Goal: Task Accomplishment & Management: Manage account settings

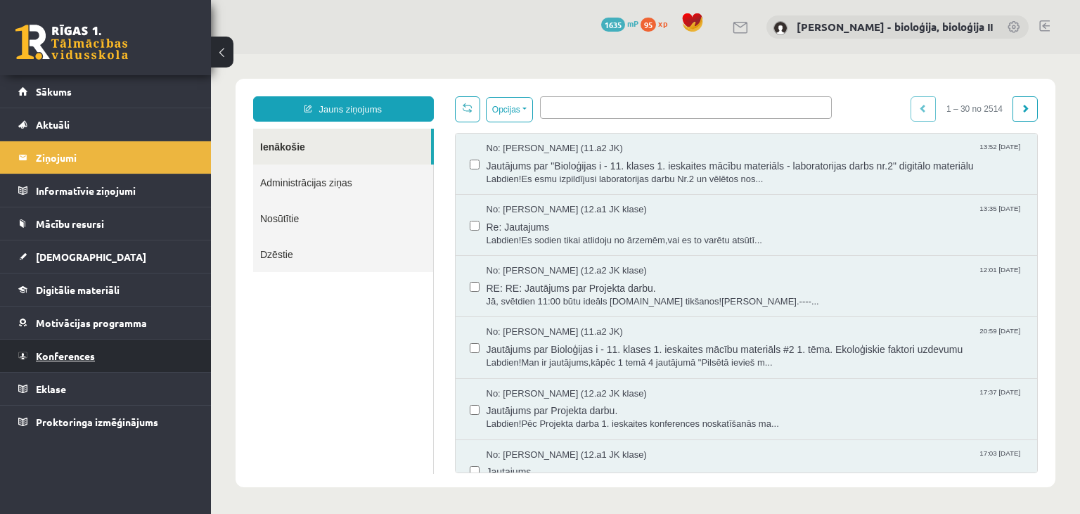
click at [79, 345] on link "Konferences" at bounding box center [105, 356] width 175 height 32
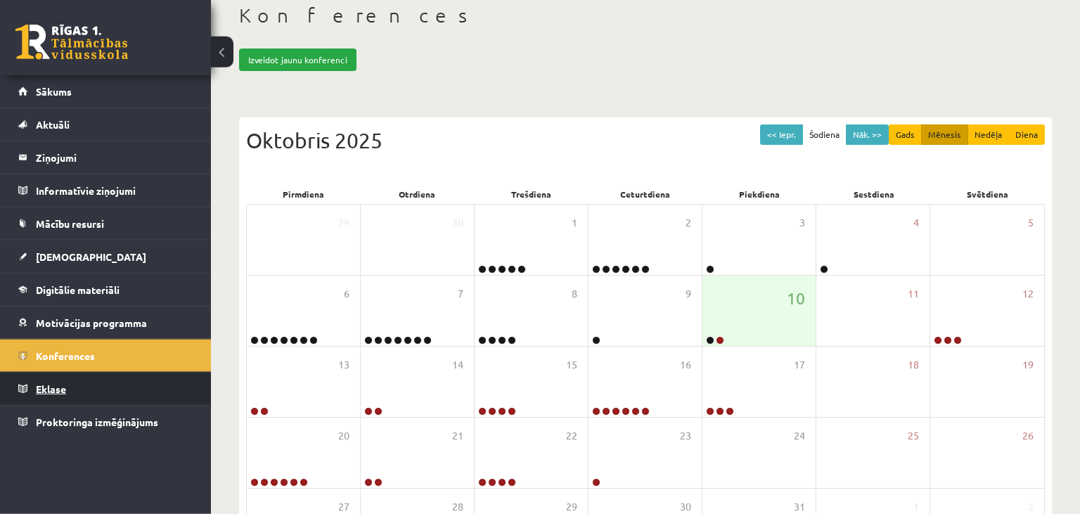
scroll to position [148, 0]
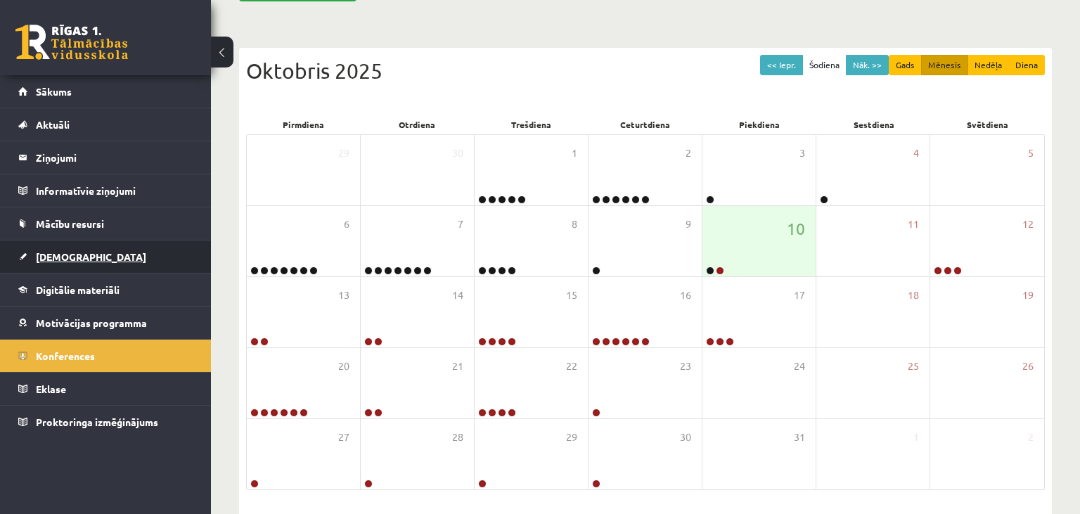
click at [68, 252] on span "[DEMOGRAPHIC_DATA]" at bounding box center [91, 256] width 110 height 13
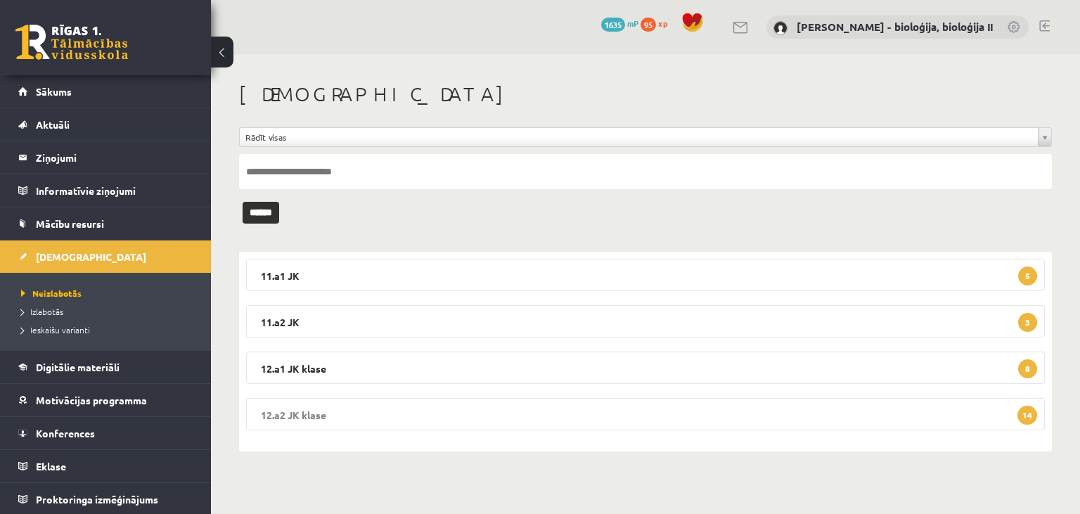
click at [786, 406] on legend "12.a2 JK klase 14" at bounding box center [645, 414] width 799 height 32
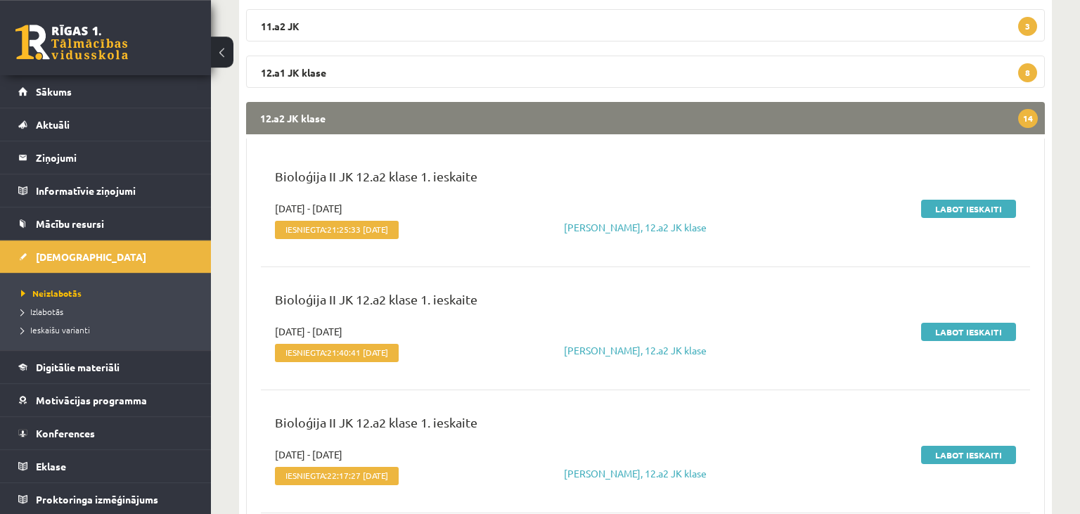
scroll to position [297, 0]
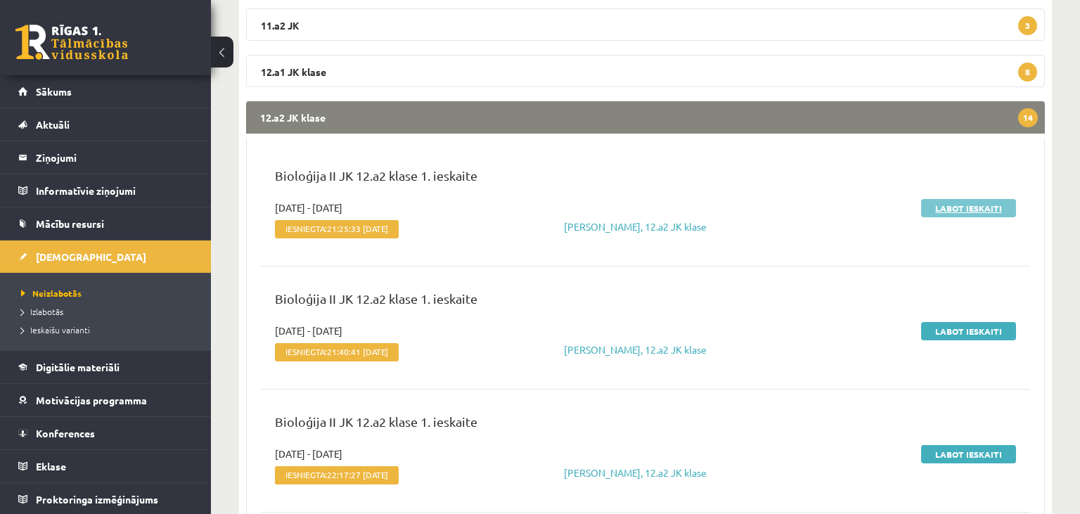
click at [962, 205] on link "Labot ieskaiti" at bounding box center [968, 208] width 95 height 18
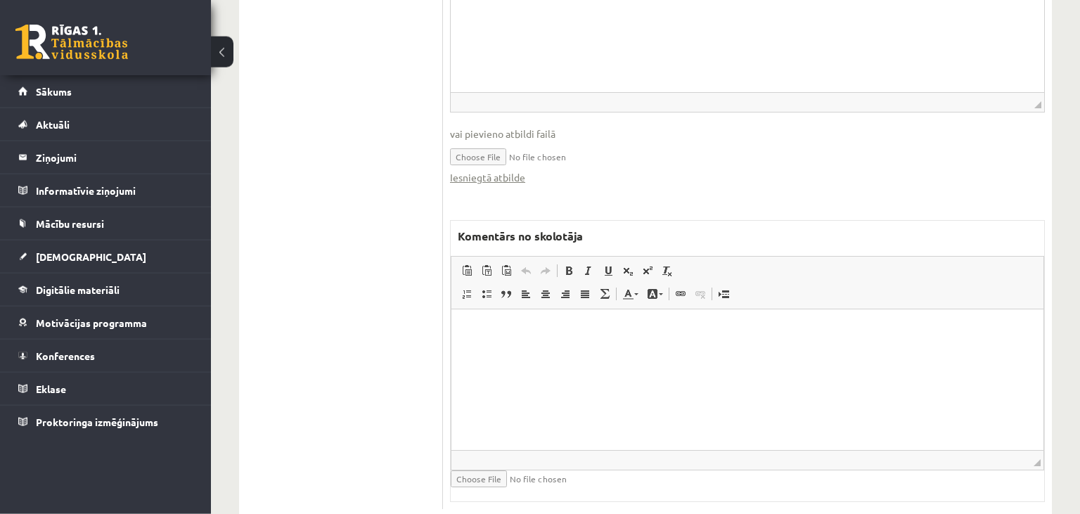
scroll to position [650, 0]
click at [513, 153] on fieldset "Rich Text Editor, wiswyg-editor-user-answer-47433875320940 Editor toolbars Past…" at bounding box center [747, 47] width 595 height 301
click at [513, 169] on link "Iesniegtā atbilde" at bounding box center [487, 176] width 75 height 15
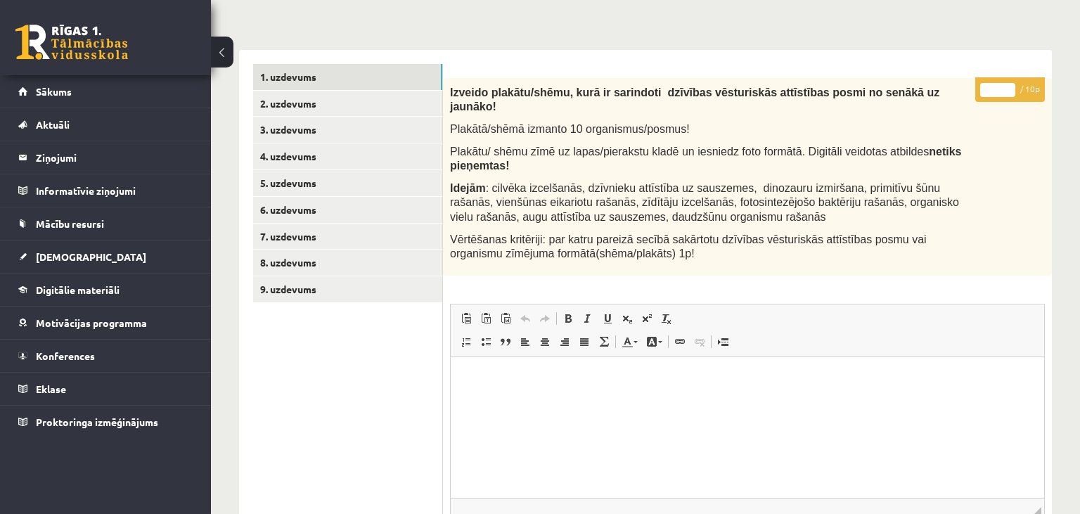
scroll to position [205, 0]
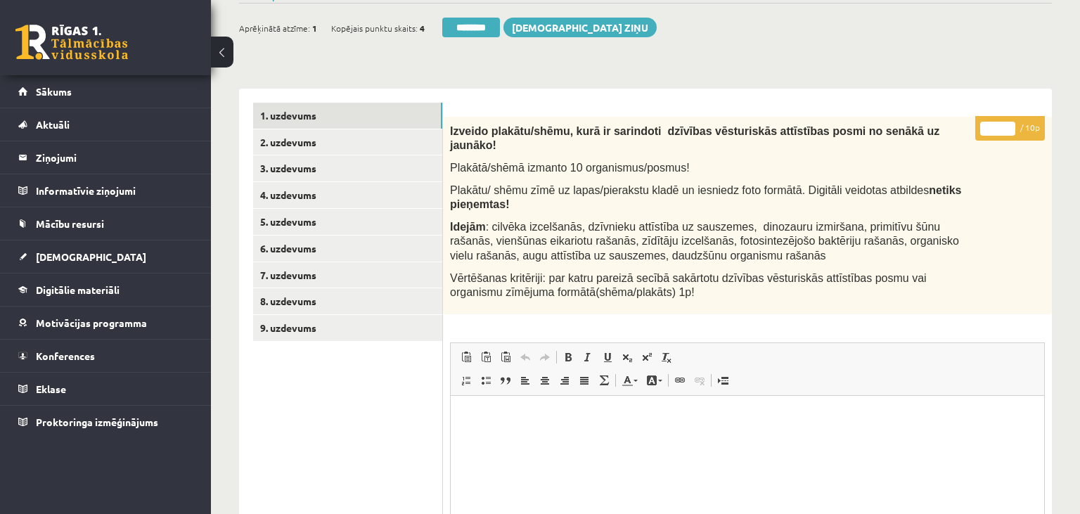
click at [984, 124] on input "*" at bounding box center [997, 129] width 35 height 14
type input "**"
click at [347, 140] on link "2. uzdevums" at bounding box center [347, 142] width 189 height 26
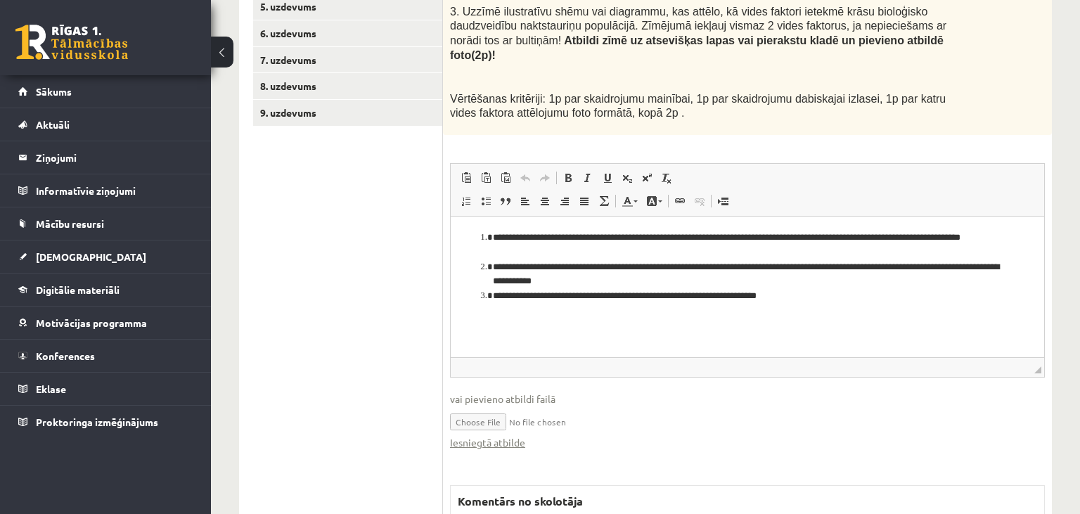
scroll to position [0, 0]
click at [495, 435] on link "Iesniegtā atbilde" at bounding box center [487, 442] width 75 height 15
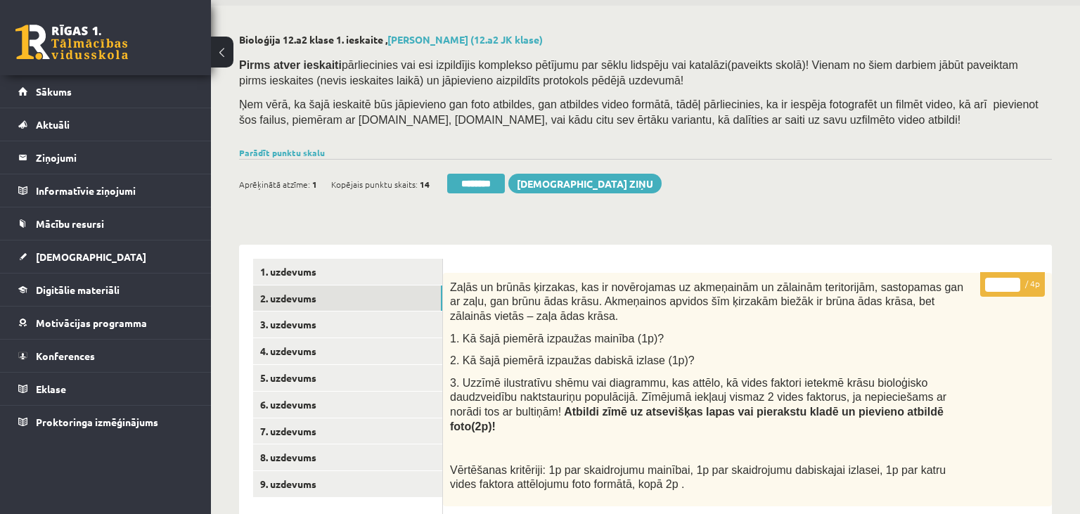
click at [1011, 278] on input "*" at bounding box center [1002, 285] width 35 height 14
click at [1013, 283] on input "*" at bounding box center [1002, 285] width 35 height 14
type input "*"
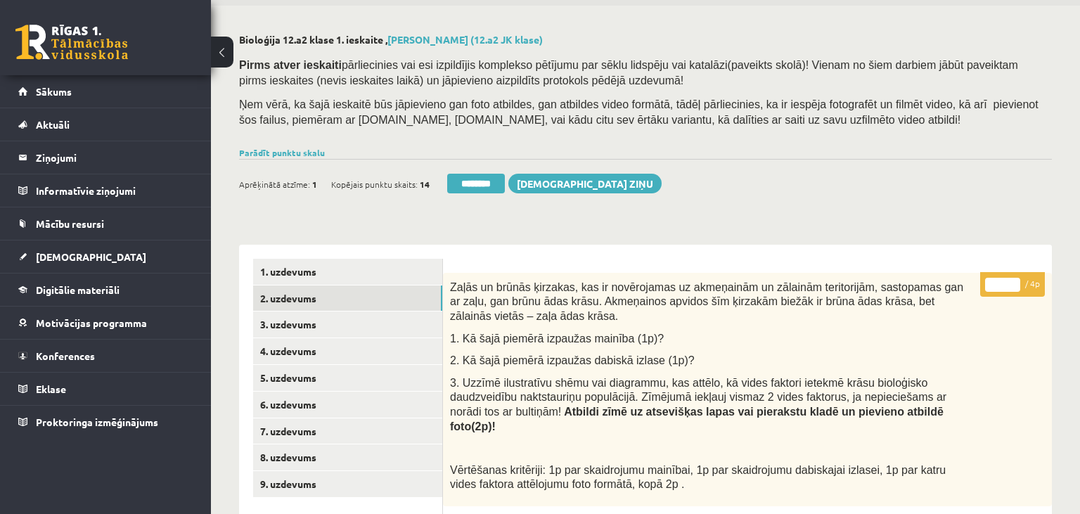
click at [1013, 283] on input "*" at bounding box center [1002, 285] width 35 height 14
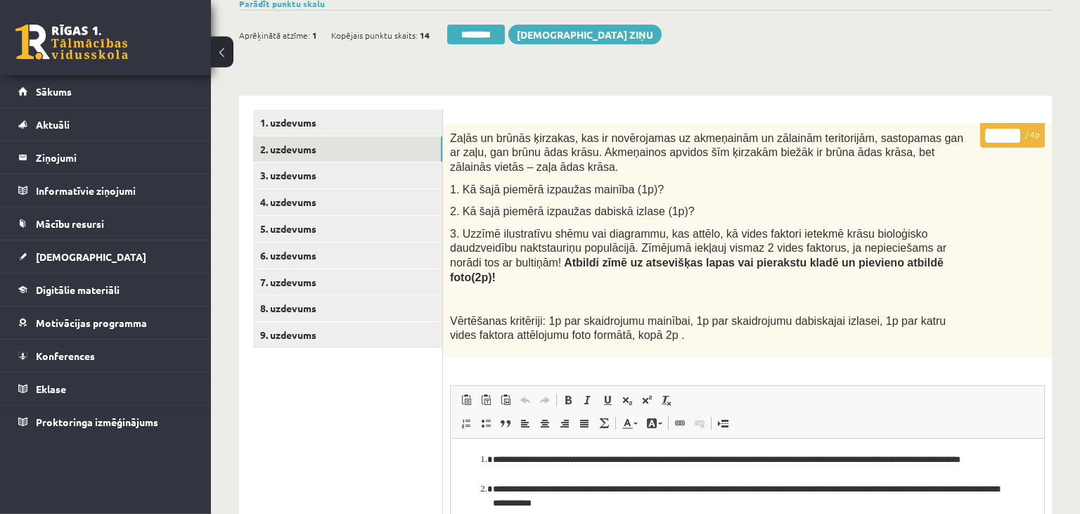
scroll to position [271, 0]
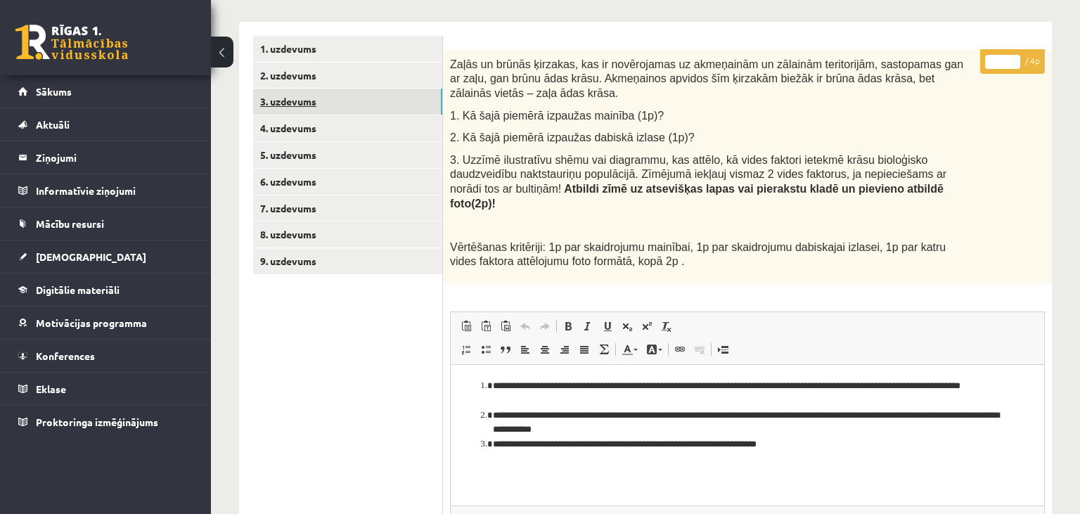
click at [313, 94] on link "3. uzdevums" at bounding box center [347, 102] width 189 height 26
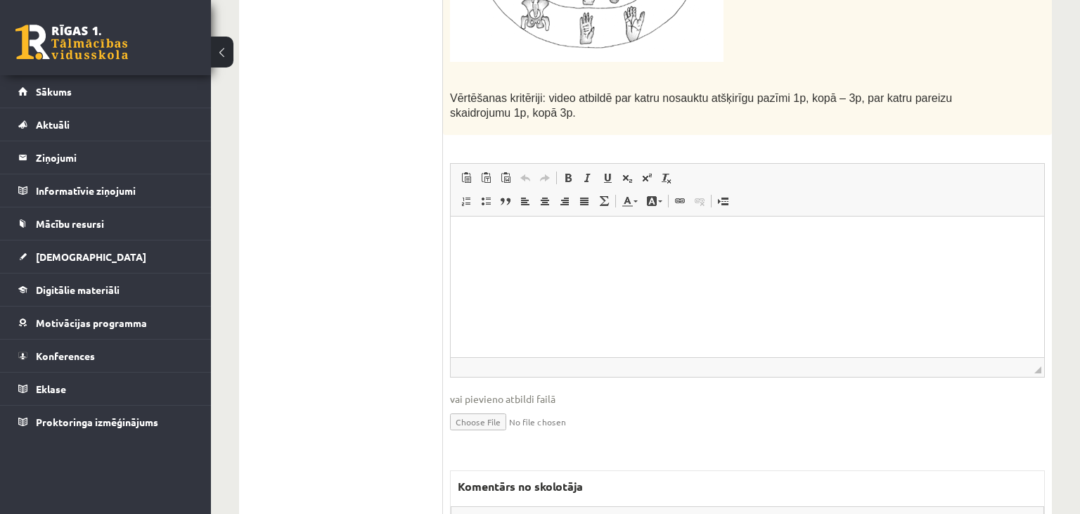
scroll to position [855, 0]
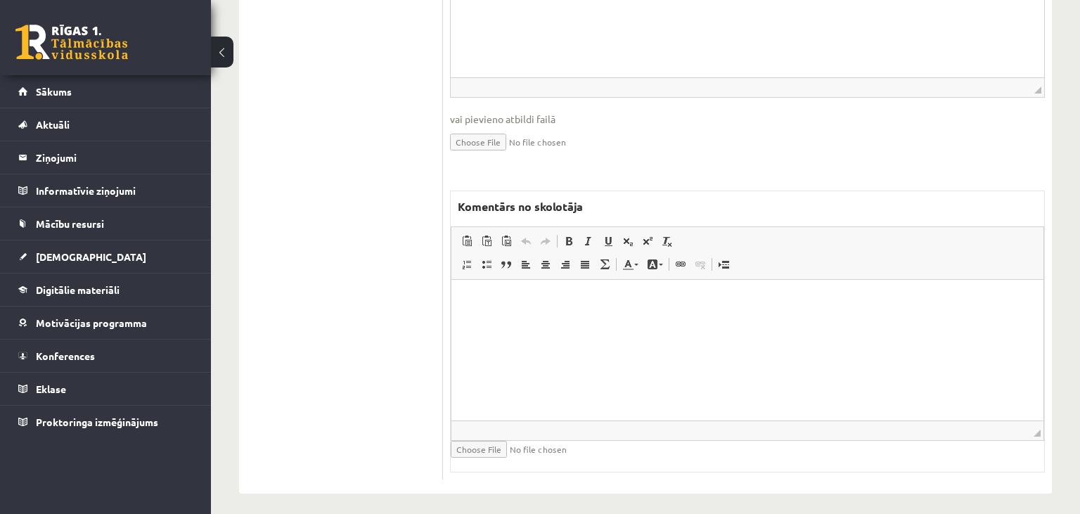
click at [705, 351] on html at bounding box center [747, 349] width 592 height 141
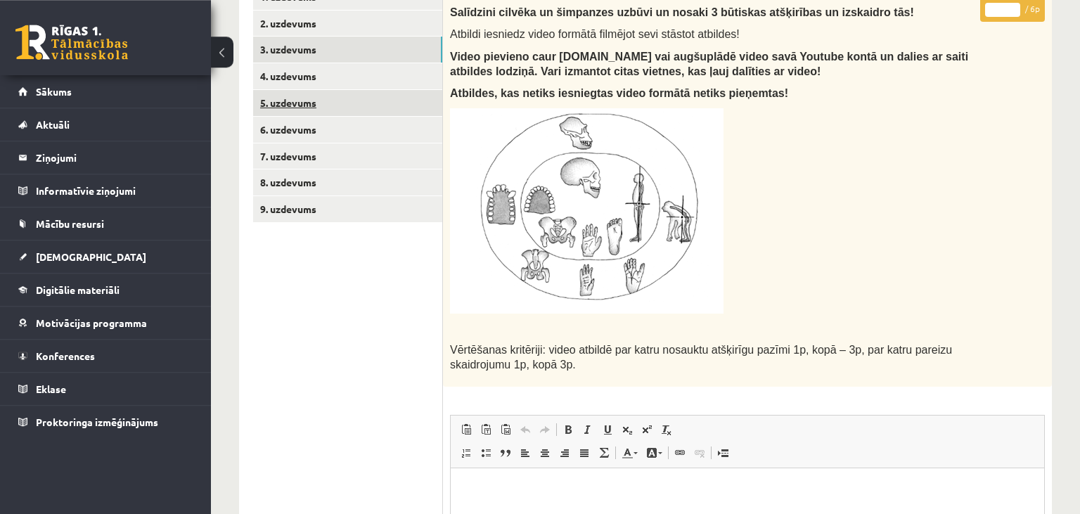
scroll to position [187, 0]
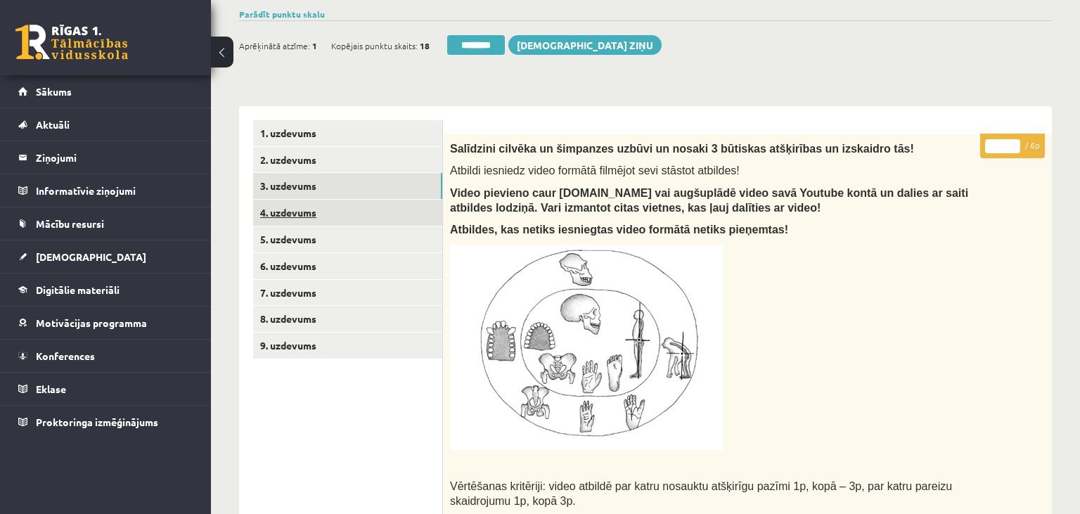
click at [357, 204] on link "4. uzdevums" at bounding box center [347, 213] width 189 height 26
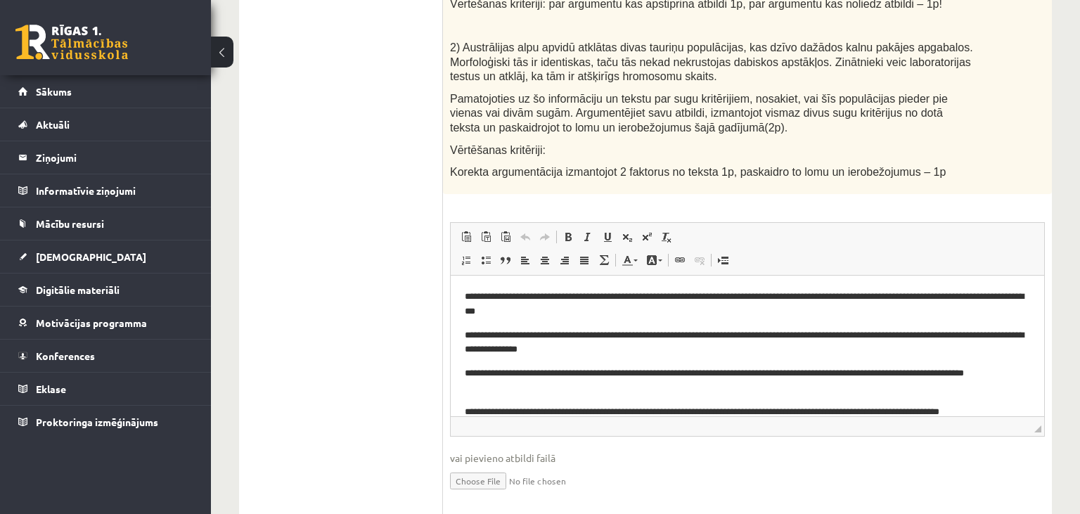
scroll to position [3, 0]
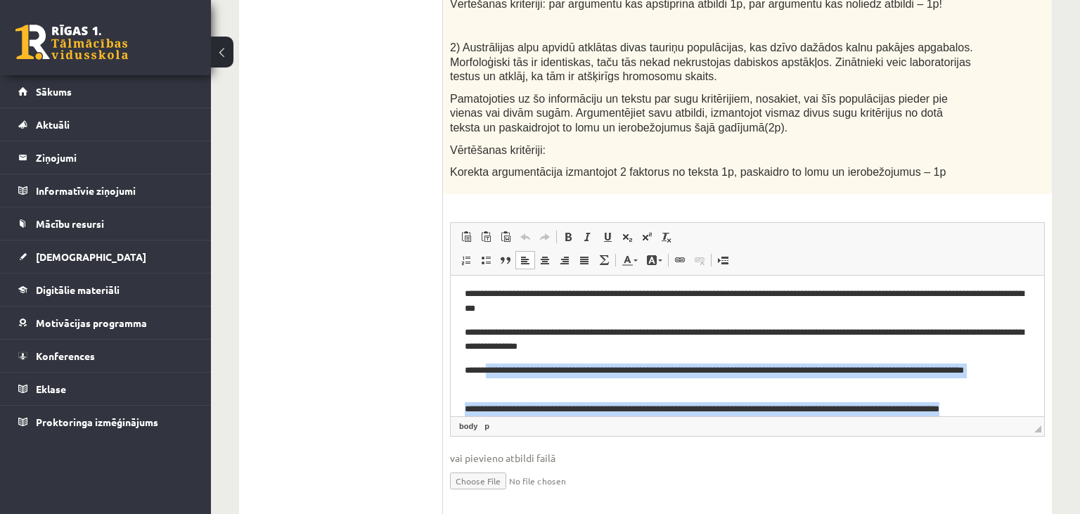
drag, startPoint x: 503, startPoint y: 374, endPoint x: 1034, endPoint y: 445, distance: 535.6
click at [1034, 413] on html "**********" at bounding box center [747, 342] width 593 height 141
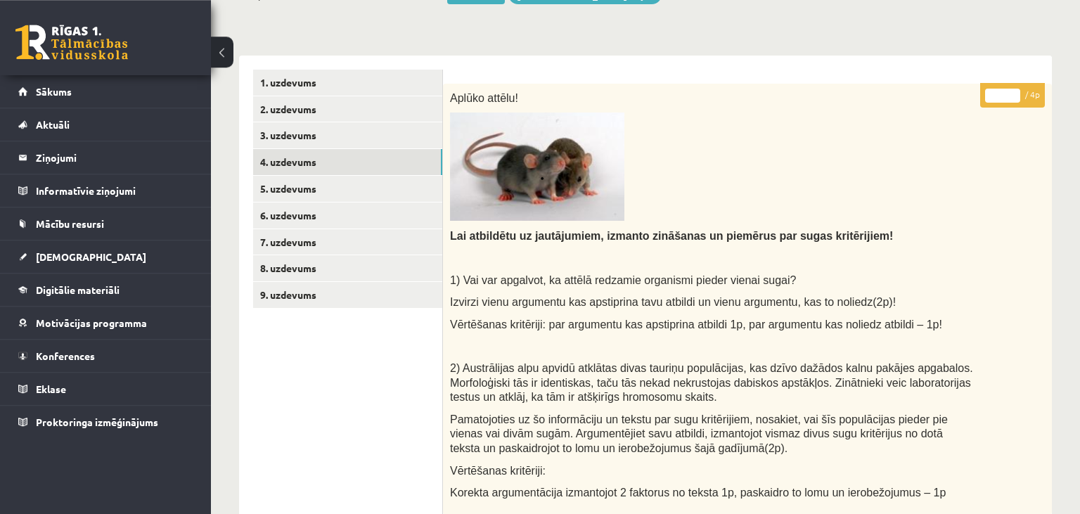
scroll to position [113, 0]
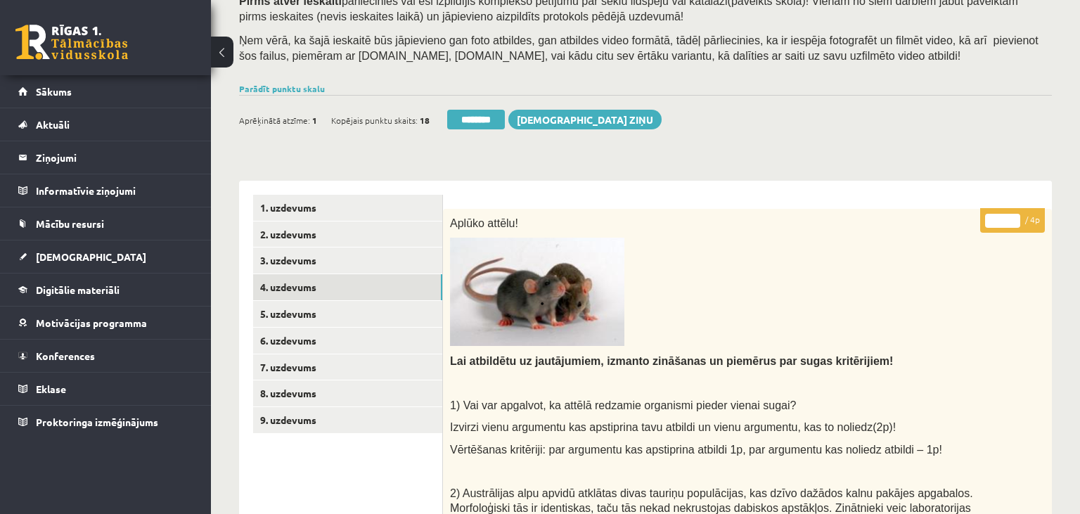
click at [1013, 218] on input "*" at bounding box center [1002, 221] width 35 height 14
type input "*"
click at [1013, 218] on input "*" at bounding box center [1002, 221] width 35 height 14
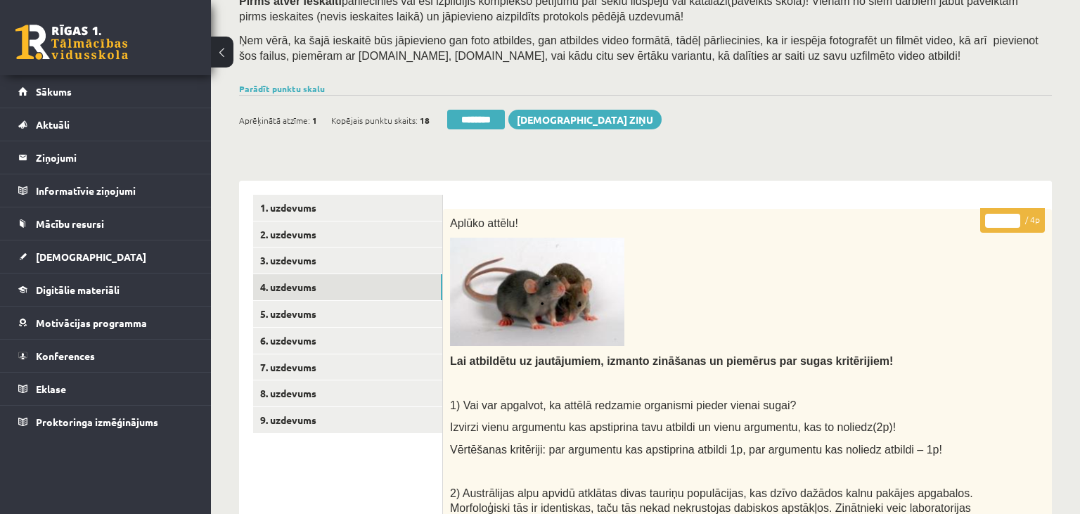
click at [1013, 218] on input "*" at bounding box center [1002, 221] width 35 height 14
click at [300, 314] on link "5. uzdevums" at bounding box center [347, 314] width 189 height 26
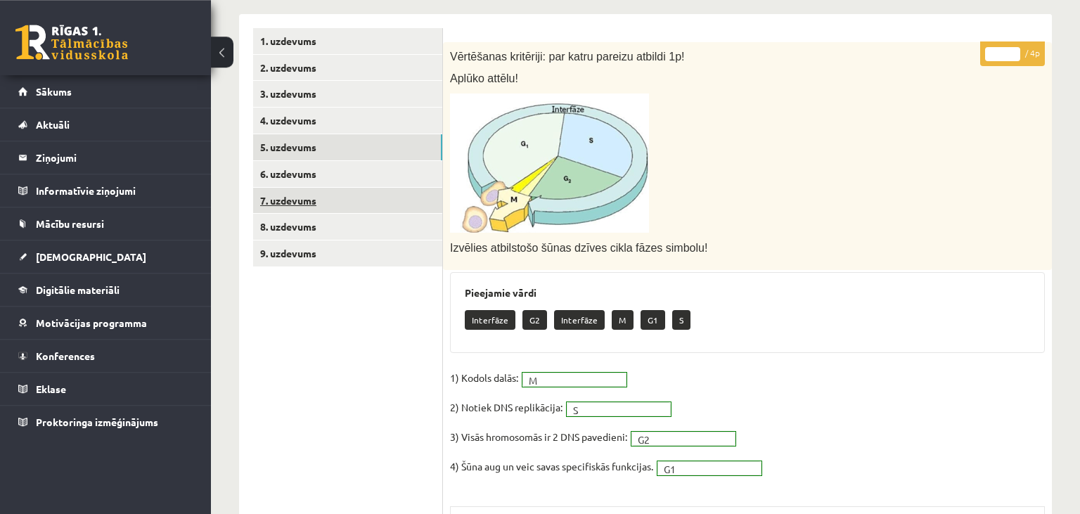
scroll to position [238, 0]
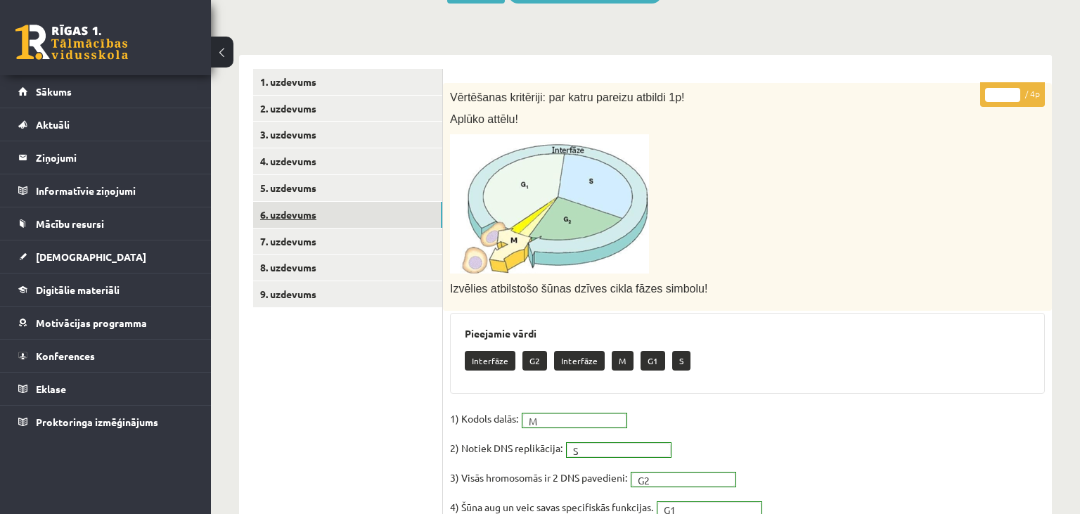
click at [278, 219] on link "6. uzdevums" at bounding box center [347, 215] width 189 height 26
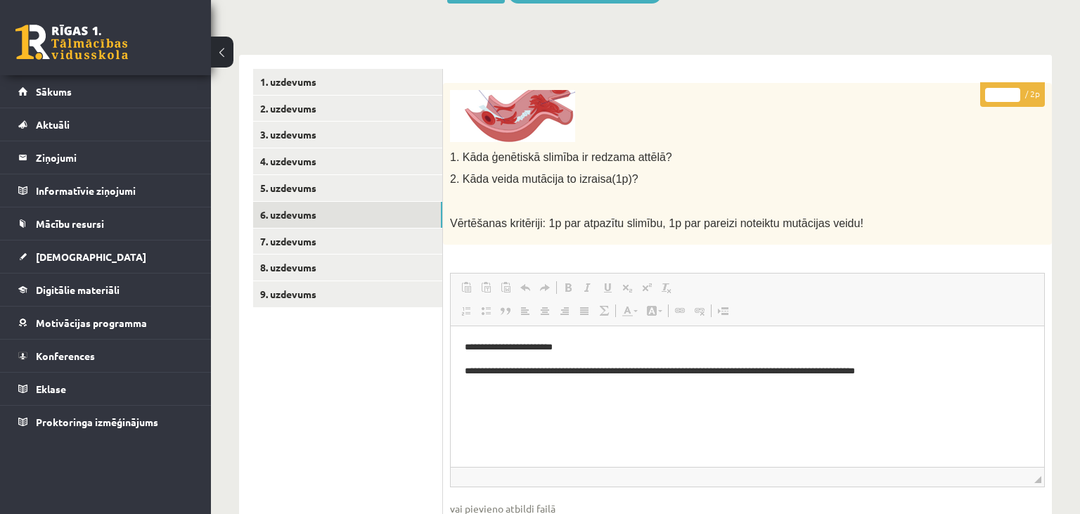
scroll to position [0, 0]
click at [1011, 91] on input "*" at bounding box center [1002, 95] width 35 height 14
type input "*"
click at [1011, 91] on input "*" at bounding box center [1002, 95] width 35 height 14
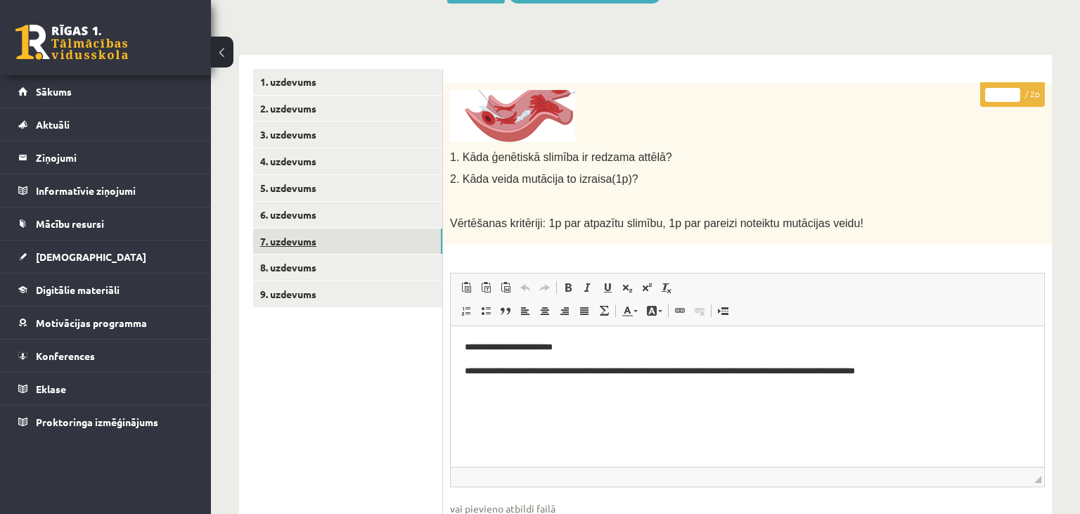
click at [373, 247] on link "7. uzdevums" at bounding box center [347, 242] width 189 height 26
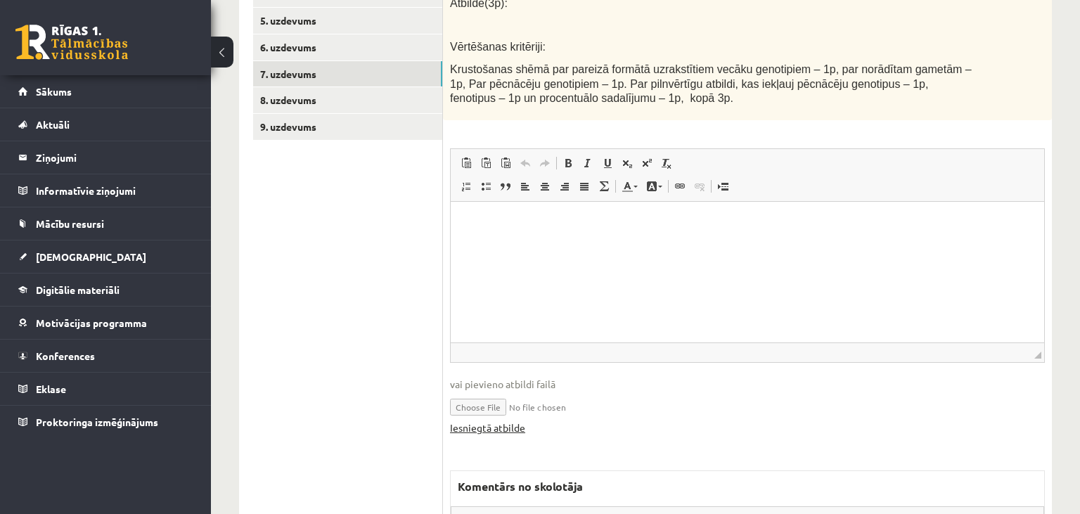
click at [513, 424] on link "Iesniegtā atbilde" at bounding box center [487, 427] width 75 height 15
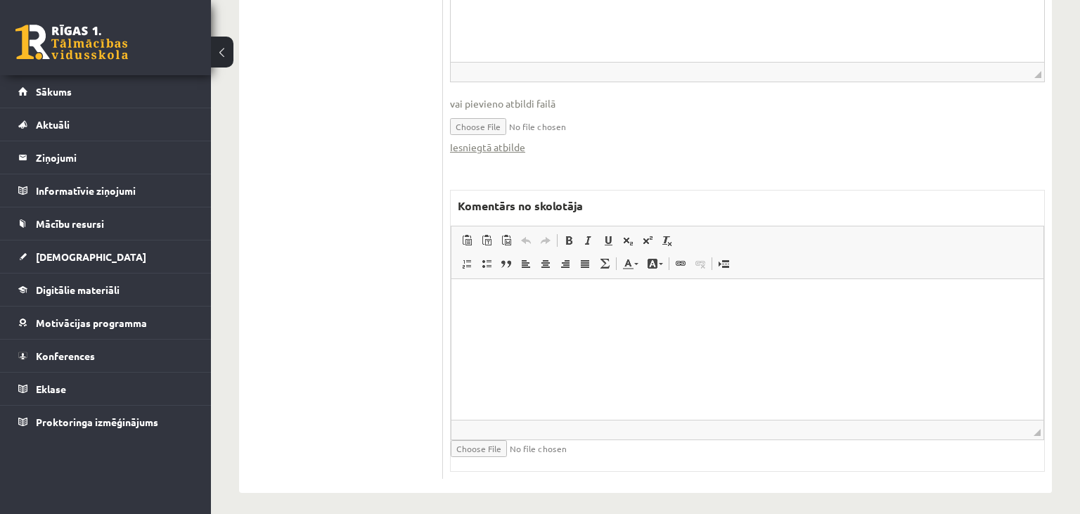
click at [580, 361] on html at bounding box center [747, 348] width 592 height 141
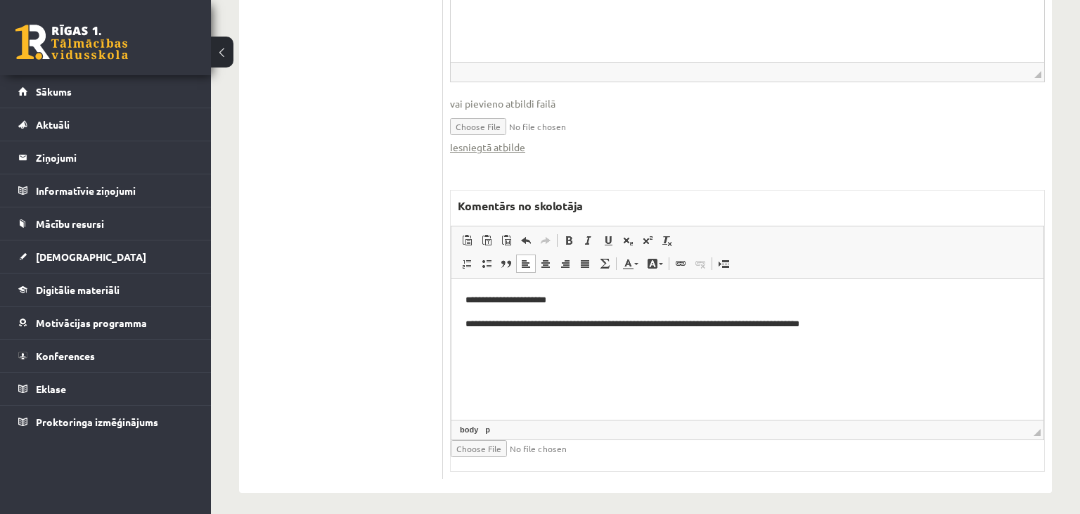
click at [475, 325] on p "**********" at bounding box center [747, 323] width 565 height 15
click at [663, 323] on p "**********" at bounding box center [747, 323] width 565 height 15
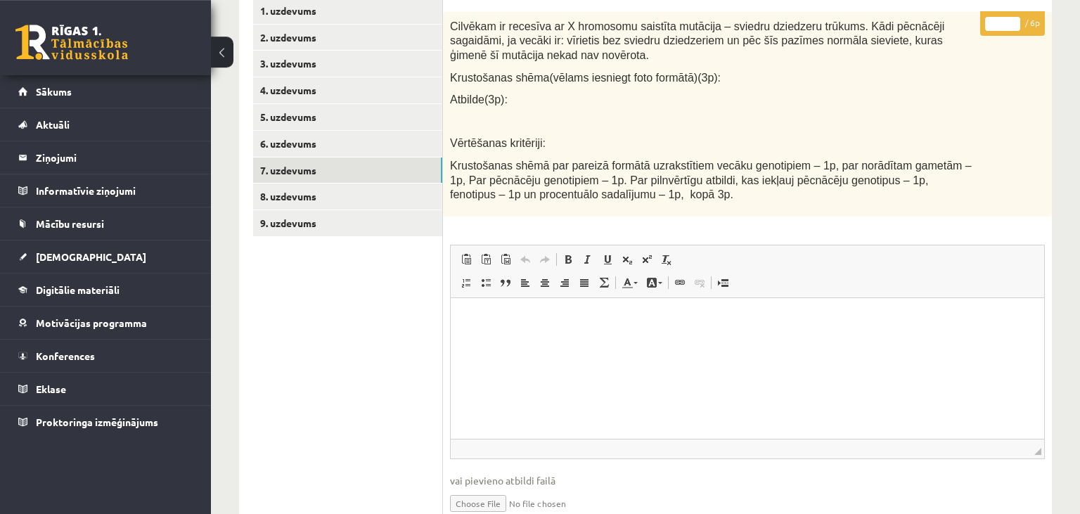
scroll to position [240, 0]
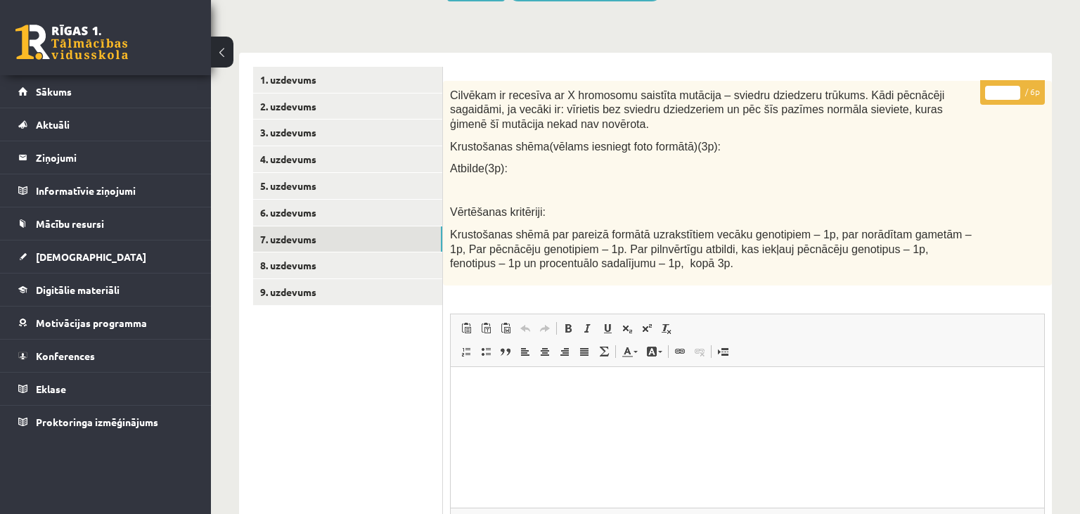
click at [1015, 90] on input "*" at bounding box center [1002, 93] width 35 height 14
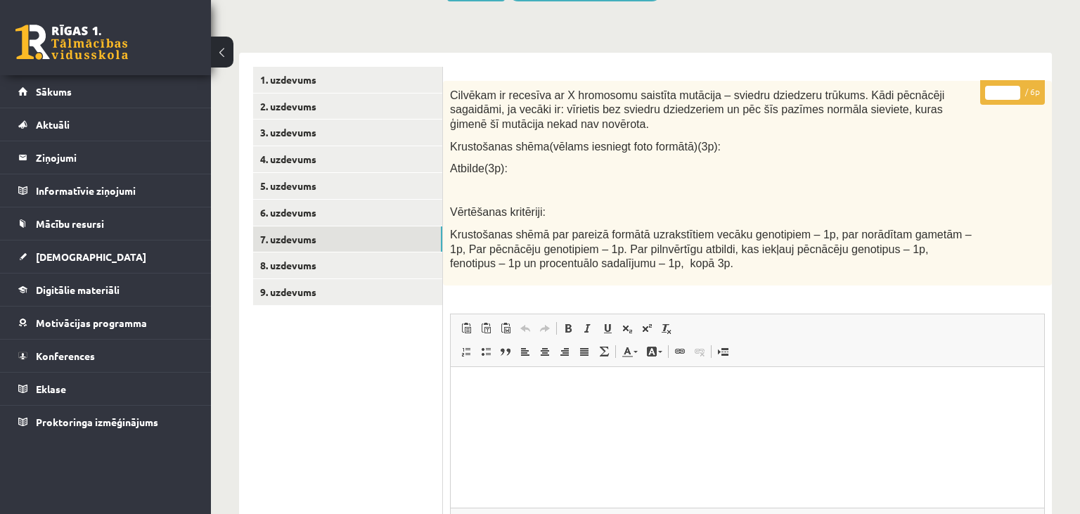
type input "*"
click at [1015, 90] on input "*" at bounding box center [1002, 93] width 35 height 14
click at [359, 266] on link "8. uzdevums" at bounding box center [347, 265] width 189 height 26
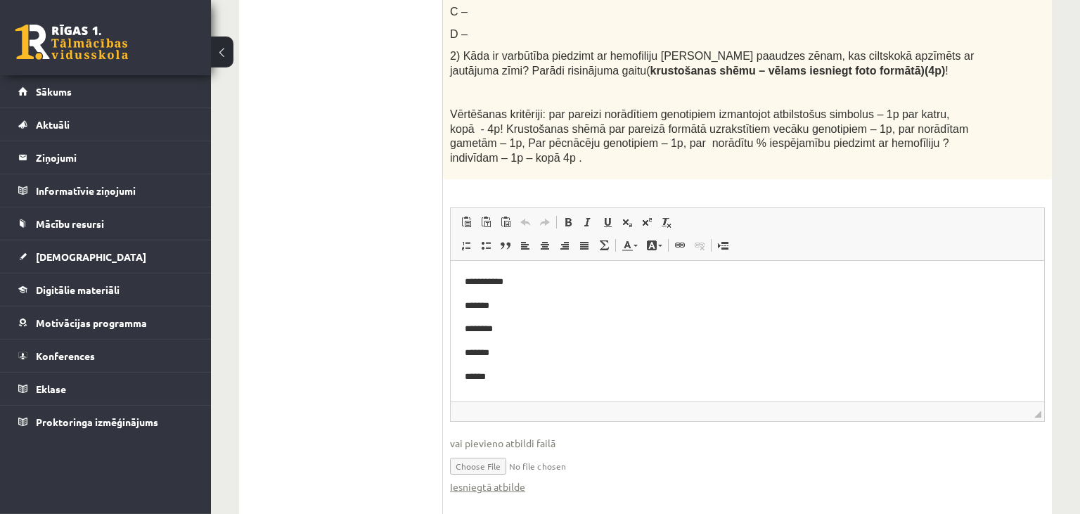
scroll to position [658, 0]
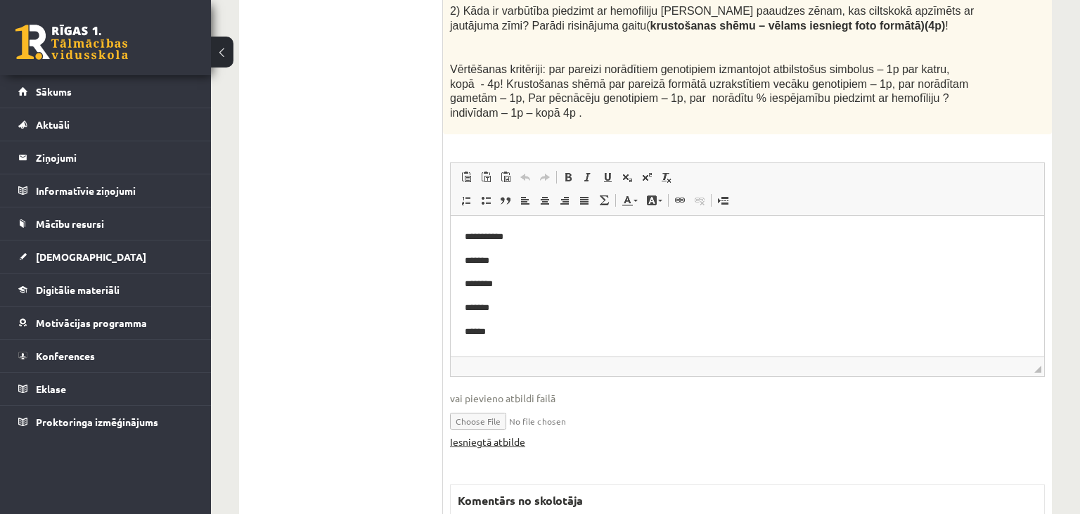
click at [519, 435] on link "Iesniegtā atbilde" at bounding box center [487, 442] width 75 height 15
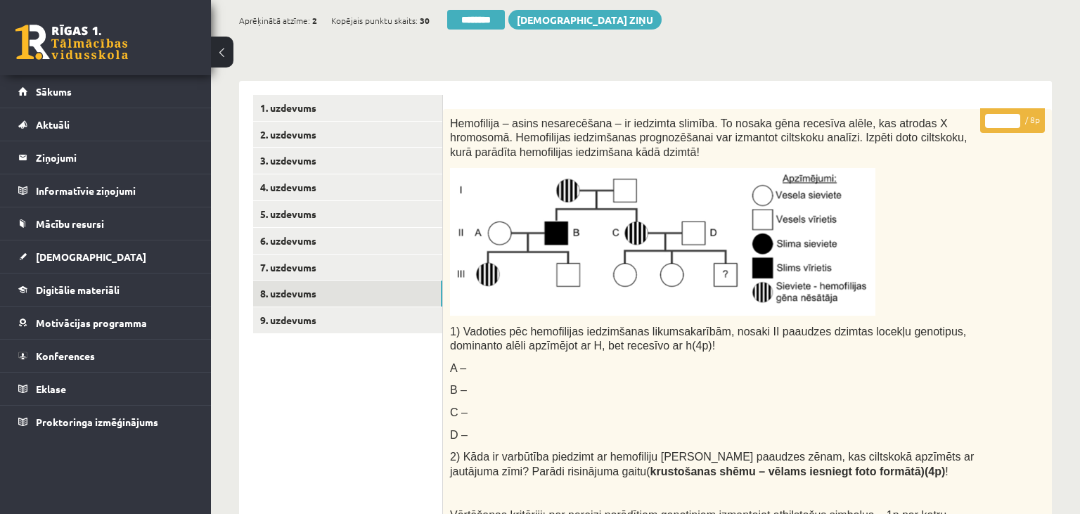
click at [1005, 116] on input "*" at bounding box center [1002, 121] width 35 height 14
type input "*"
click at [343, 325] on link "9. uzdevums" at bounding box center [347, 320] width 189 height 26
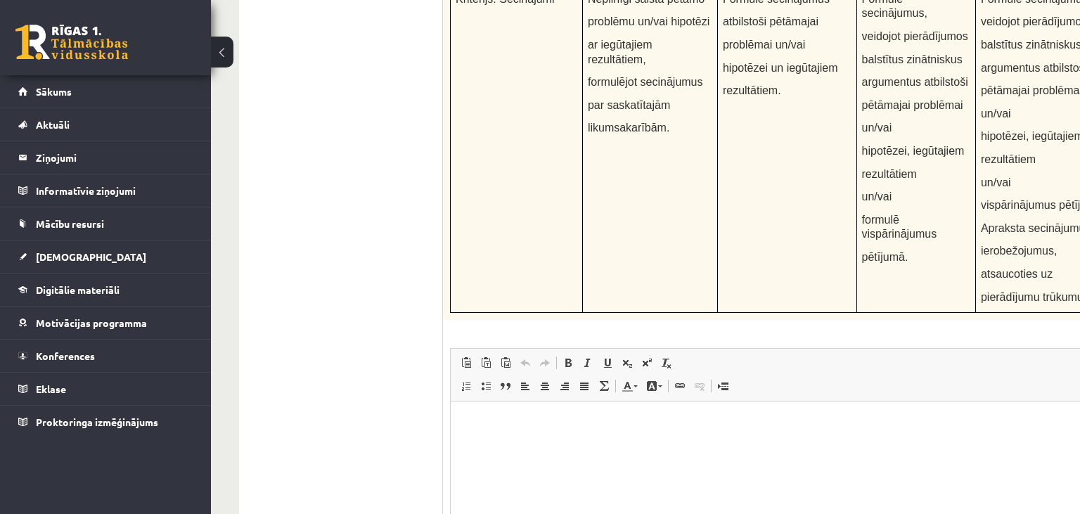
scroll to position [5431, 0]
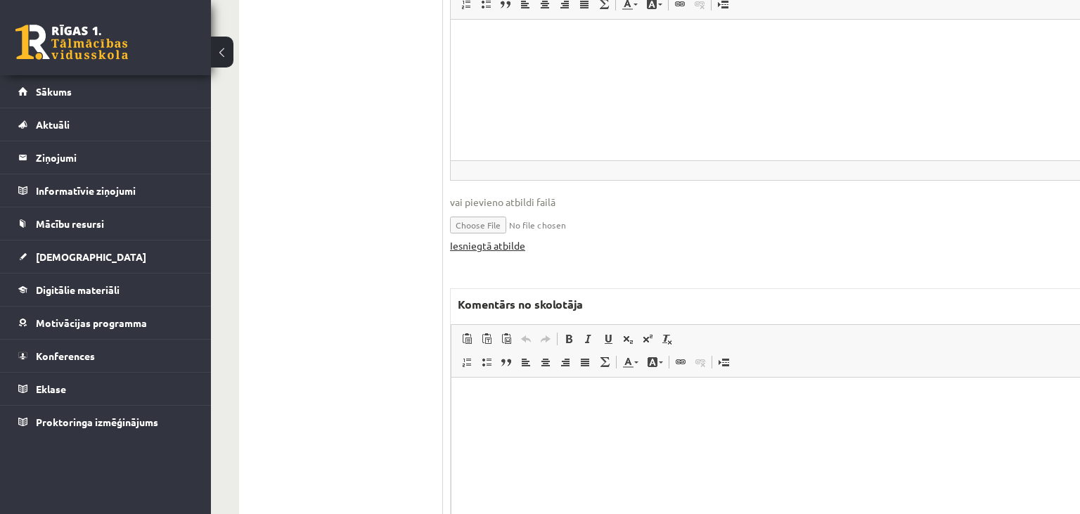
click at [514, 238] on link "Iesniegtā atbilde" at bounding box center [487, 245] width 75 height 15
drag, startPoint x: 536, startPoint y: 422, endPoint x: 545, endPoint y: 438, distance: 18.6
click at [536, 423] on html at bounding box center [815, 448] width 728 height 141
paste body "Editor, wiswyg-editor-47433883976120-1760100476-980"
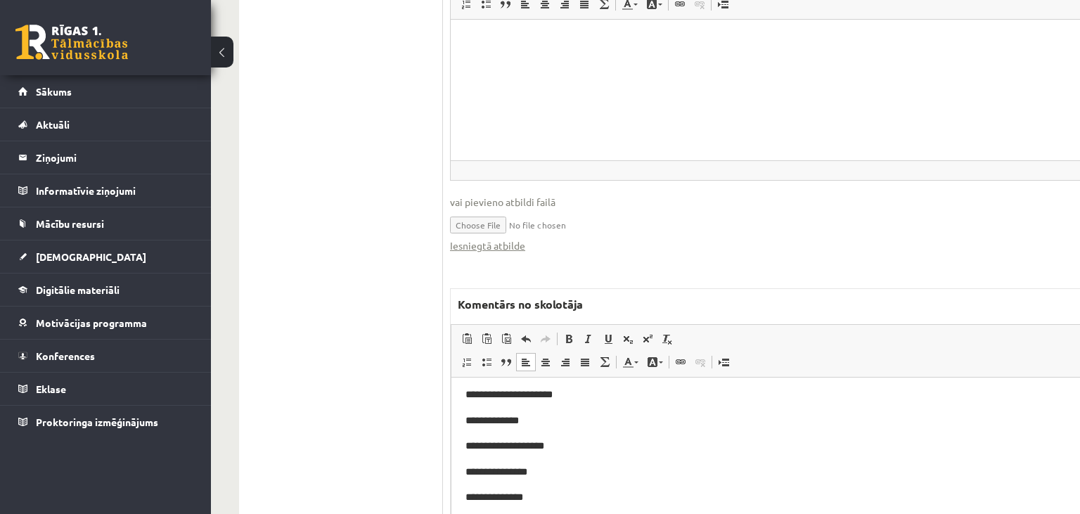
scroll to position [0, 0]
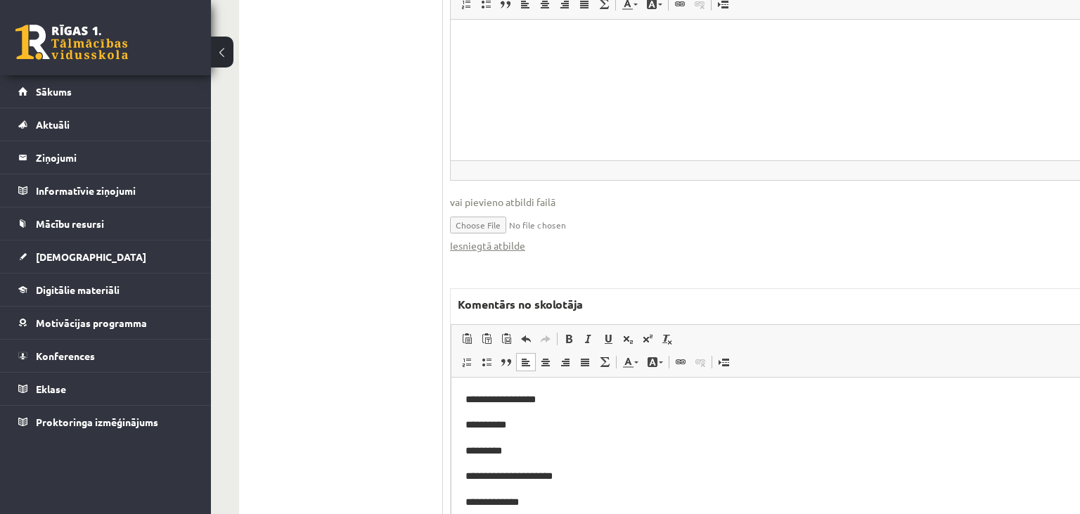
click at [582, 400] on p "**********" at bounding box center [815, 400] width 700 height 16
click at [566, 424] on p "**********" at bounding box center [815, 425] width 700 height 16
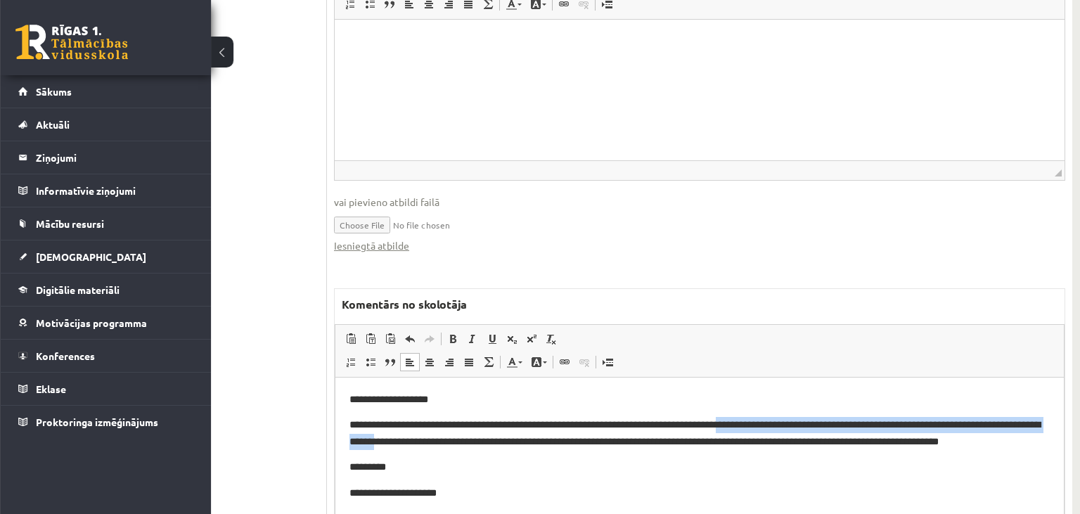
scroll to position [5431, 69]
drag, startPoint x: 777, startPoint y: 425, endPoint x: 1077, endPoint y: 427, distance: 300.3
click at [1062, 427] on html "**********" at bounding box center [697, 448] width 728 height 141
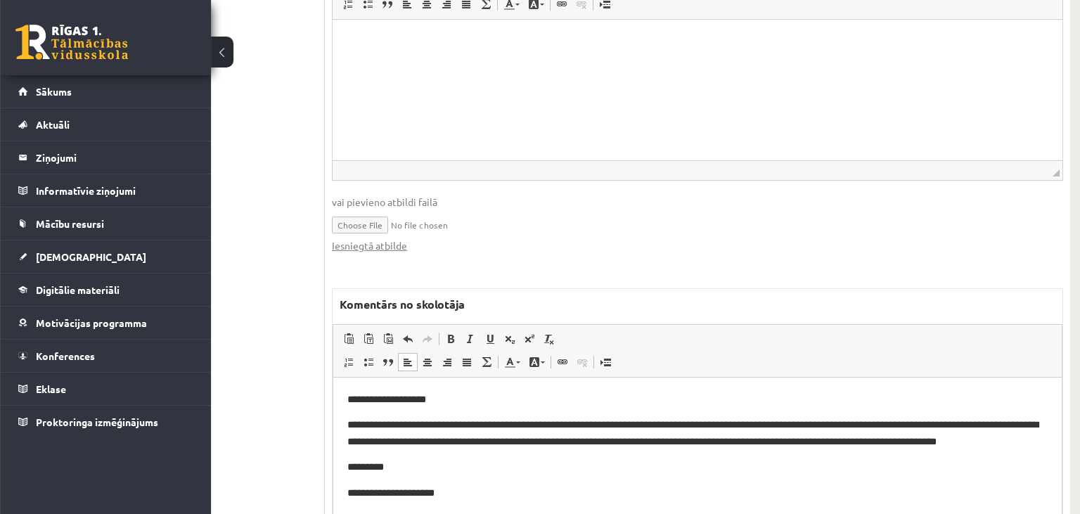
click at [699, 420] on span "**********" at bounding box center [692, 433] width 691 height 26
click at [759, 425] on span "**********" at bounding box center [692, 433] width 691 height 26
click at [574, 446] on span "**********" at bounding box center [692, 433] width 691 height 26
click at [653, 439] on span "**********" at bounding box center [692, 433] width 691 height 26
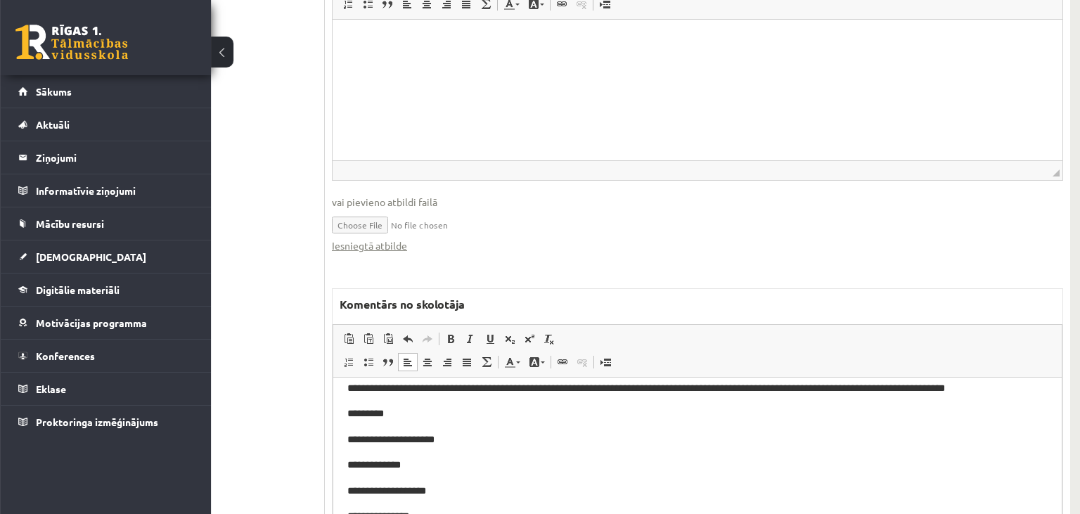
scroll to position [74, 0]
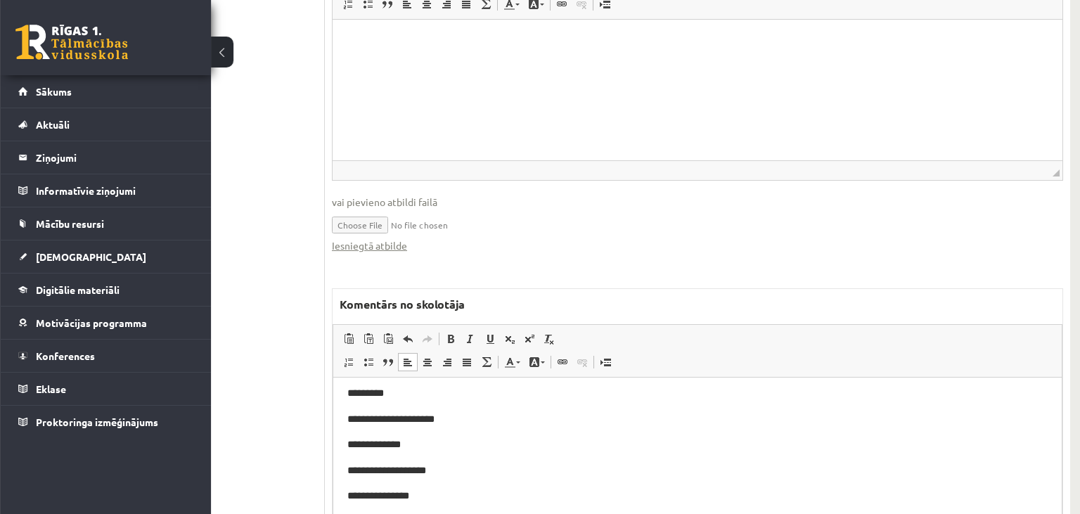
drag, startPoint x: 437, startPoint y: 394, endPoint x: 778, endPoint y: 552, distance: 376.3
click at [437, 394] on p "*********" at bounding box center [697, 393] width 700 height 16
click at [532, 397] on span "**********" at bounding box center [515, 393] width 336 height 10
click at [456, 425] on p "**********" at bounding box center [697, 419] width 700 height 16
drag, startPoint x: 444, startPoint y: 444, endPoint x: 458, endPoint y: 462, distance: 23.0
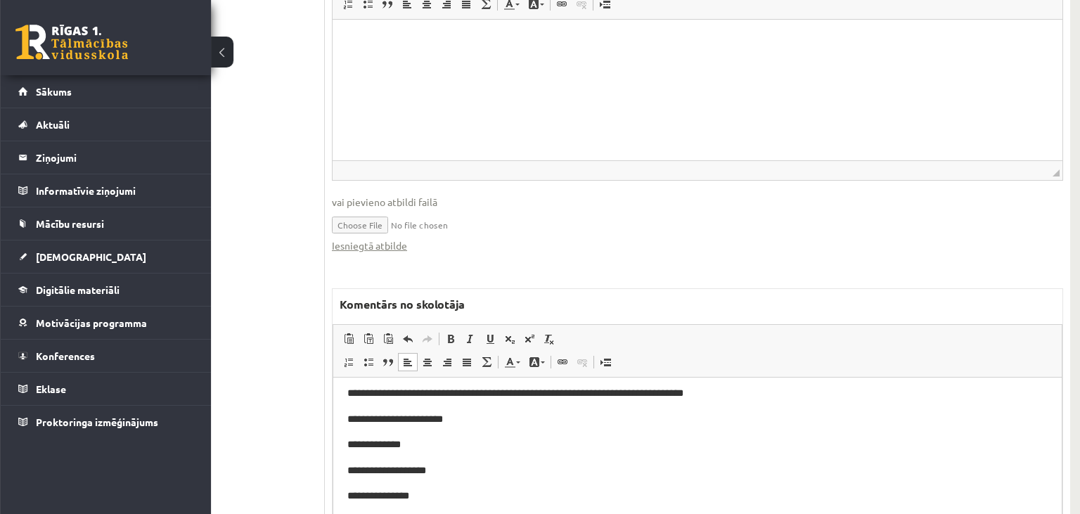
click at [444, 445] on p "**********" at bounding box center [697, 445] width 700 height 16
click at [402, 444] on span "**********" at bounding box center [496, 444] width 298 height 10
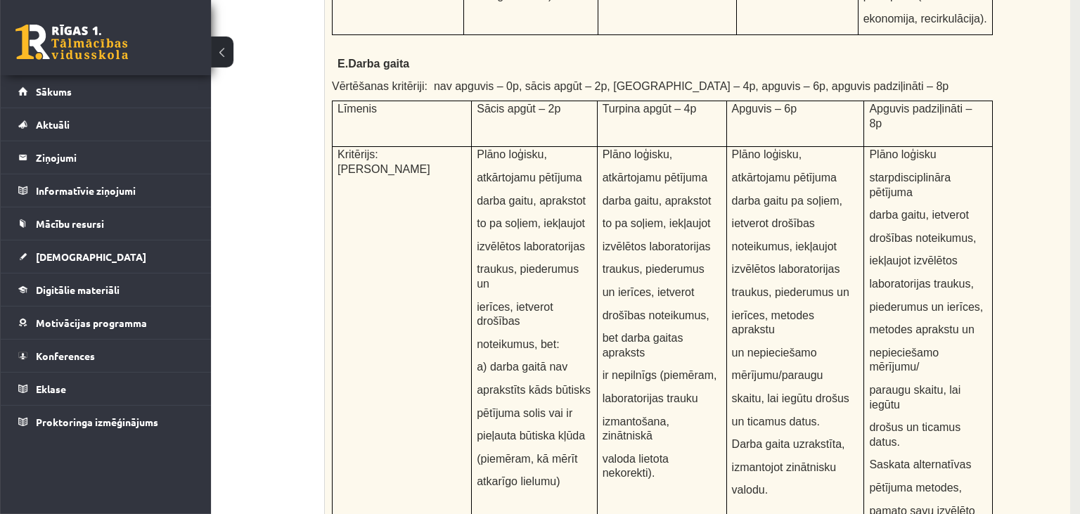
scroll to position [2015, 69]
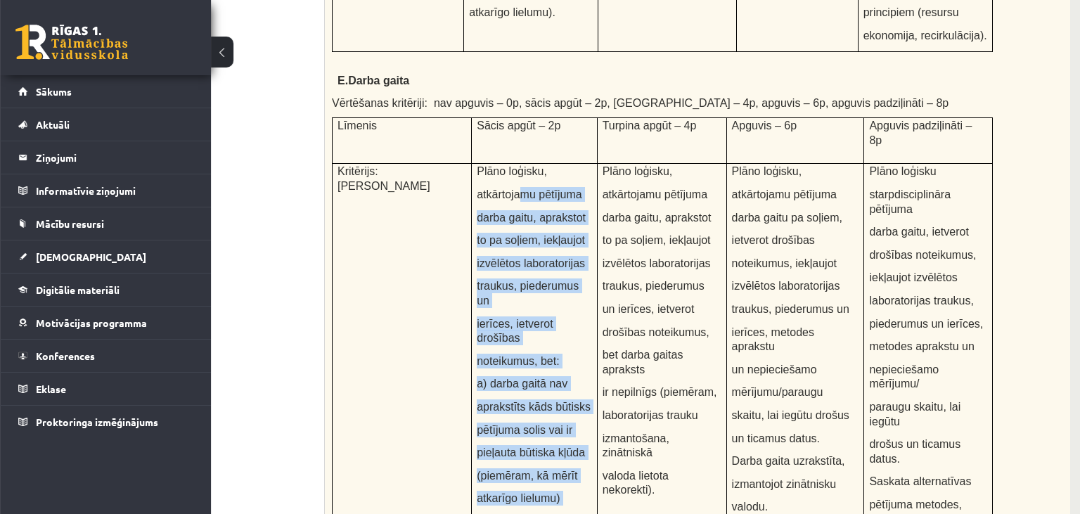
drag, startPoint x: 527, startPoint y: 210, endPoint x: 567, endPoint y: 456, distance: 249.9
click at [567, 456] on td "Plāno loģisku, atkārtojamu pētījuma darba gaitu, aprakstot to pa soļiem, iekļau…" at bounding box center [534, 399] width 125 height 471
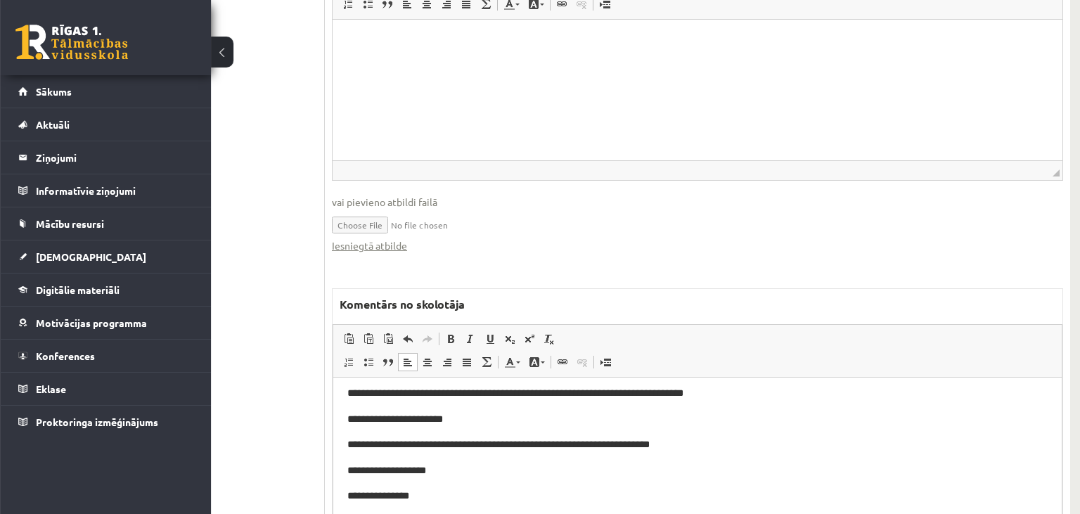
scroll to position [136, 0]
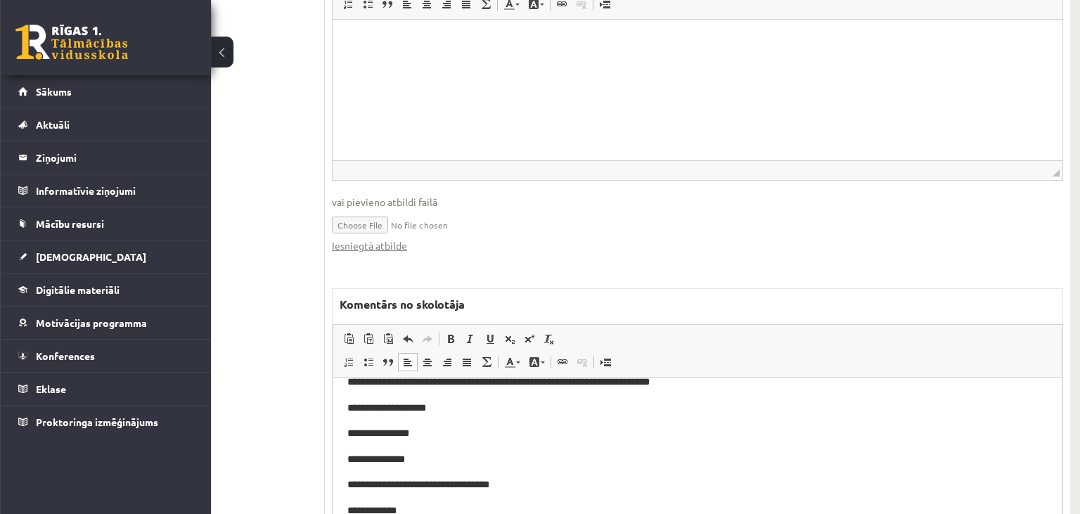
click at [452, 414] on p "**********" at bounding box center [697, 408] width 700 height 16
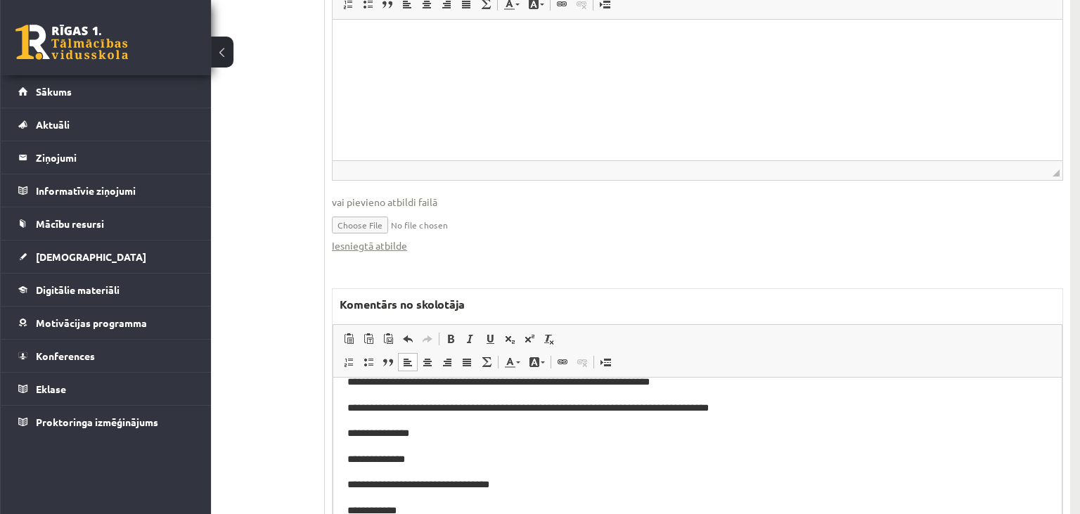
click at [697, 411] on span "**********" at bounding box center [527, 408] width 361 height 10
click at [717, 413] on p "**********" at bounding box center [697, 408] width 700 height 16
click at [475, 432] on p "**********" at bounding box center [697, 433] width 700 height 16
click at [442, 451] on p "**********" at bounding box center [697, 459] width 700 height 16
click at [519, 483] on p "**********" at bounding box center [697, 485] width 700 height 16
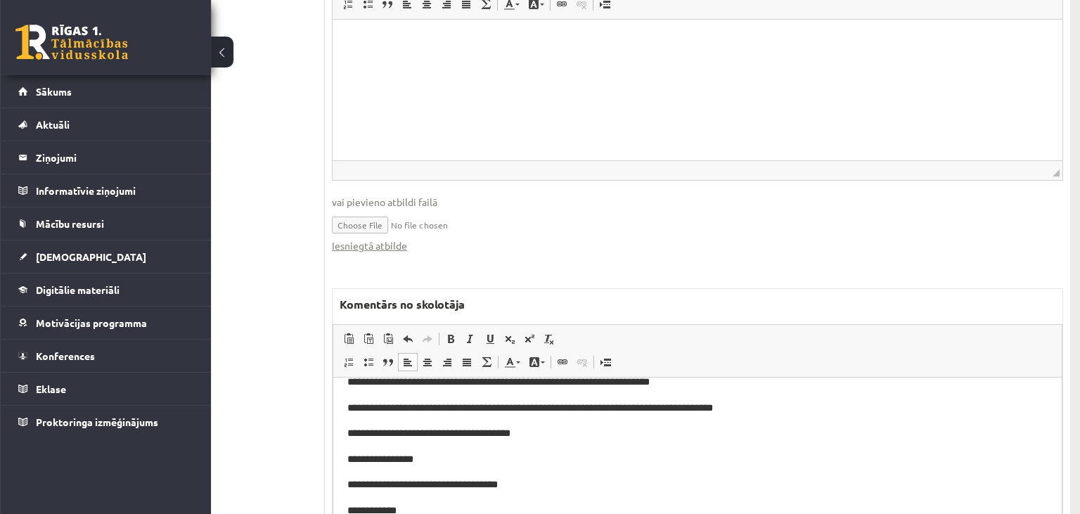
click at [470, 502] on body "**********" at bounding box center [697, 387] width 700 height 264
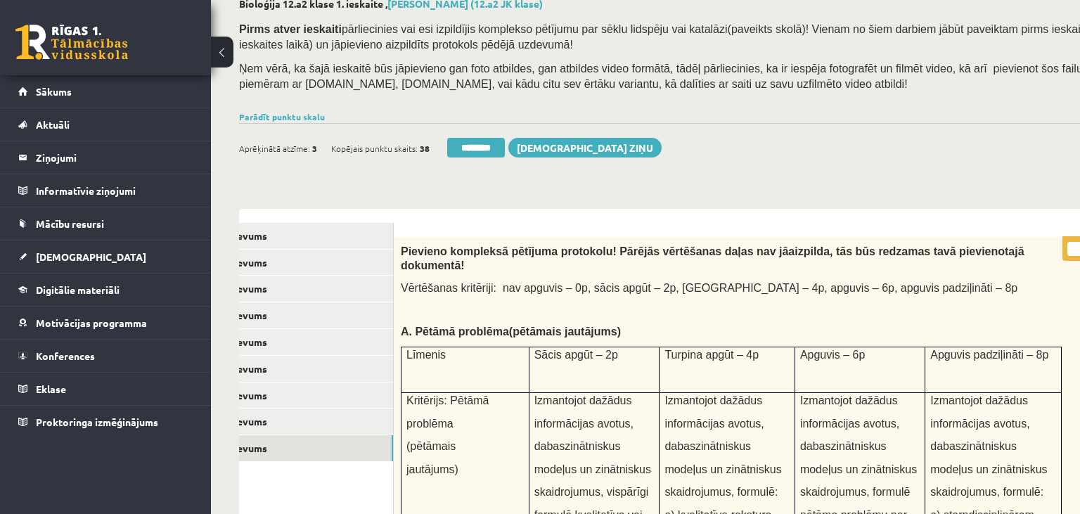
scroll to position [0, 0]
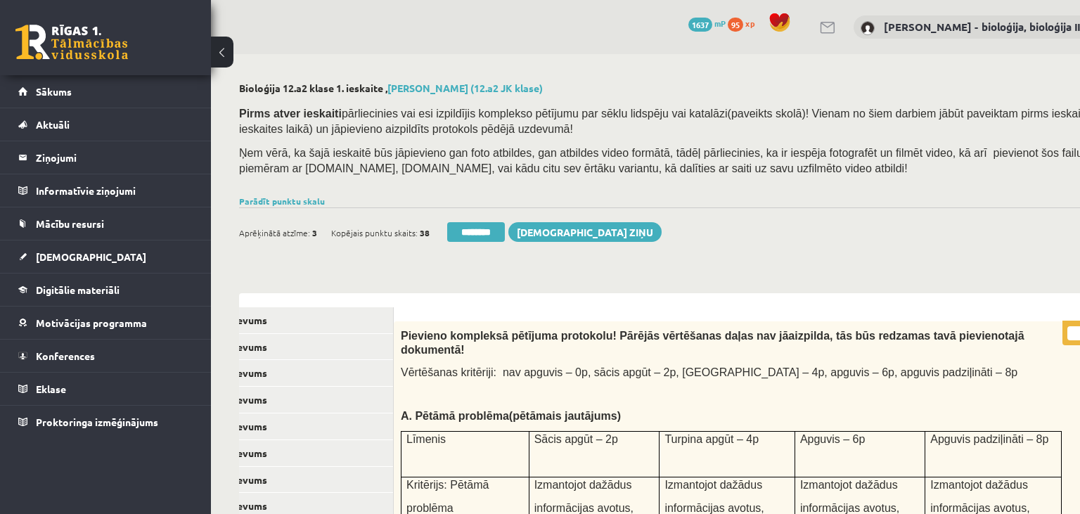
click at [1069, 333] on input "*" at bounding box center [1084, 333] width 35 height 14
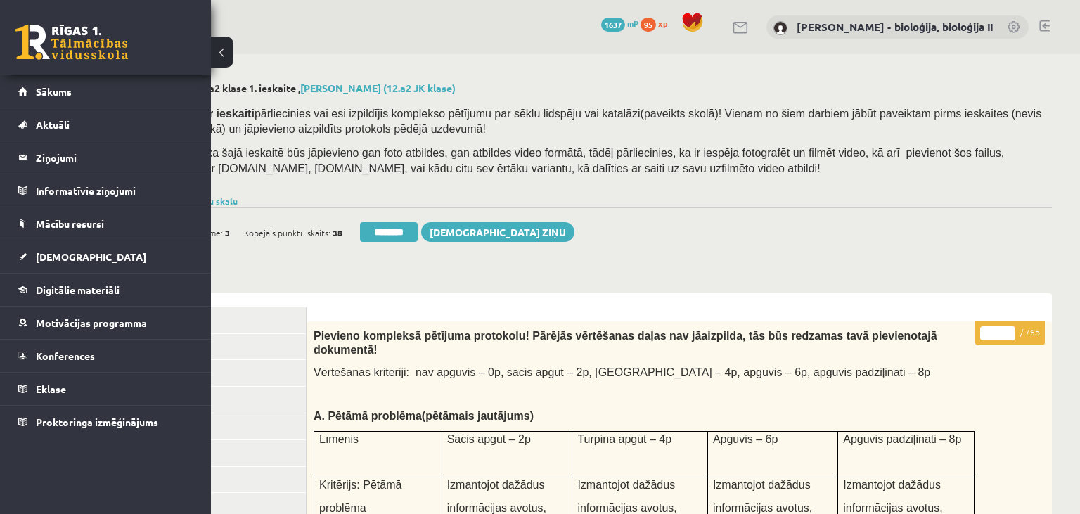
click at [998, 331] on input "*" at bounding box center [997, 333] width 35 height 14
click at [997, 331] on input "*" at bounding box center [997, 333] width 35 height 14
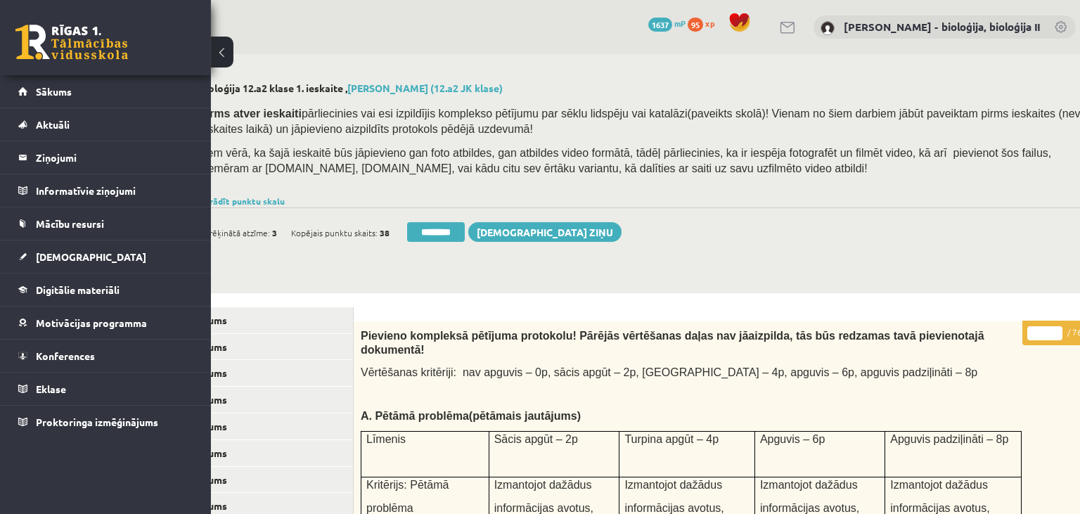
scroll to position [0, 0]
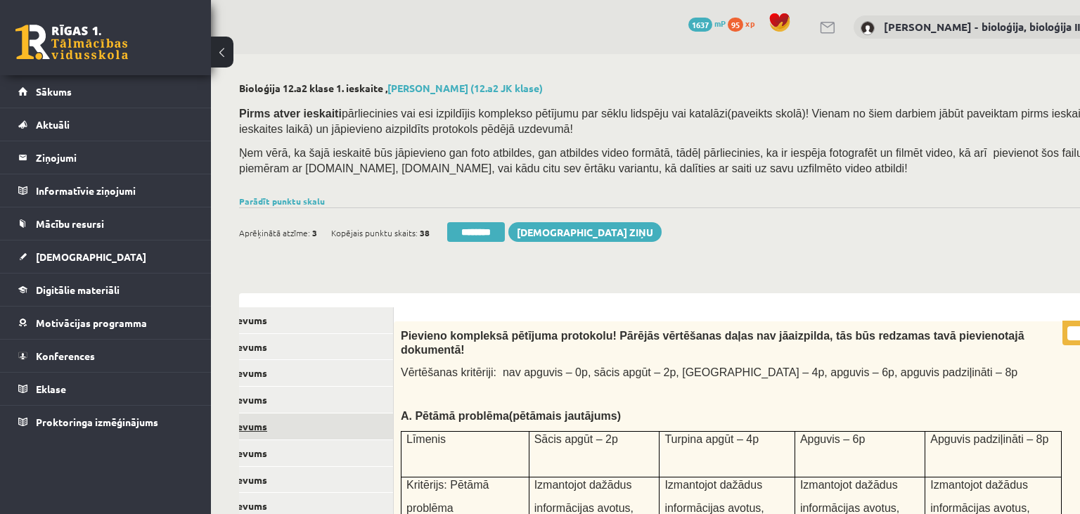
type input "**"
click at [308, 422] on link "5. uzdevums" at bounding box center [298, 426] width 189 height 26
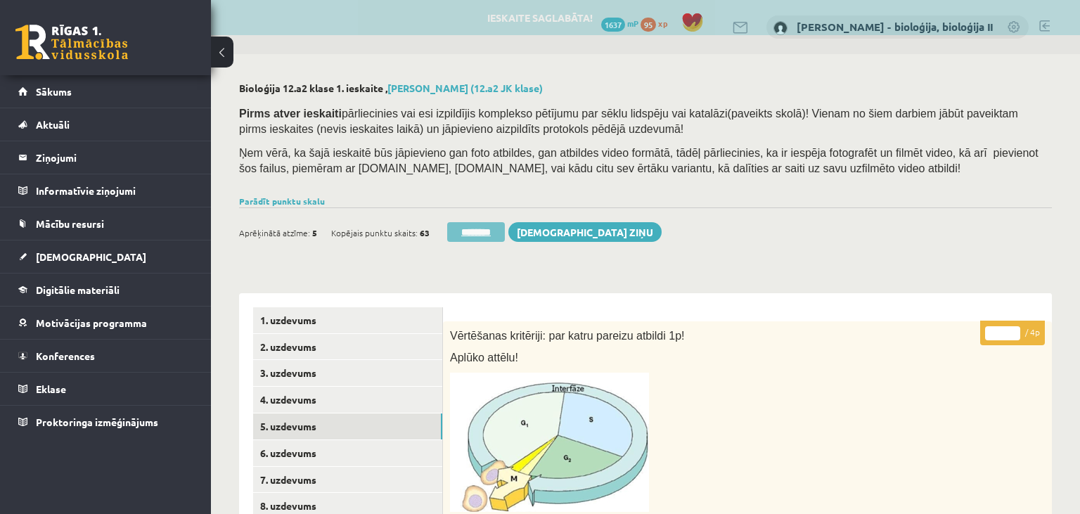
click at [483, 237] on input "********" at bounding box center [476, 232] width 58 height 20
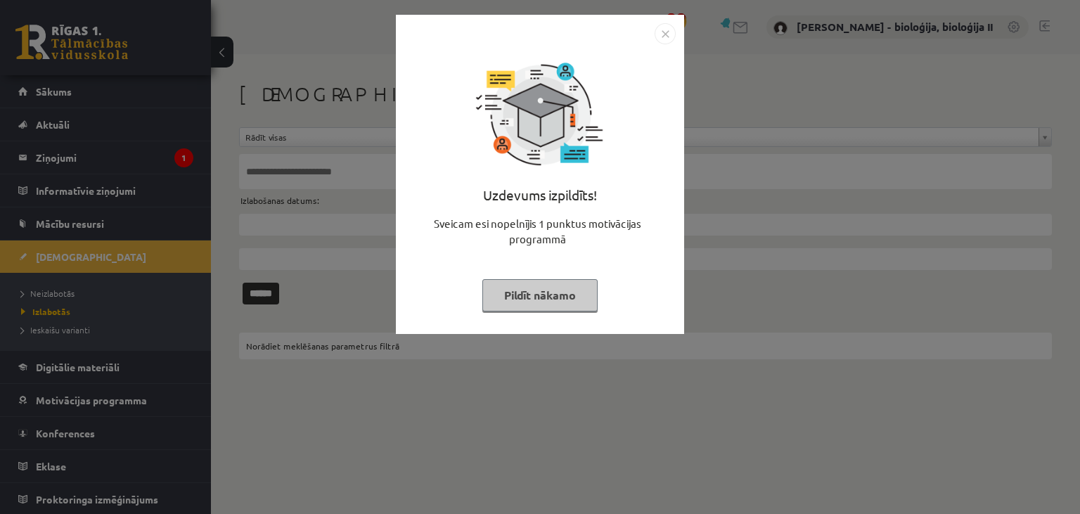
click at [559, 301] on button "Pildīt nākamo" at bounding box center [539, 295] width 115 height 32
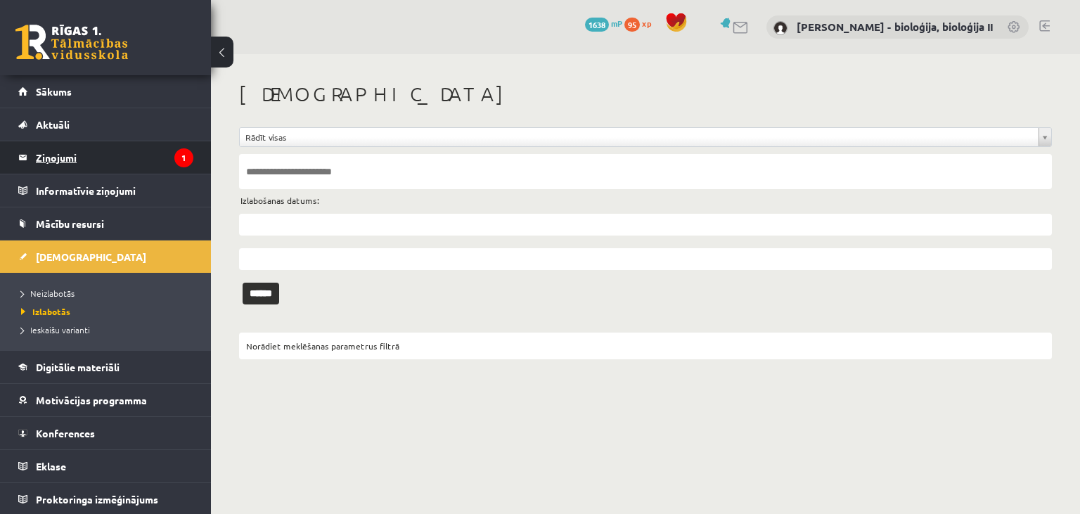
click at [47, 156] on legend "Ziņojumi 1" at bounding box center [115, 157] width 158 height 32
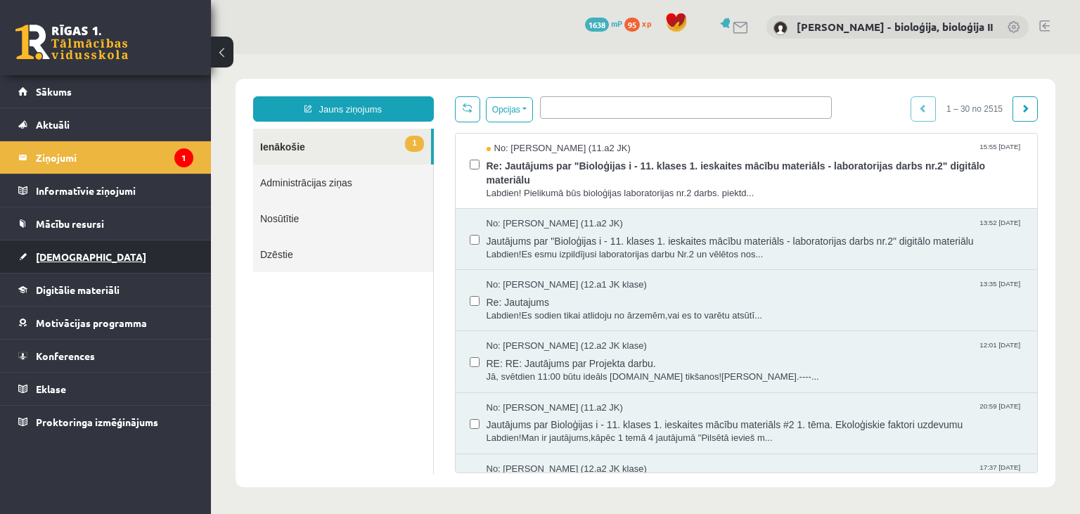
click at [70, 252] on span "[DEMOGRAPHIC_DATA]" at bounding box center [91, 256] width 110 height 13
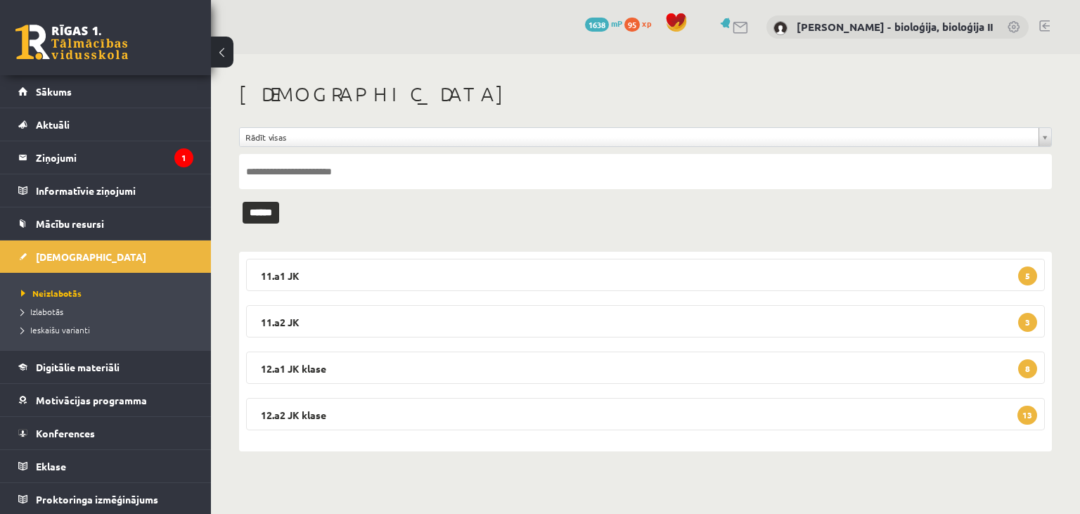
click at [665, 397] on div "11.a1 JK 5 Bioloģija 11.a1 JK klase 1. ieskaite 2025-10-01 - 2025-10-15 Iesnieg…" at bounding box center [645, 352] width 813 height 200
click at [665, 404] on legend "12.a2 JK klase 13" at bounding box center [645, 414] width 799 height 32
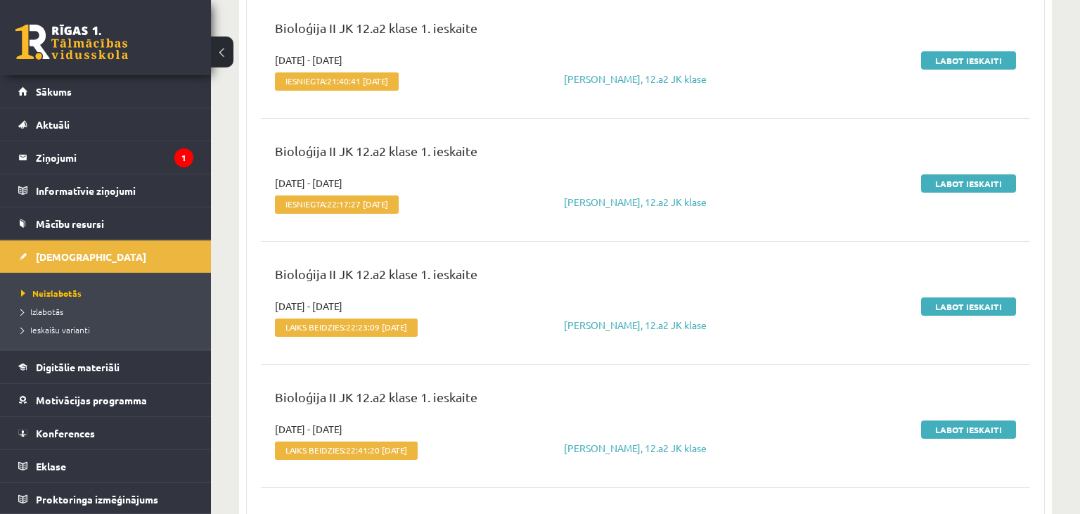
scroll to position [297, 0]
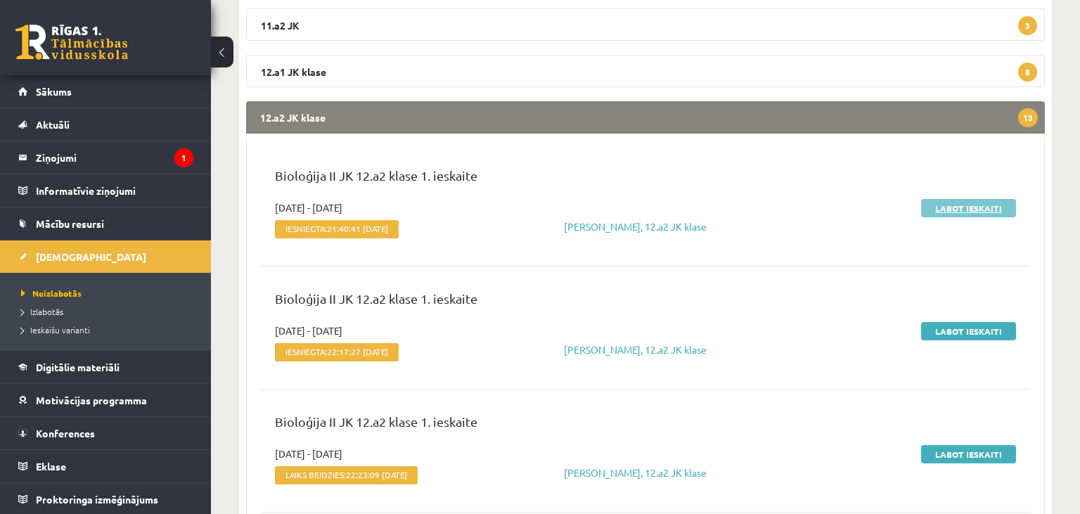
click at [966, 202] on link "Labot ieskaiti" at bounding box center [968, 208] width 95 height 18
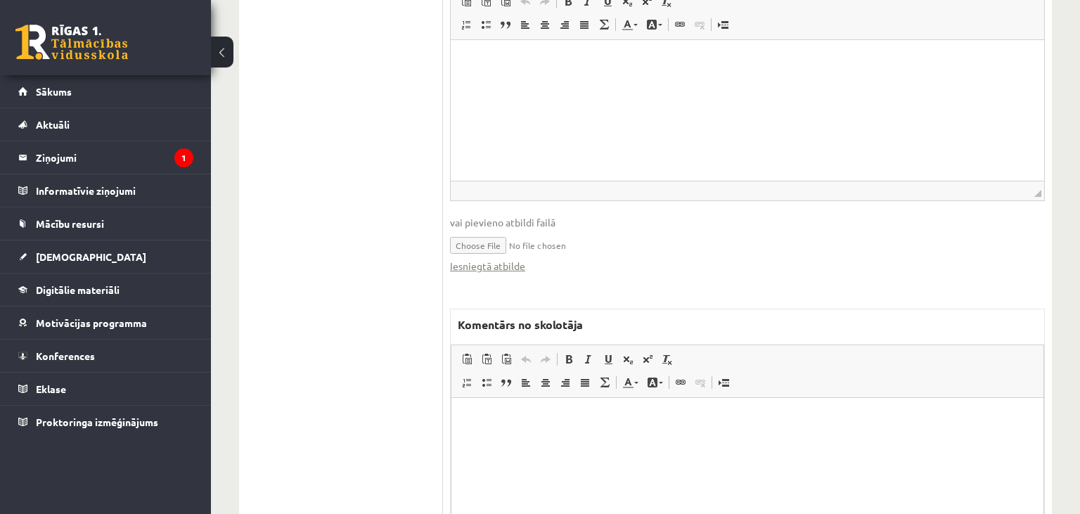
scroll to position [593, 0]
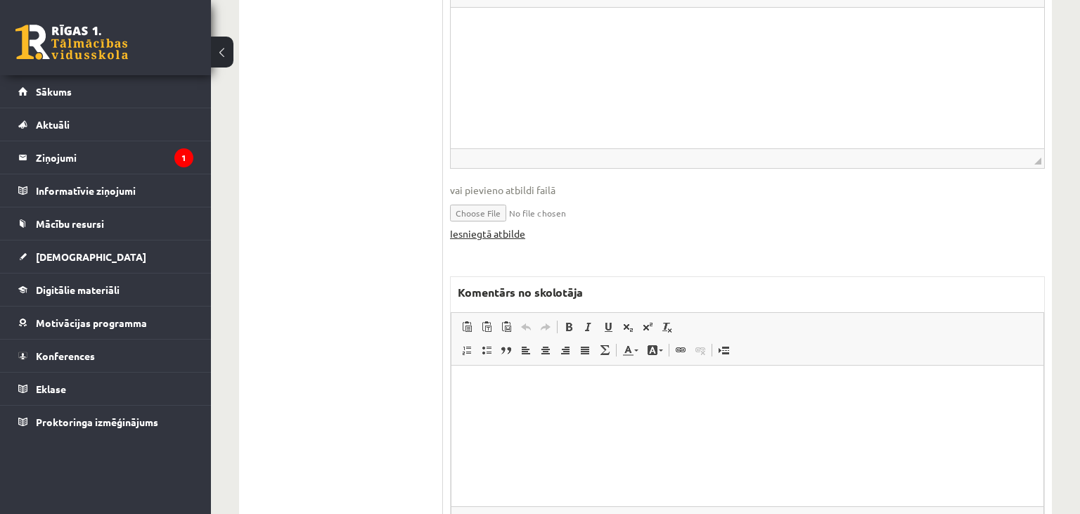
click at [508, 226] on link "Iesniegtā atbilde" at bounding box center [487, 233] width 75 height 15
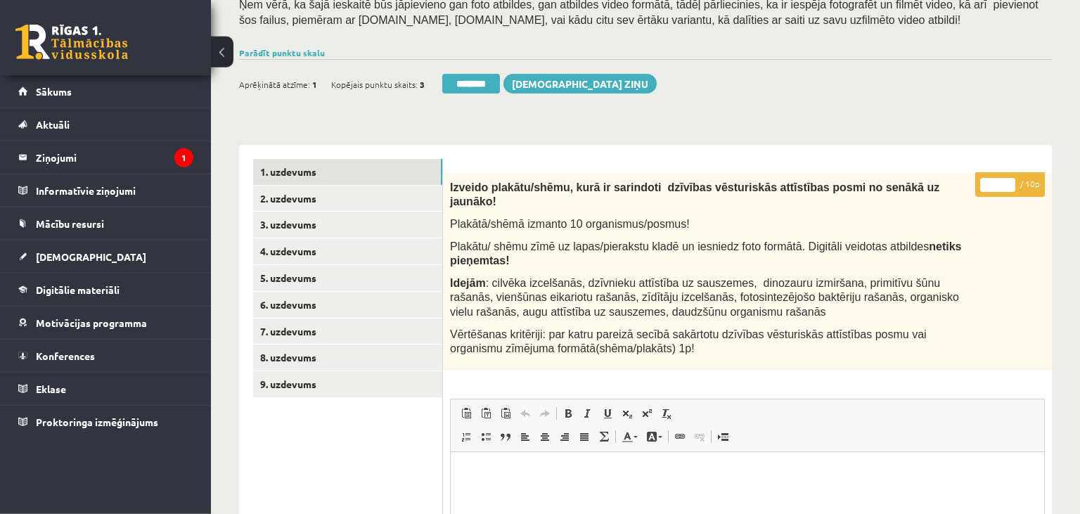
scroll to position [147, 0]
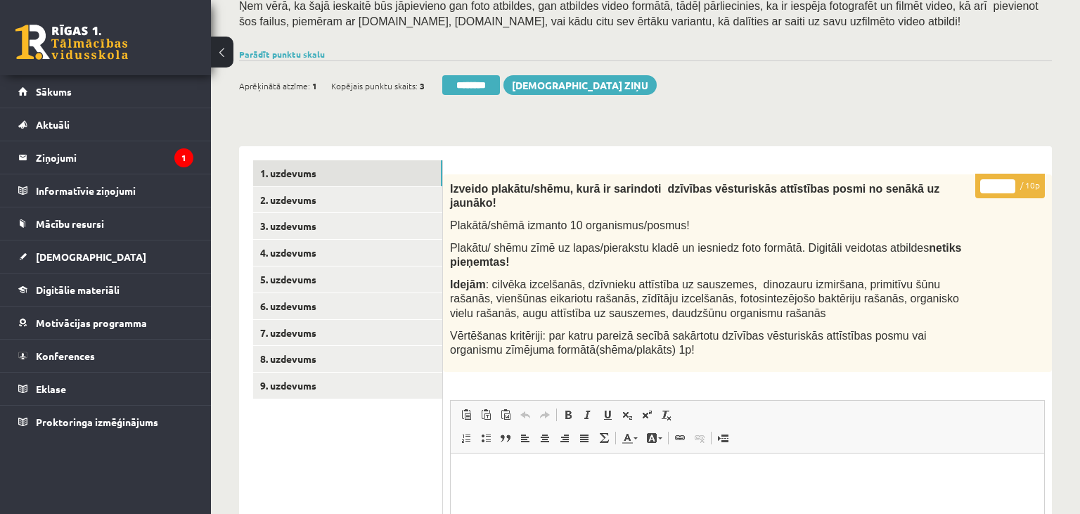
click at [987, 191] on input "*" at bounding box center [997, 186] width 35 height 14
type input "**"
click at [315, 202] on link "2. uzdevums" at bounding box center [347, 200] width 189 height 26
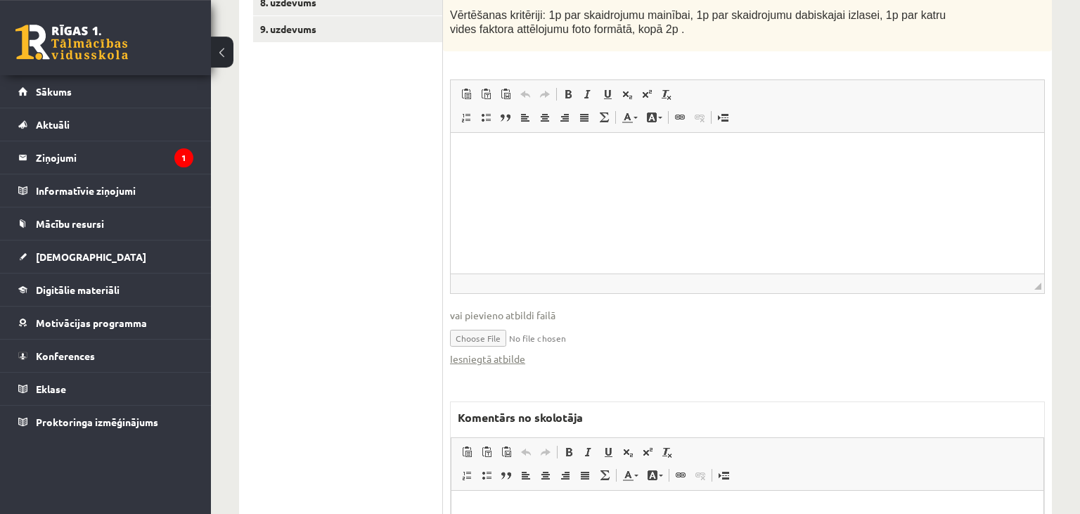
scroll to position [568, 0]
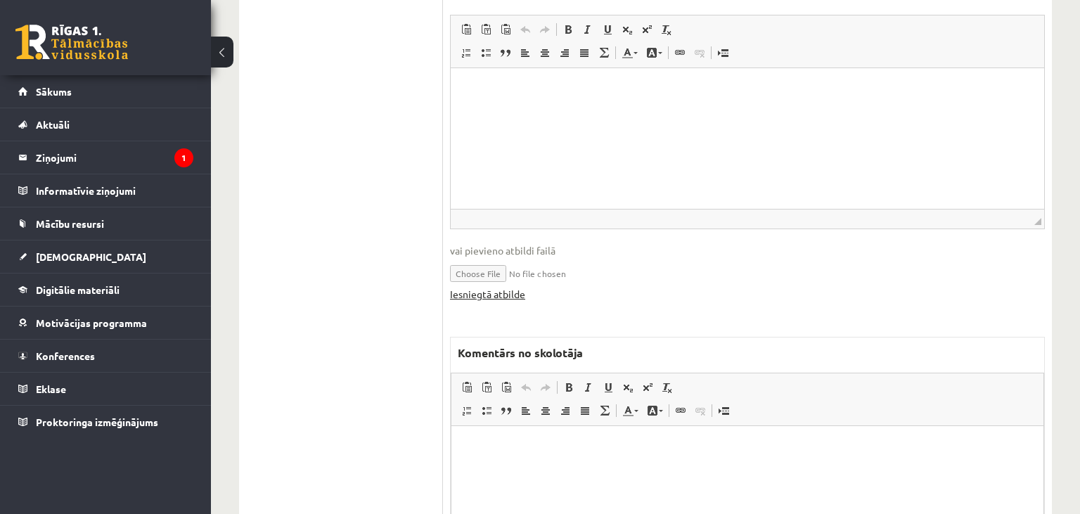
click at [515, 287] on link "Iesniegtā atbilde" at bounding box center [487, 294] width 75 height 15
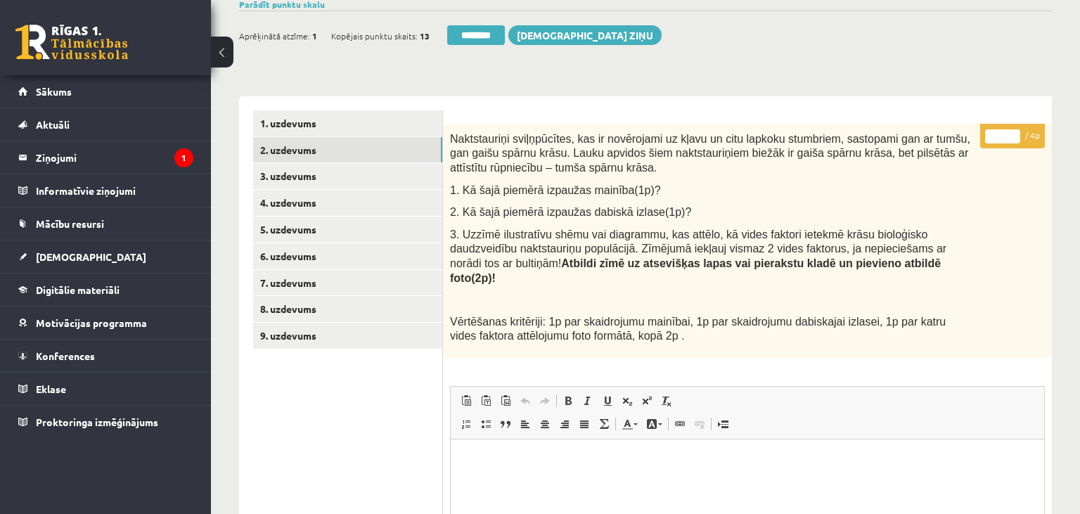
click at [1014, 131] on input "*" at bounding box center [1002, 136] width 35 height 14
type input "*"
click at [1014, 131] on input "*" at bounding box center [1002, 136] width 35 height 14
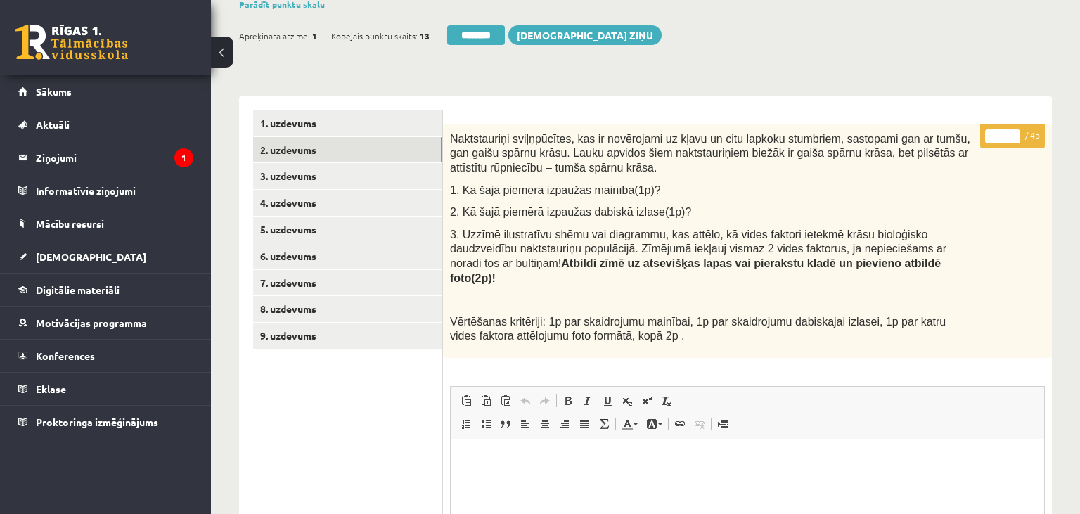
click at [1014, 131] on input "*" at bounding box center [1002, 136] width 35 height 14
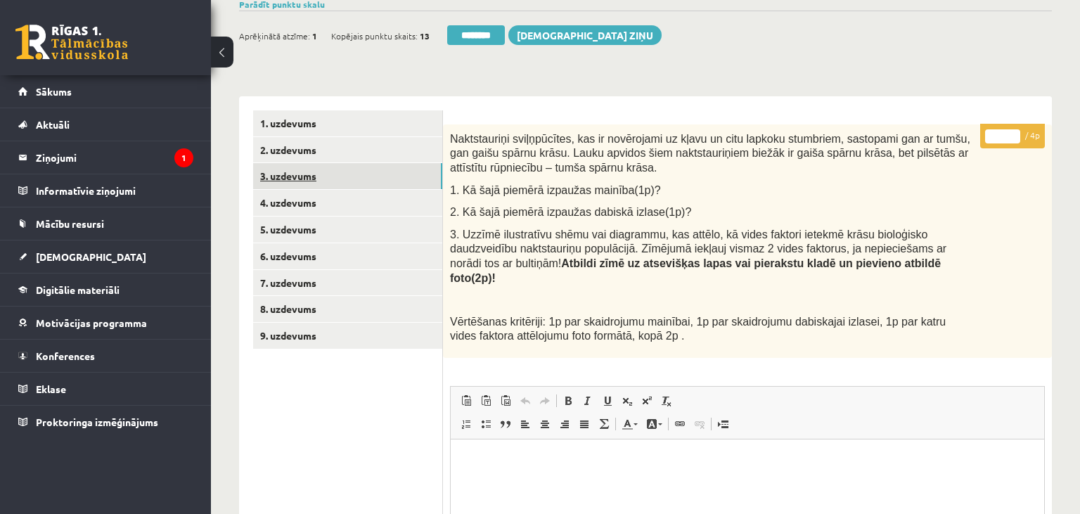
click at [324, 171] on link "3. uzdevums" at bounding box center [347, 176] width 189 height 26
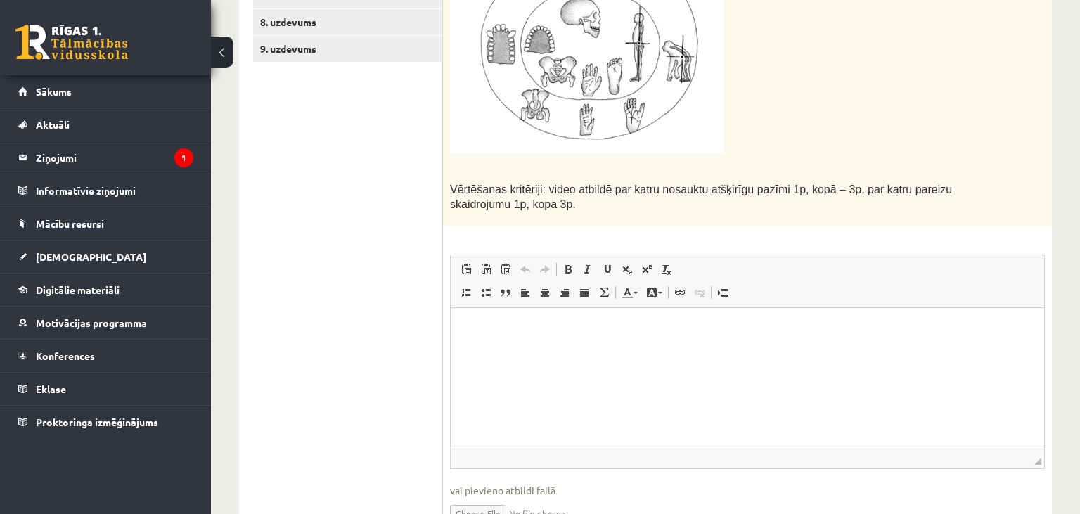
scroll to position [855, 0]
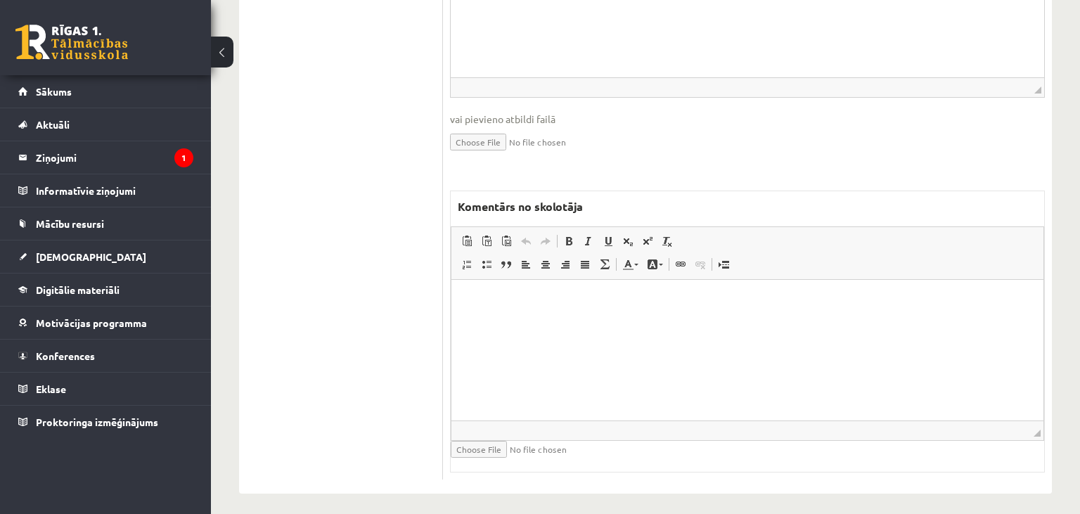
drag, startPoint x: 582, startPoint y: 330, endPoint x: 567, endPoint y: 338, distance: 17.0
click at [579, 330] on html at bounding box center [747, 349] width 592 height 141
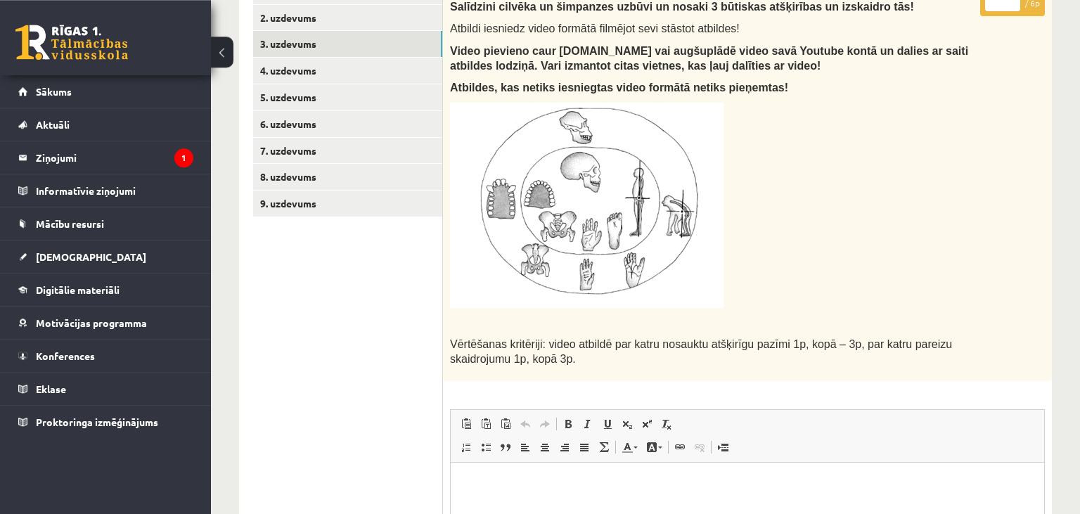
scroll to position [262, 0]
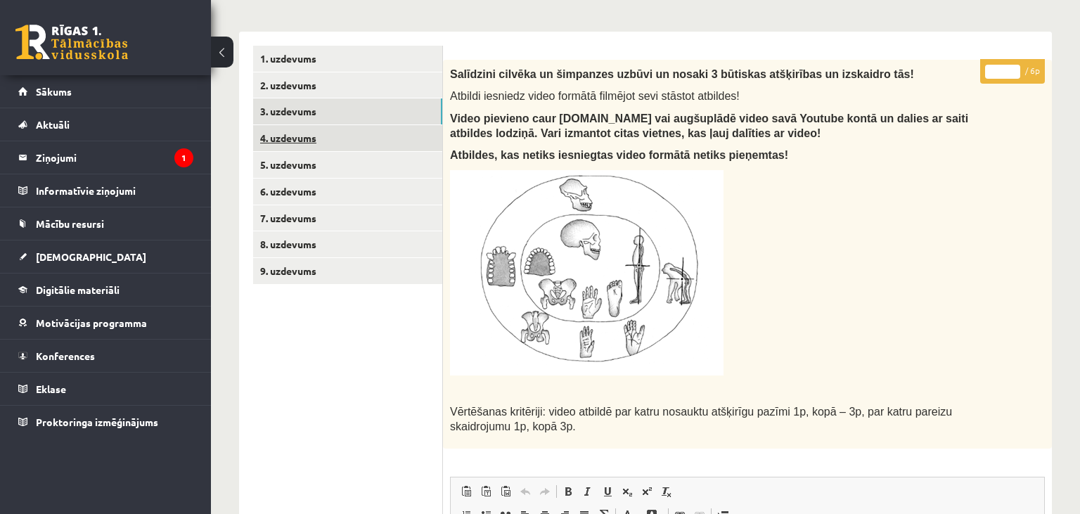
click at [349, 142] on link "4. uzdevums" at bounding box center [347, 138] width 189 height 26
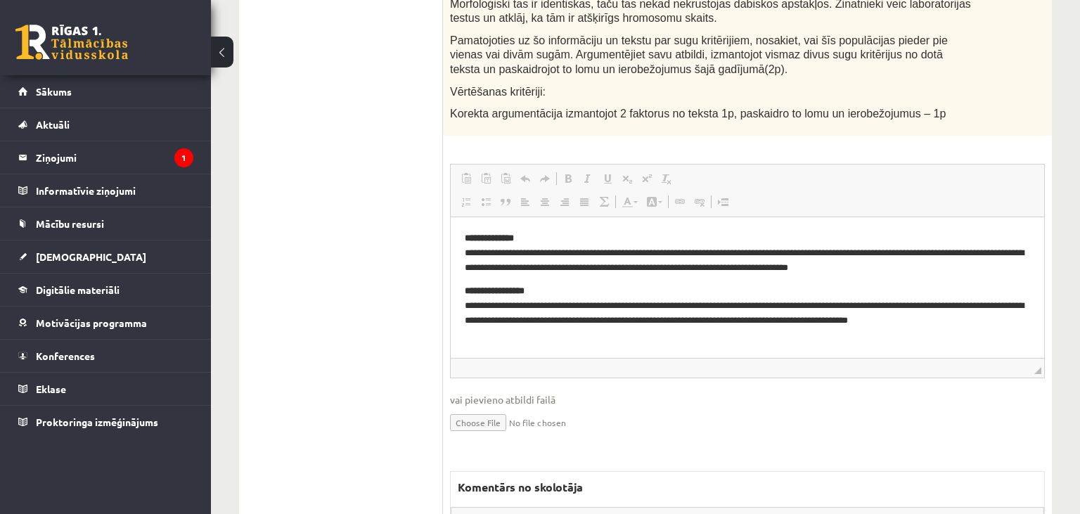
scroll to position [0, 0]
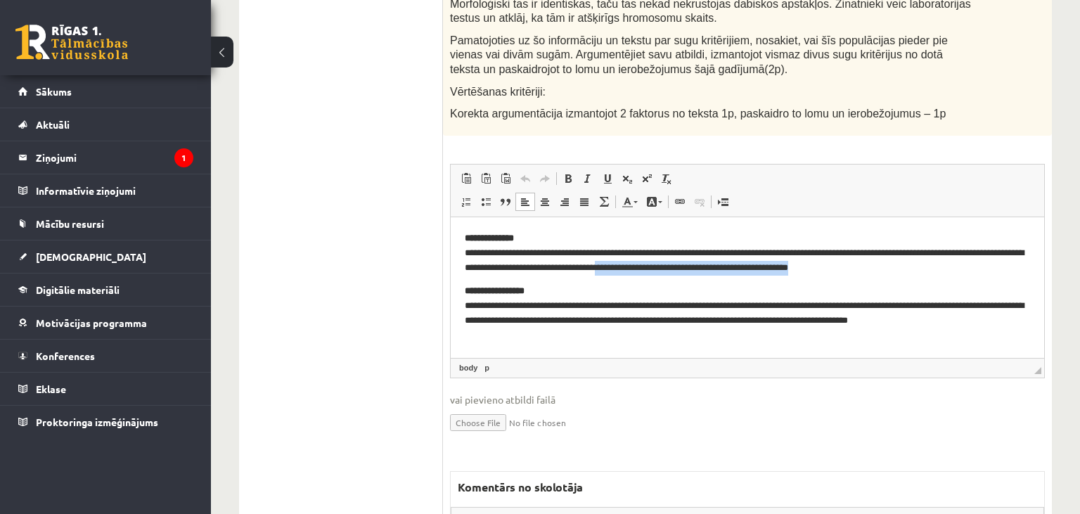
drag, startPoint x: 698, startPoint y: 262, endPoint x: 917, endPoint y: 273, distance: 219.6
click at [917, 273] on p "**********" at bounding box center [748, 253] width 566 height 44
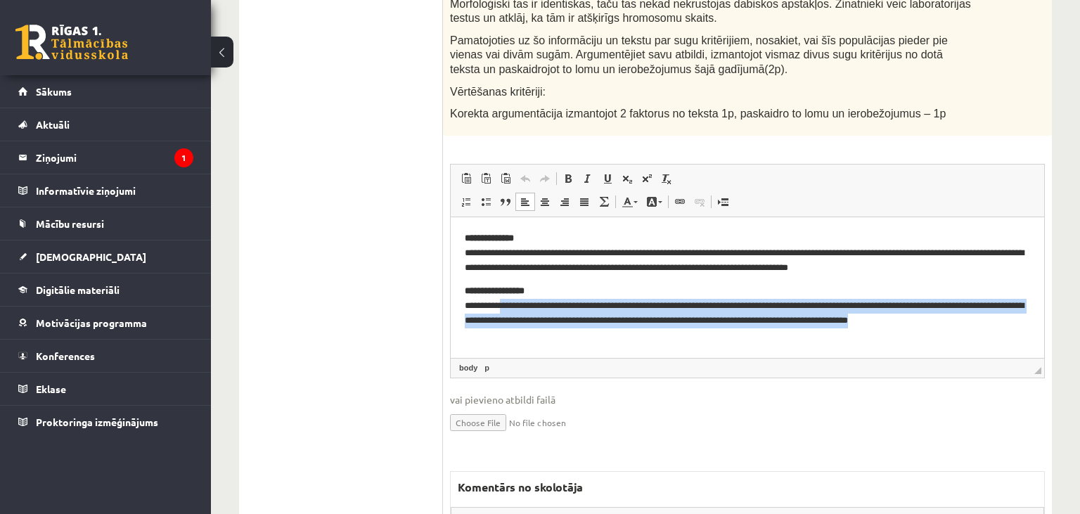
drag, startPoint x: 507, startPoint y: 311, endPoint x: 1005, endPoint y: 333, distance: 498.4
click at [1005, 333] on html "**********" at bounding box center [747, 287] width 593 height 141
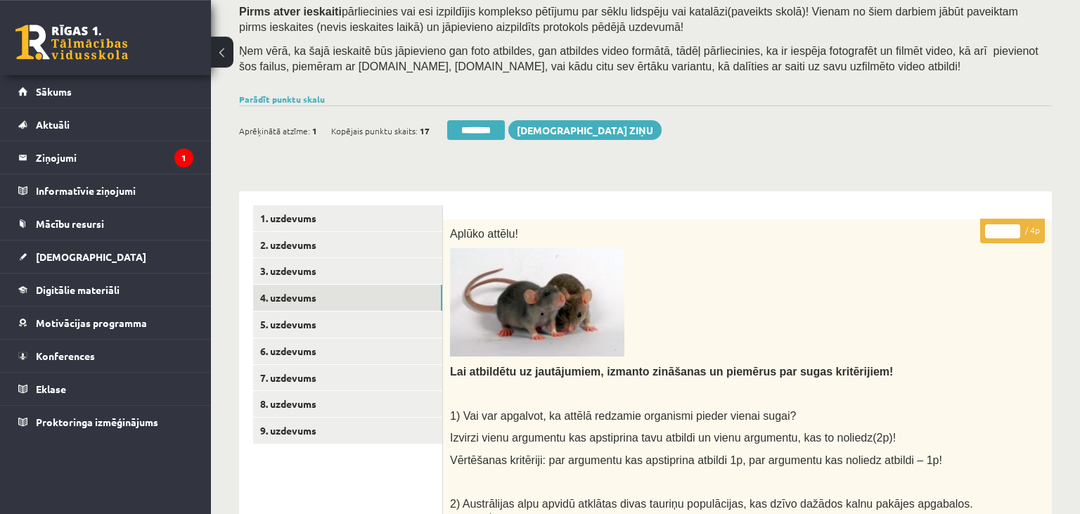
scroll to position [97, 0]
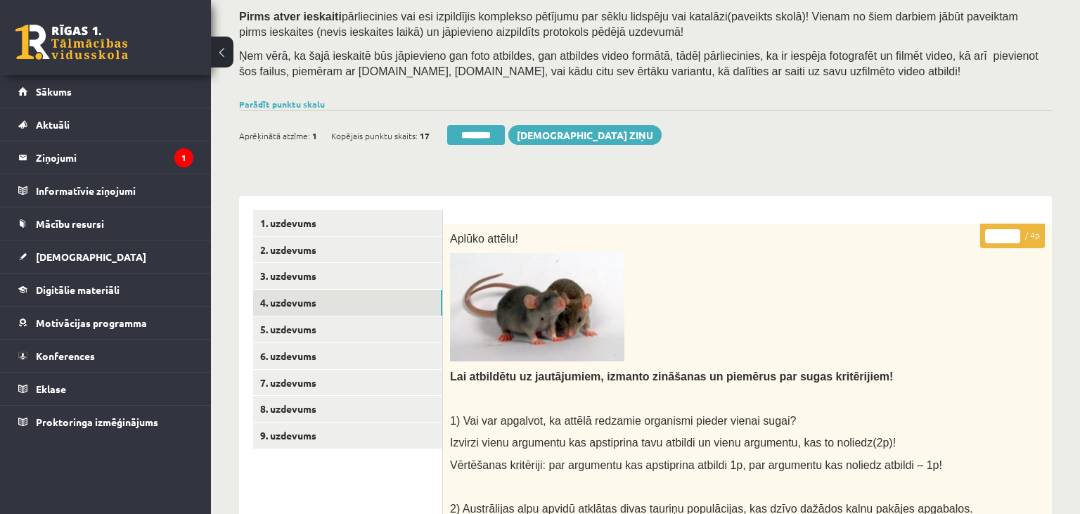
click at [1015, 232] on input "*" at bounding box center [1002, 236] width 35 height 14
click at [1015, 233] on input "*" at bounding box center [1002, 236] width 35 height 14
type input "*"
click at [1015, 233] on input "*" at bounding box center [1002, 236] width 35 height 14
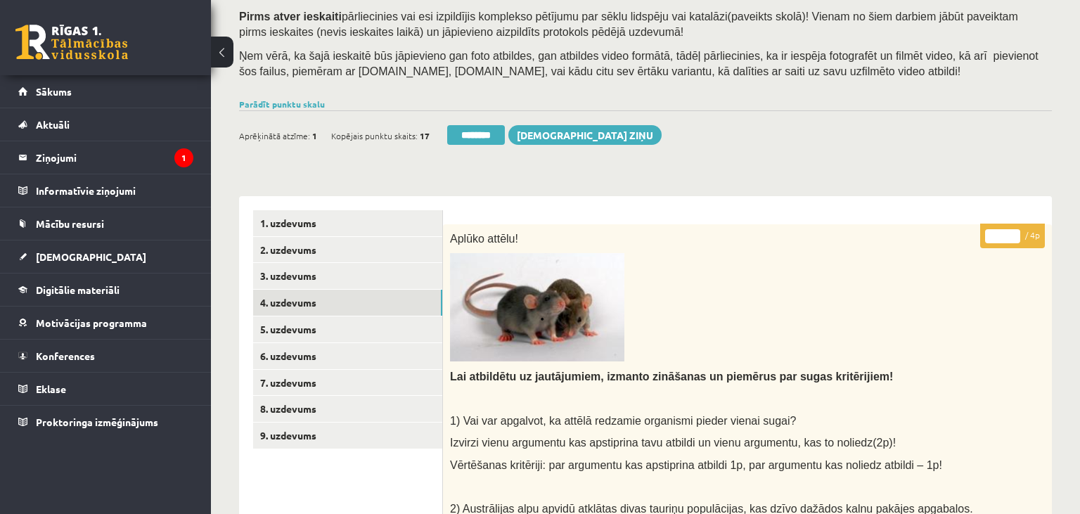
click at [1015, 233] on input "*" at bounding box center [1002, 236] width 35 height 14
click at [290, 327] on link "5. uzdevums" at bounding box center [347, 329] width 189 height 26
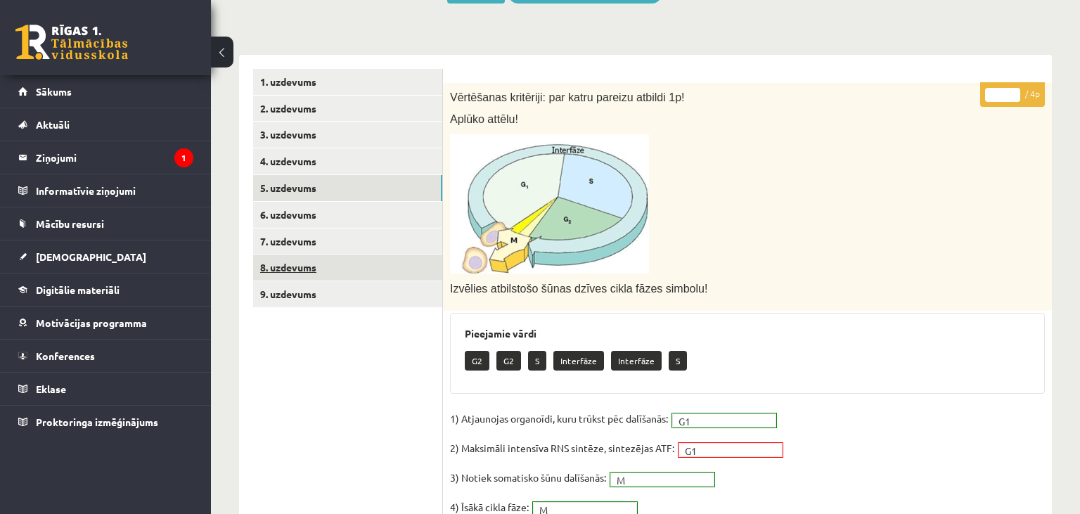
scroll to position [0, 0]
click at [364, 219] on link "6. uzdevums" at bounding box center [347, 215] width 189 height 26
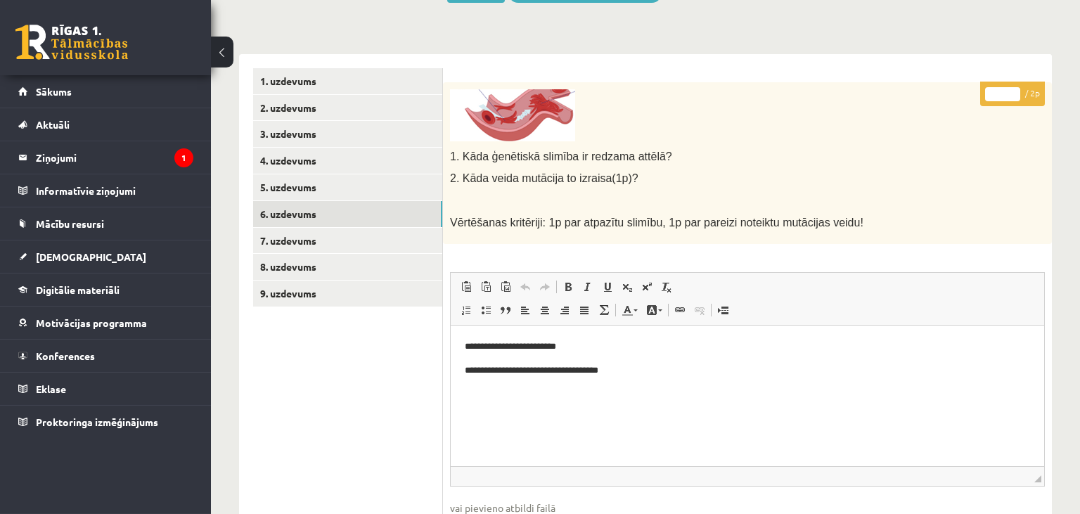
scroll to position [238, 0]
click at [1014, 91] on input "*" at bounding box center [1002, 95] width 35 height 14
type input "*"
click at [1014, 91] on input "*" at bounding box center [1002, 95] width 35 height 14
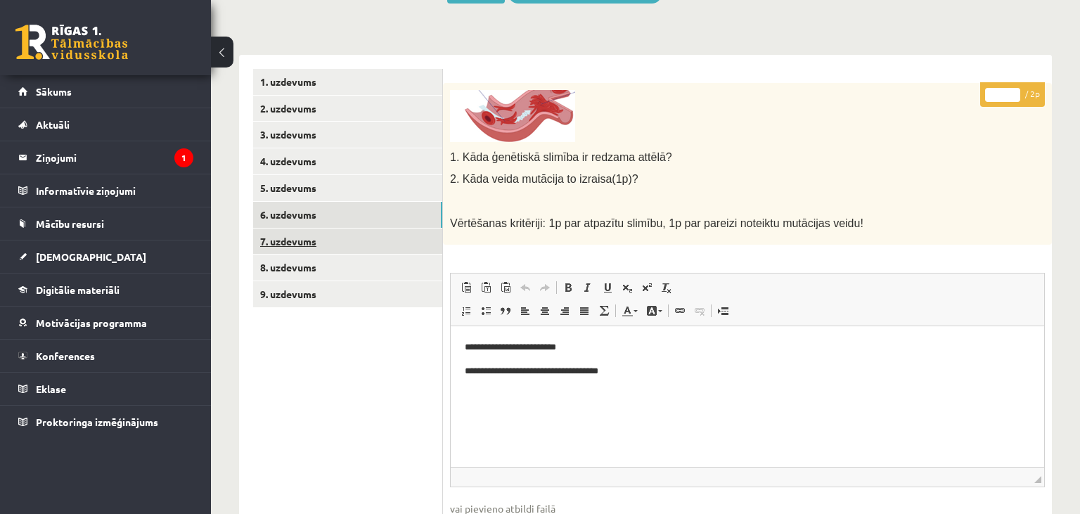
click at [338, 240] on link "7. uzdevums" at bounding box center [347, 242] width 189 height 26
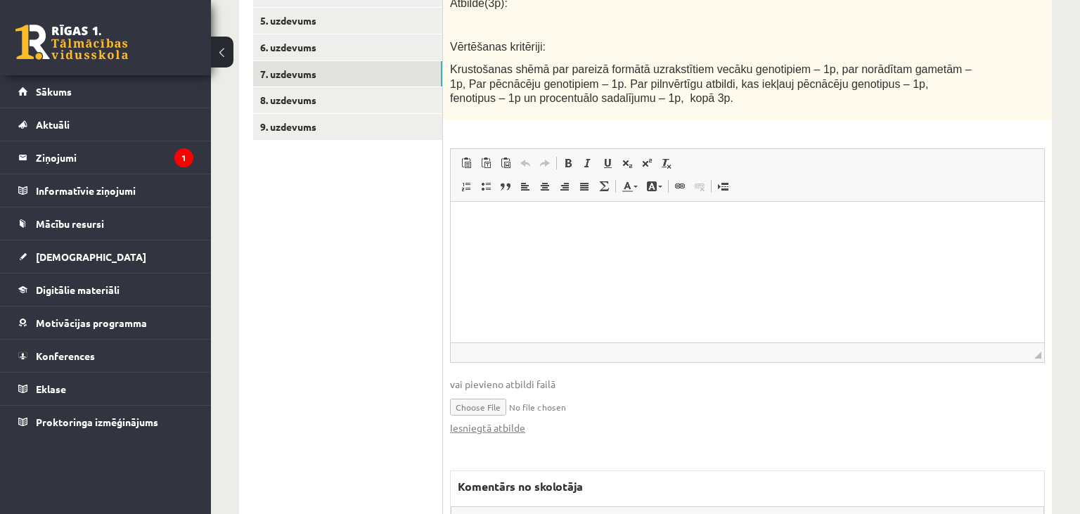
scroll to position [686, 0]
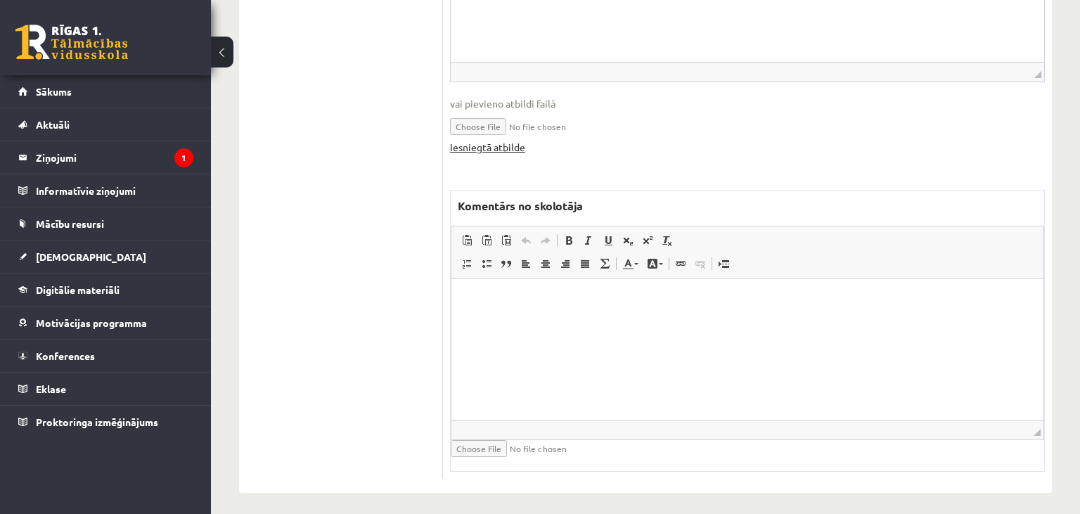
click at [496, 150] on link "Iesniegtā atbilde" at bounding box center [487, 147] width 75 height 15
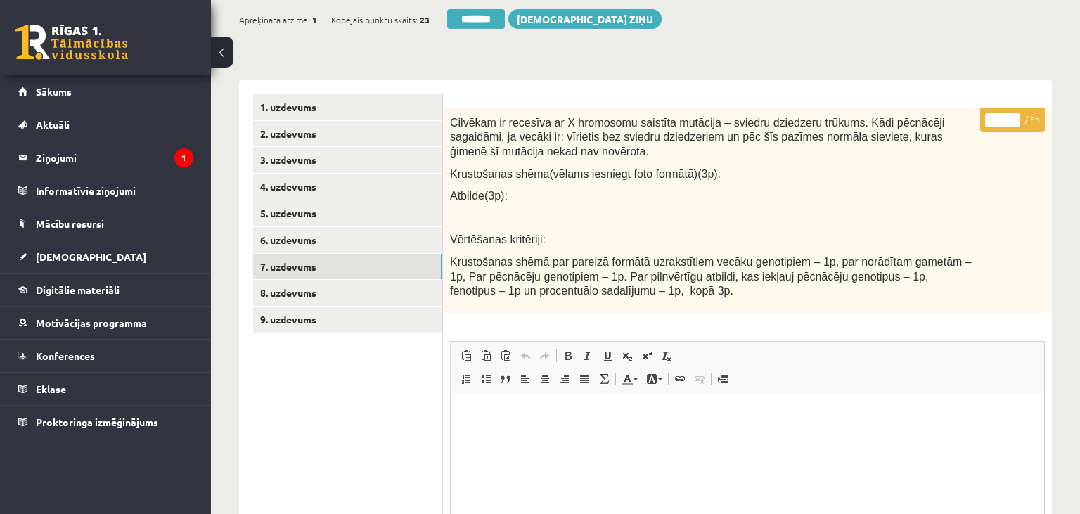
scroll to position [240, 0]
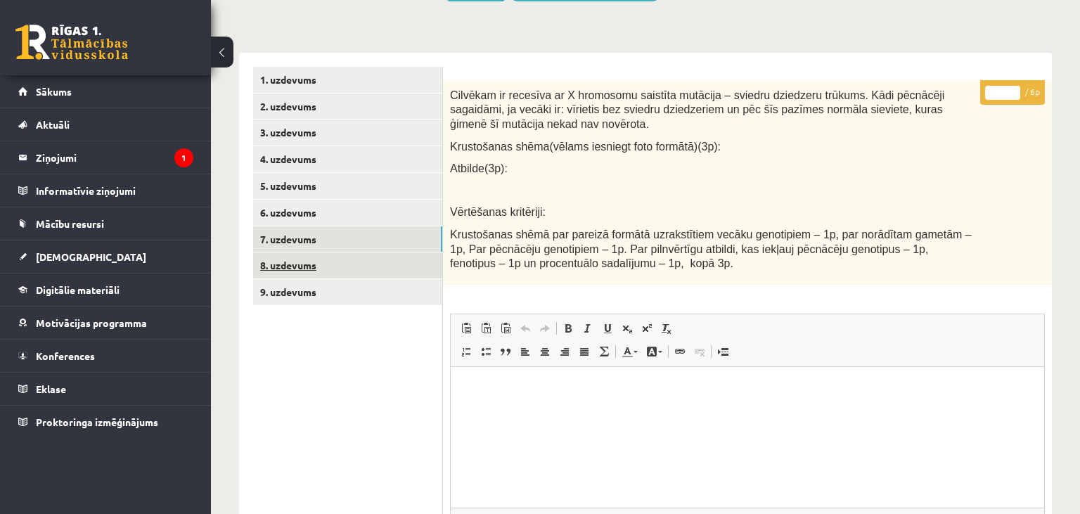
click at [400, 269] on link "8. uzdevums" at bounding box center [347, 265] width 189 height 26
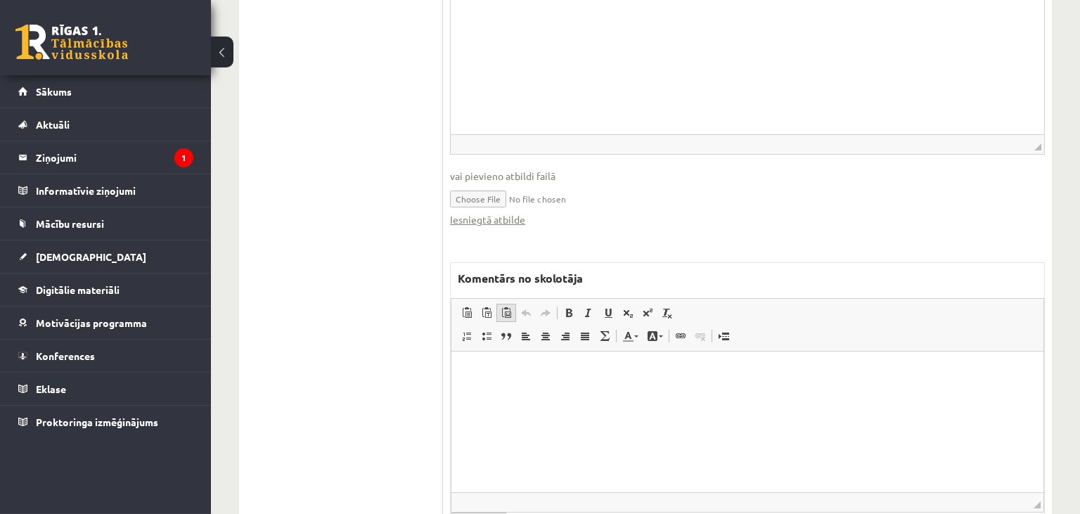
scroll to position [880, 0]
click at [511, 212] on link "Iesniegtā atbilde" at bounding box center [487, 219] width 75 height 15
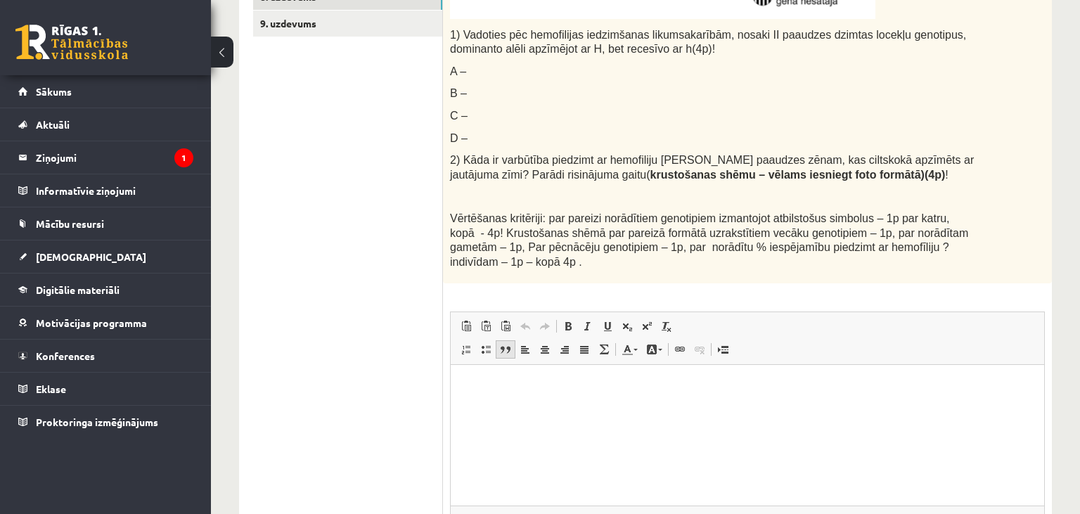
scroll to position [212, 0]
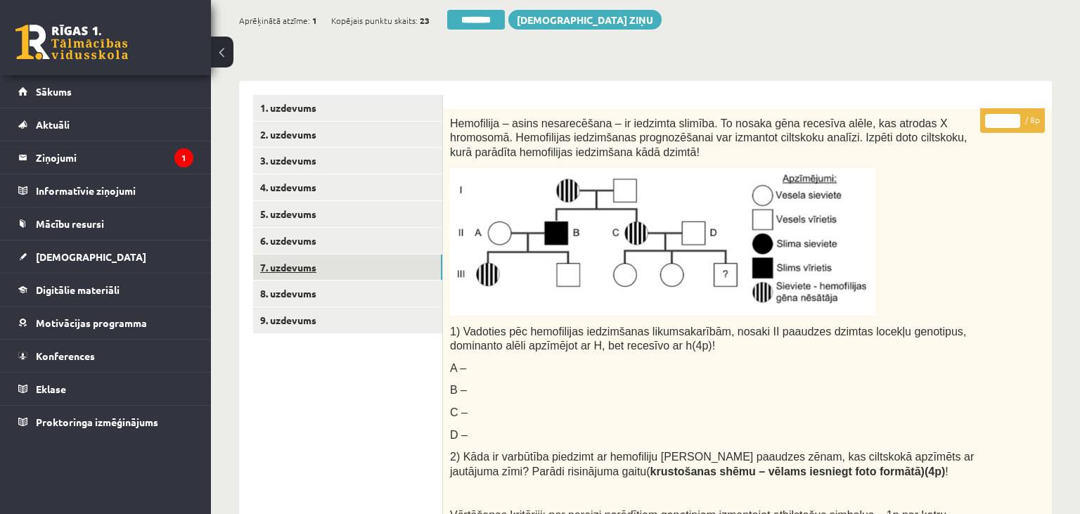
click at [333, 267] on link "7. uzdevums" at bounding box center [347, 268] width 189 height 26
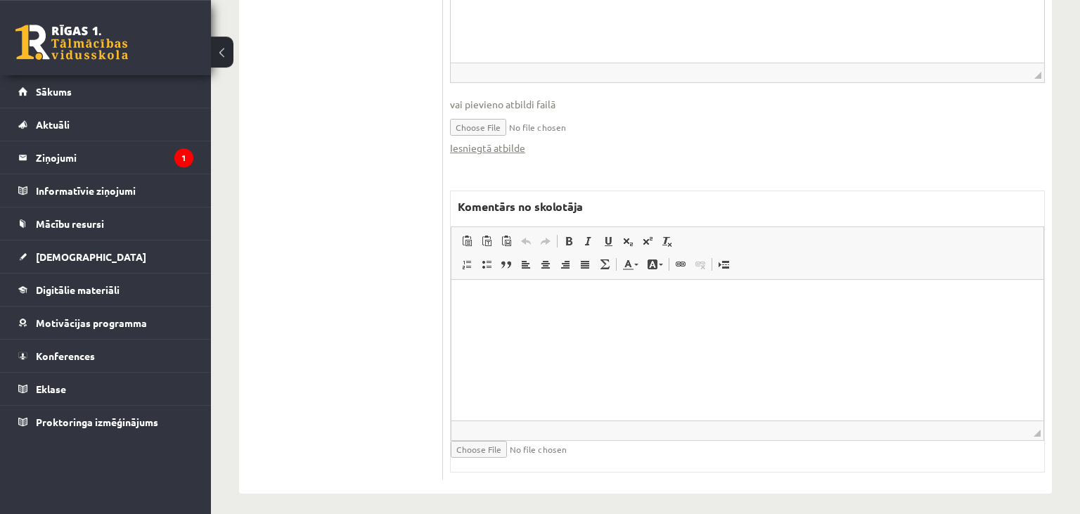
scroll to position [686, 0]
click at [573, 385] on html at bounding box center [747, 348] width 592 height 141
drag, startPoint x: 672, startPoint y: 299, endPoint x: 648, endPoint y: 306, distance: 25.6
click at [648, 306] on p "**********" at bounding box center [747, 300] width 565 height 15
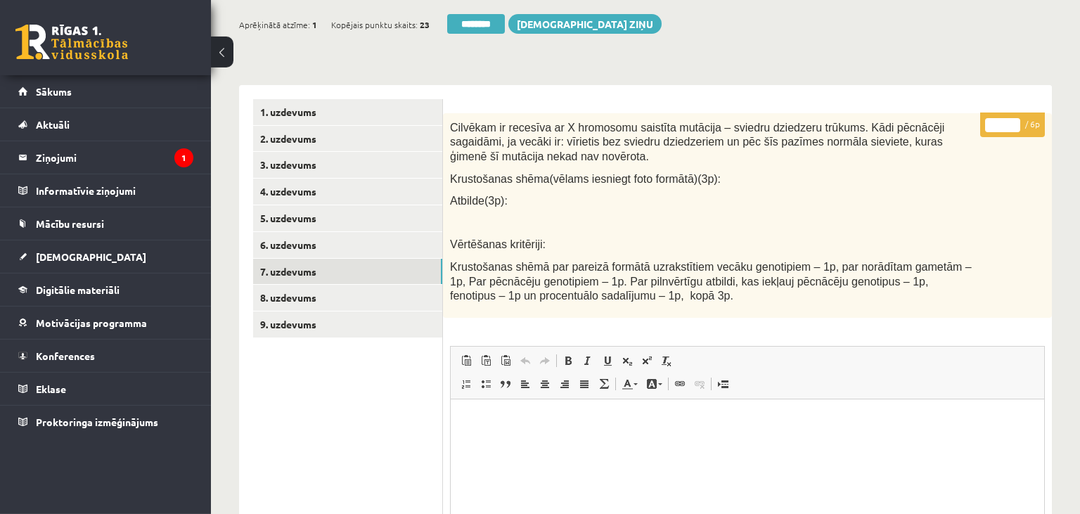
scroll to position [92, 0]
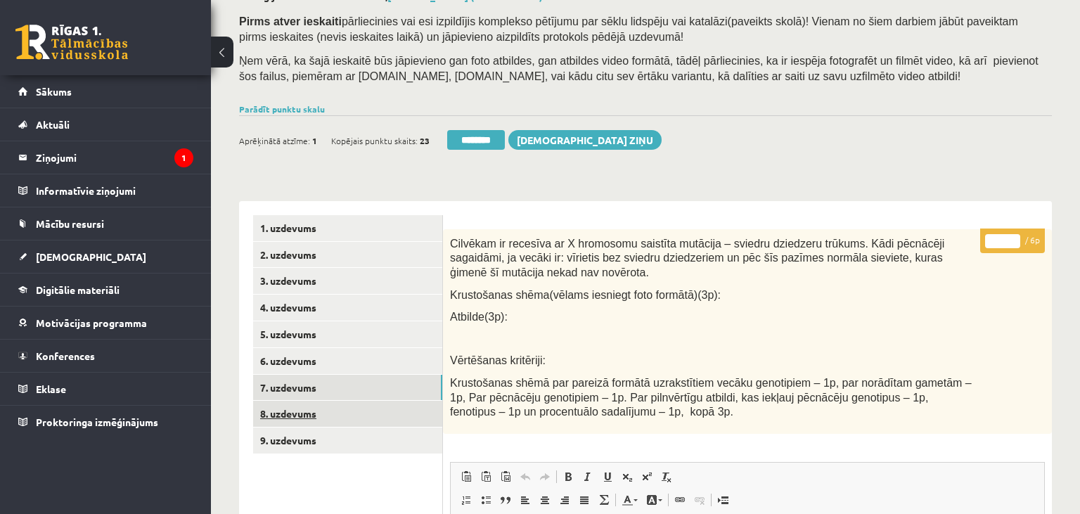
click at [342, 411] on link "8. uzdevums" at bounding box center [347, 414] width 189 height 26
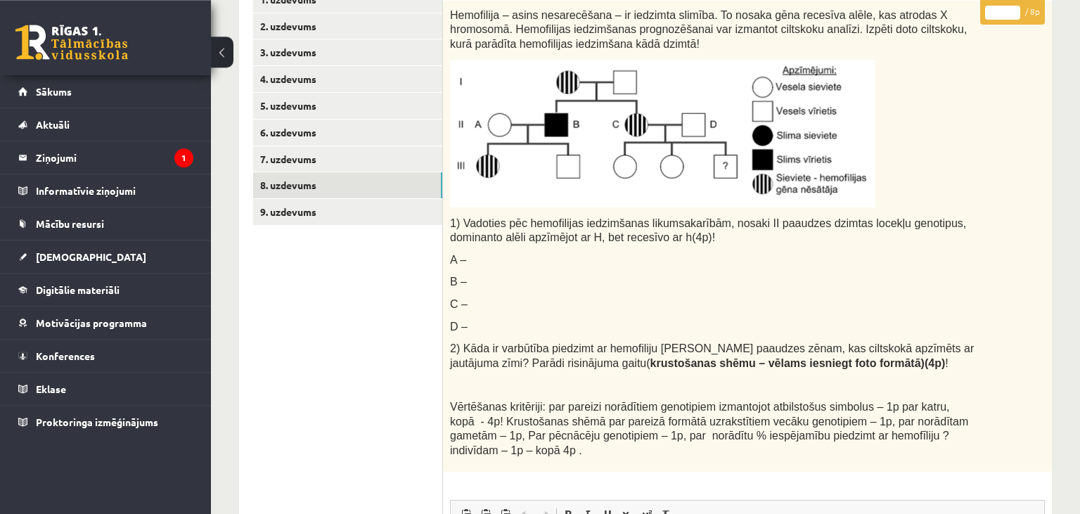
scroll to position [240, 0]
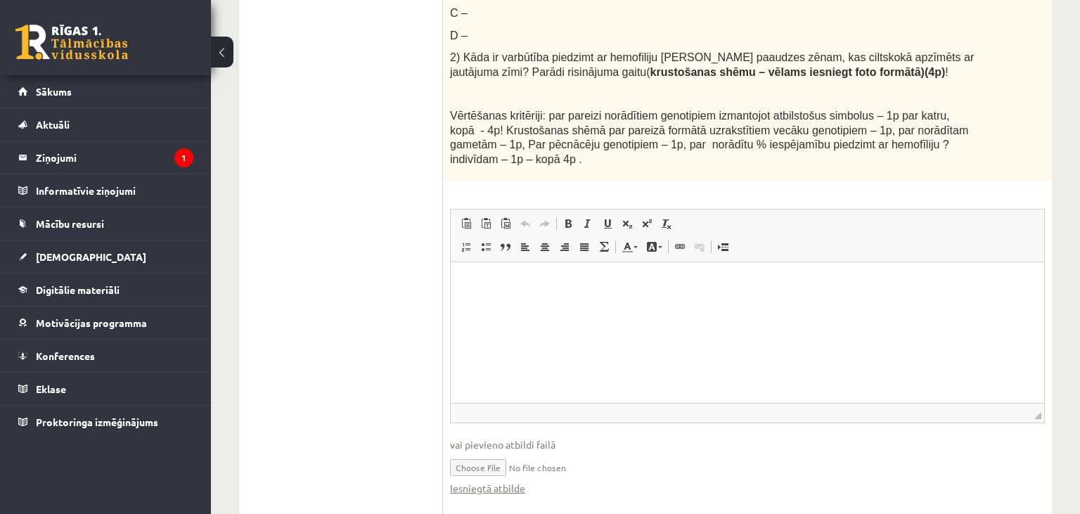
click at [515, 286] on p "Editor, wiswyg-editor-user-answer-47433980526700" at bounding box center [747, 283] width 565 height 15
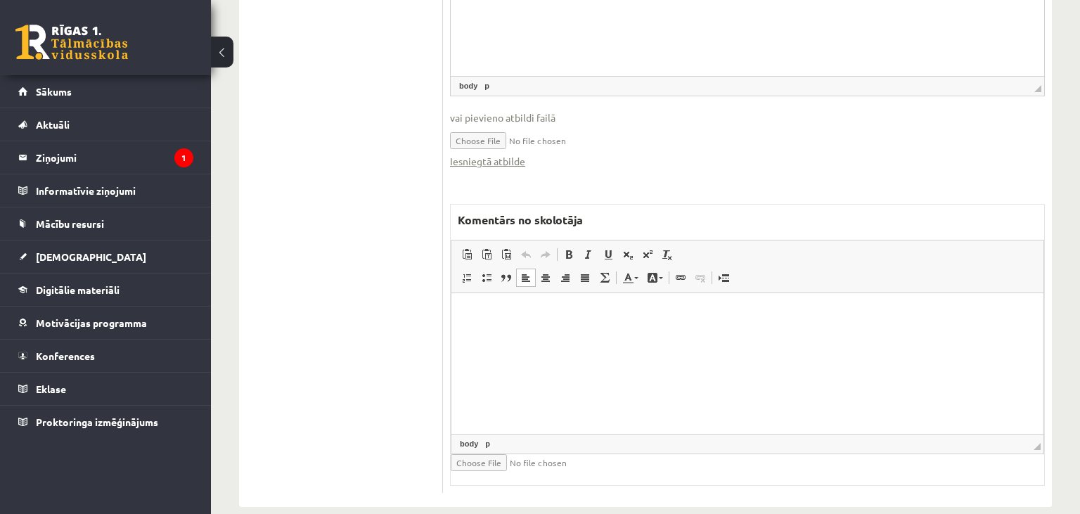
click at [526, 356] on html at bounding box center [747, 363] width 592 height 141
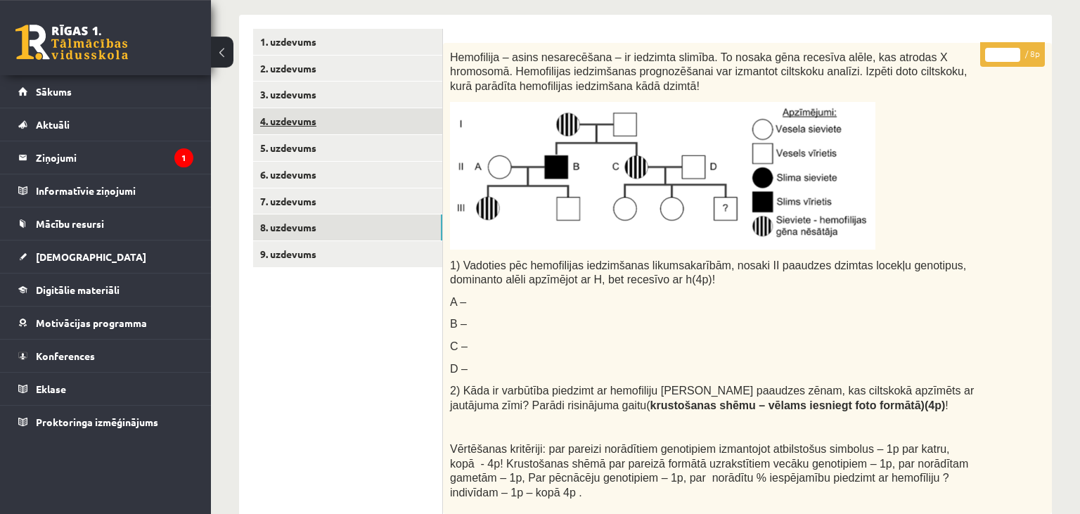
scroll to position [196, 0]
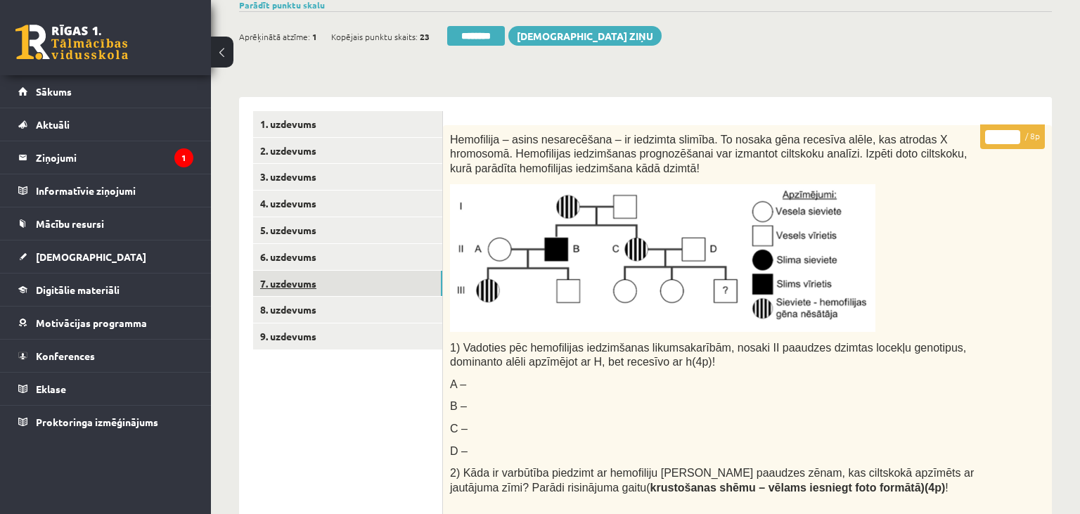
click at [309, 285] on link "7. uzdevums" at bounding box center [347, 284] width 189 height 26
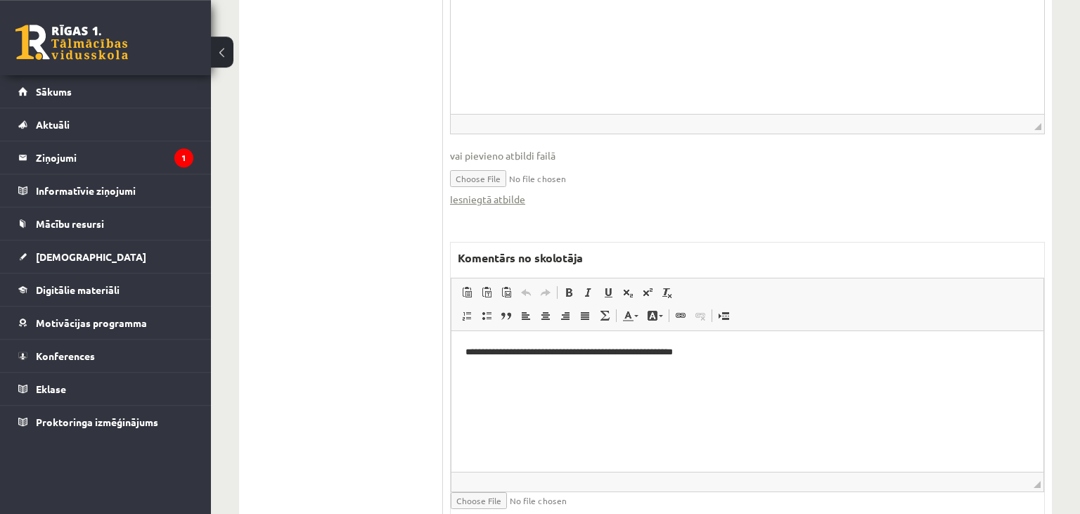
scroll to position [686, 0]
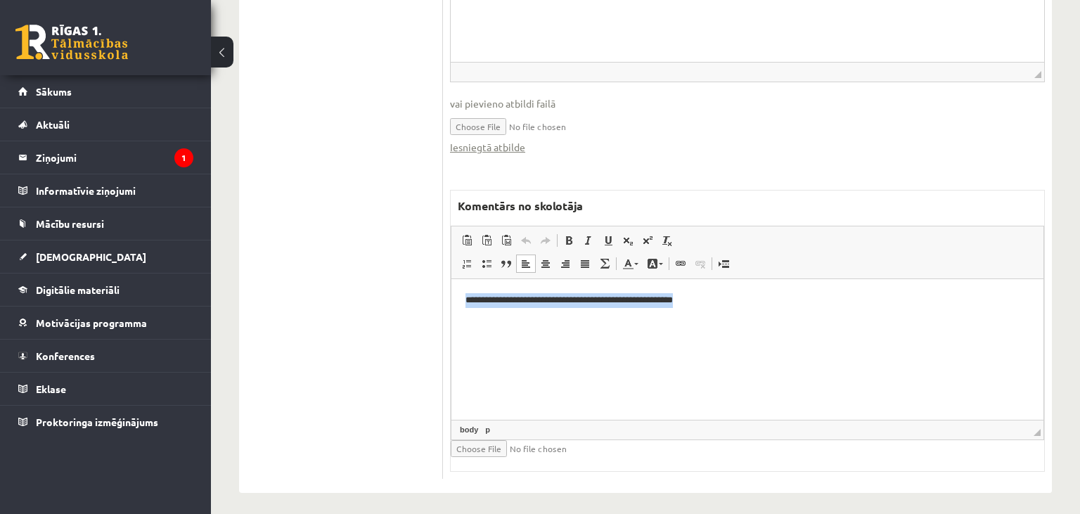
drag, startPoint x: 592, startPoint y: 302, endPoint x: 866, endPoint y: 592, distance: 399.4
click at [451, 313] on html "**********" at bounding box center [747, 348] width 592 height 141
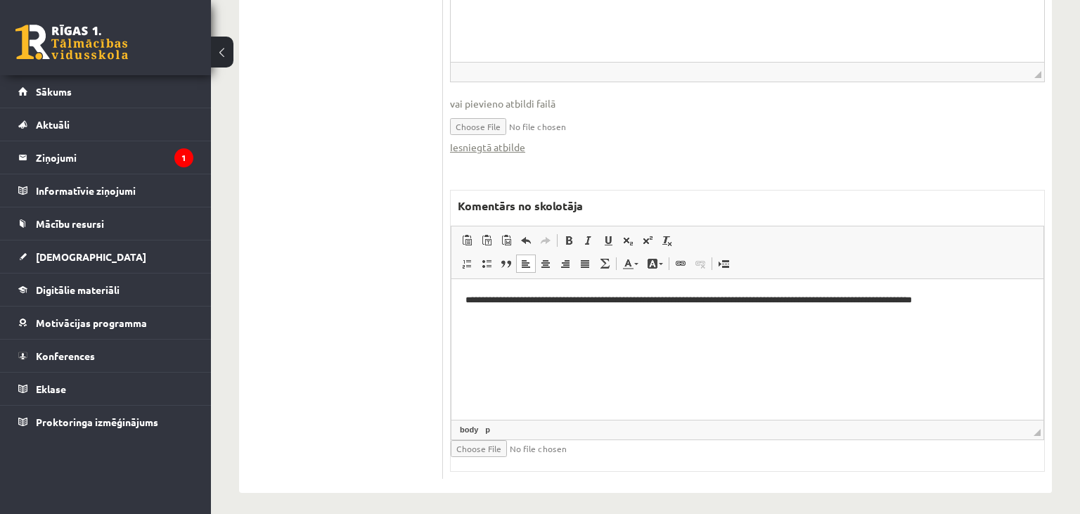
click at [1020, 304] on p "**********" at bounding box center [747, 300] width 565 height 15
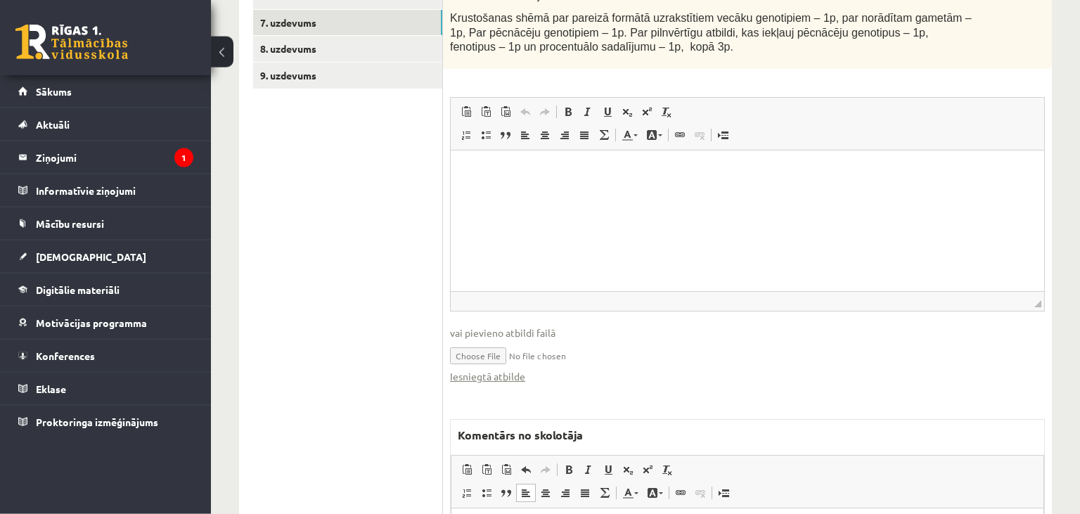
scroll to position [315, 0]
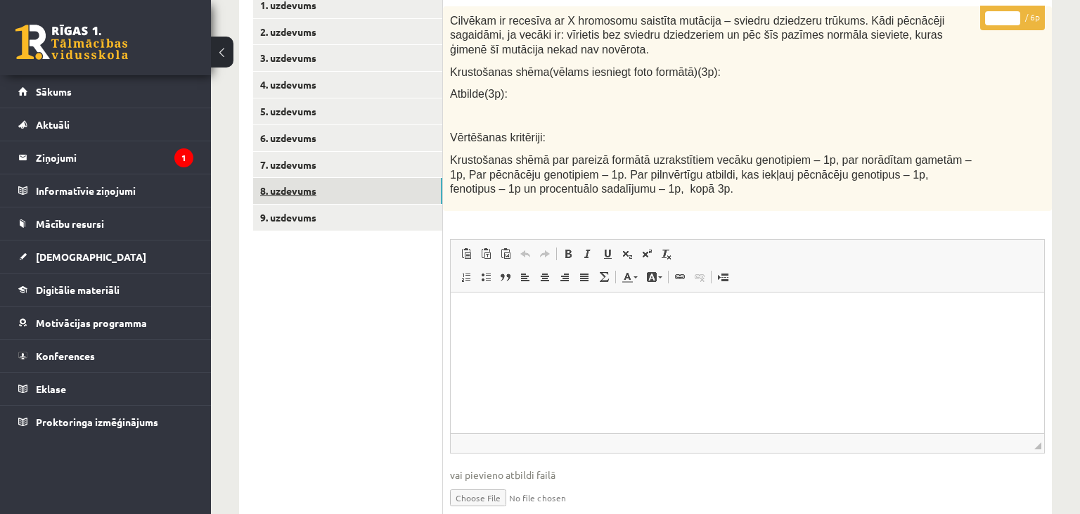
click at [351, 181] on link "8. uzdevums" at bounding box center [347, 191] width 189 height 26
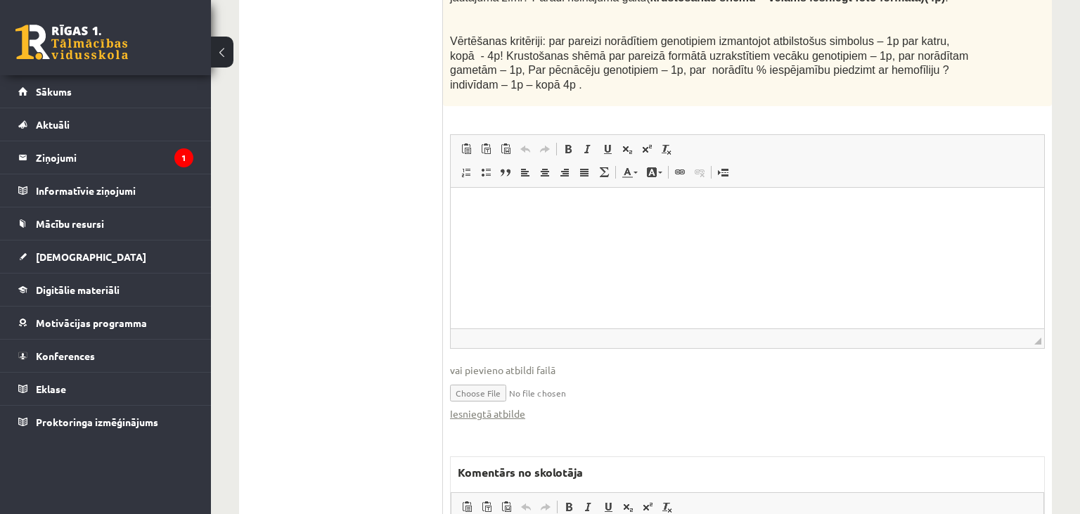
scroll to position [908, 0]
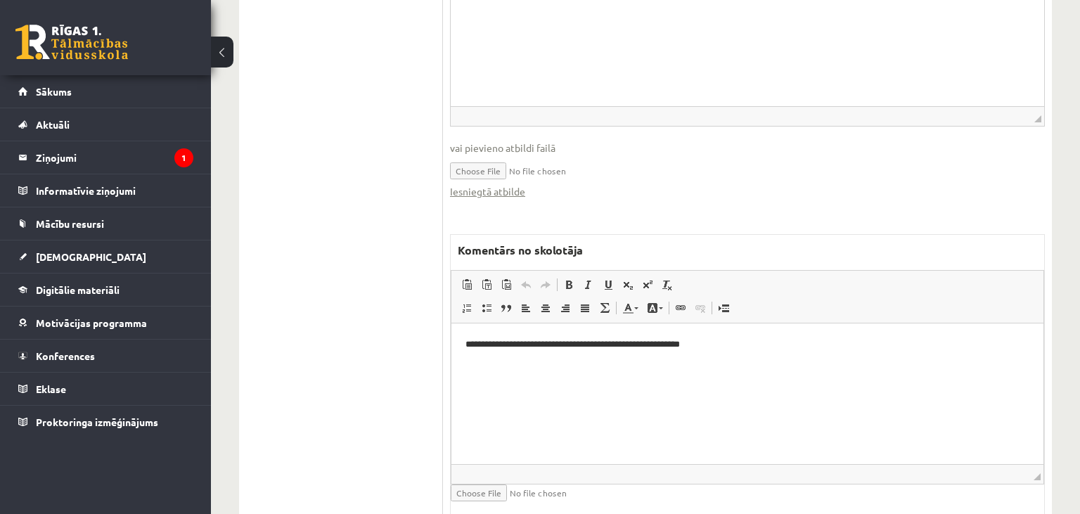
click at [717, 349] on p "**********" at bounding box center [747, 345] width 565 height 15
click at [618, 373] on p "**********" at bounding box center [747, 368] width 565 height 15
click at [517, 371] on p "**********" at bounding box center [747, 368] width 565 height 15
click at [752, 370] on p "**********" at bounding box center [747, 368] width 565 height 15
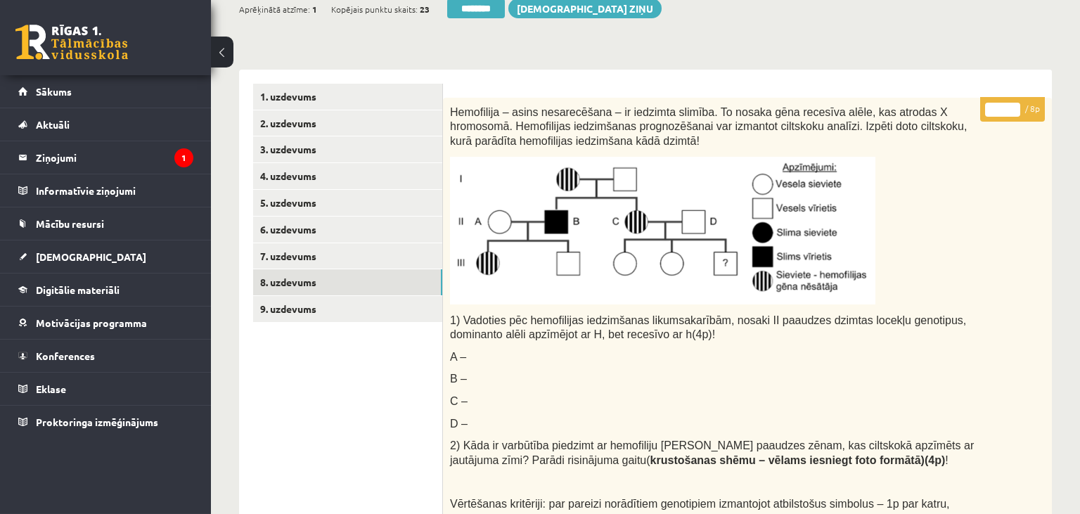
scroll to position [18, 0]
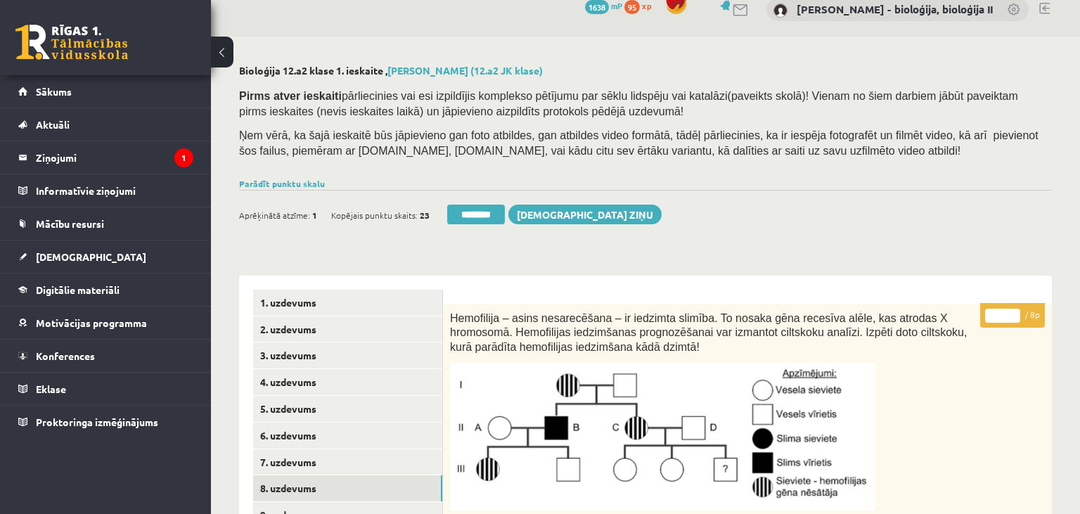
click at [1006, 314] on input "*" at bounding box center [1002, 316] width 35 height 14
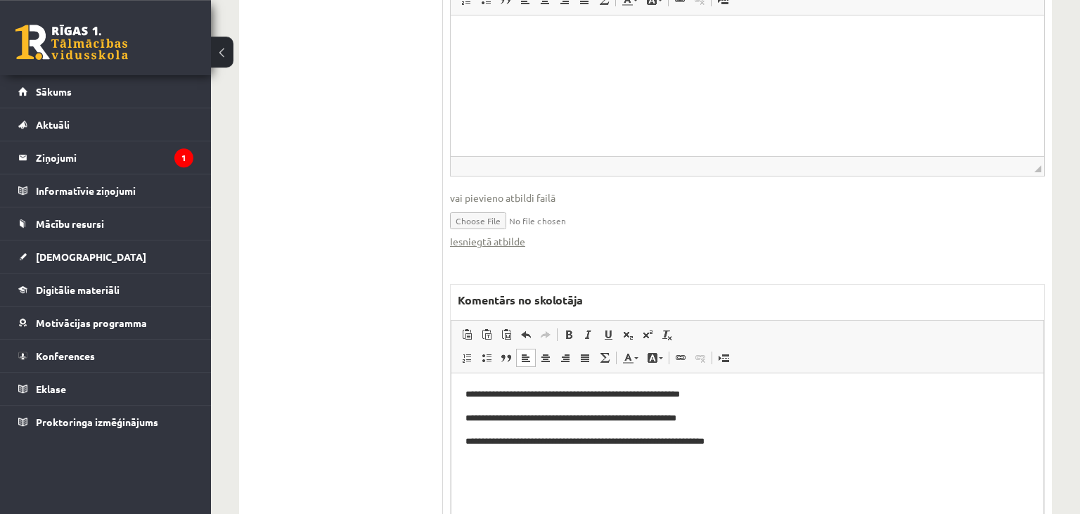
scroll to position [939, 0]
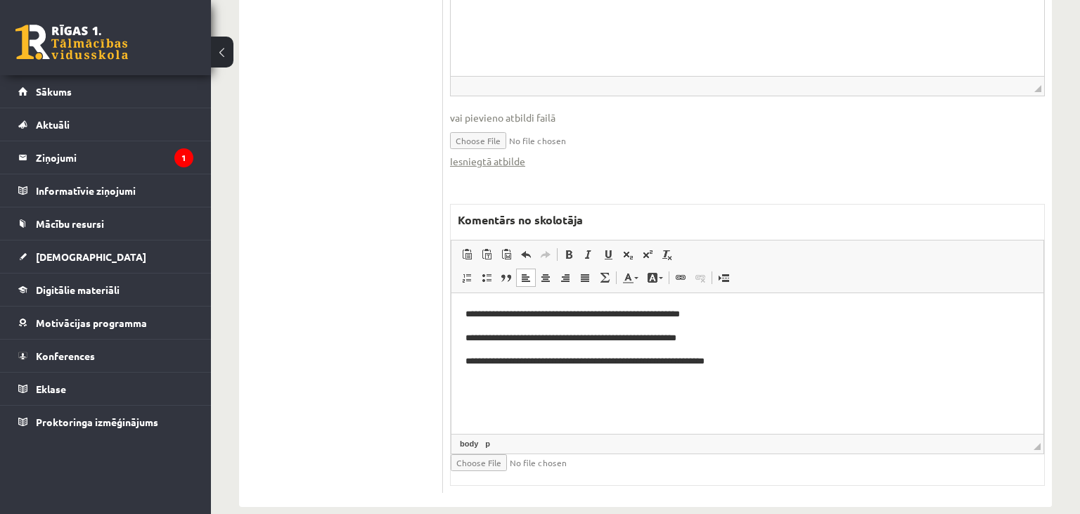
click at [759, 363] on p "**********" at bounding box center [747, 361] width 565 height 15
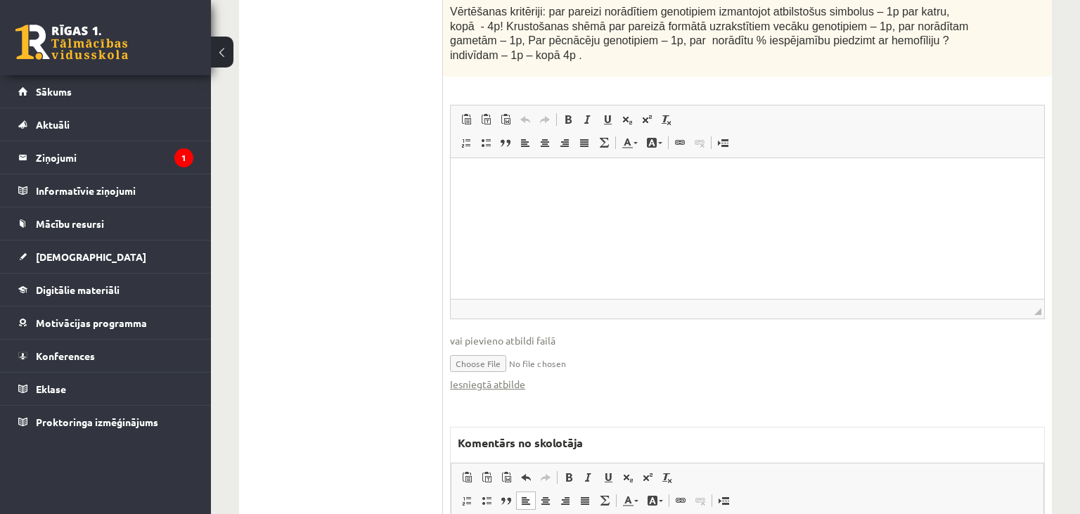
scroll to position [270, 0]
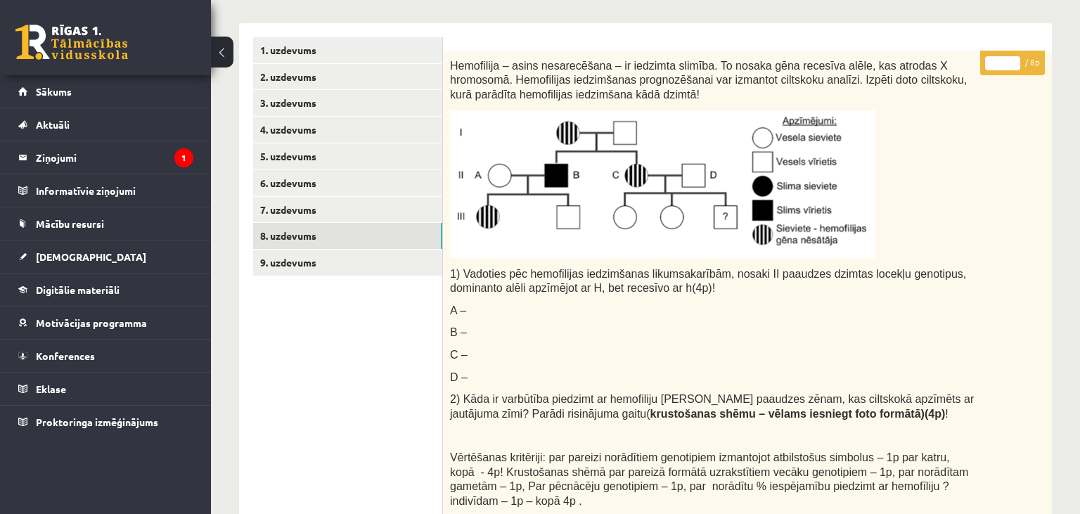
click at [1011, 68] on input "*" at bounding box center [1002, 63] width 35 height 14
click at [1011, 66] on input "*" at bounding box center [1002, 63] width 35 height 14
type input "*"
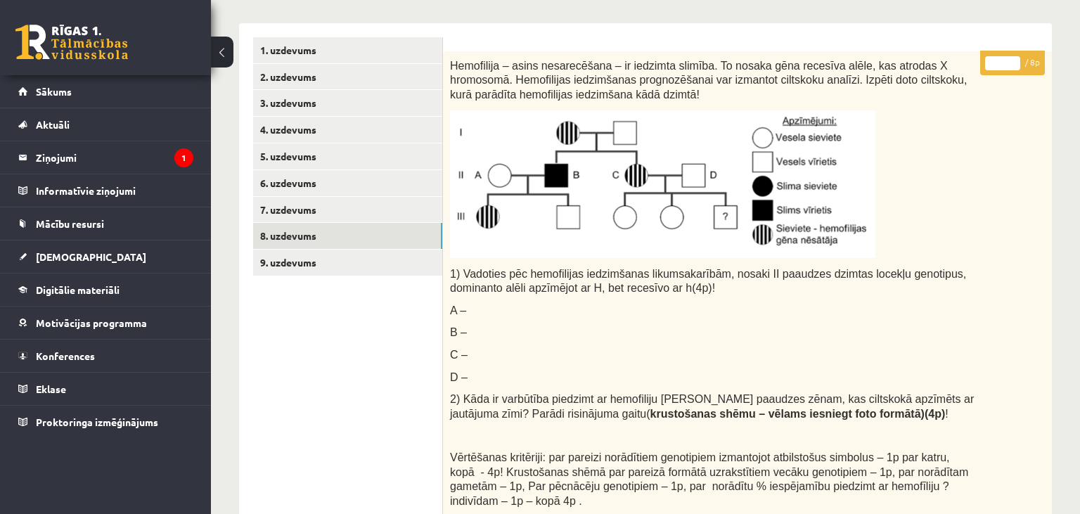
click at [1011, 60] on input "*" at bounding box center [1002, 63] width 35 height 14
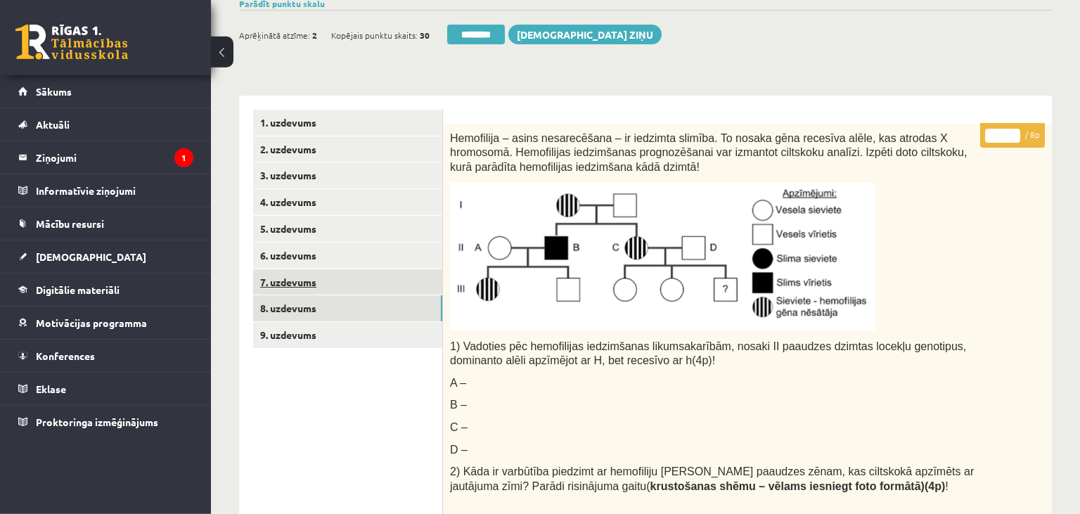
scroll to position [196, 0]
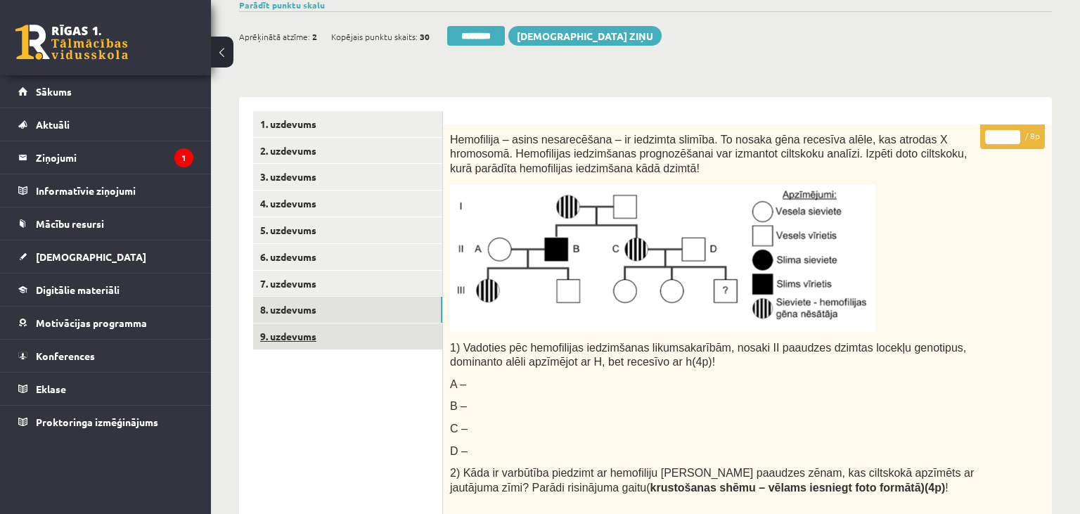
click at [354, 333] on link "9. uzdevums" at bounding box center [347, 336] width 189 height 26
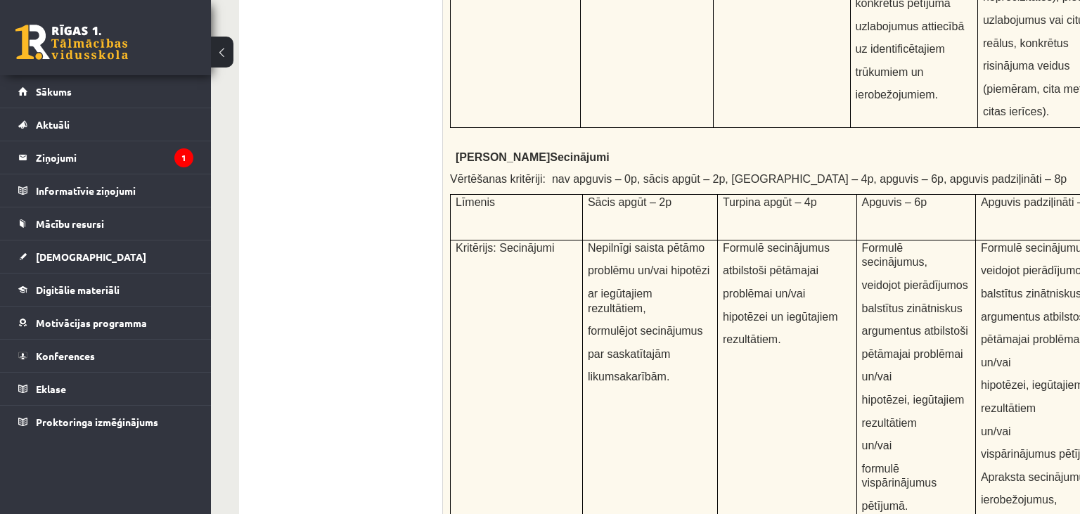
scroll to position [5394, 0]
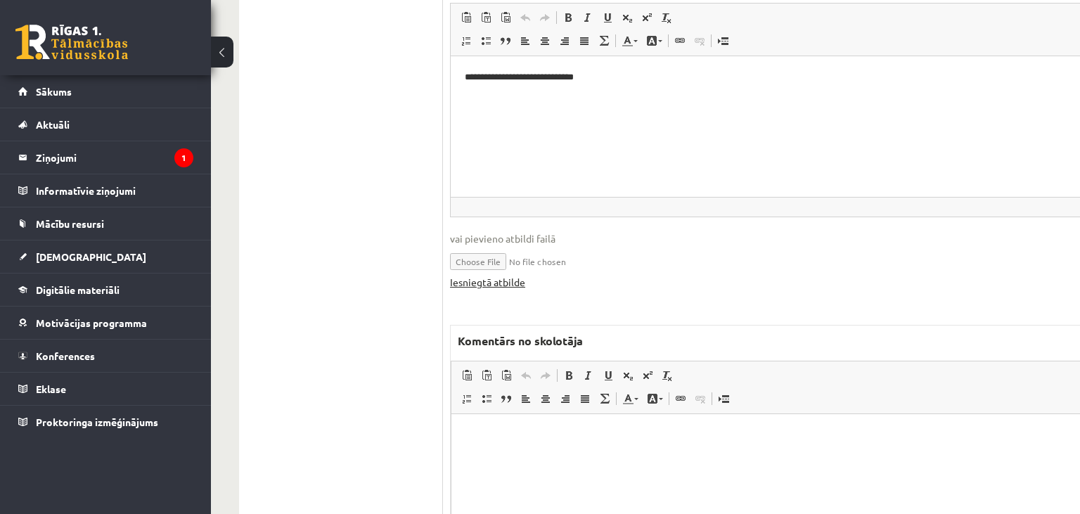
click at [486, 275] on link "Iesniegtā atbilde" at bounding box center [487, 282] width 75 height 15
click at [534, 437] on p "Editor, wiswyg-editor-47433798372420-1760101564-522" at bounding box center [815, 435] width 700 height 15
click at [588, 437] on p "**********" at bounding box center [815, 436] width 700 height 16
click at [548, 456] on p "**********" at bounding box center [815, 462] width 700 height 16
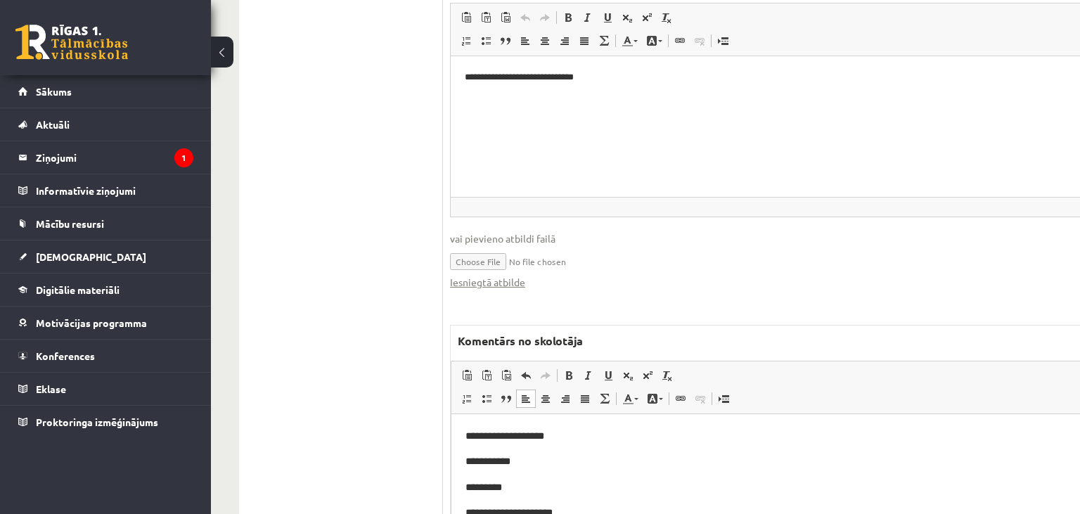
click at [532, 480] on p "*********" at bounding box center [815, 488] width 700 height 16
click at [578, 506] on p "**********" at bounding box center [815, 513] width 700 height 16
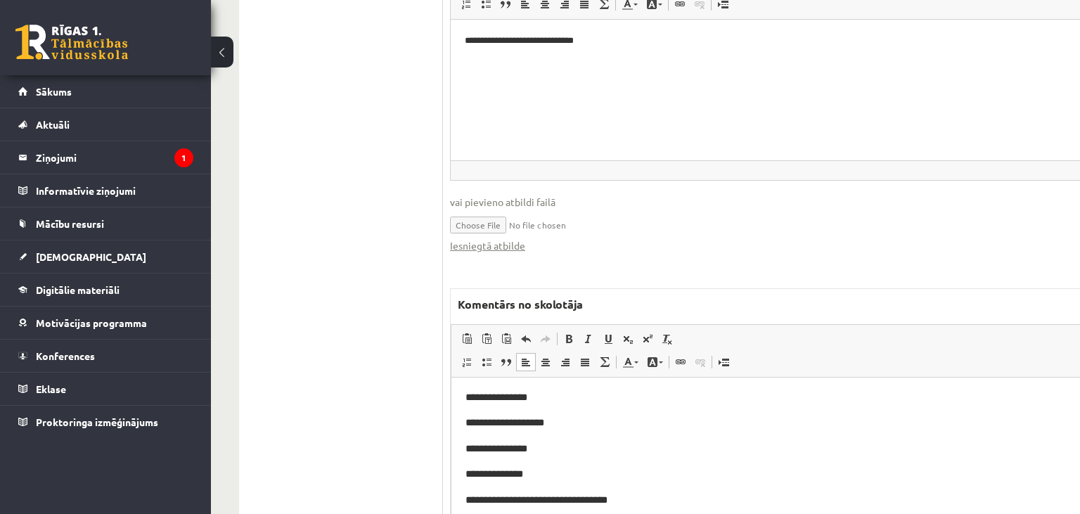
scroll to position [70, 0]
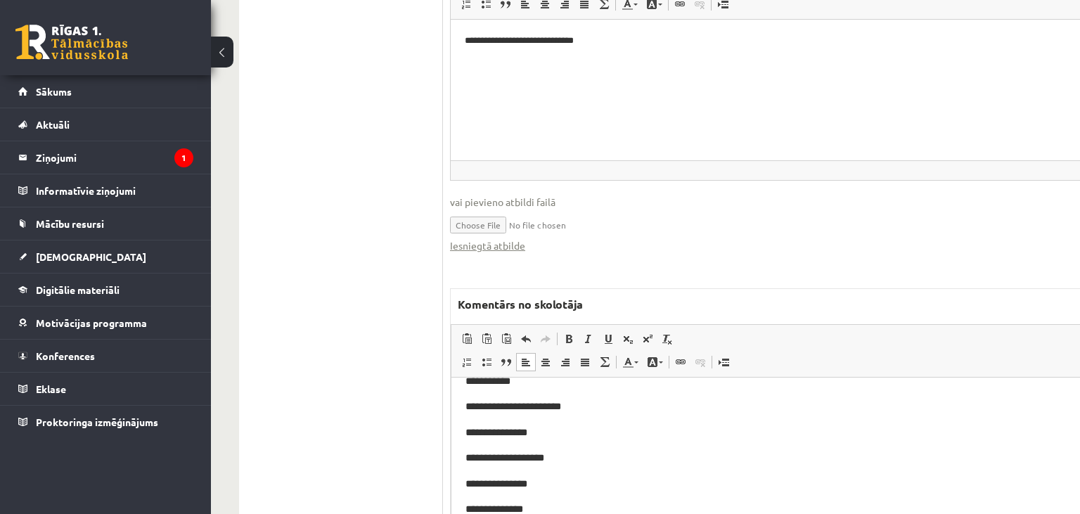
drag, startPoint x: 574, startPoint y: 461, endPoint x: 1047, endPoint y: 804, distance: 584.6
click at [574, 461] on p "**********" at bounding box center [815, 458] width 700 height 16
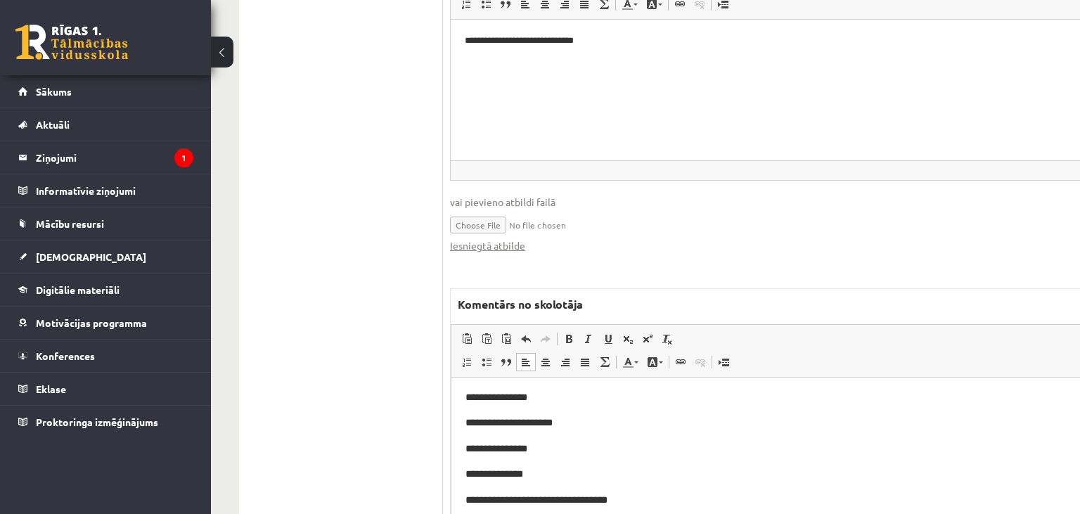
scroll to position [143, 0]
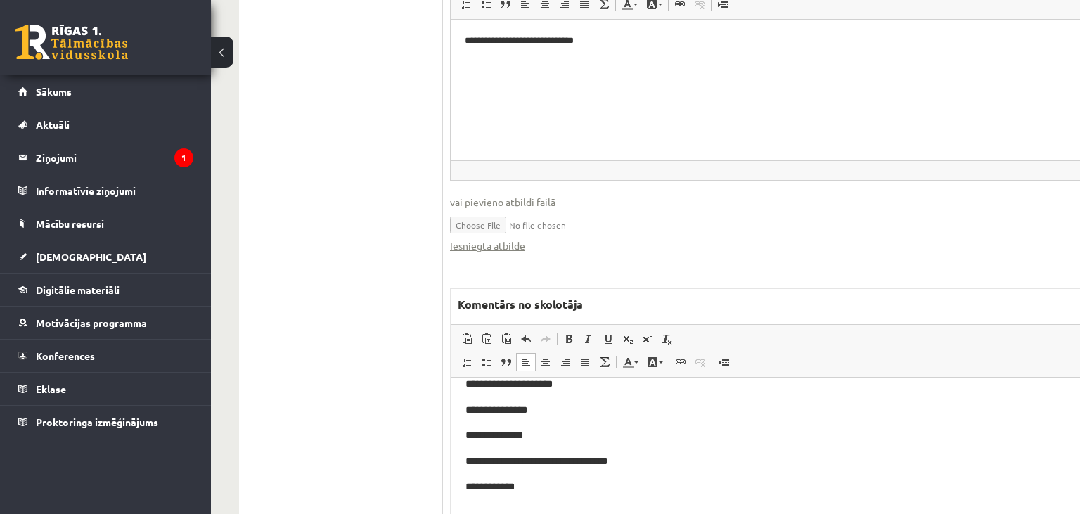
click at [547, 408] on p "**********" at bounding box center [815, 410] width 700 height 16
click at [627, 409] on span "**********" at bounding box center [641, 410] width 353 height 10
click at [813, 412] on p "**********" at bounding box center [815, 410] width 700 height 16
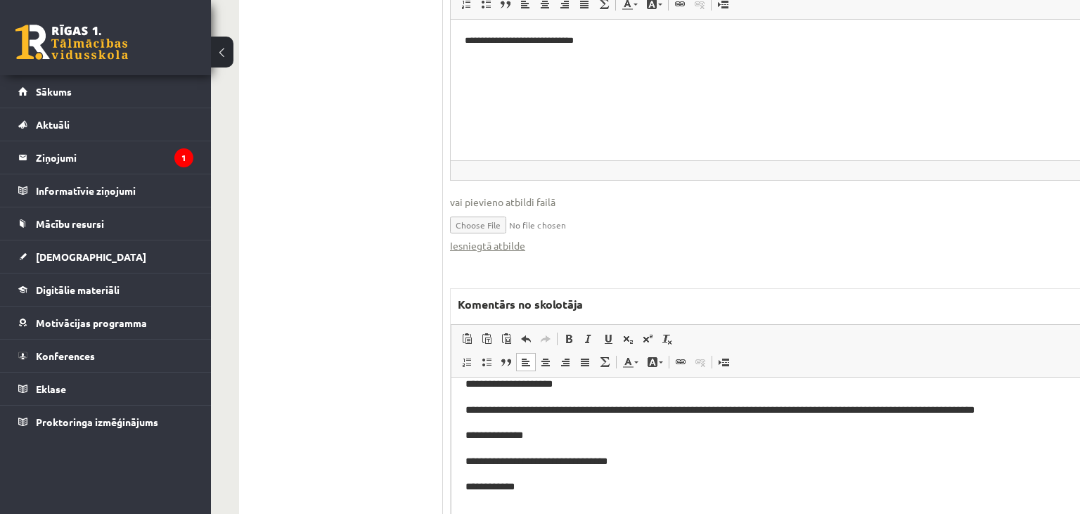
click at [544, 430] on p "**********" at bounding box center [815, 436] width 700 height 16
click at [653, 451] on body "**********" at bounding box center [815, 383] width 700 height 271
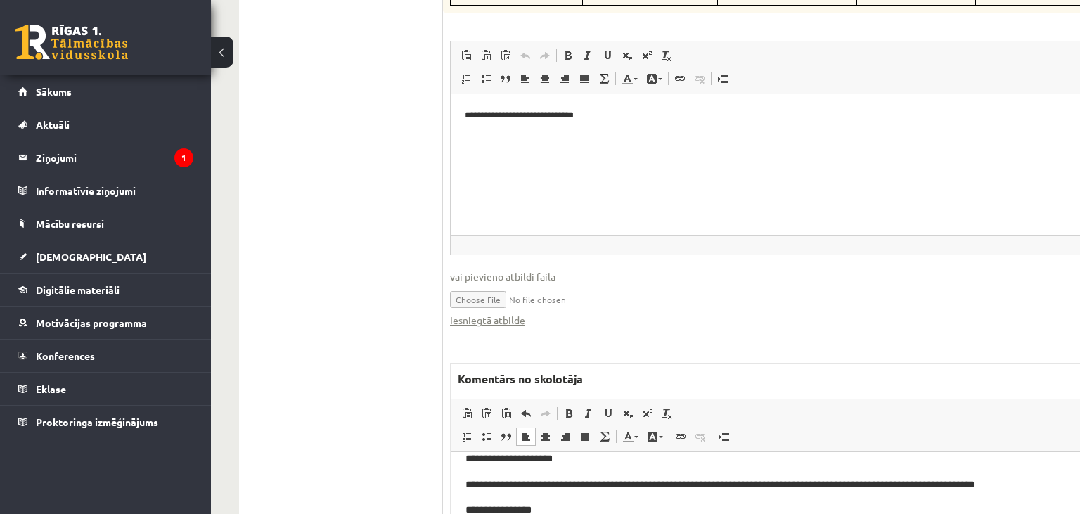
click at [541, 513] on p "**********" at bounding box center [815, 510] width 700 height 16
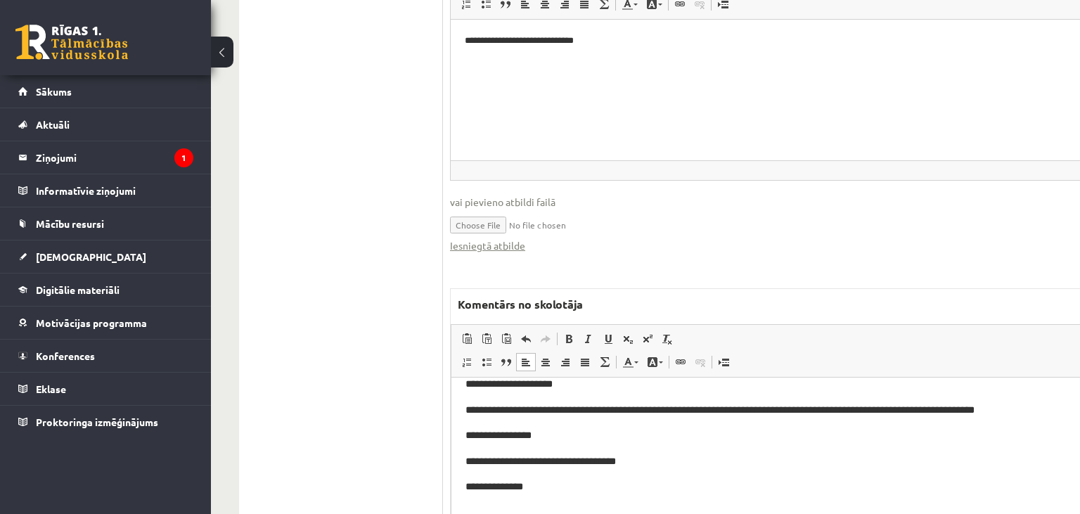
click at [563, 483] on p "**********" at bounding box center [815, 487] width 700 height 16
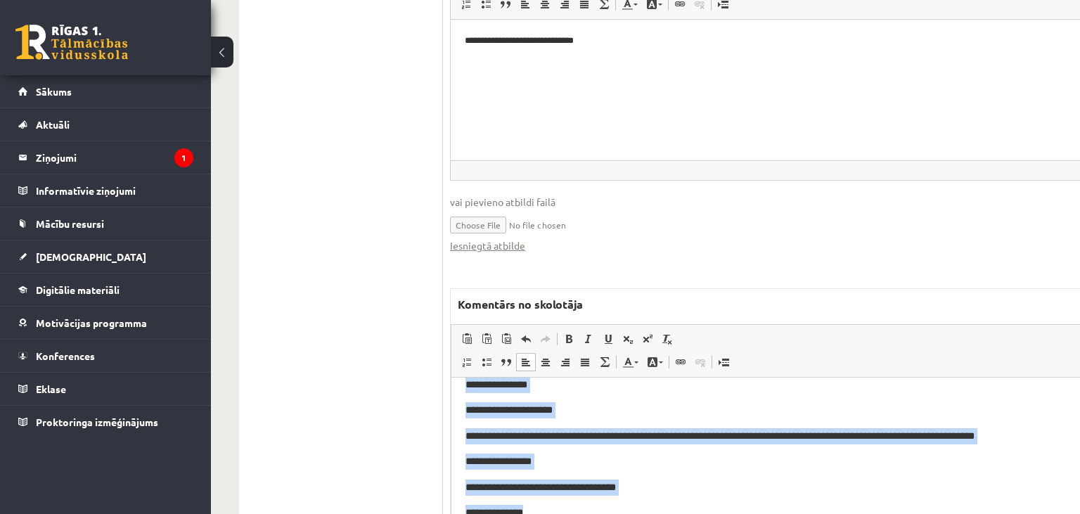
drag, startPoint x: 578, startPoint y: 490, endPoint x: 467, endPoint y: 374, distance: 160.6
click at [467, 374] on html "**********" at bounding box center [815, 330] width 728 height 141
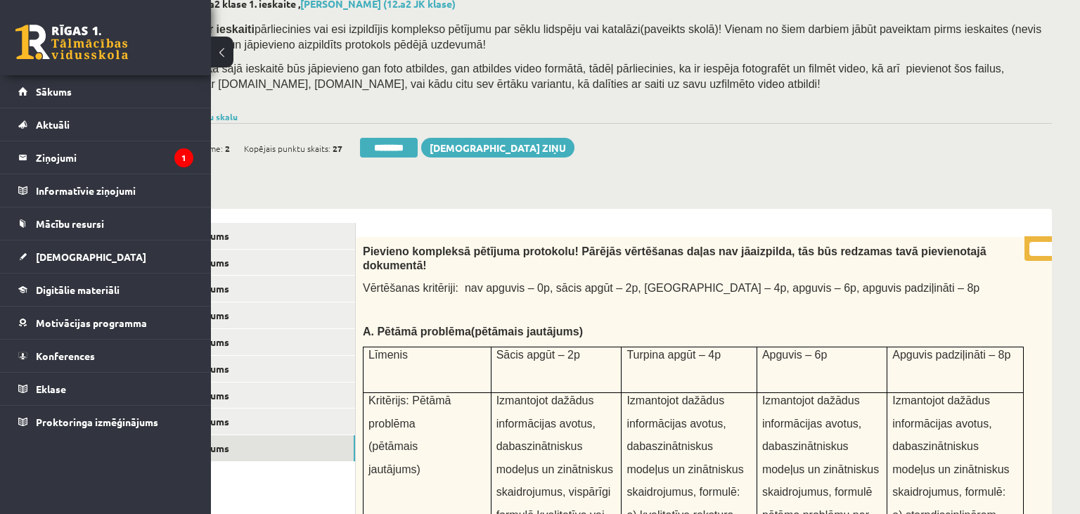
scroll to position [0, 87]
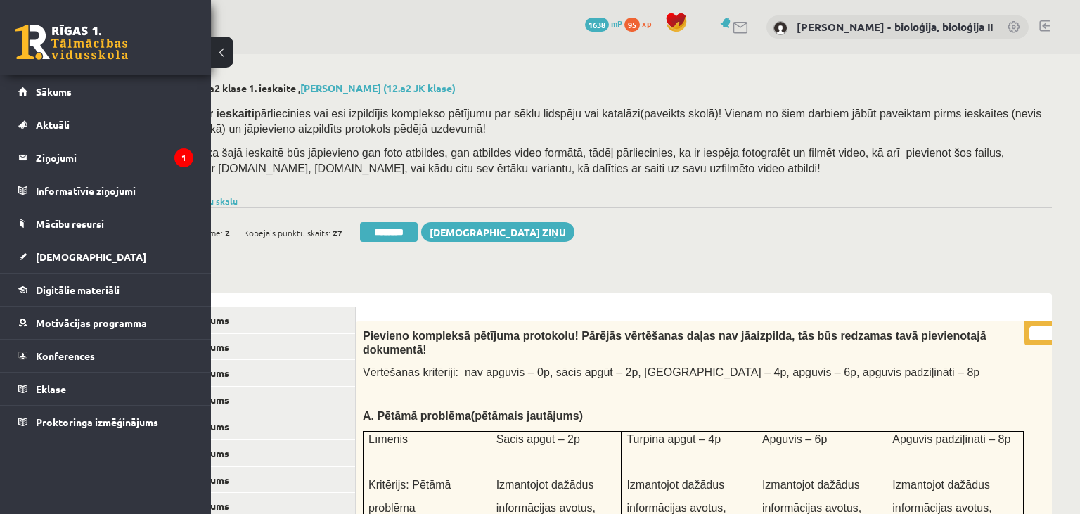
click at [1036, 327] on input "*" at bounding box center [1046, 333] width 35 height 14
type input "**"
click at [269, 403] on link "4. uzdevums" at bounding box center [260, 400] width 189 height 26
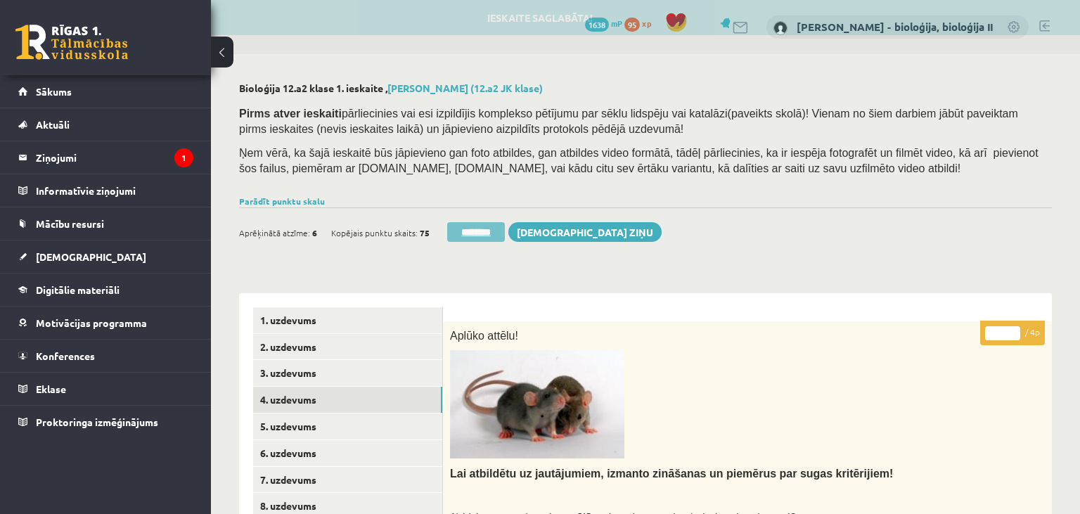
scroll to position [0, 0]
click at [473, 236] on input "********" at bounding box center [476, 232] width 58 height 20
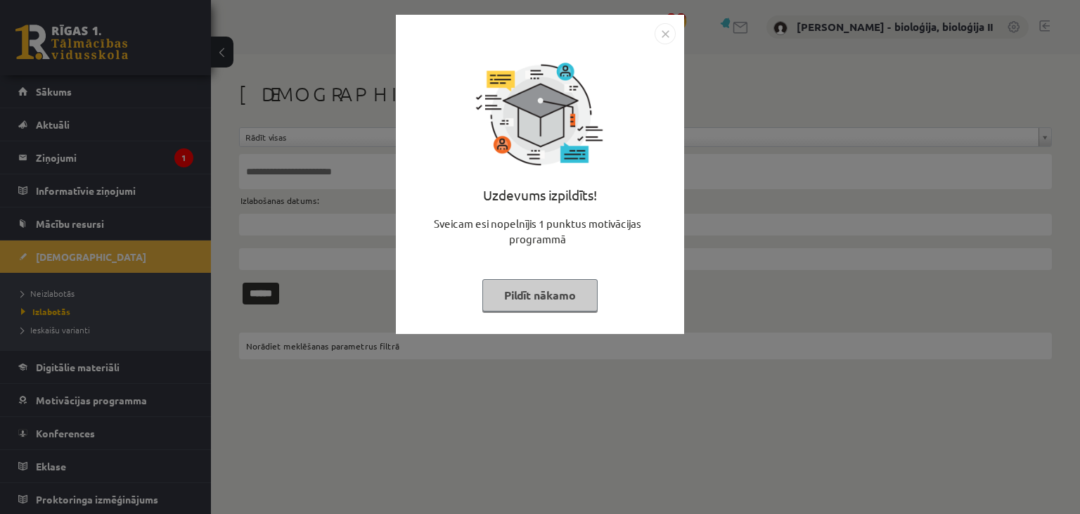
click at [536, 297] on button "Pildīt nākamo" at bounding box center [539, 295] width 115 height 32
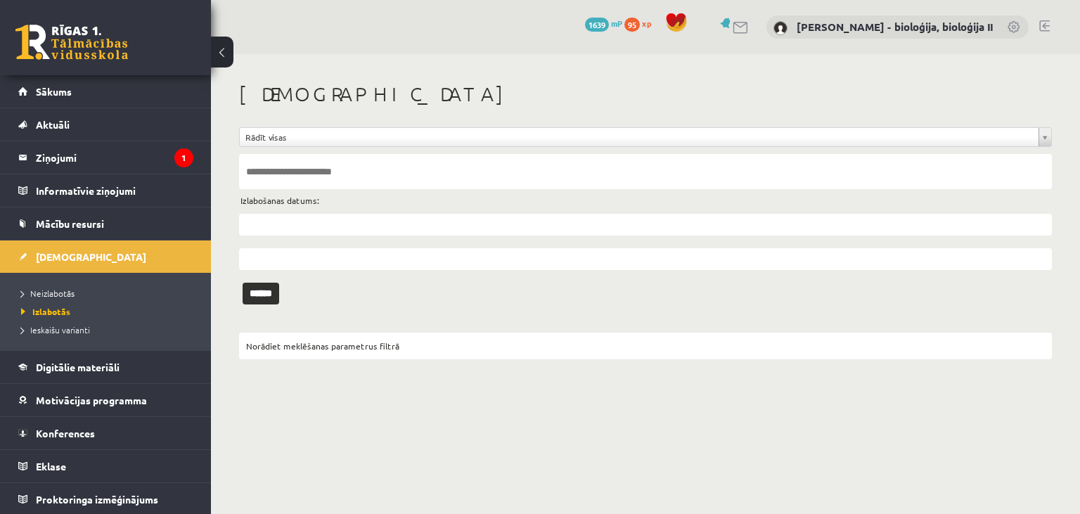
click at [68, 284] on li "Neizlabotās" at bounding box center [109, 293] width 176 height 18
click at [67, 291] on span "Neizlabotās" at bounding box center [51, 293] width 60 height 11
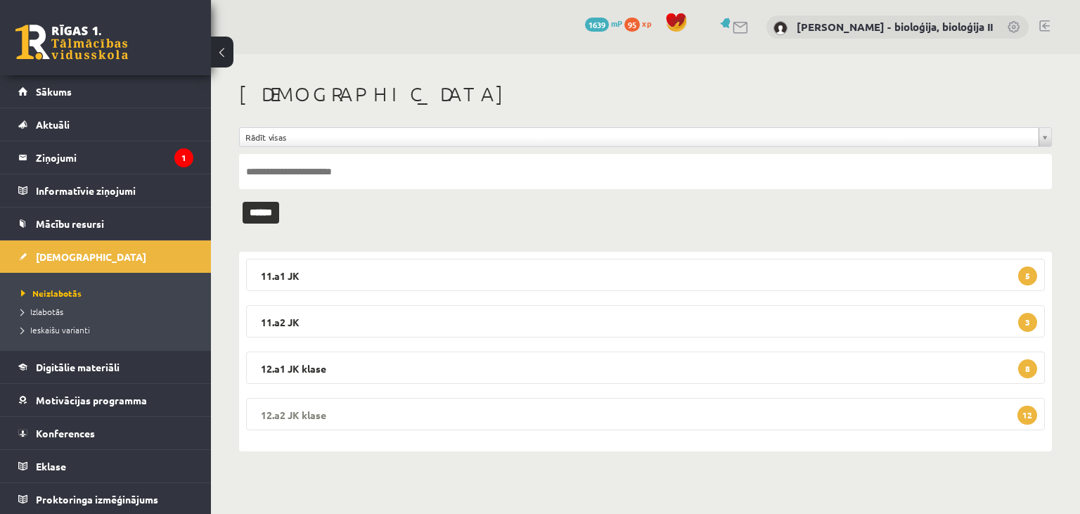
click at [823, 418] on legend "12.a2 JK klase 12" at bounding box center [645, 414] width 799 height 32
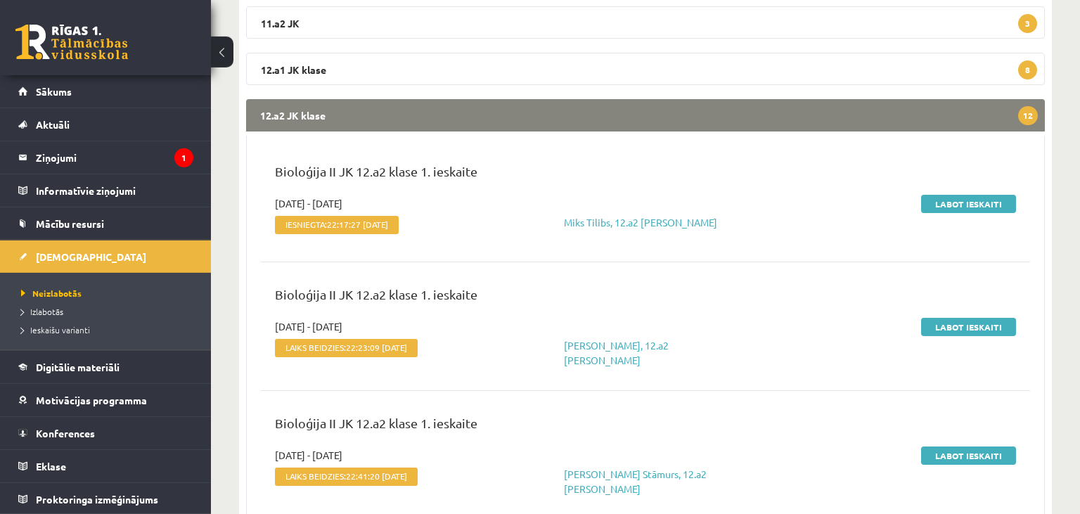
scroll to position [371, 0]
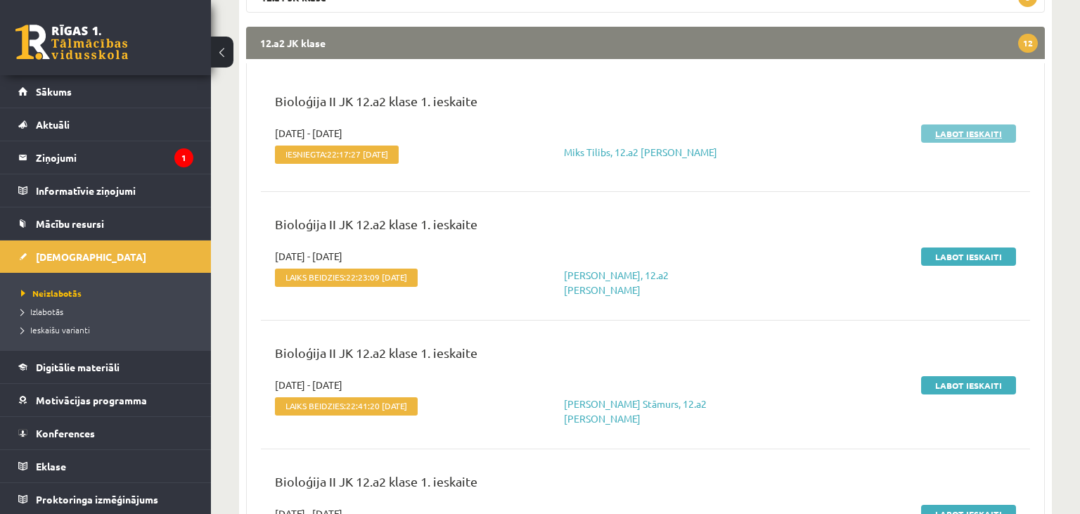
click at [985, 131] on link "Labot ieskaiti" at bounding box center [968, 133] width 95 height 18
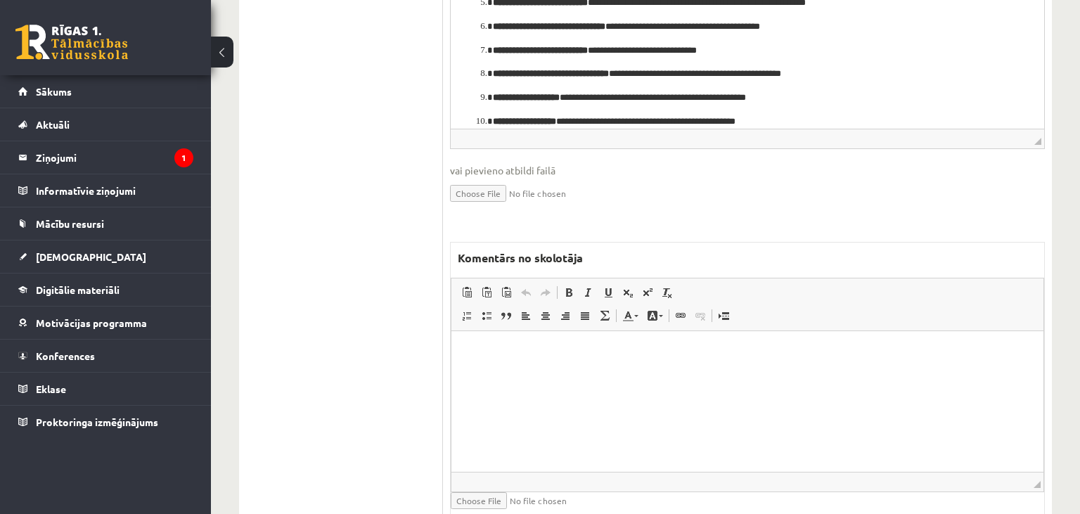
scroll to position [636, 0]
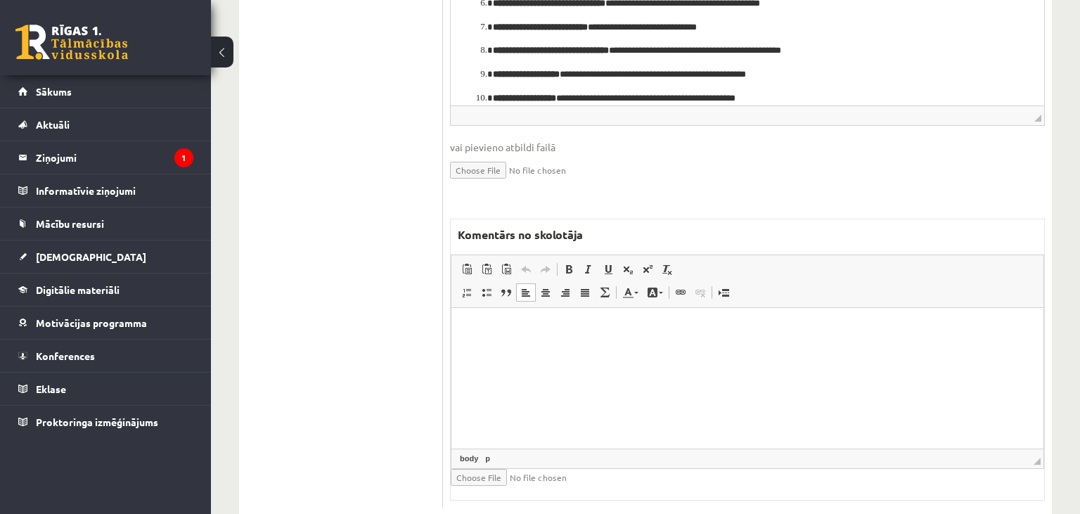
click at [578, 412] on html at bounding box center [747, 377] width 592 height 141
click at [583, 330] on p "Editor, wiswyg-editor-47433932337800-1760101952-914" at bounding box center [747, 328] width 564 height 15
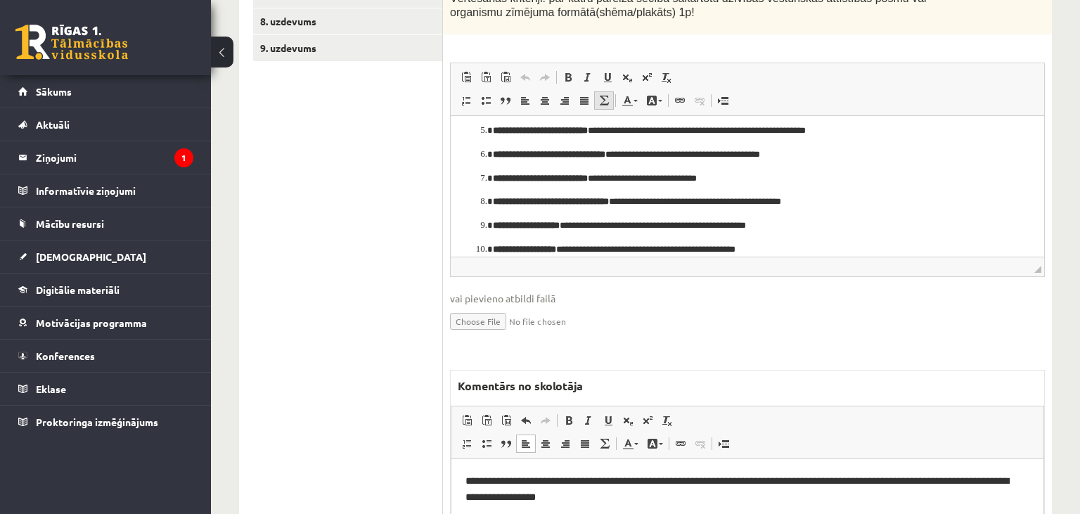
scroll to position [264, 0]
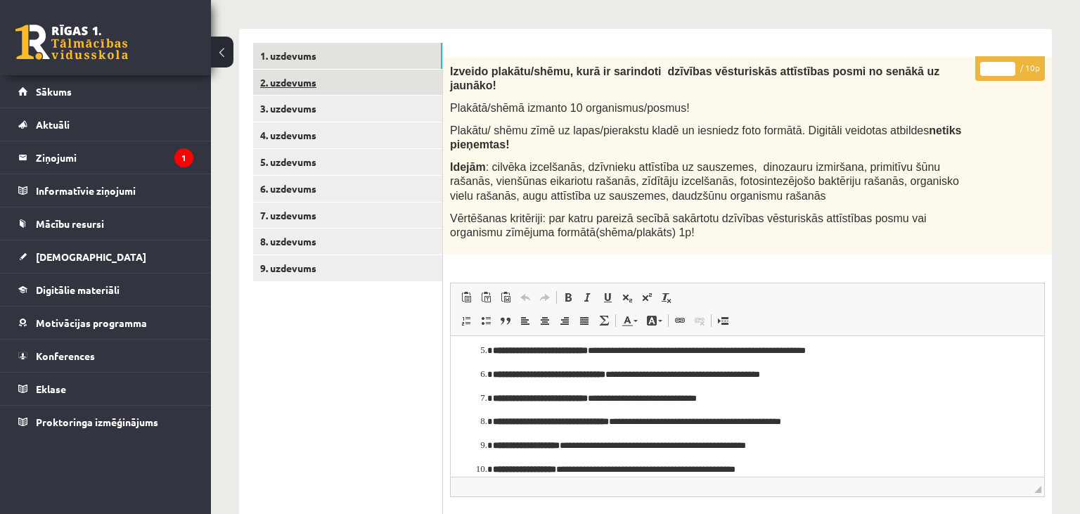
click at [387, 84] on link "2. uzdevums" at bounding box center [347, 83] width 189 height 26
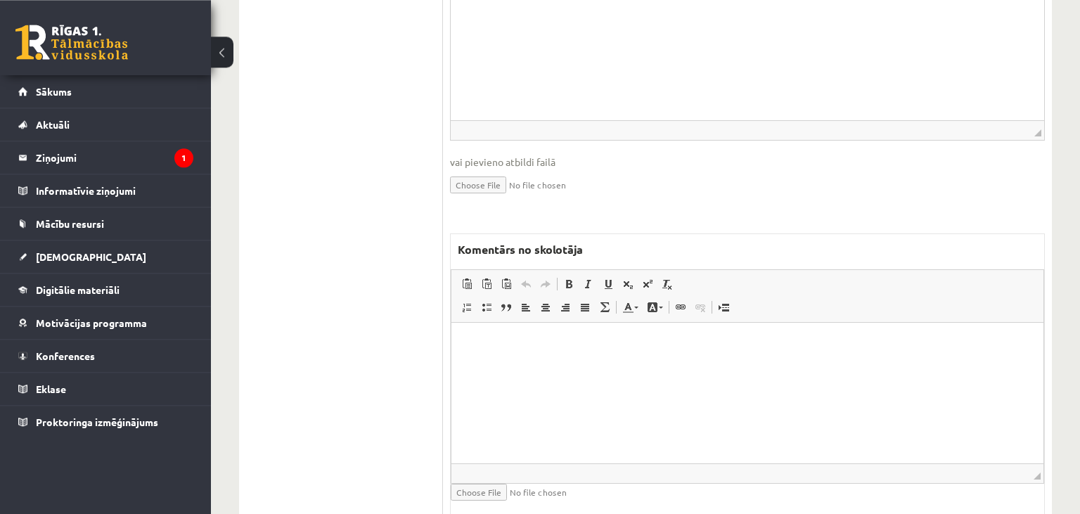
scroll to position [686, 0]
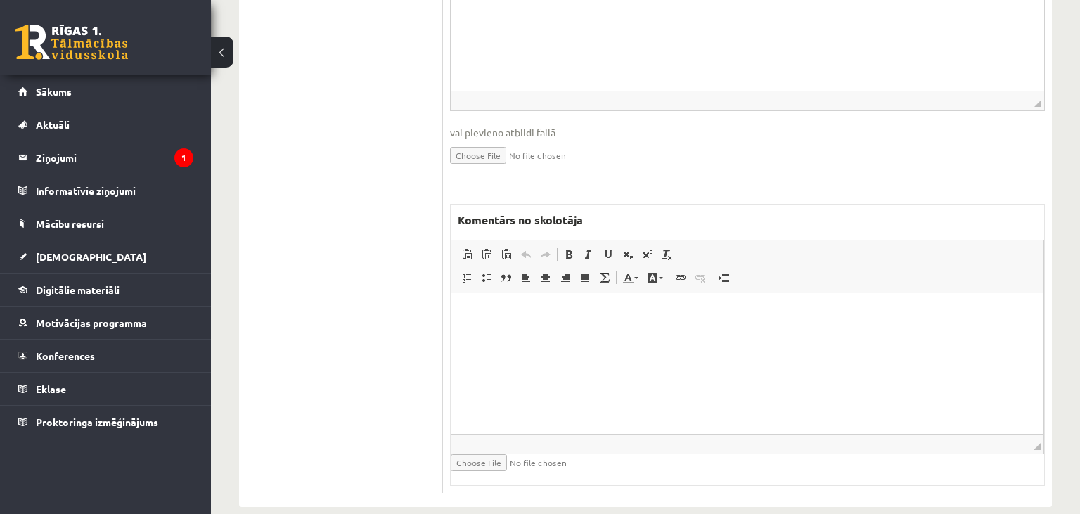
click at [631, 342] on html at bounding box center [747, 363] width 592 height 141
click at [529, 312] on p "**********" at bounding box center [747, 314] width 565 height 15
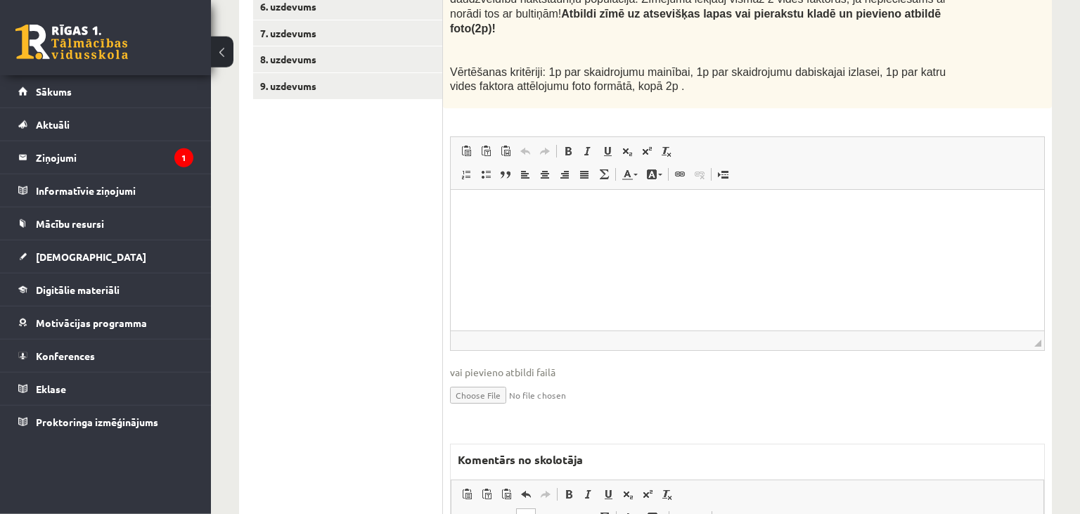
scroll to position [315, 0]
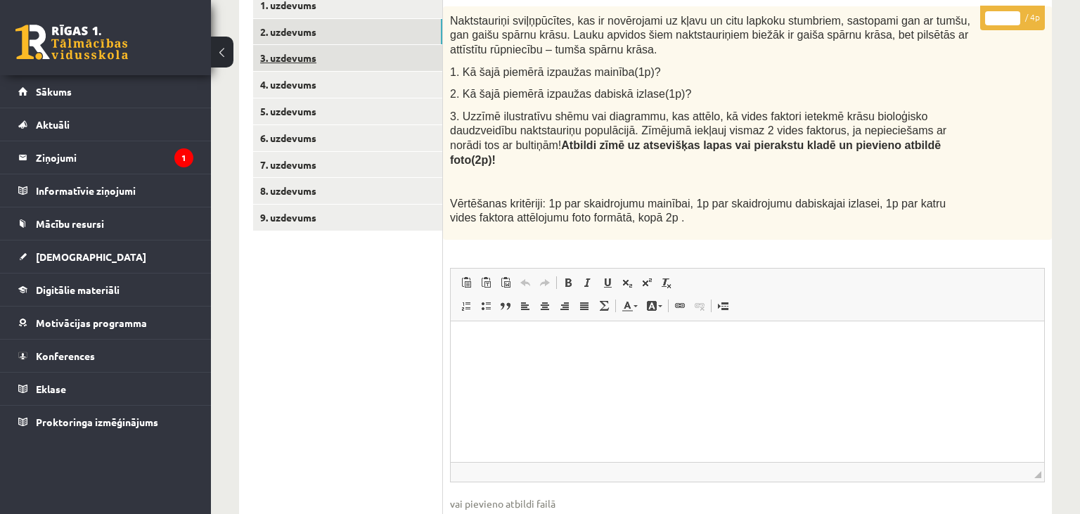
click at [344, 63] on link "3. uzdevums" at bounding box center [347, 58] width 189 height 26
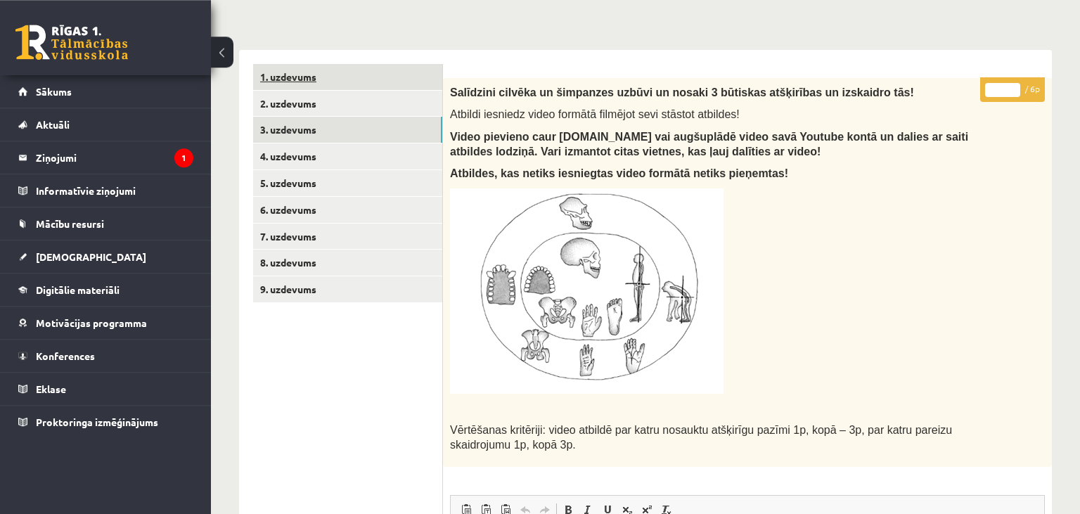
scroll to position [129, 0]
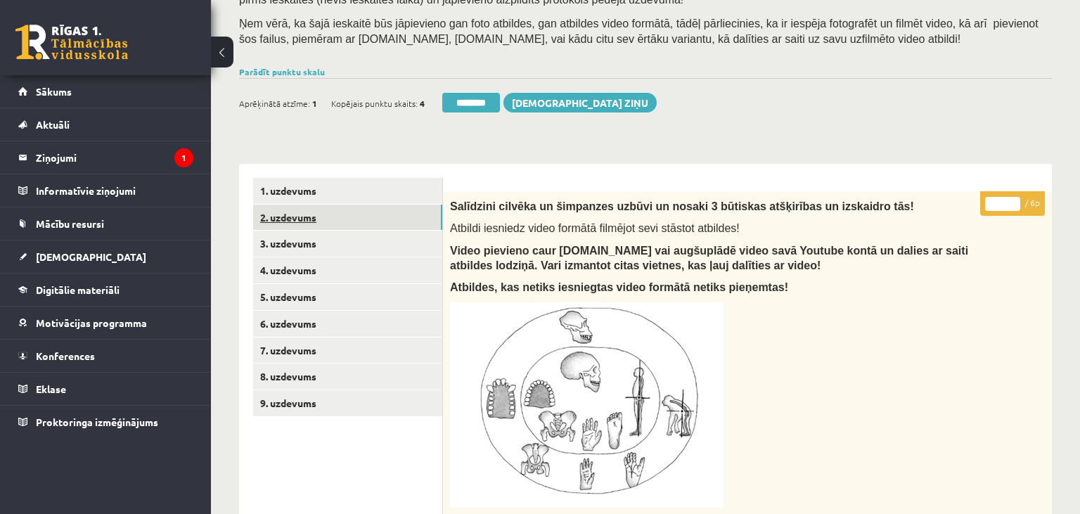
click at [367, 215] on link "2. uzdevums" at bounding box center [347, 218] width 189 height 26
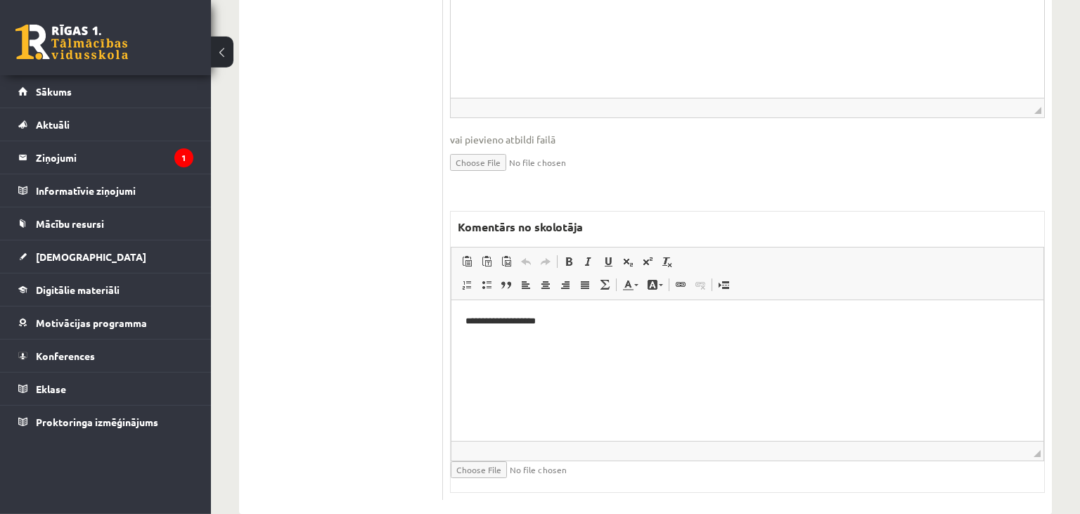
scroll to position [686, 0]
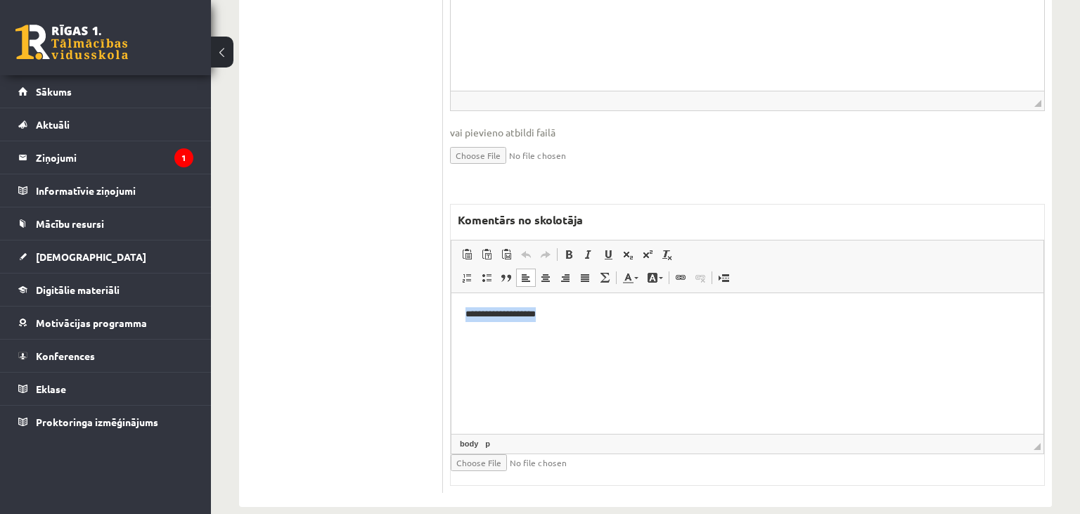
drag, startPoint x: 512, startPoint y: 312, endPoint x: 413, endPoint y: 321, distance: 99.6
click at [451, 321] on html "**********" at bounding box center [747, 363] width 592 height 141
copy p "**********"
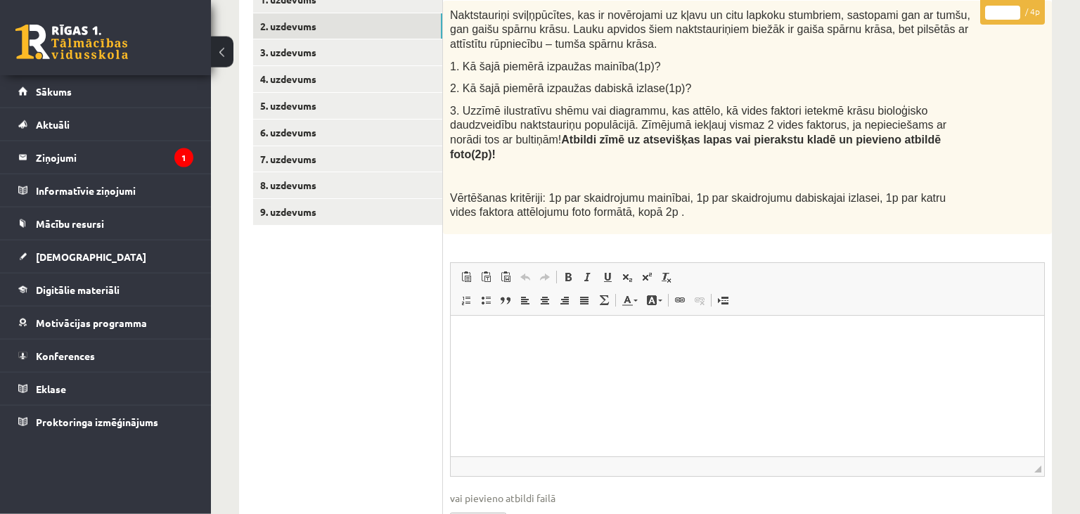
scroll to position [315, 0]
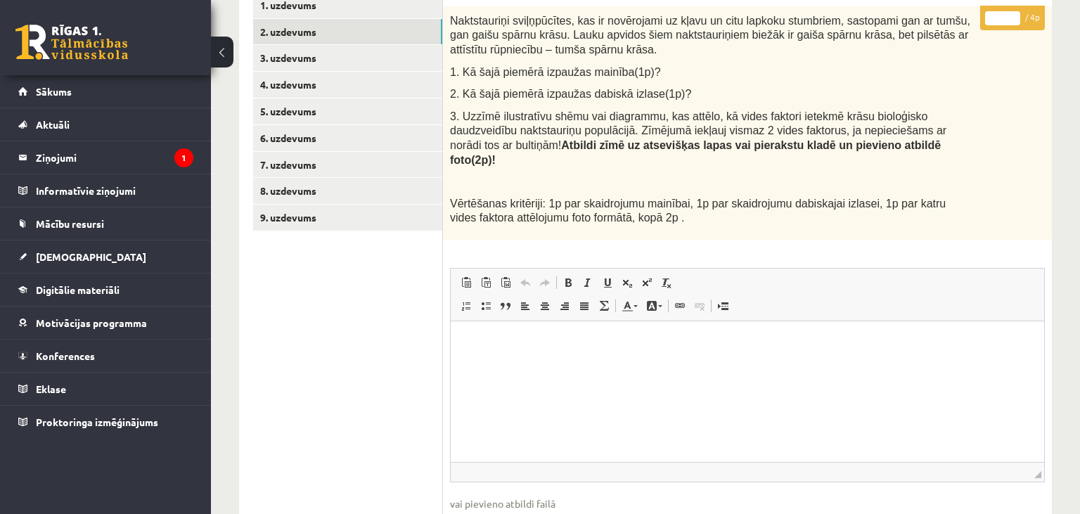
click at [370, 60] on link "3. uzdevums" at bounding box center [347, 58] width 189 height 26
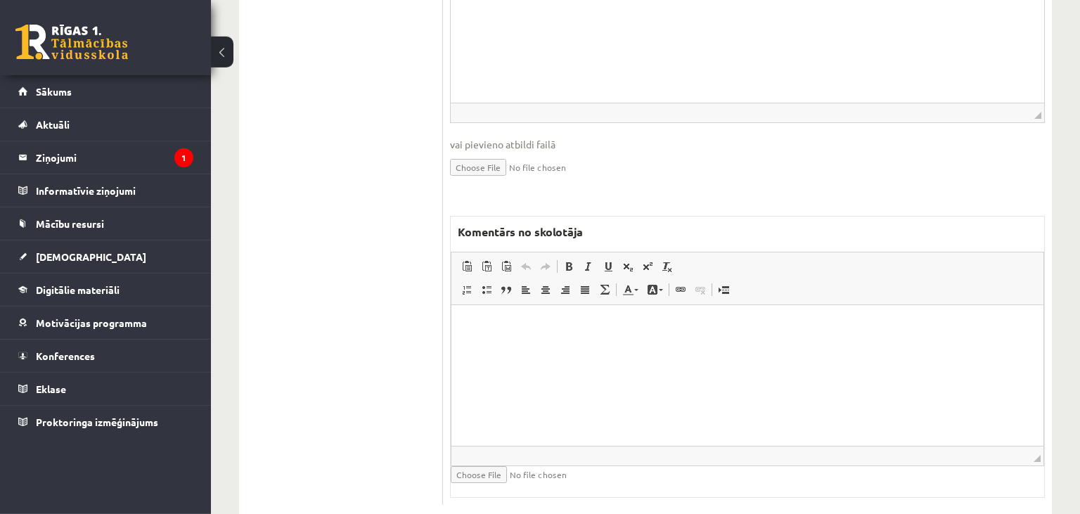
scroll to position [855, 0]
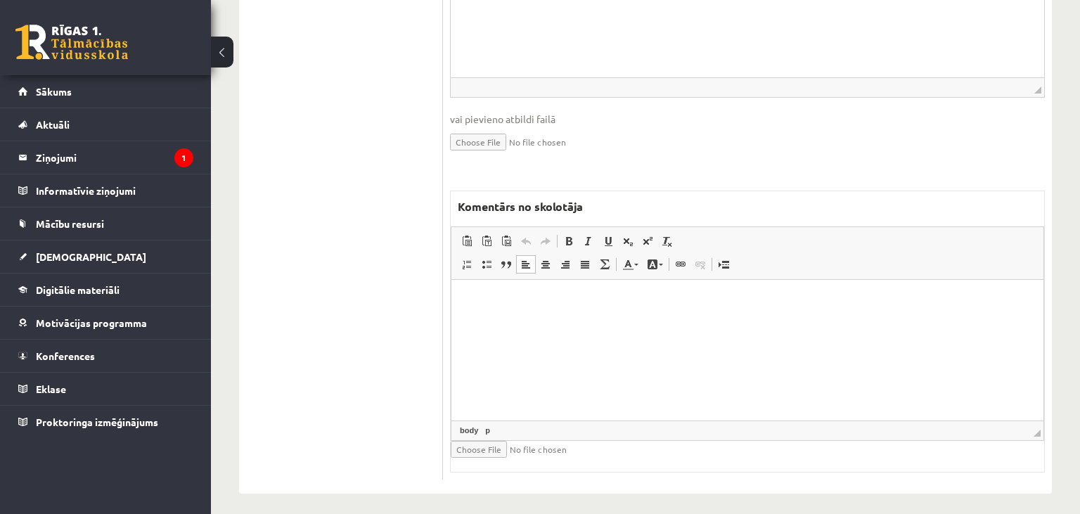
click at [529, 345] on html at bounding box center [747, 349] width 592 height 141
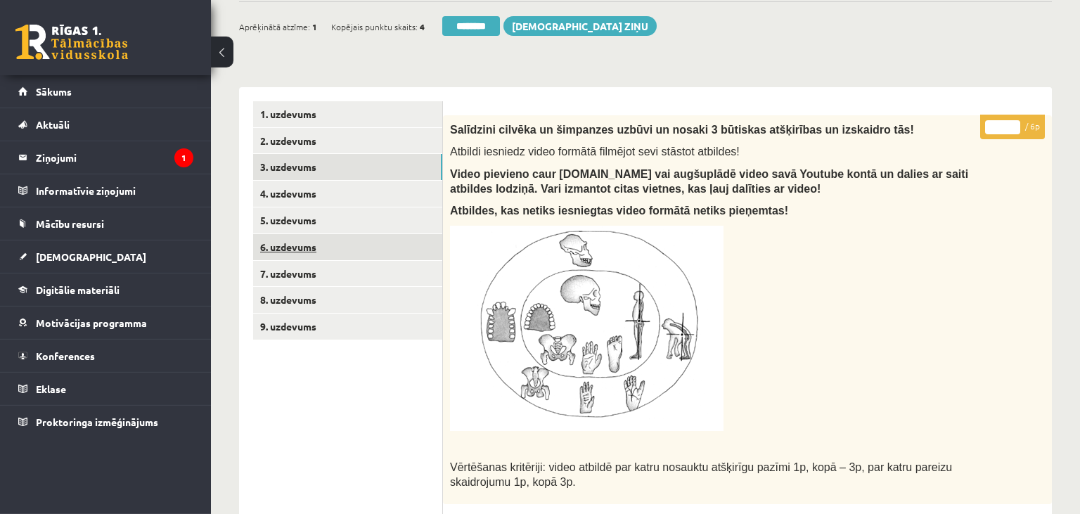
scroll to position [187, 0]
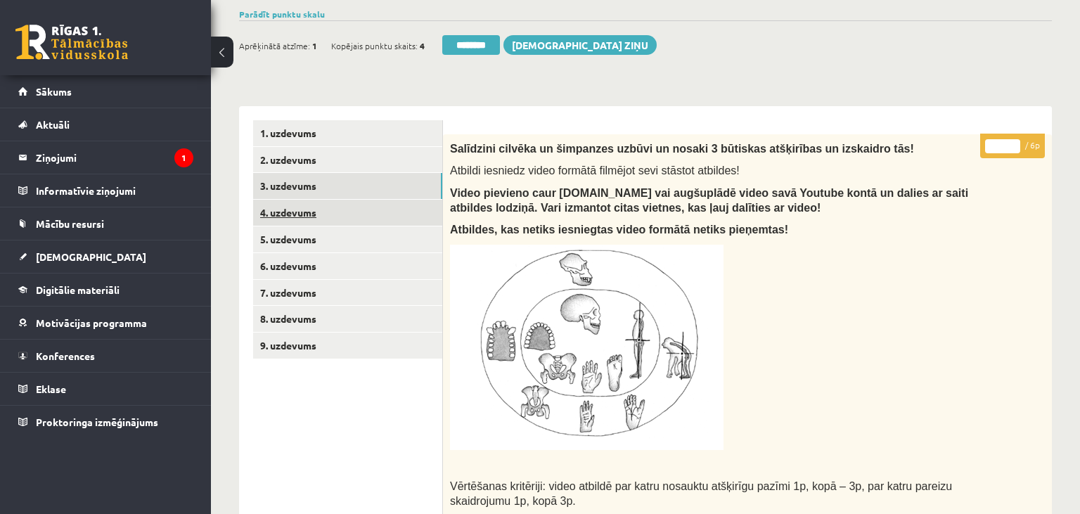
click at [360, 221] on link "4. uzdevums" at bounding box center [347, 213] width 189 height 26
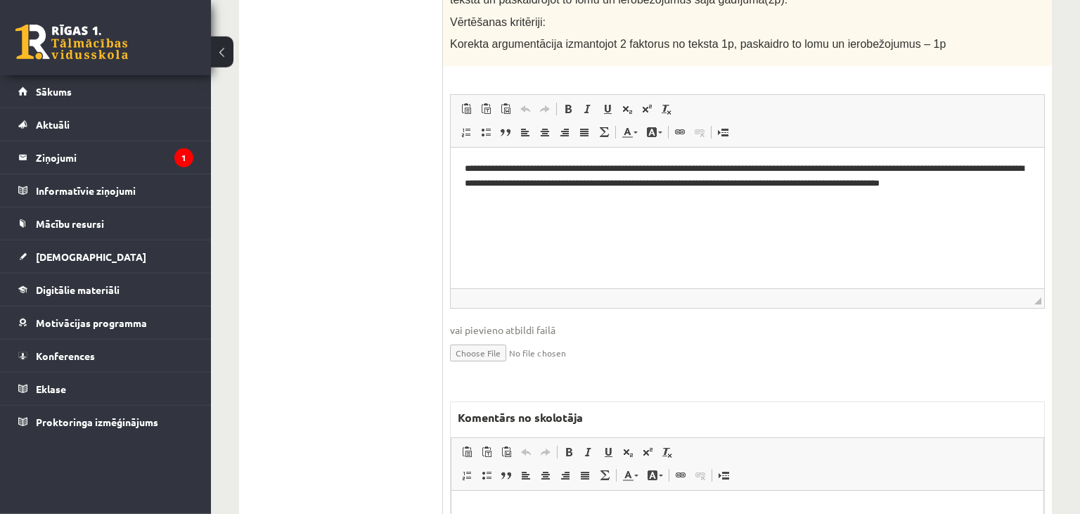
scroll to position [0, 0]
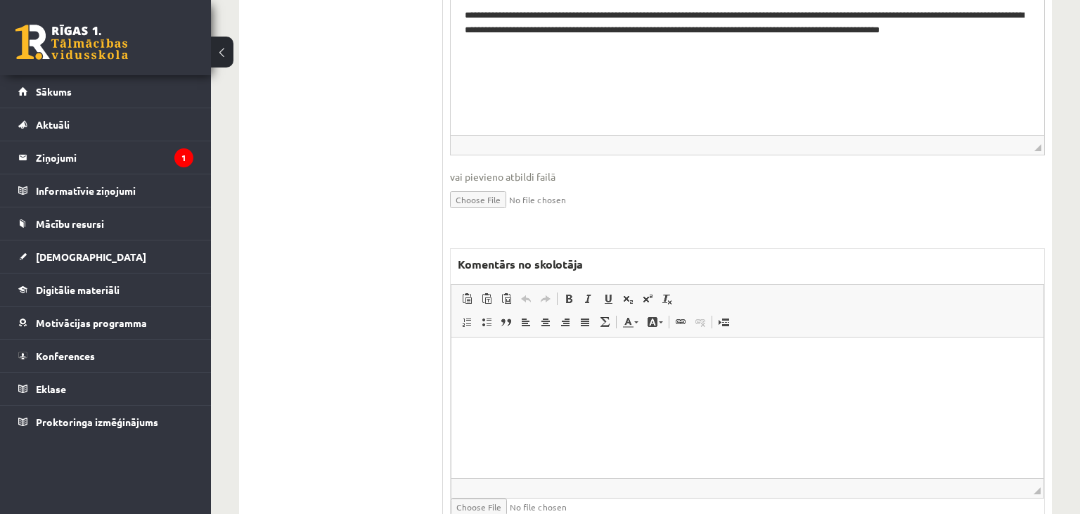
click at [622, 390] on html at bounding box center [747, 407] width 592 height 141
drag, startPoint x: 532, startPoint y: 379, endPoint x: 444, endPoint y: 376, distance: 88.6
click at [451, 376] on html "**********" at bounding box center [747, 407] width 592 height 141
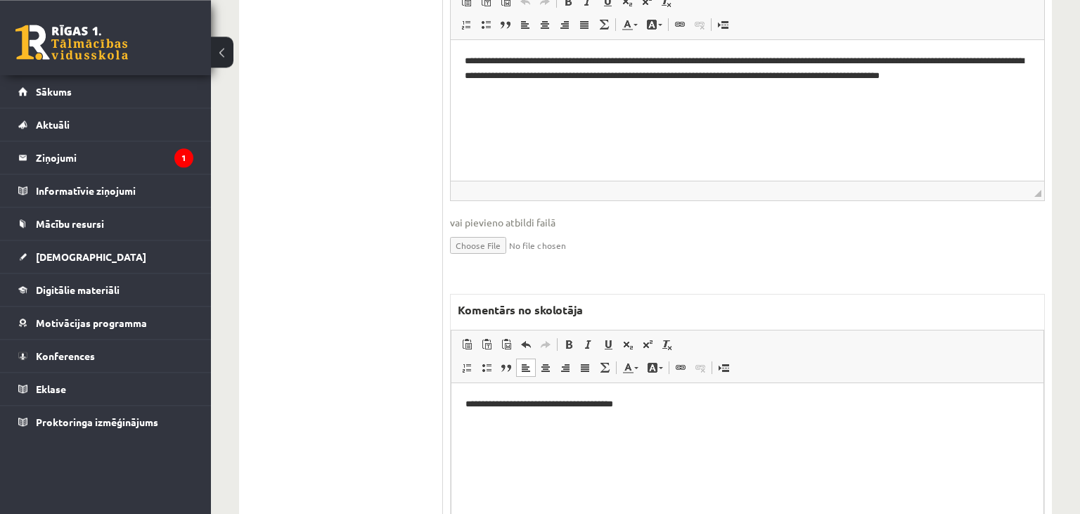
scroll to position [840, 0]
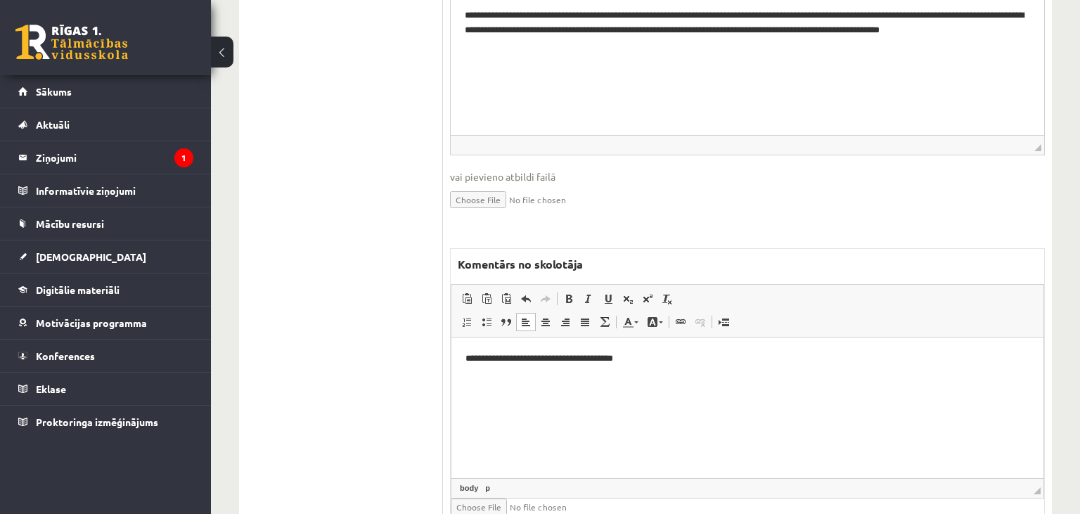
drag, startPoint x: 649, startPoint y: 359, endPoint x: 427, endPoint y: 375, distance: 222.8
click at [451, 375] on html "**********" at bounding box center [747, 407] width 592 height 141
drag, startPoint x: 429, startPoint y: 370, endPoint x: 447, endPoint y: 367, distance: 17.8
click at [435, 367] on ul "1. uzdevums 2. uzdevums 3. uzdevums 4. uzdevums 5. uzdevums 6. uzdevums 7. uzde…" at bounding box center [348, 3] width 190 height 1070
drag, startPoint x: 573, startPoint y: 357, endPoint x: 418, endPoint y: 367, distance: 155.1
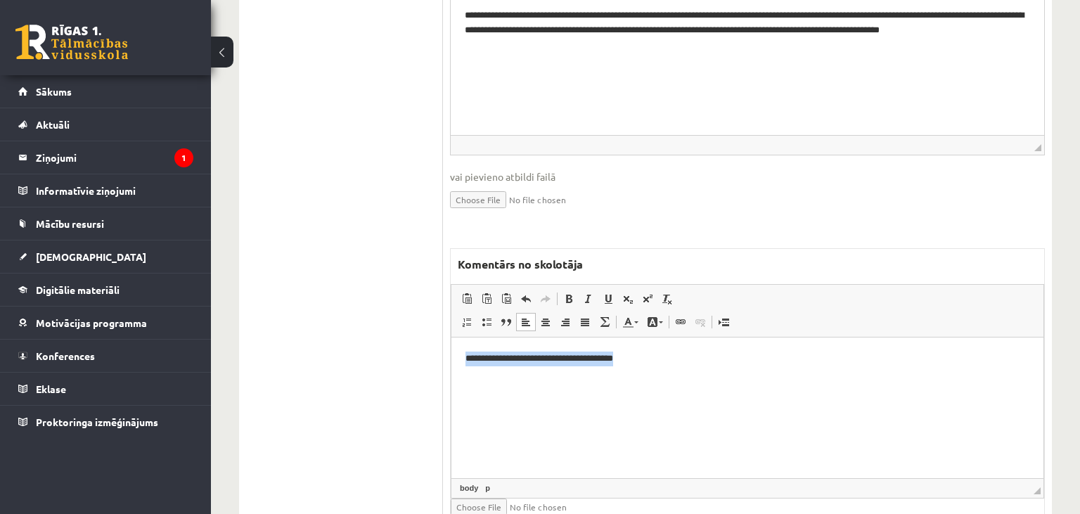
click at [451, 367] on html "**********" at bounding box center [747, 407] width 592 height 141
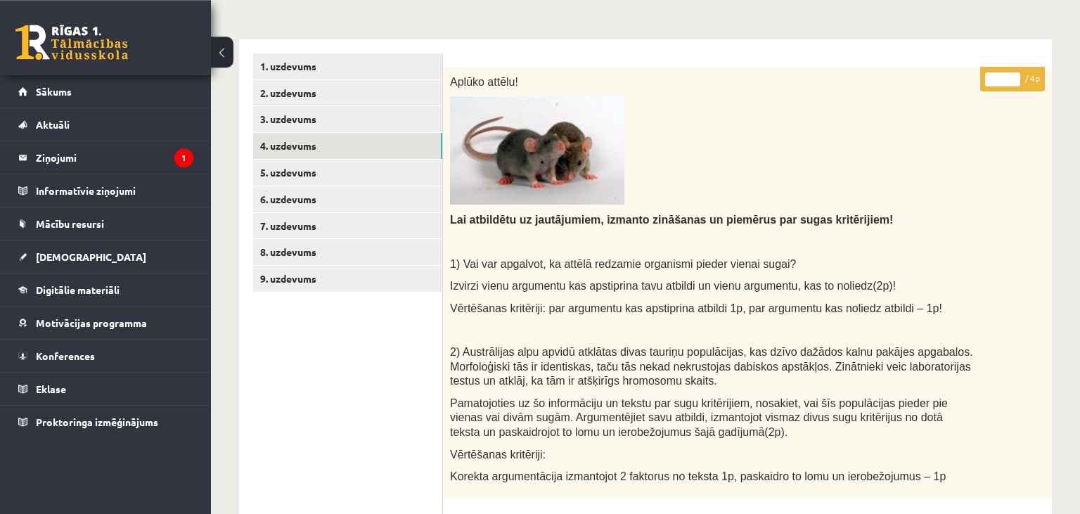
scroll to position [245, 0]
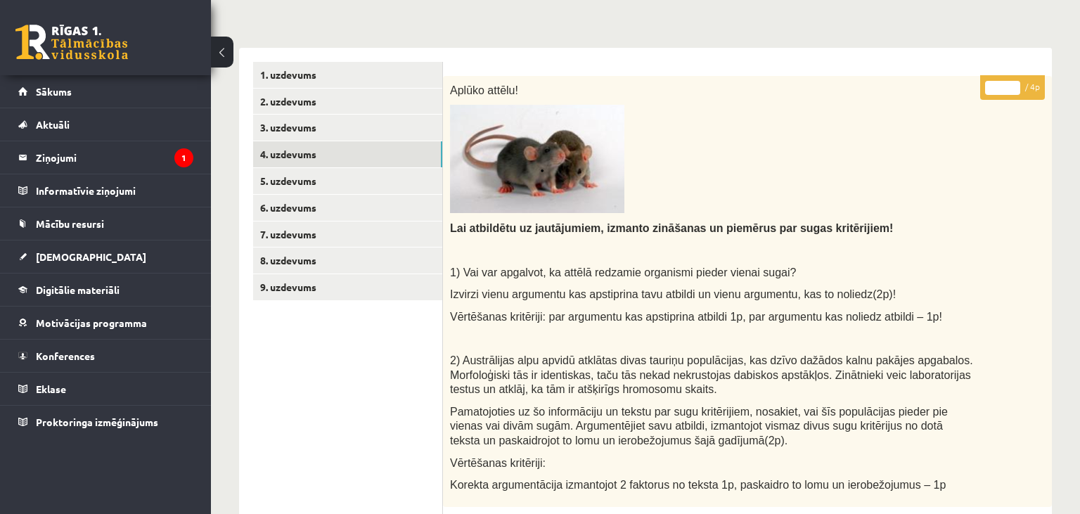
click at [1010, 82] on input "*" at bounding box center [1002, 88] width 35 height 14
type input "*"
click at [1010, 82] on input "*" at bounding box center [1002, 88] width 35 height 14
click at [295, 181] on link "5. uzdevums" at bounding box center [347, 181] width 189 height 26
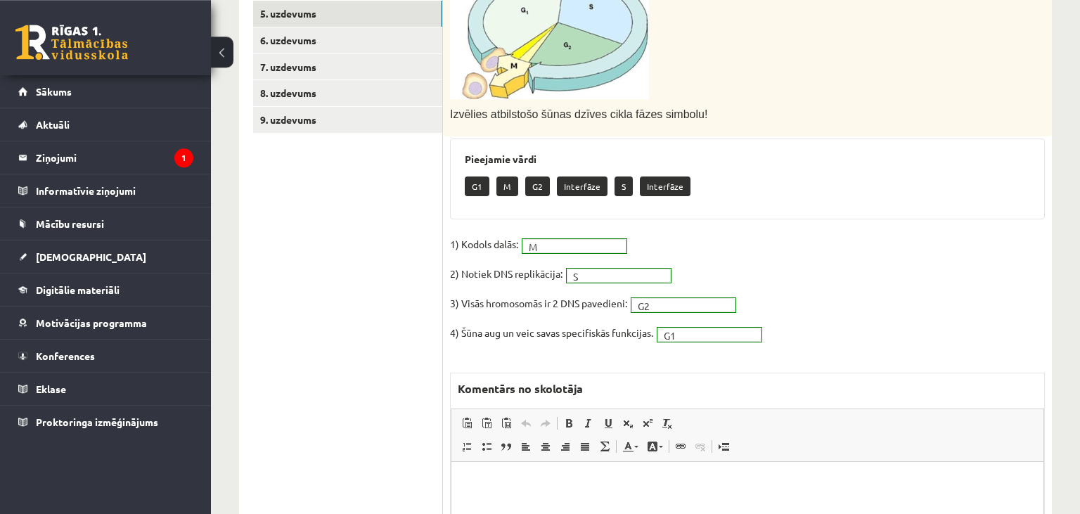
scroll to position [0, 0]
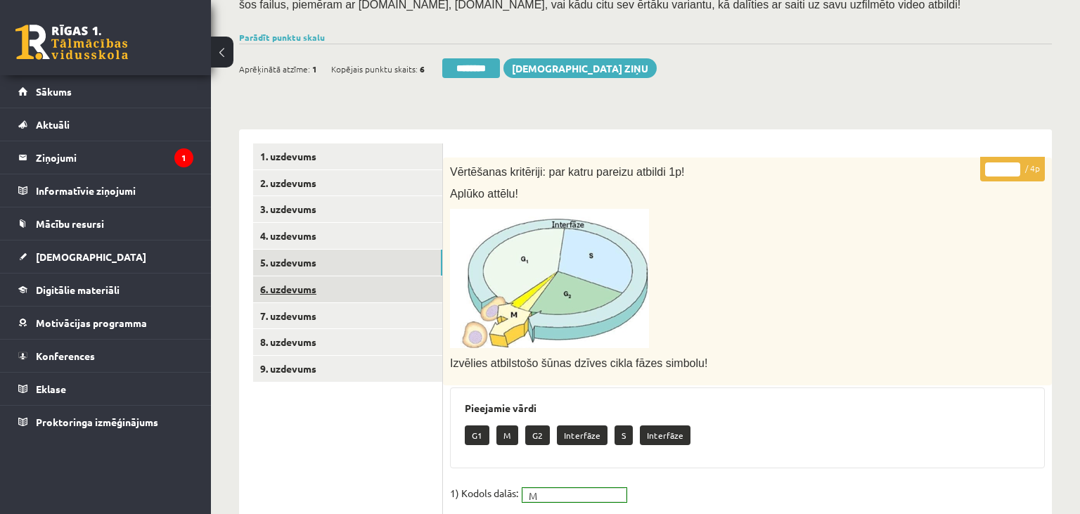
click at [325, 293] on link "6. uzdevums" at bounding box center [347, 289] width 189 height 26
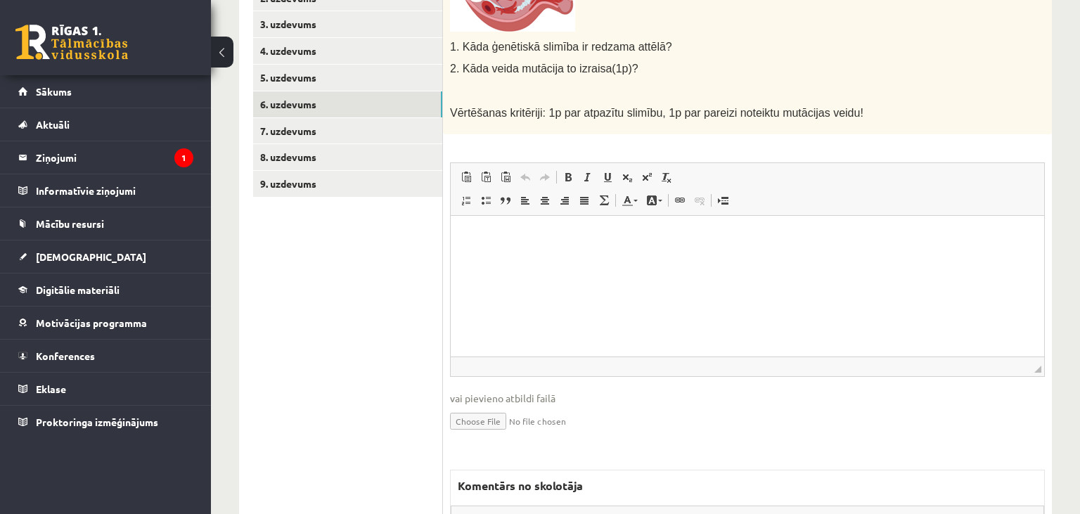
scroll to position [629, 0]
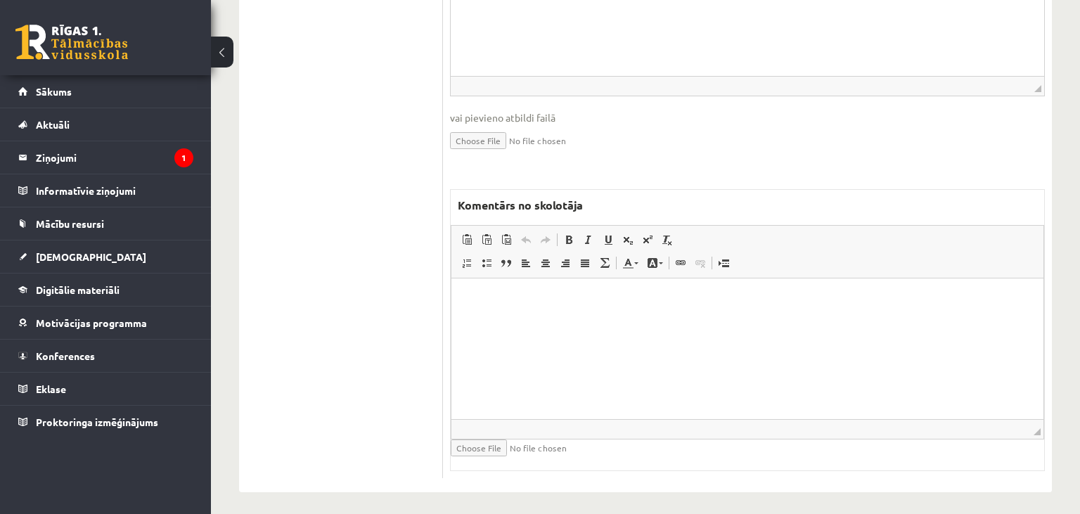
click at [564, 347] on html at bounding box center [747, 348] width 592 height 141
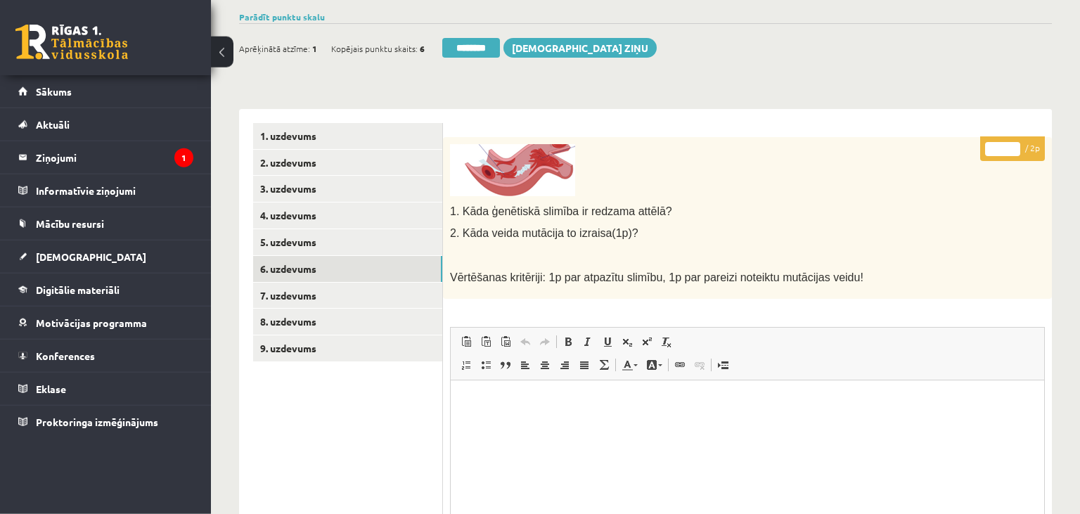
scroll to position [184, 0]
click at [333, 301] on link "7. uzdevums" at bounding box center [347, 296] width 189 height 26
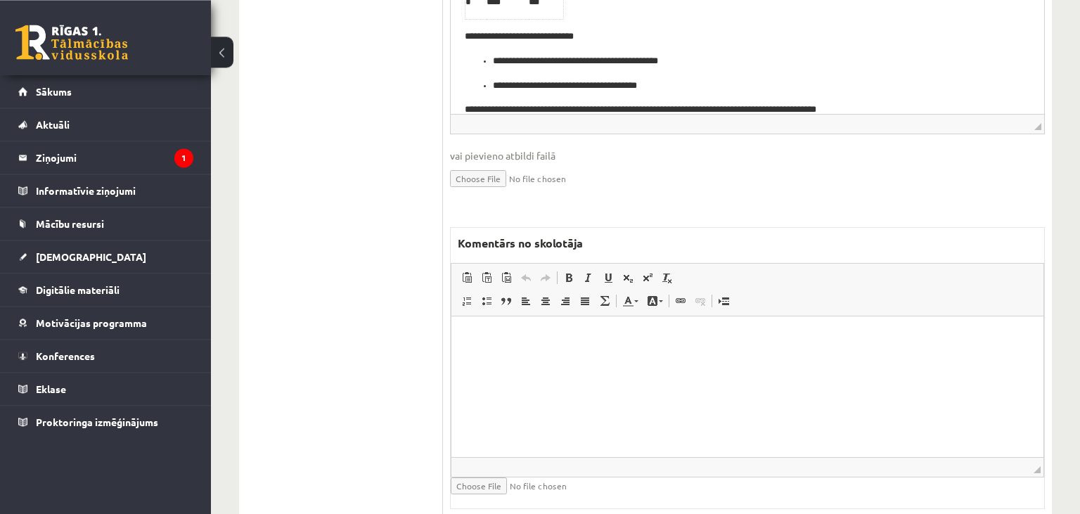
scroll to position [701, 0]
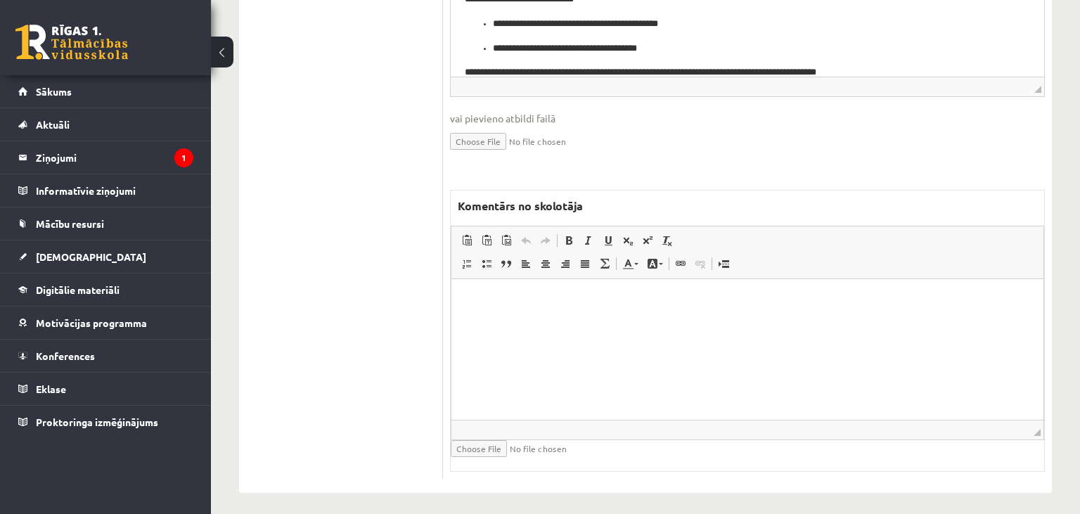
click at [614, 313] on html at bounding box center [747, 349] width 592 height 141
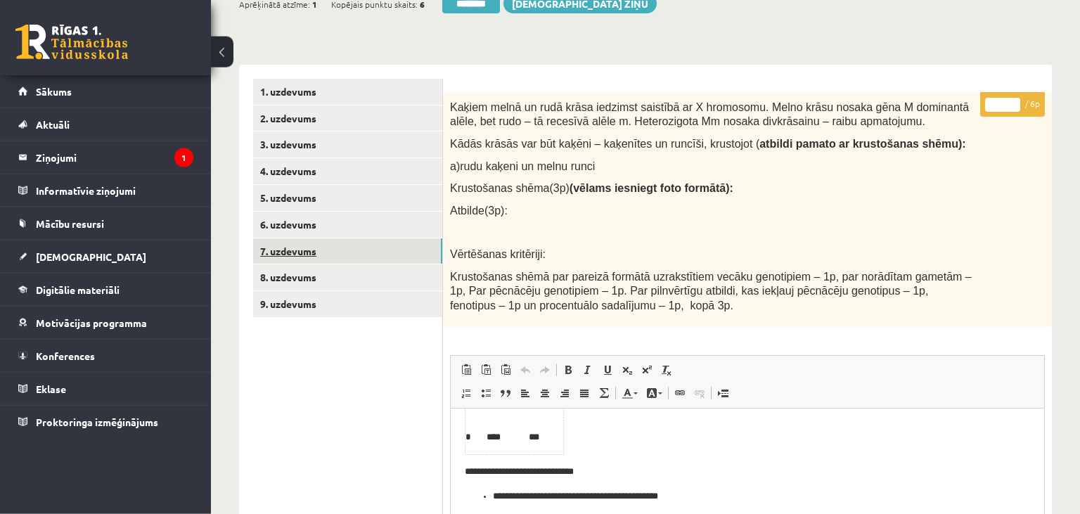
scroll to position [181, 0]
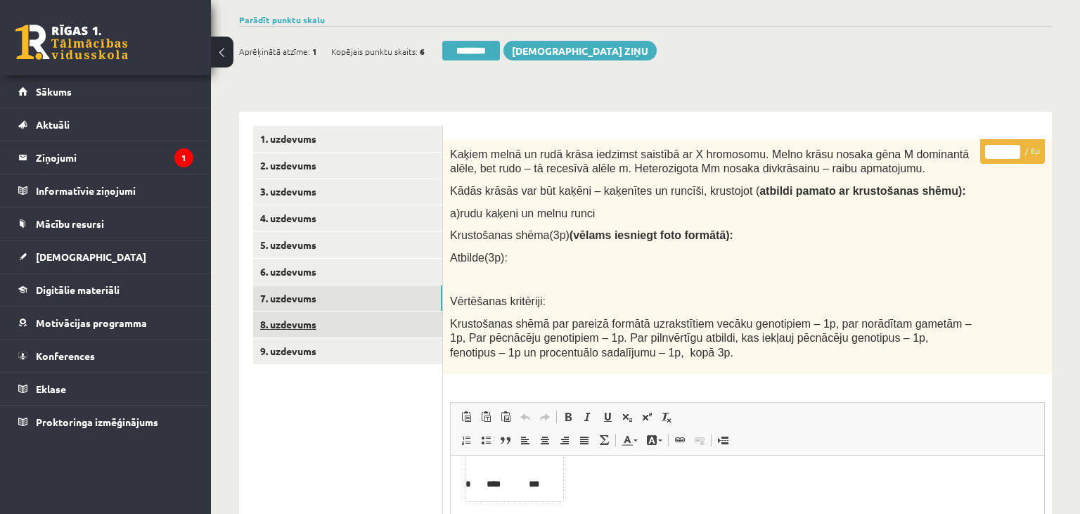
click at [345, 321] on link "8. uzdevums" at bounding box center [347, 325] width 189 height 26
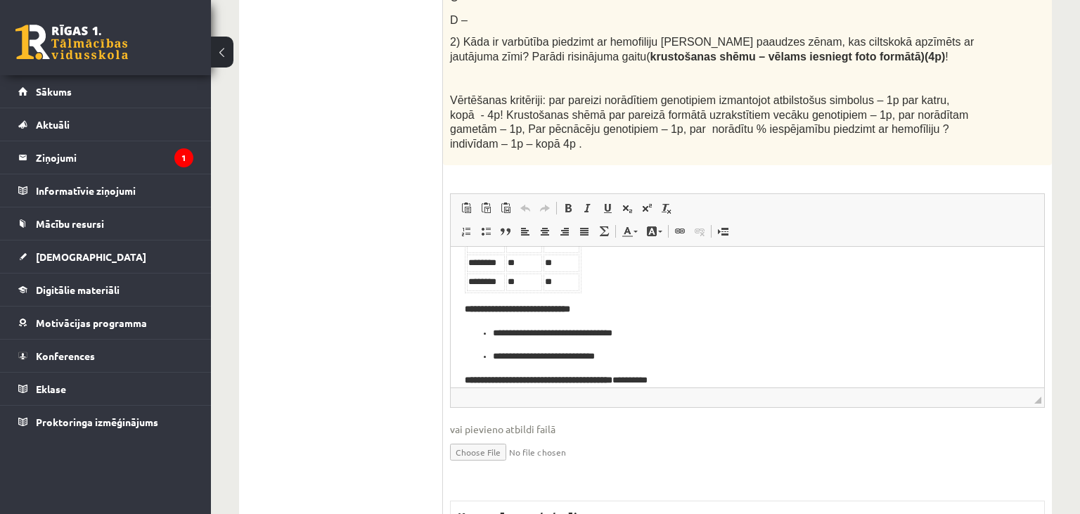
scroll to position [923, 0]
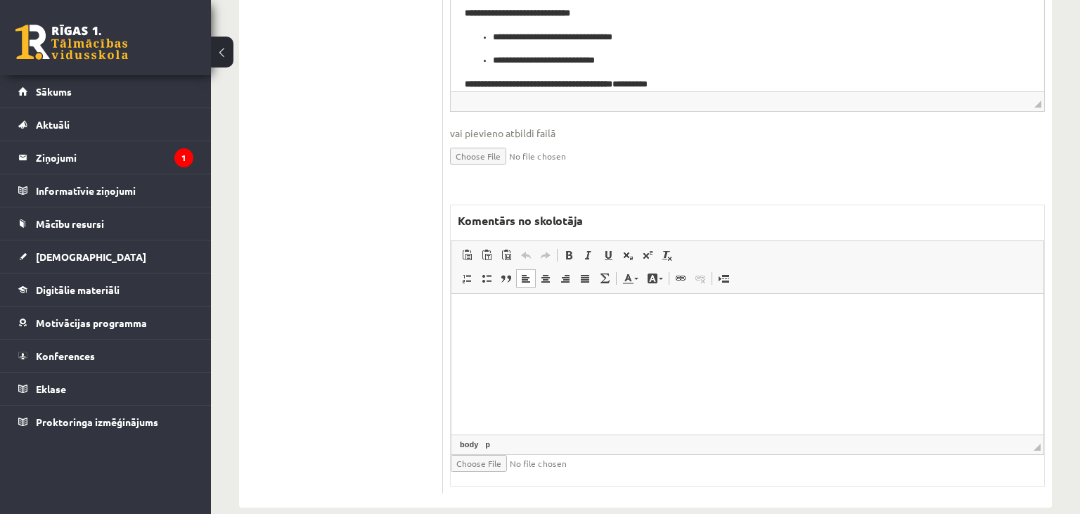
click at [661, 378] on html at bounding box center [747, 364] width 592 height 141
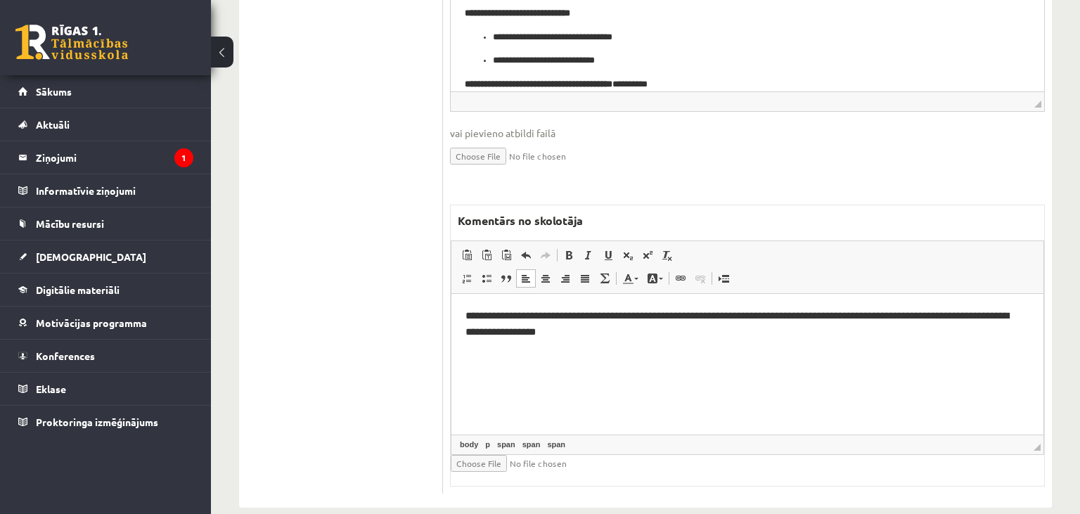
scroll to position [329, 0]
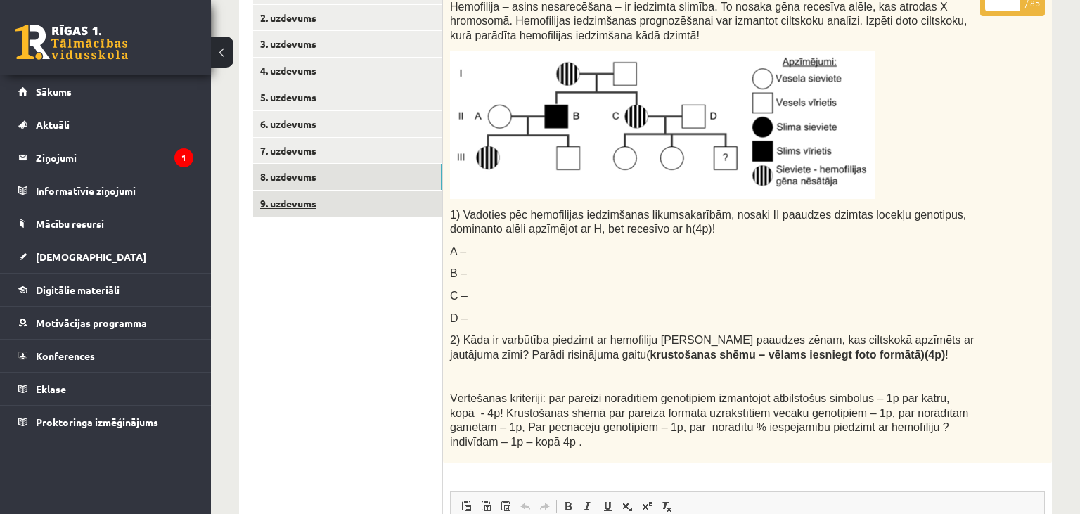
click at [368, 203] on link "9. uzdevums" at bounding box center [347, 204] width 189 height 26
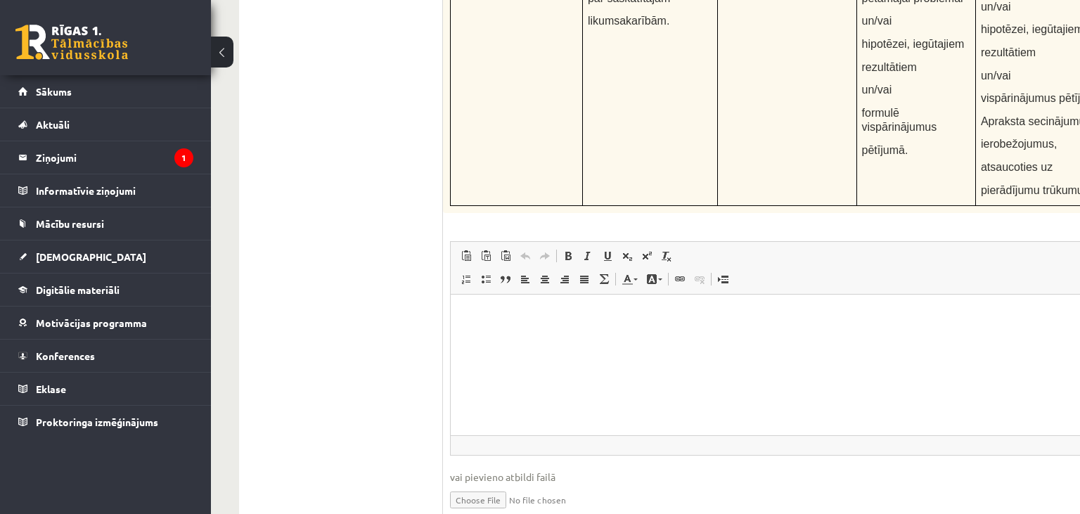
scroll to position [5431, 0]
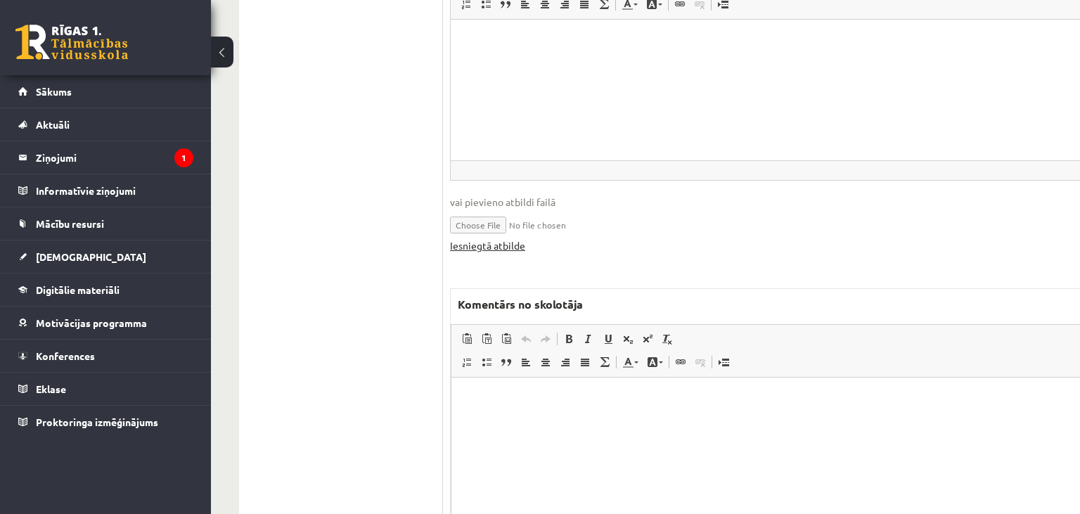
click at [508, 238] on link "Iesniegtā atbilde" at bounding box center [487, 245] width 75 height 15
click at [571, 424] on html at bounding box center [815, 448] width 728 height 141
click at [515, 238] on link "Iesniegtā atbilde" at bounding box center [487, 245] width 75 height 15
click at [818, 397] on p "**********" at bounding box center [815, 399] width 701 height 15
click at [596, 399] on p "**********" at bounding box center [815, 399] width 701 height 15
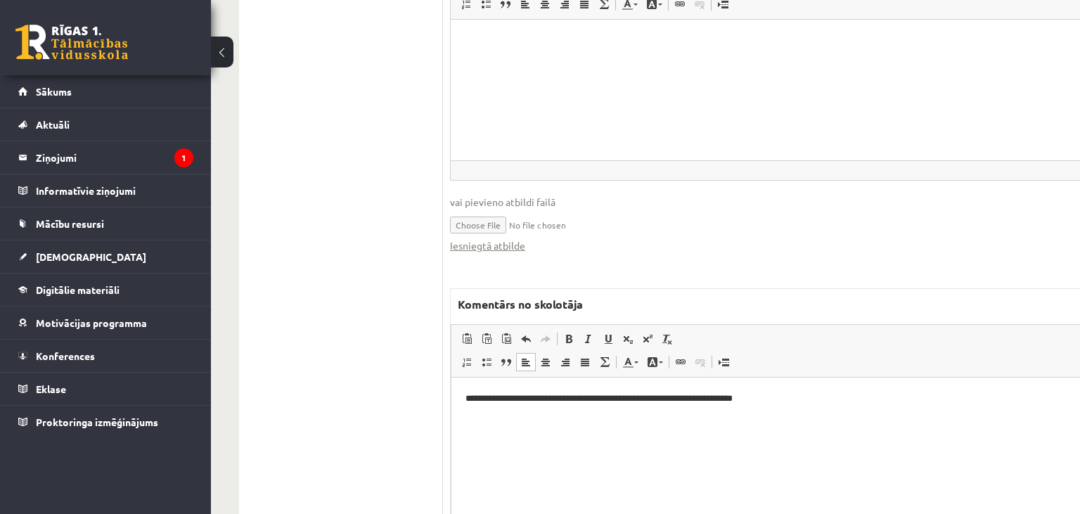
click at [828, 392] on p "**********" at bounding box center [815, 399] width 701 height 15
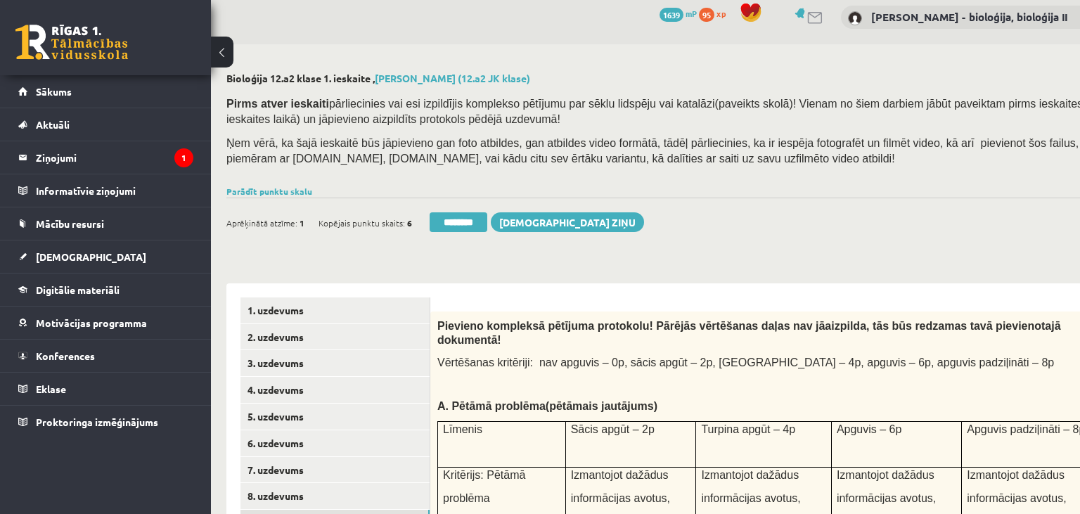
scroll to position [0, 13]
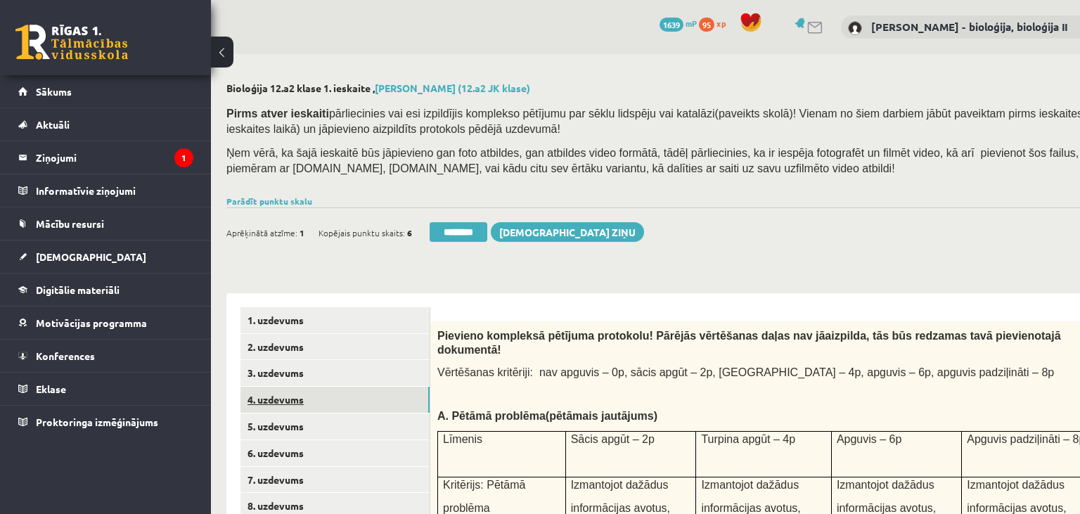
click at [320, 387] on link "4. uzdevums" at bounding box center [334, 400] width 189 height 26
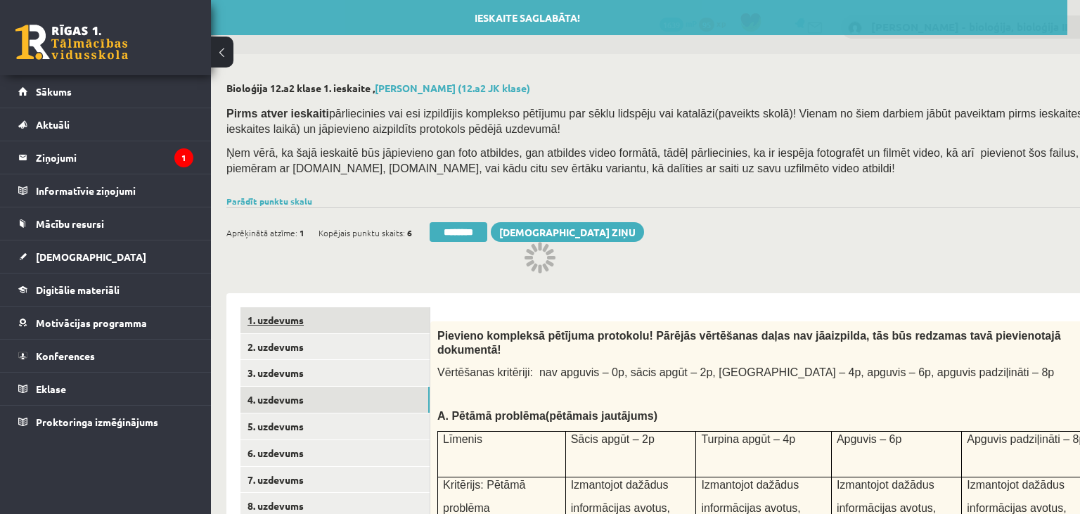
scroll to position [0, 0]
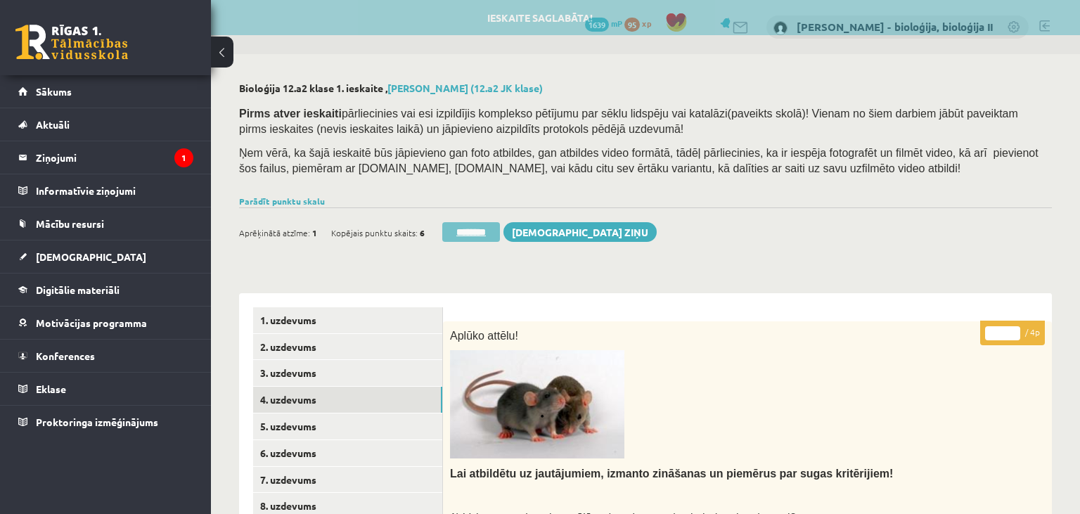
click at [469, 238] on input "********" at bounding box center [471, 232] width 58 height 20
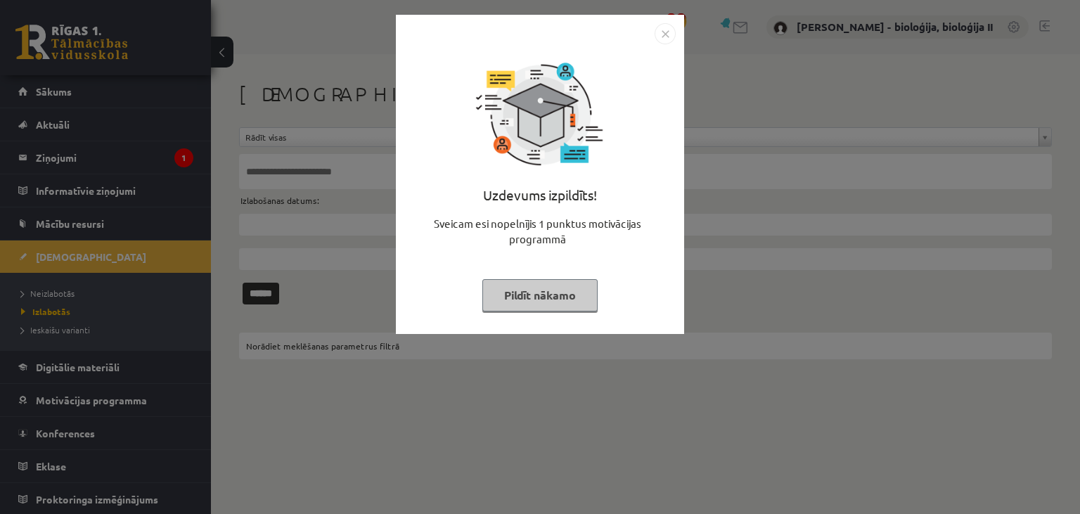
click at [554, 297] on button "Pildīt nākamo" at bounding box center [539, 295] width 115 height 32
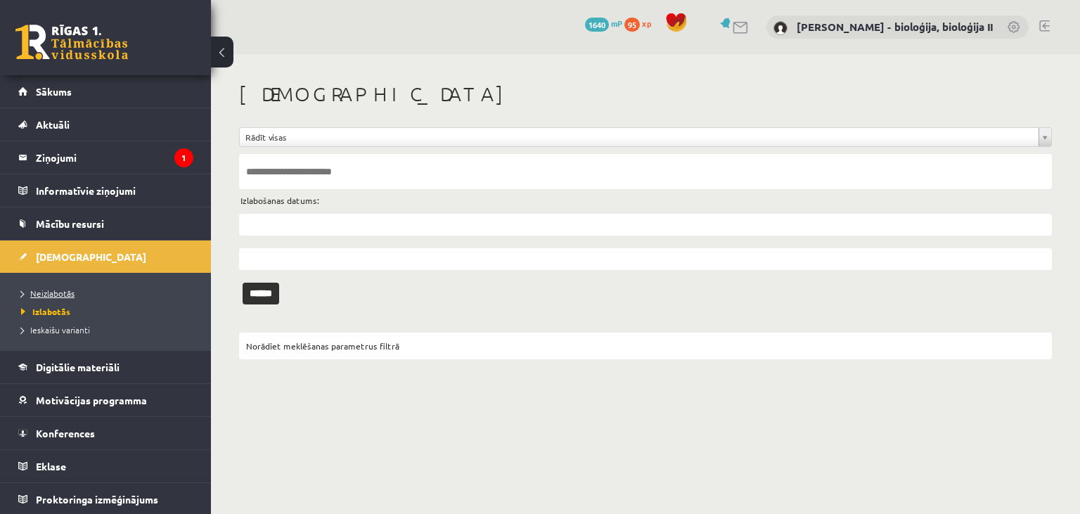
click at [105, 293] on link "Neizlabotās" at bounding box center [109, 293] width 176 height 13
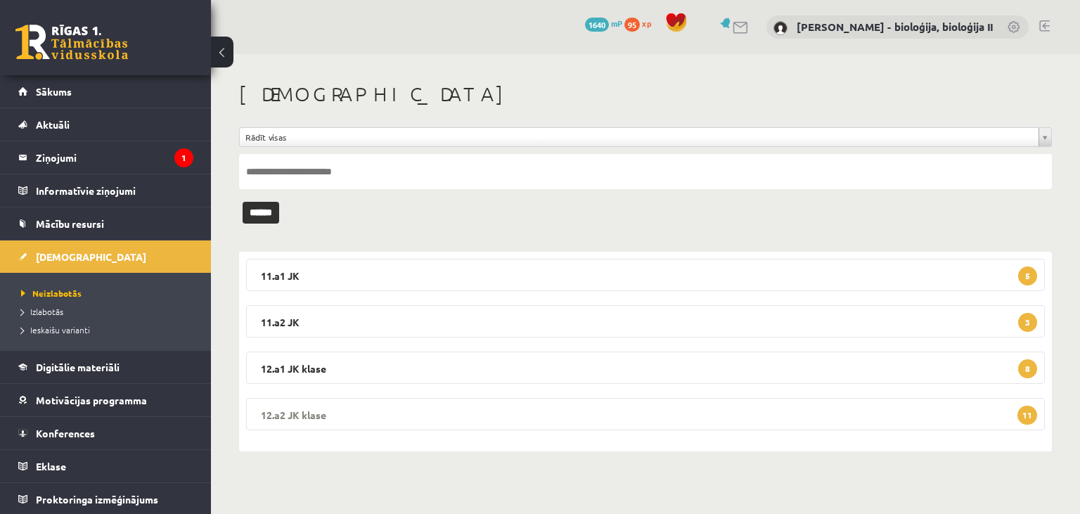
click at [738, 415] on legend "12.a2 JK klase 11" at bounding box center [645, 414] width 799 height 32
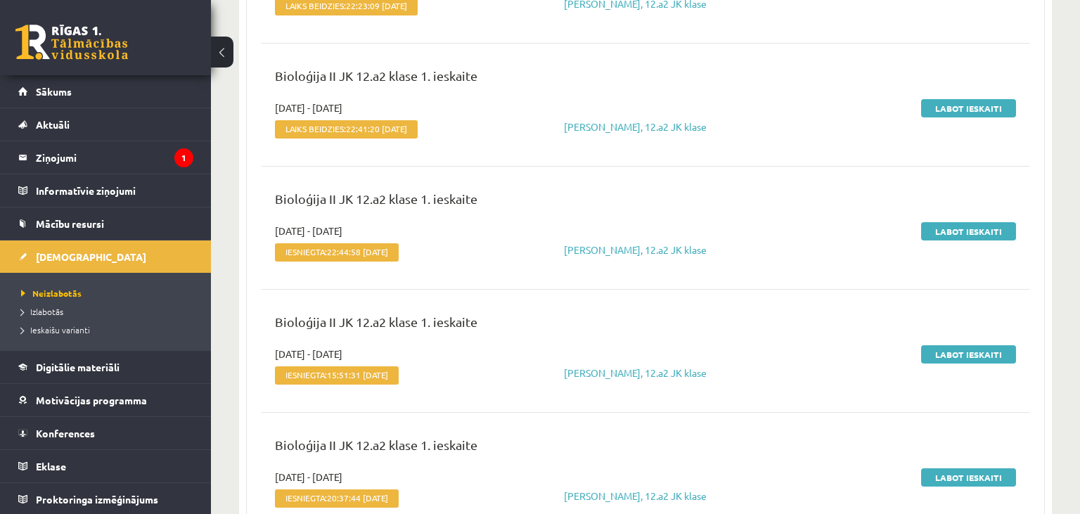
scroll to position [371, 0]
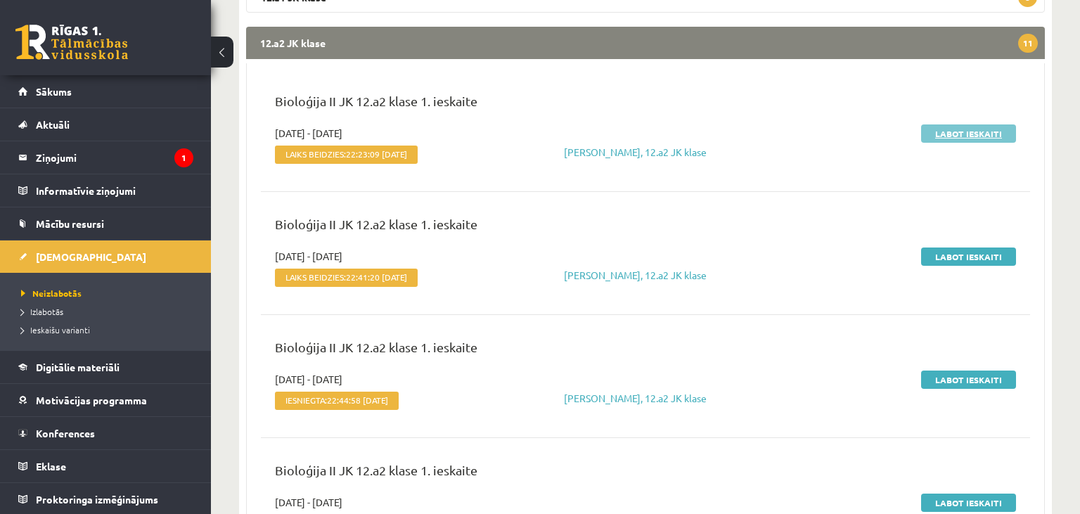
click at [949, 129] on link "Labot ieskaiti" at bounding box center [968, 133] width 95 height 18
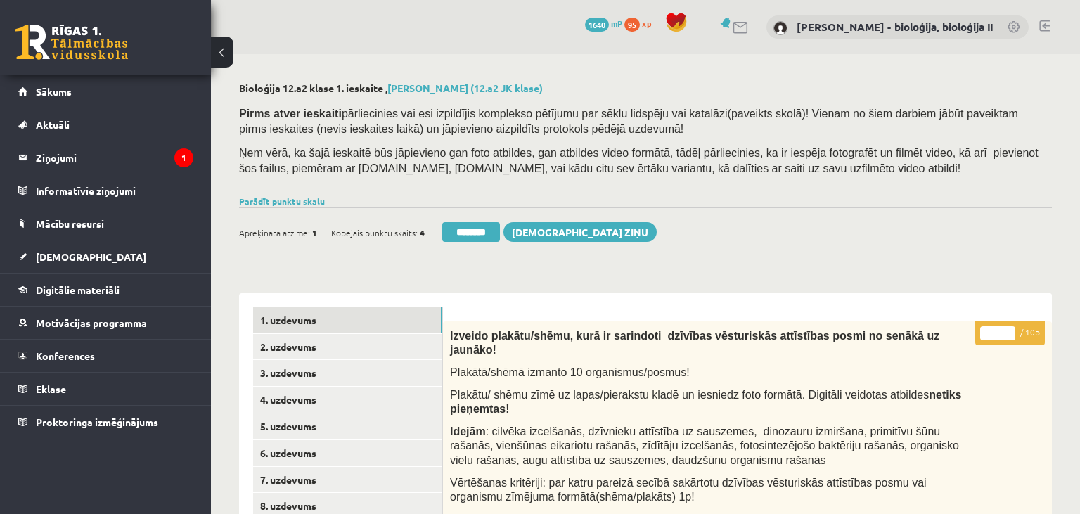
click at [991, 331] on input "*" at bounding box center [997, 333] width 35 height 14
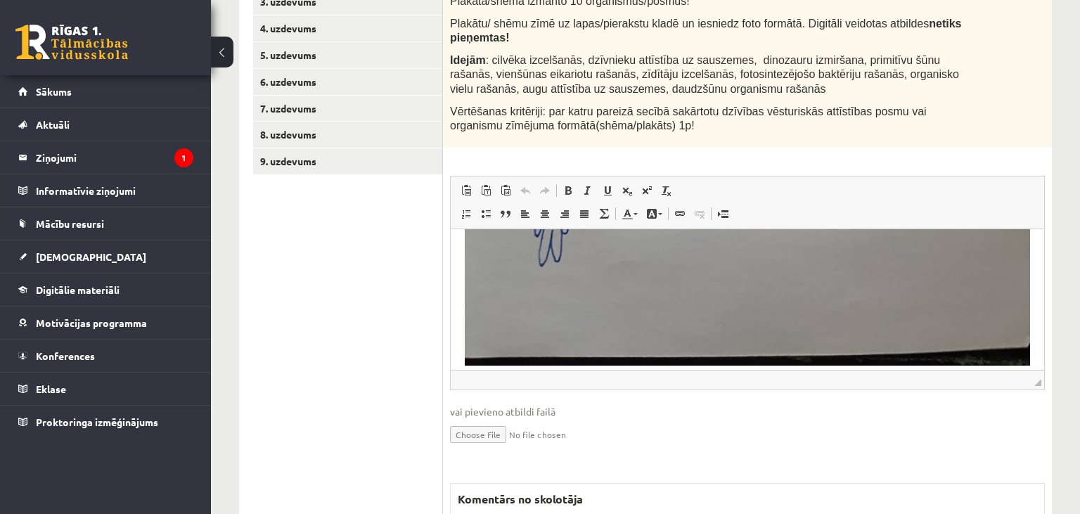
scroll to position [636, 0]
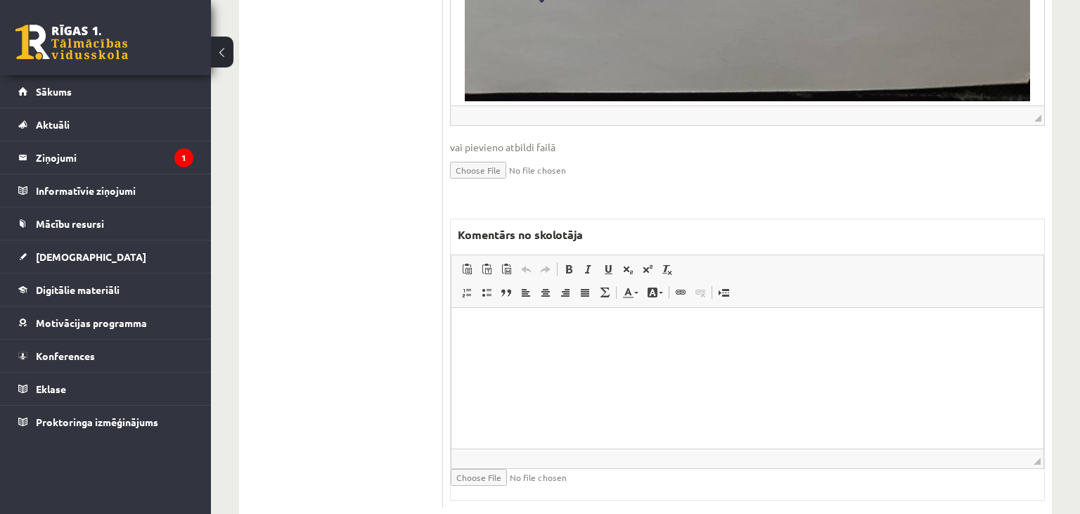
type input "*"
click at [593, 401] on html at bounding box center [747, 377] width 592 height 141
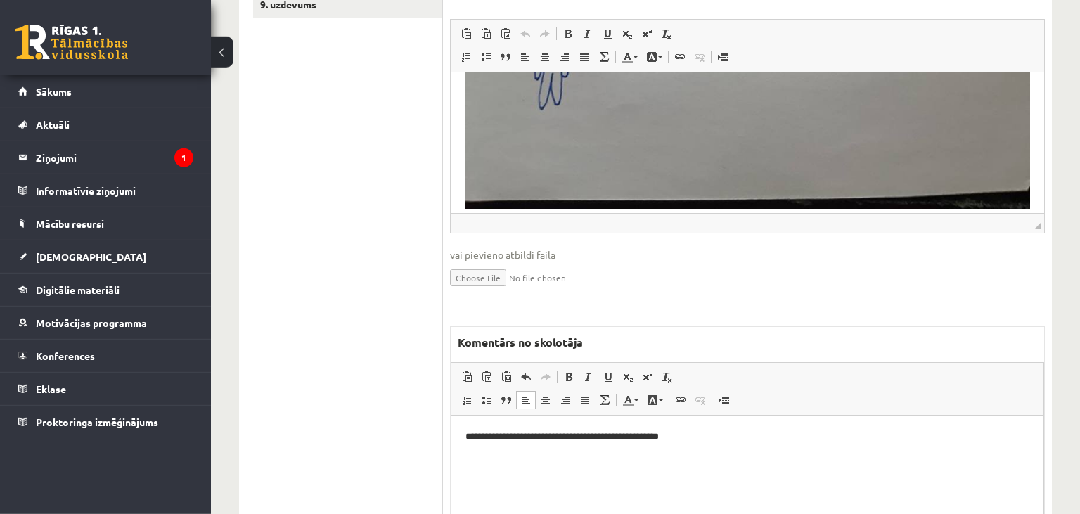
scroll to position [115, 0]
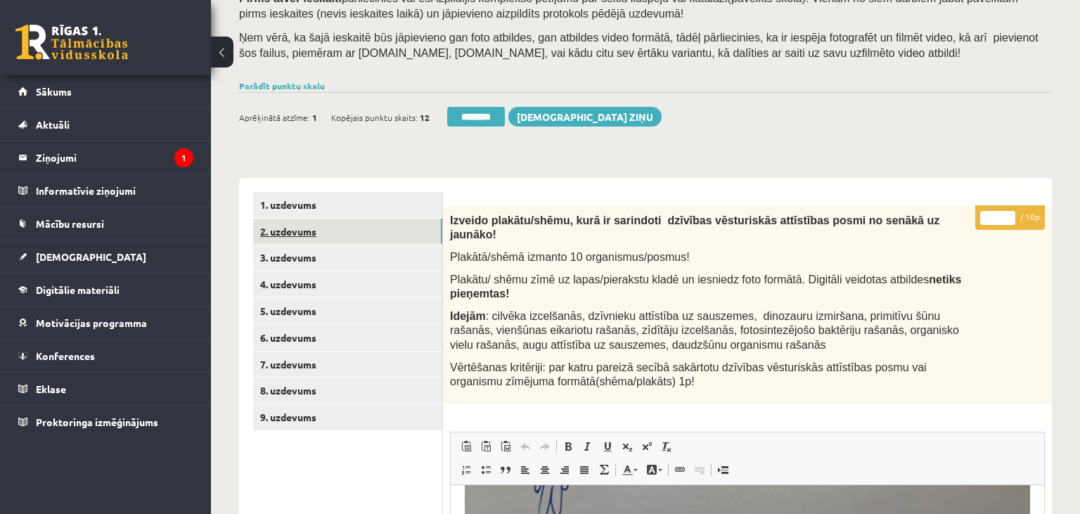
click at [335, 226] on link "2. uzdevums" at bounding box center [347, 232] width 189 height 26
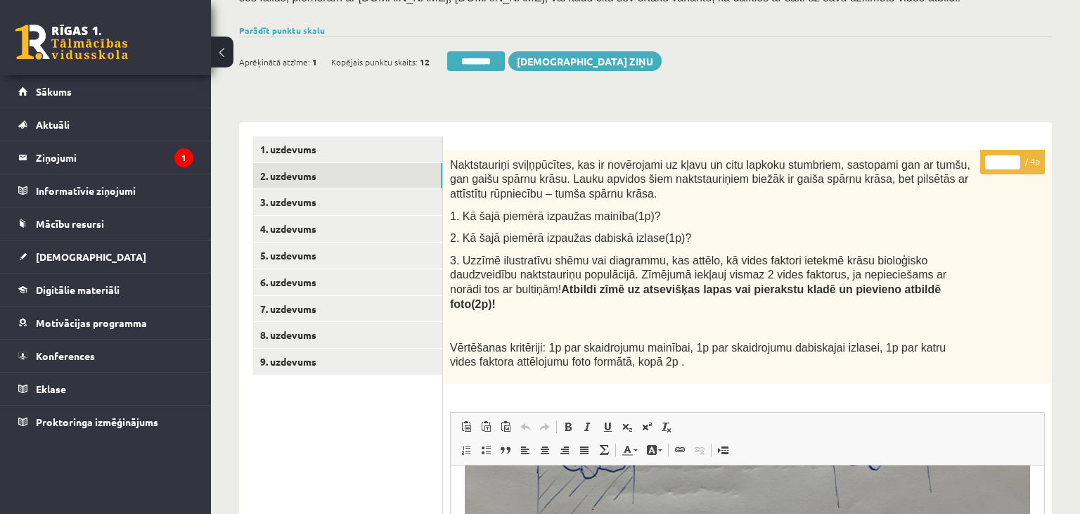
scroll to position [0, 0]
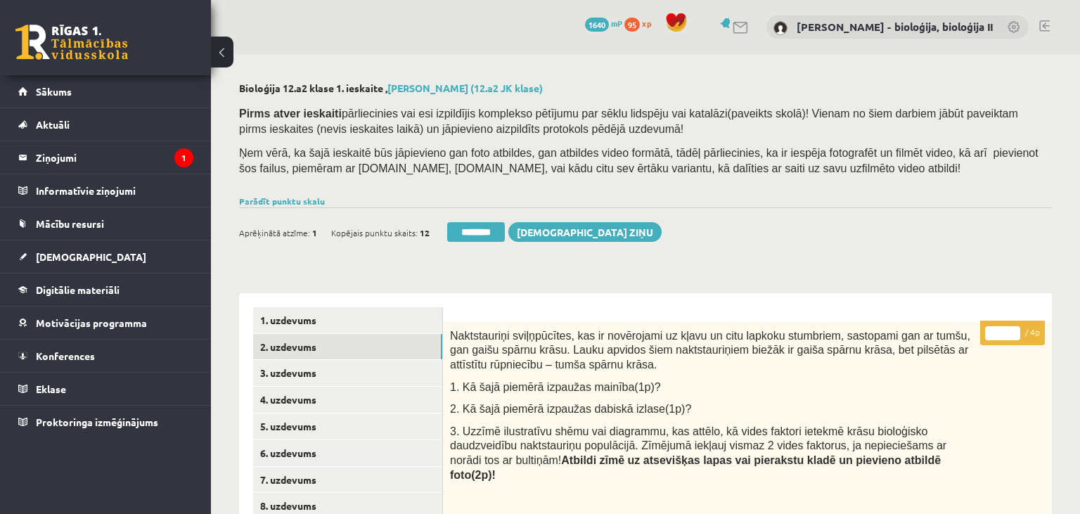
click at [1010, 330] on input "*" at bounding box center [1002, 333] width 35 height 14
type input "*"
click at [1010, 330] on input "*" at bounding box center [1002, 333] width 35 height 14
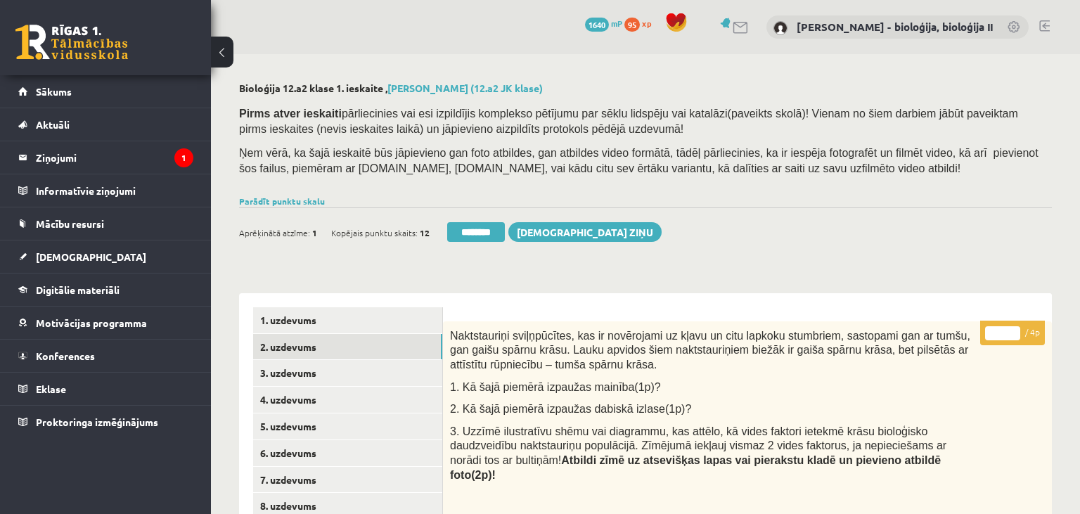
click at [1010, 330] on input "*" at bounding box center [1002, 333] width 35 height 14
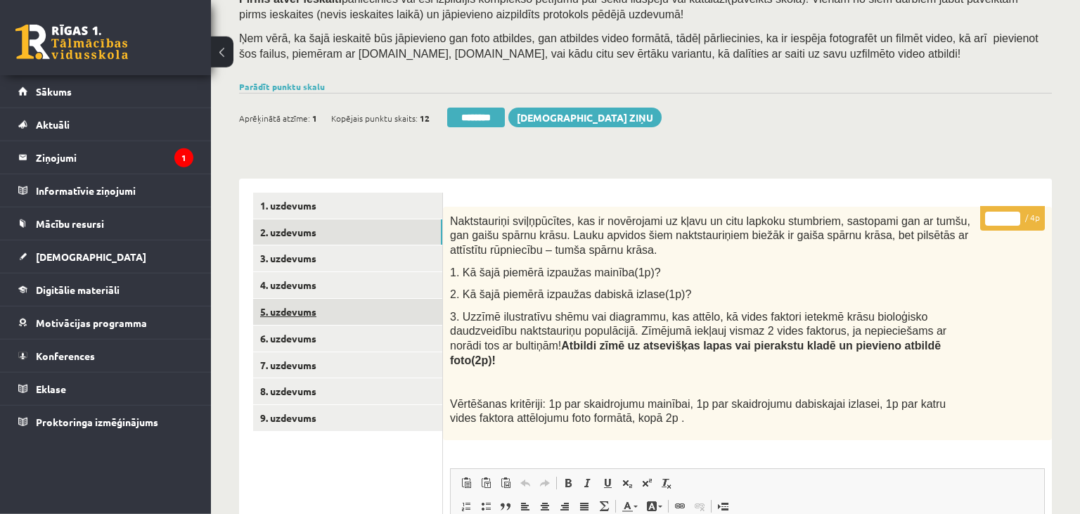
scroll to position [148, 0]
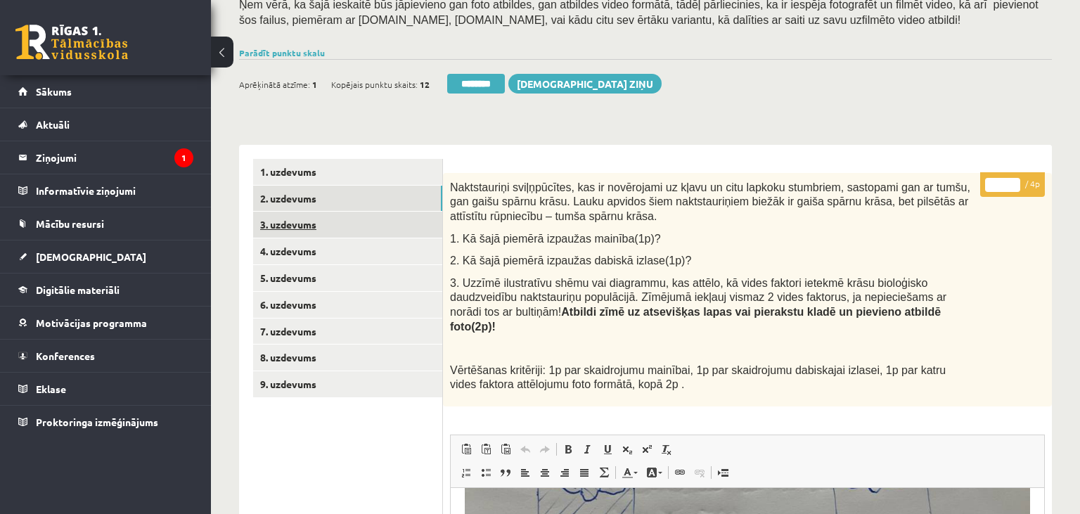
click at [333, 236] on link "3. uzdevums" at bounding box center [347, 225] width 189 height 26
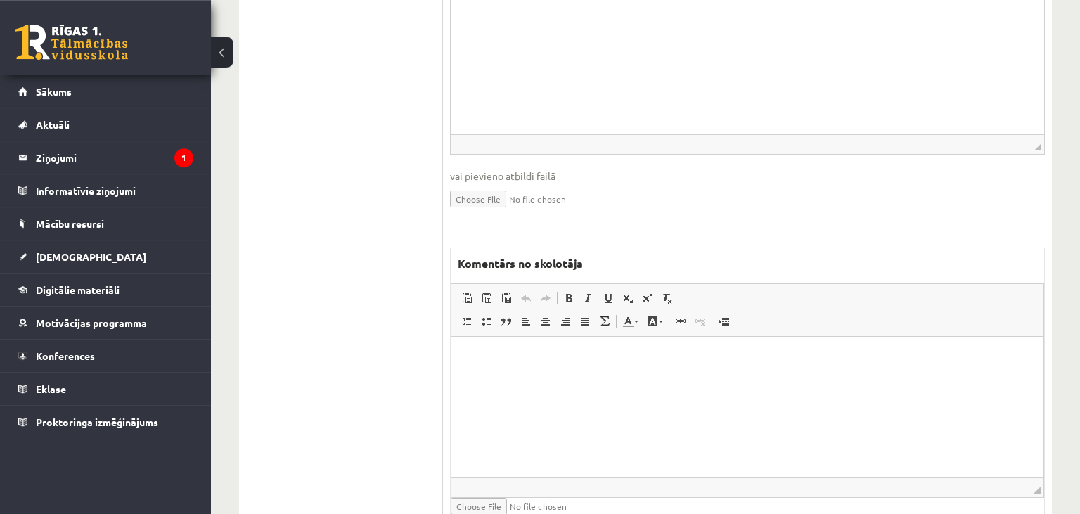
scroll to position [816, 0]
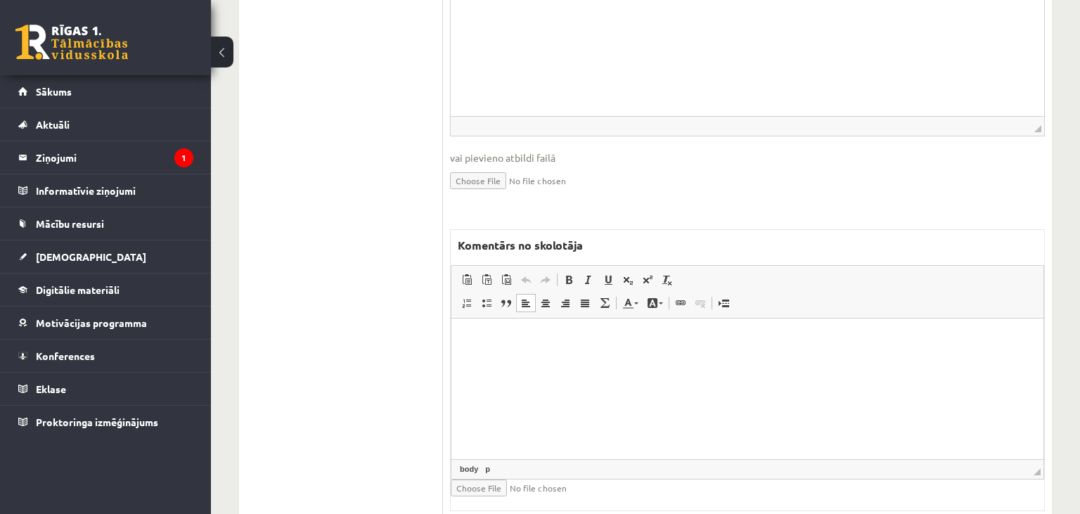
click at [591, 343] on p "Editor, wiswyg-editor-47433867836260-1760102222-356" at bounding box center [747, 339] width 564 height 15
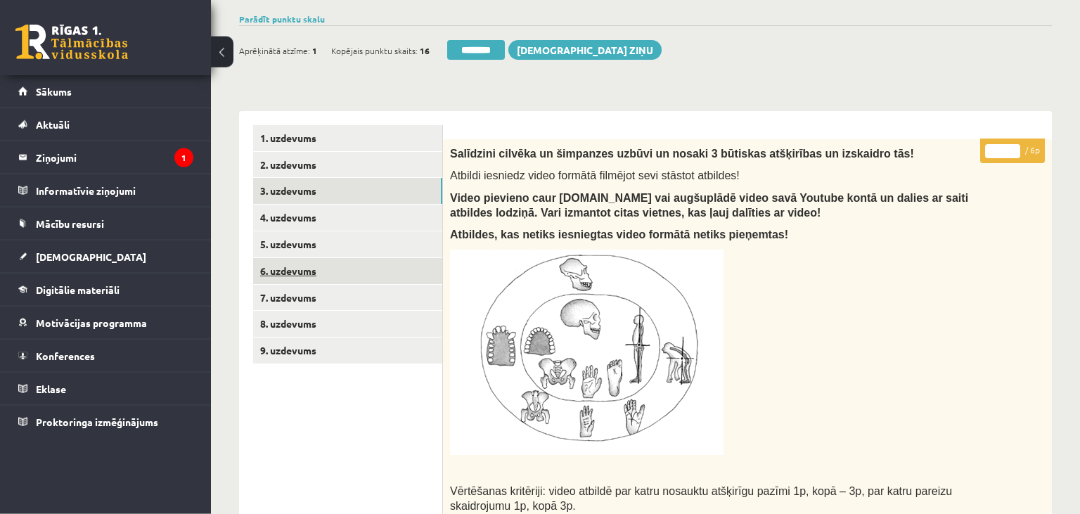
scroll to position [0, 0]
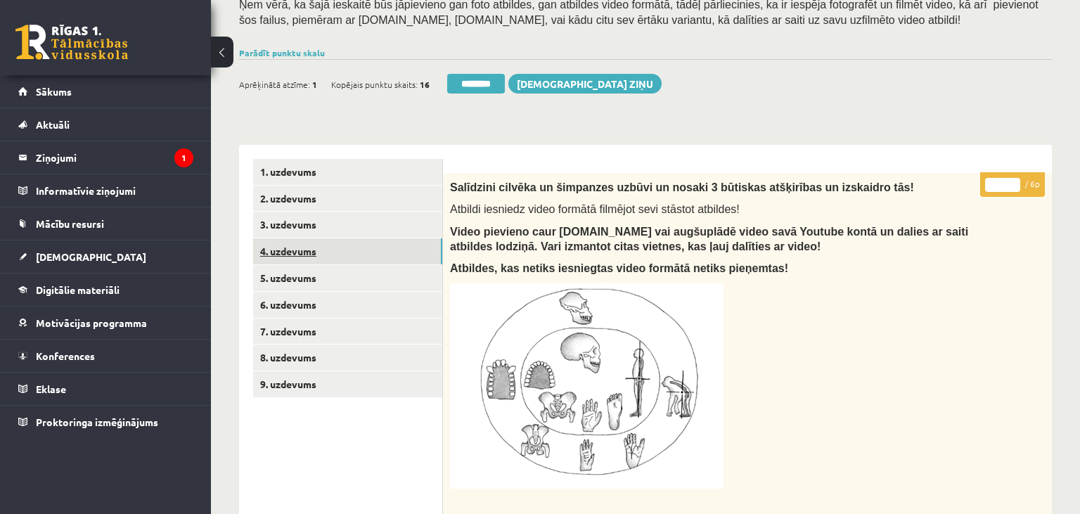
click at [327, 246] on link "4. uzdevums" at bounding box center [347, 251] width 189 height 26
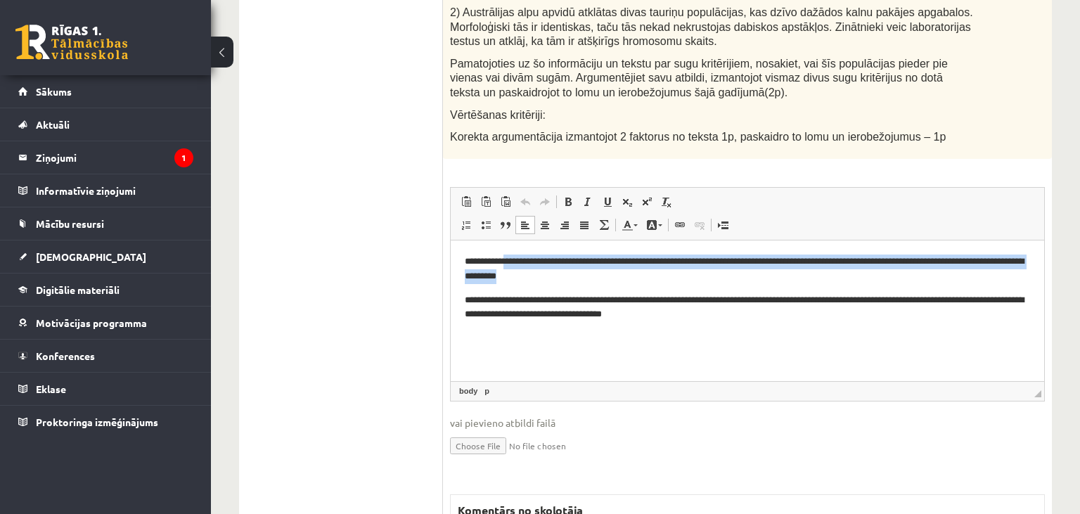
drag, startPoint x: 513, startPoint y: 263, endPoint x: 803, endPoint y: 272, distance: 289.9
click at [803, 272] on p "**********" at bounding box center [748, 269] width 566 height 30
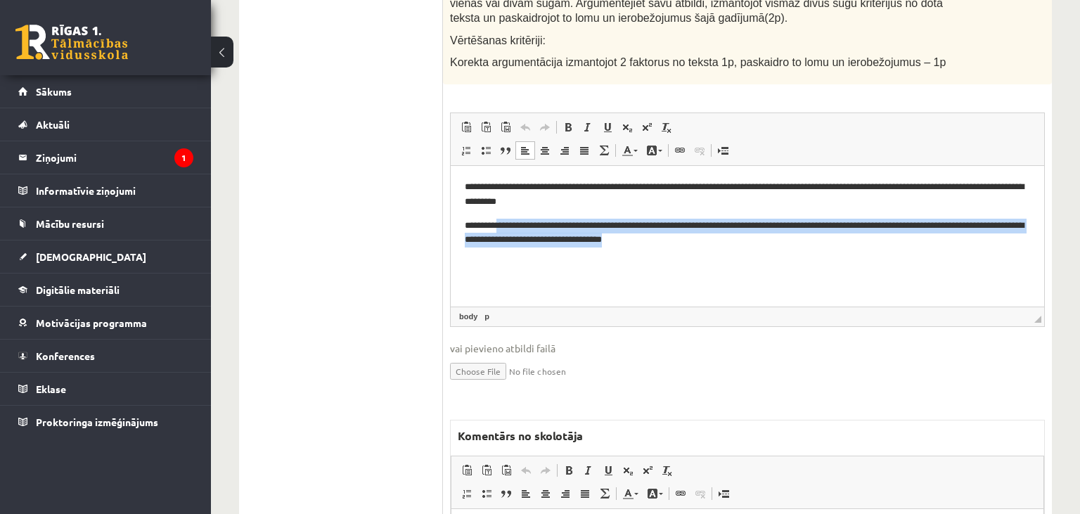
drag, startPoint x: 508, startPoint y: 216, endPoint x: 892, endPoint y: 233, distance: 384.3
click at [892, 233] on body "**********" at bounding box center [747, 213] width 565 height 68
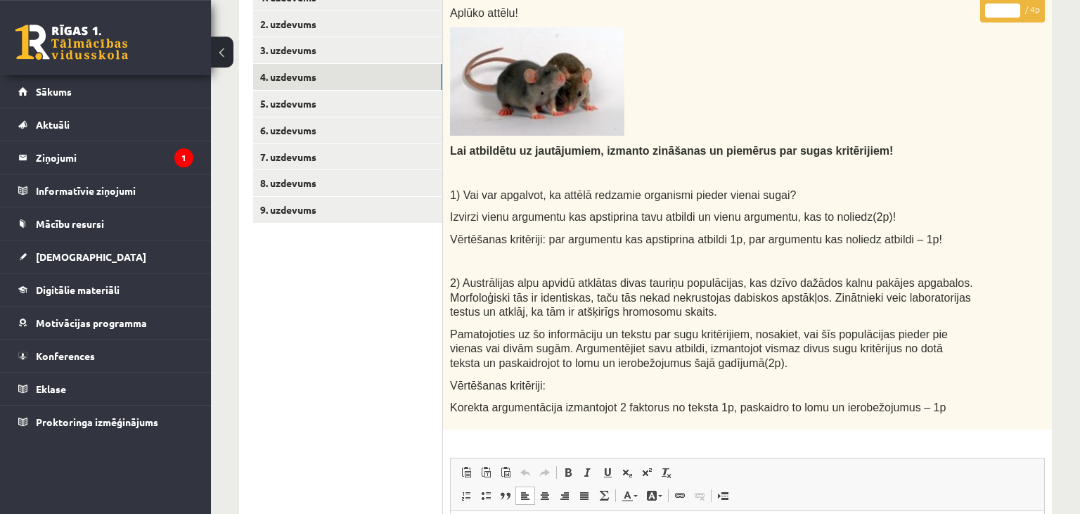
scroll to position [297, 0]
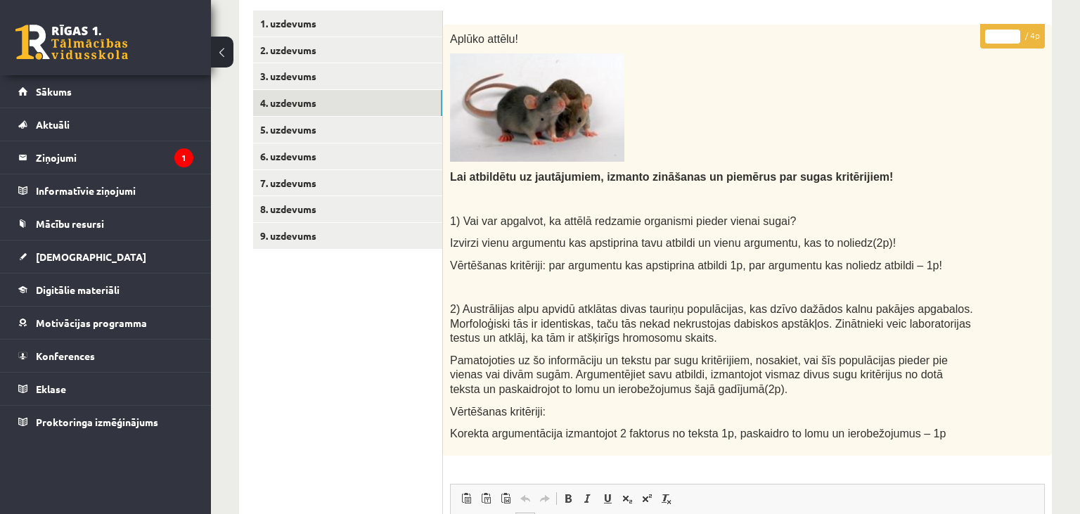
click at [1015, 32] on input "*" at bounding box center [1002, 37] width 35 height 14
type input "*"
click at [1015, 32] on input "*" at bounding box center [1002, 37] width 35 height 14
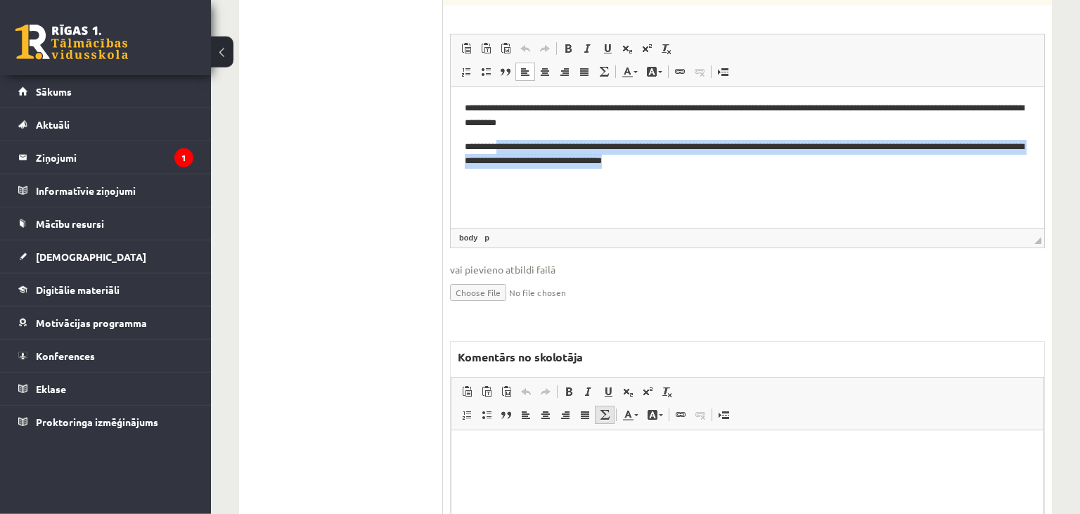
scroll to position [897, 0]
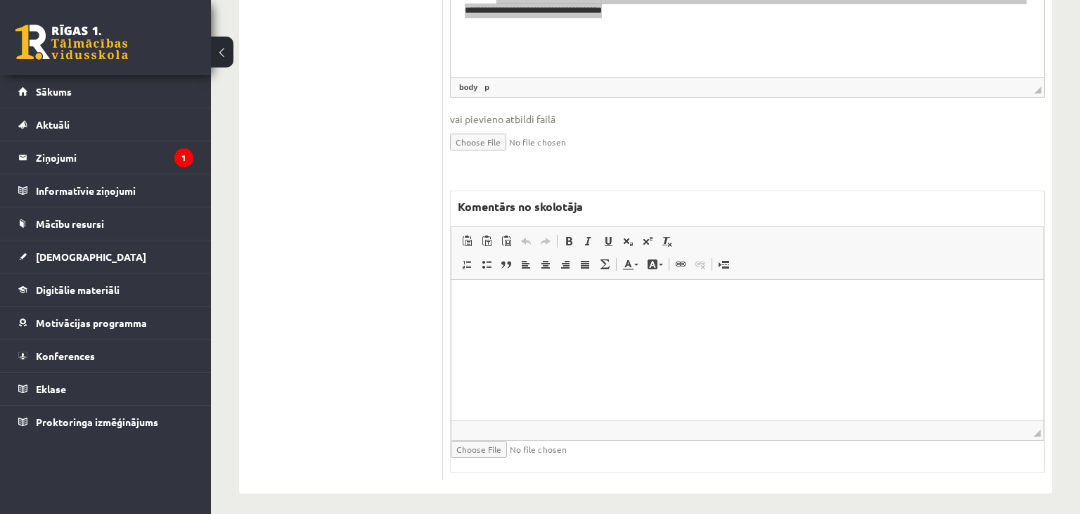
click at [581, 309] on html at bounding box center [747, 349] width 592 height 141
click at [587, 301] on p "**********" at bounding box center [747, 300] width 565 height 15
click at [546, 302] on p "**********" at bounding box center [747, 300] width 565 height 15
click at [664, 304] on p "**********" at bounding box center [747, 300] width 565 height 15
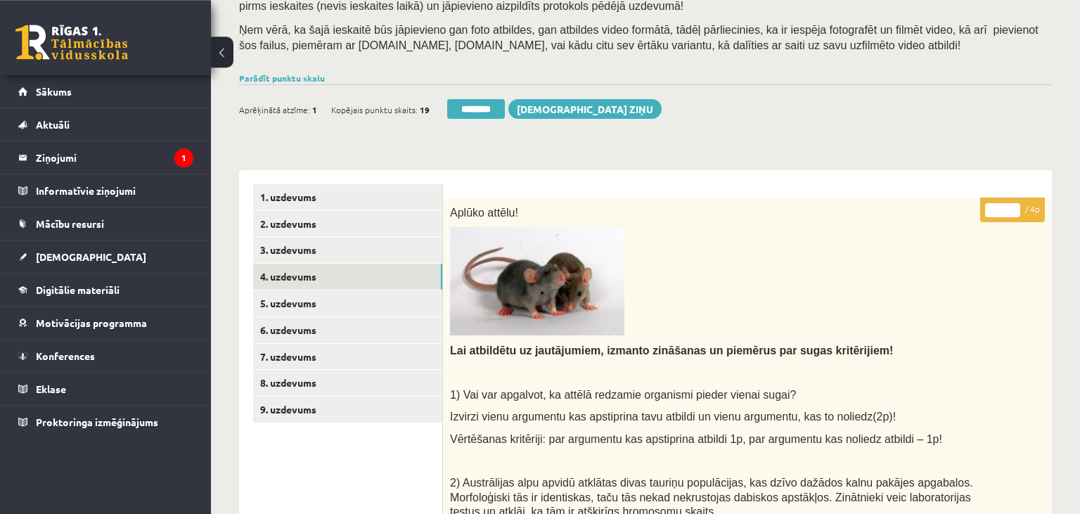
scroll to position [155, 0]
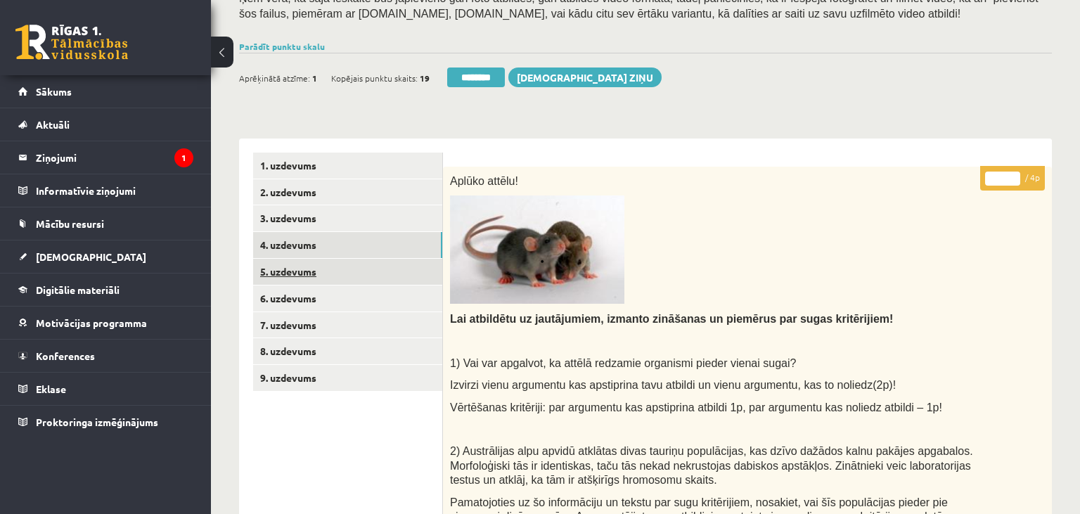
click at [359, 266] on link "5. uzdevums" at bounding box center [347, 272] width 189 height 26
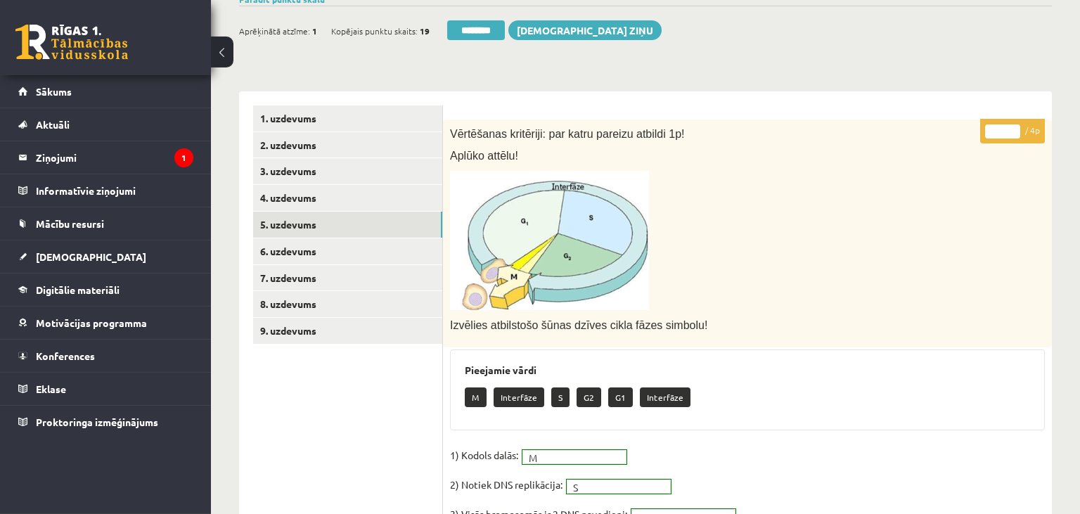
scroll to position [79, 0]
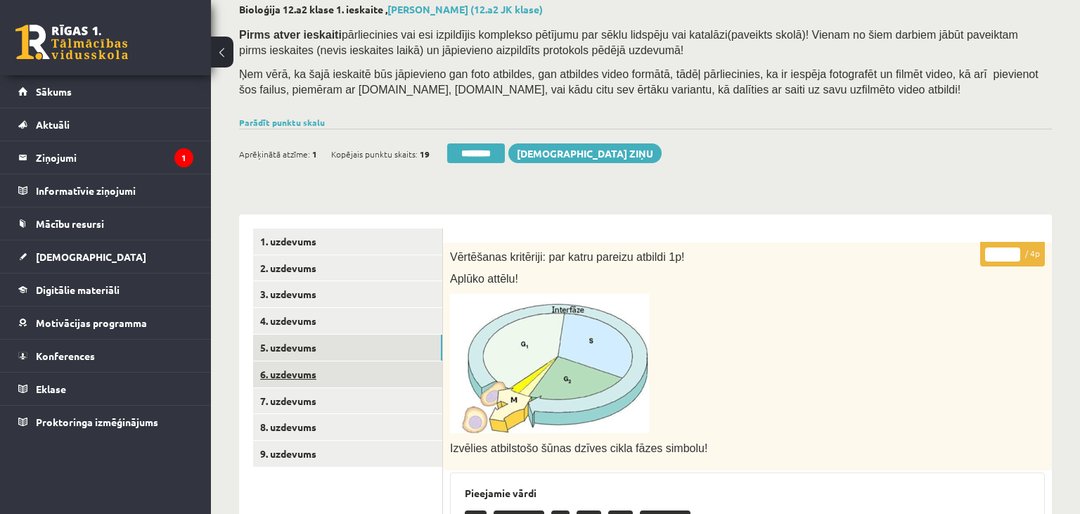
click at [353, 374] on link "6. uzdevums" at bounding box center [347, 374] width 189 height 26
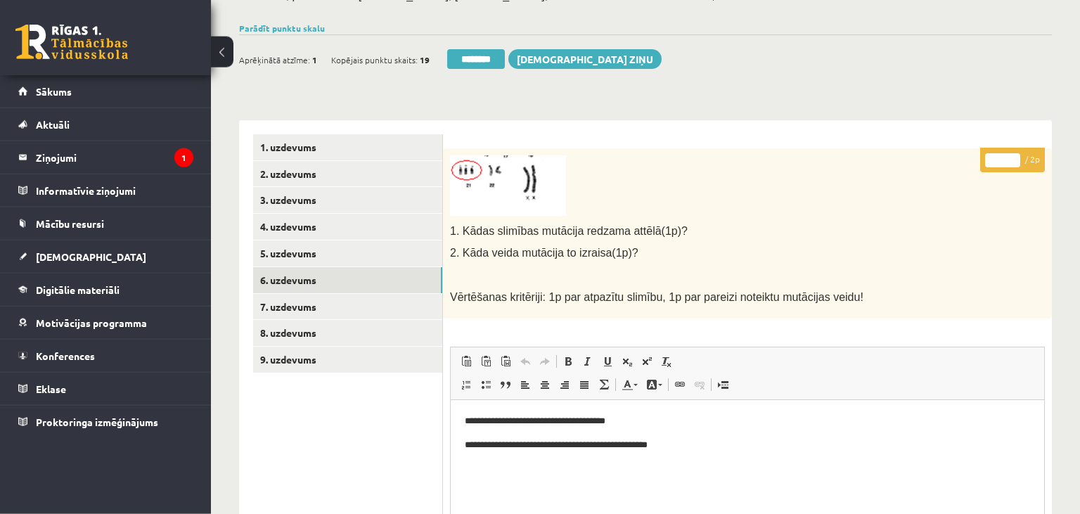
scroll to position [60, 0]
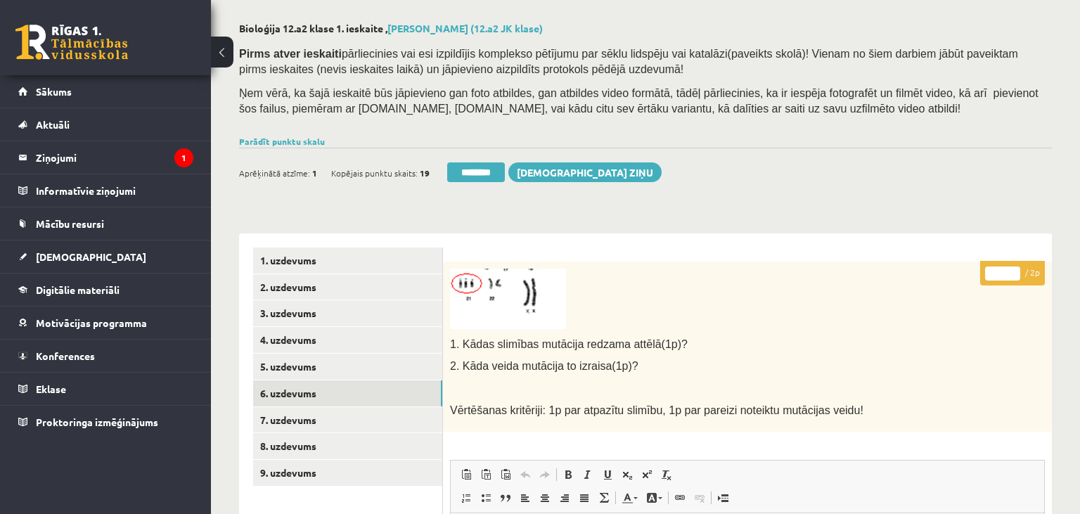
click at [1015, 270] on input "*" at bounding box center [1002, 274] width 35 height 14
type input "*"
click at [1015, 270] on input "*" at bounding box center [1002, 274] width 35 height 14
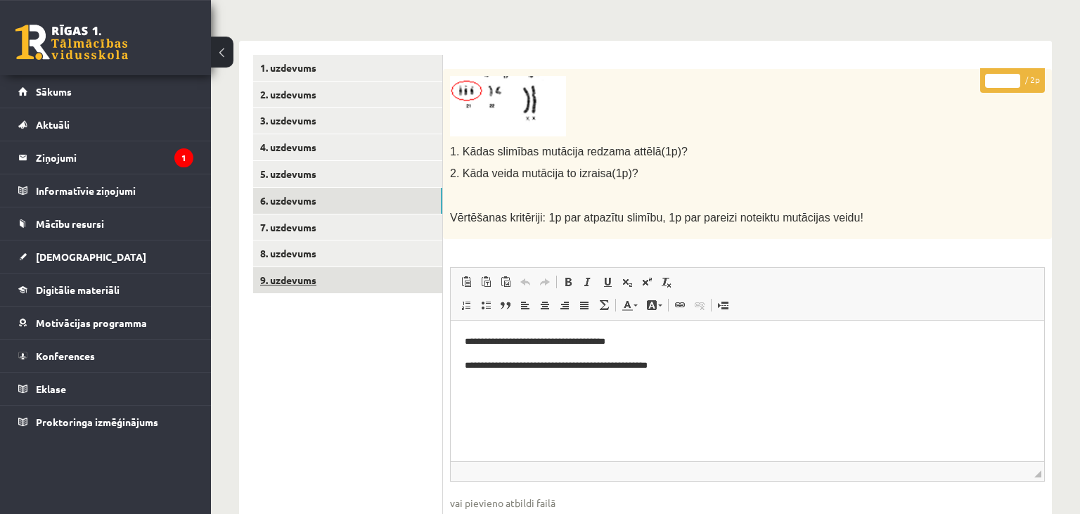
scroll to position [283, 0]
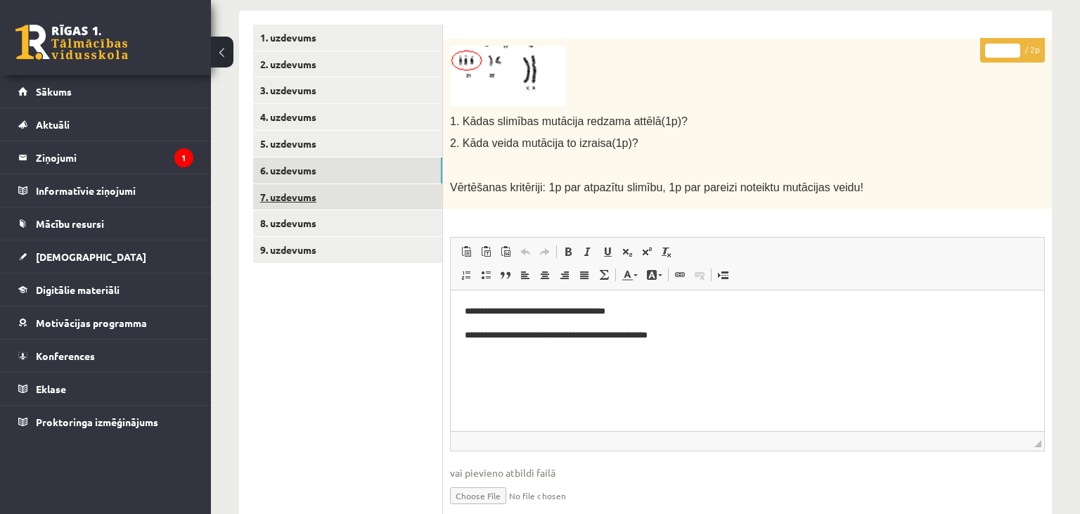
click at [324, 201] on link "7. uzdevums" at bounding box center [347, 197] width 189 height 26
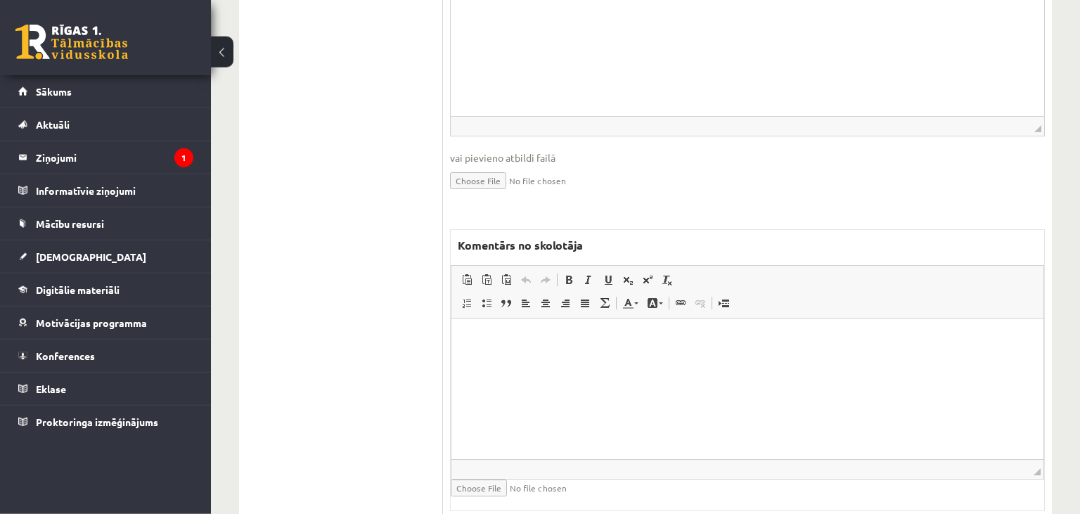
scroll to position [701, 0]
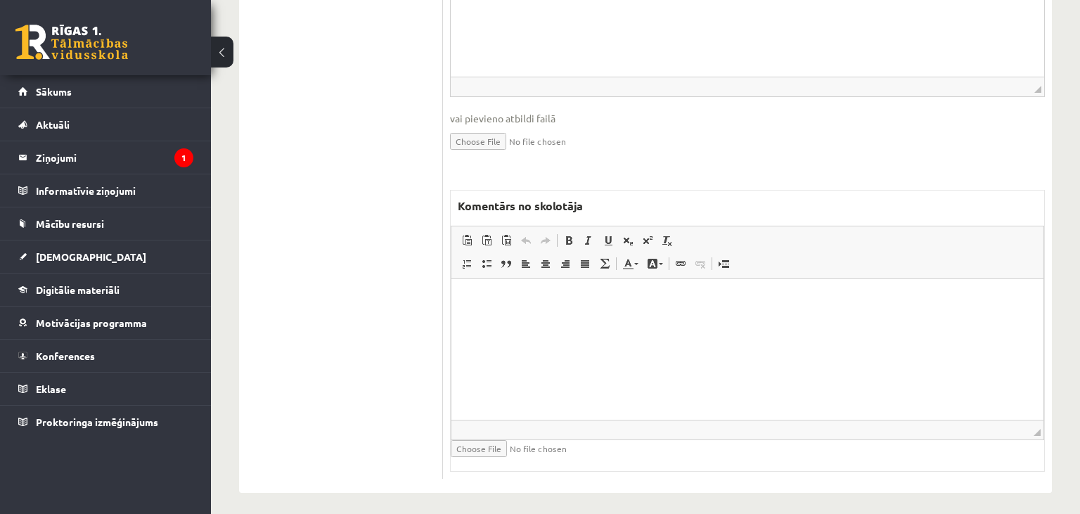
click at [607, 374] on html at bounding box center [747, 349] width 592 height 141
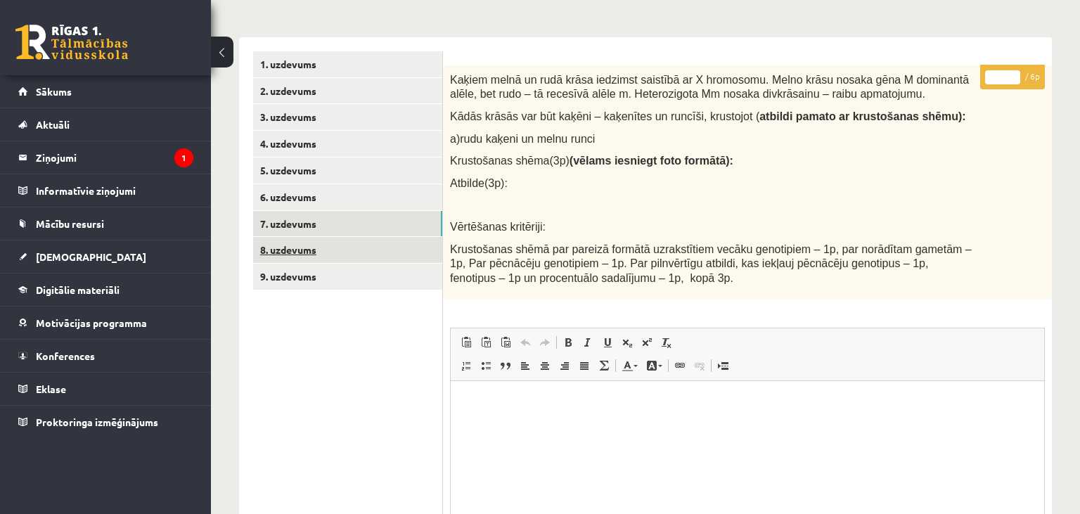
click at [333, 243] on link "8. uzdevums" at bounding box center [347, 250] width 189 height 26
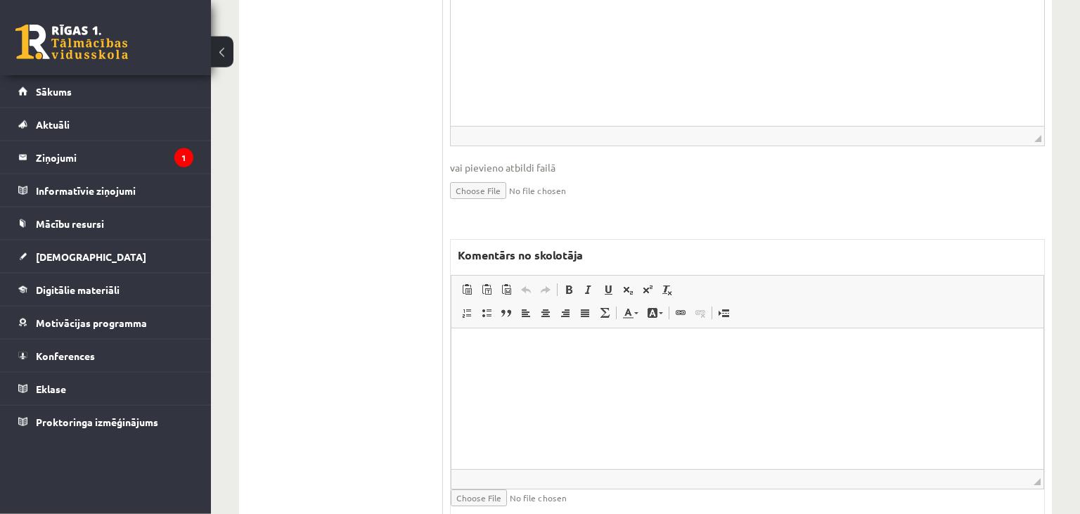
scroll to position [404, 0]
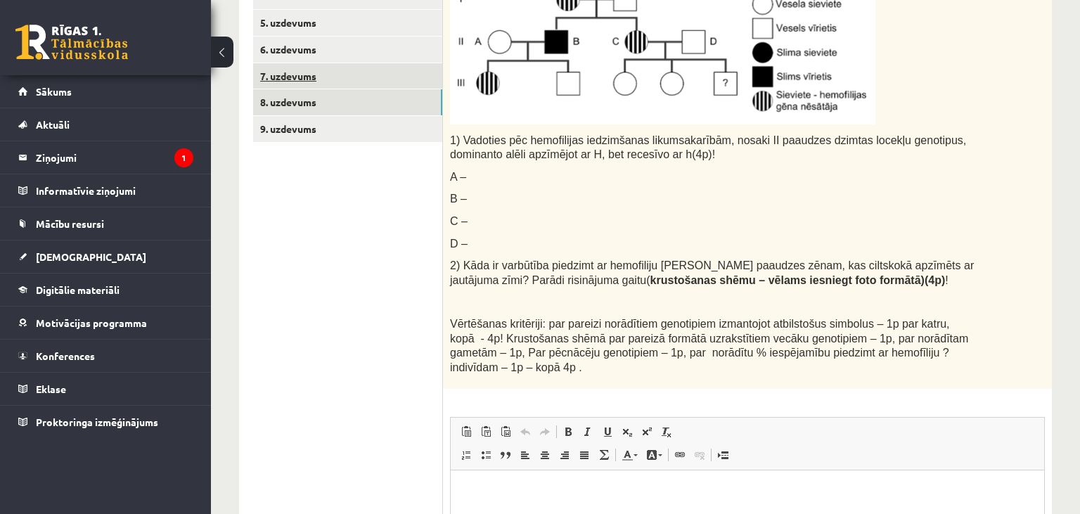
click at [321, 75] on link "7. uzdevums" at bounding box center [347, 76] width 189 height 26
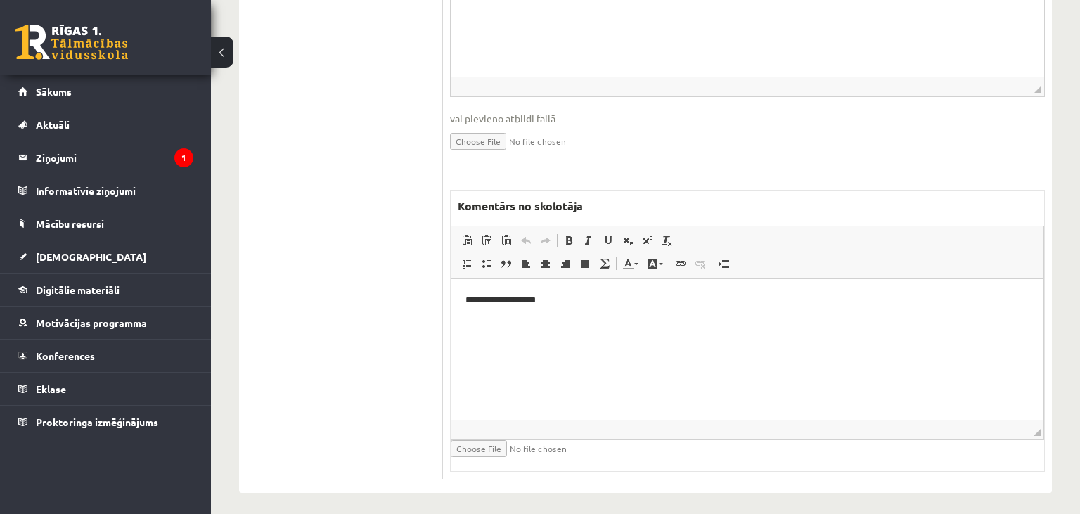
scroll to position [0, 0]
drag, startPoint x: 506, startPoint y: 307, endPoint x: 417, endPoint y: 315, distance: 89.7
click at [451, 315] on html "**********" at bounding box center [747, 349] width 592 height 141
click at [524, 319] on span "Copy" at bounding box center [514, 322] width 44 height 20
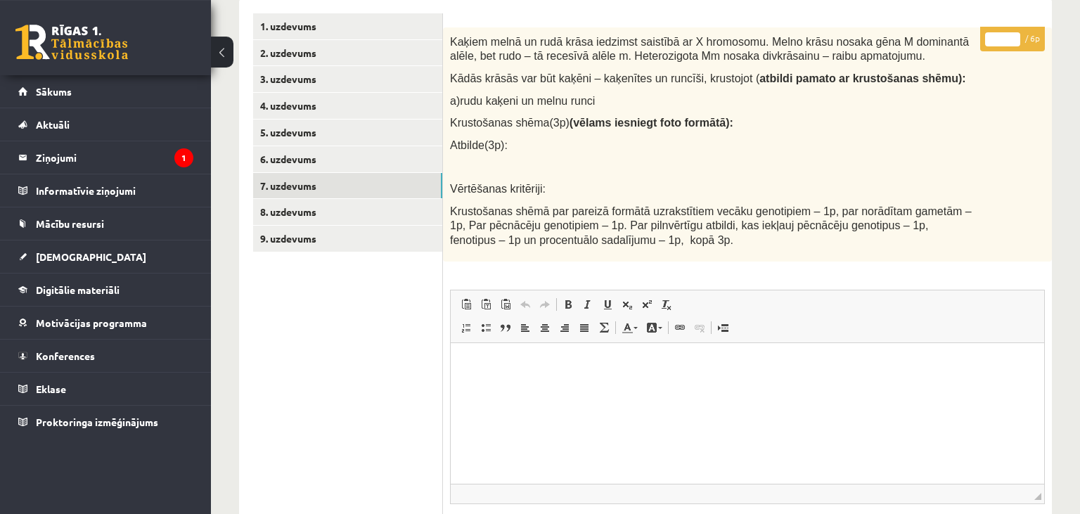
scroll to position [181, 0]
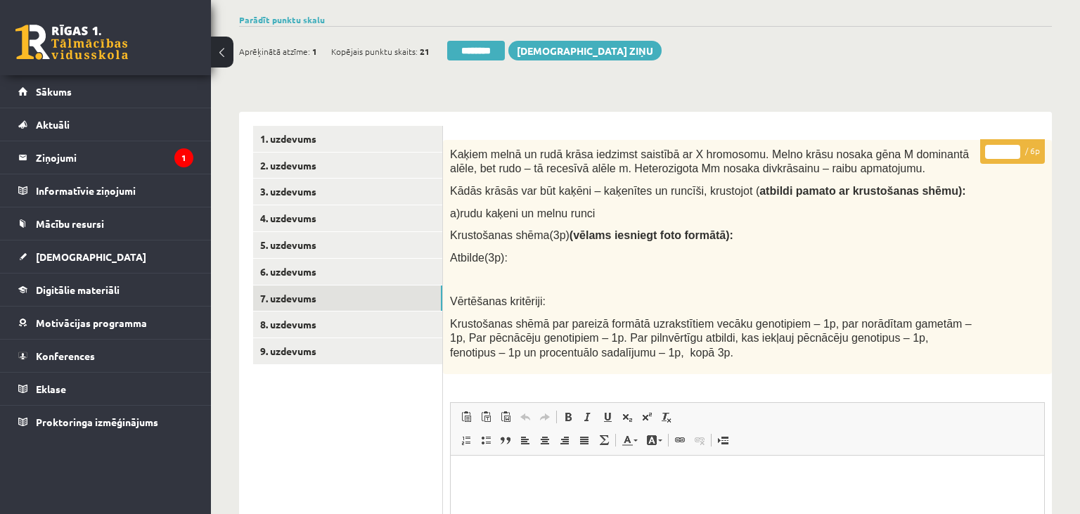
click at [353, 320] on link "8. uzdevums" at bounding box center [347, 325] width 189 height 26
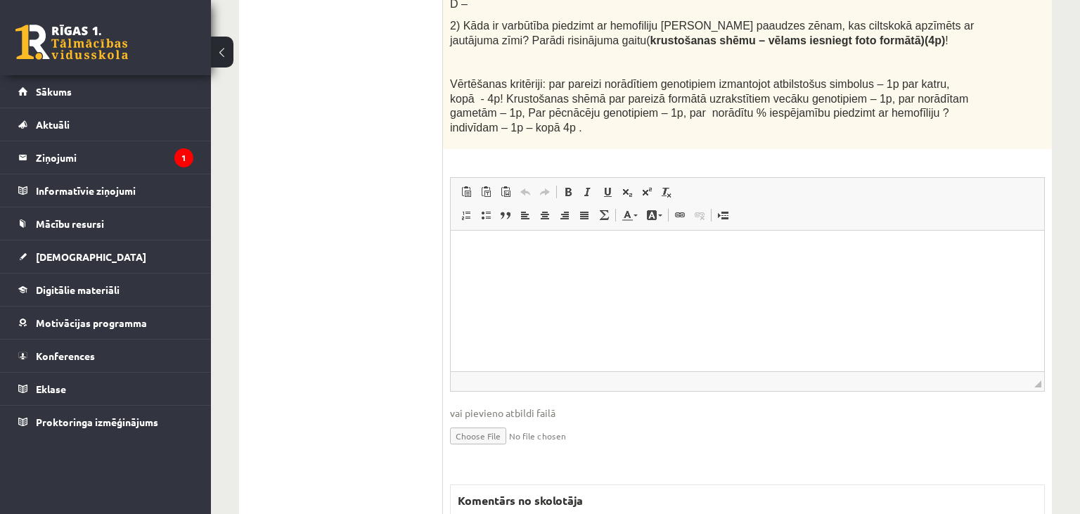
scroll to position [923, 0]
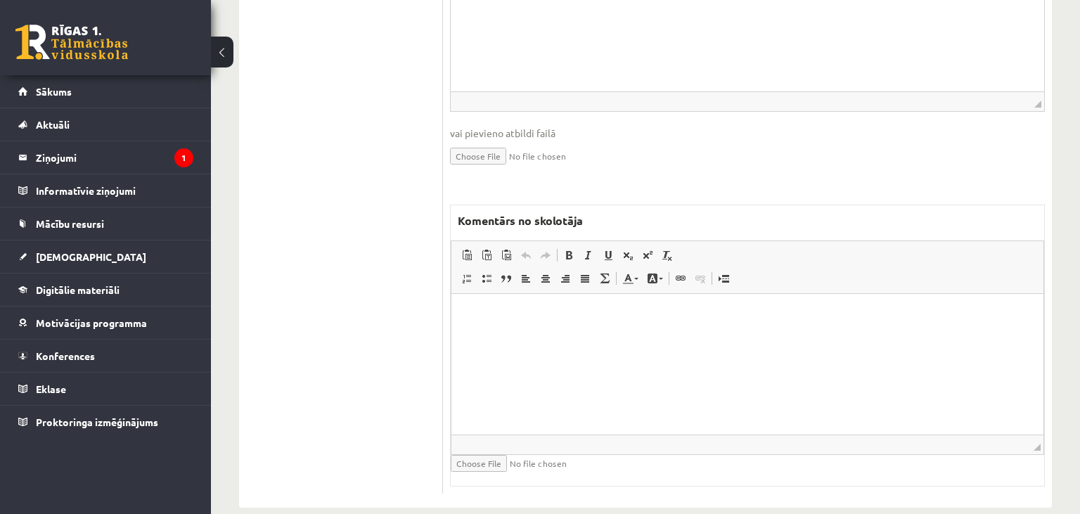
click at [707, 368] on html at bounding box center [747, 364] width 592 height 141
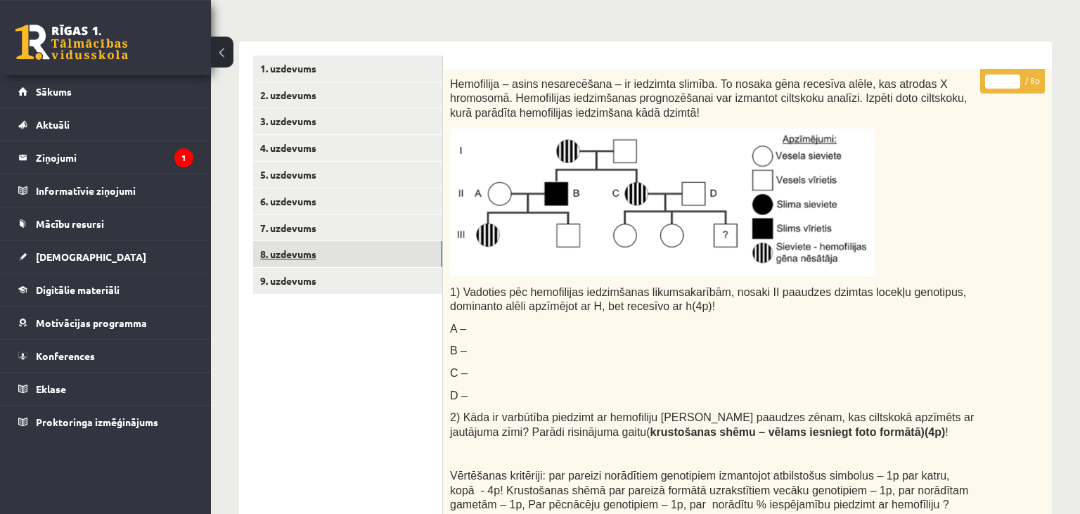
scroll to position [181, 0]
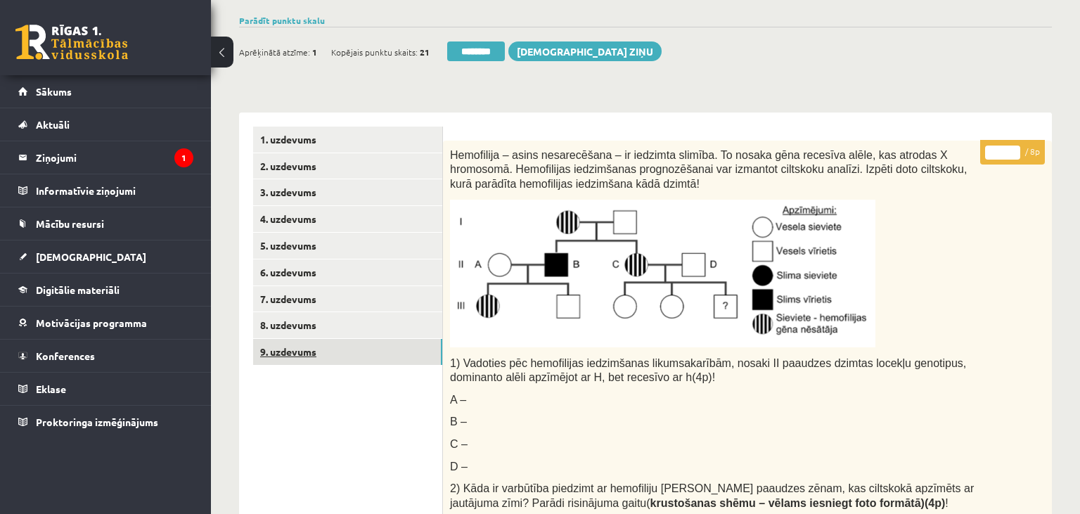
click at [364, 343] on link "9. uzdevums" at bounding box center [347, 352] width 189 height 26
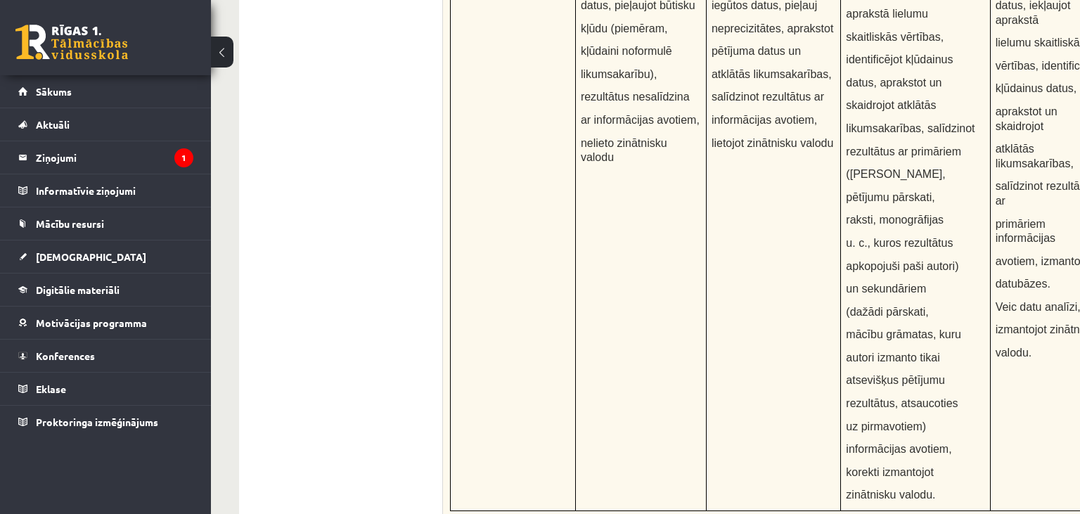
scroll to position [4488, 0]
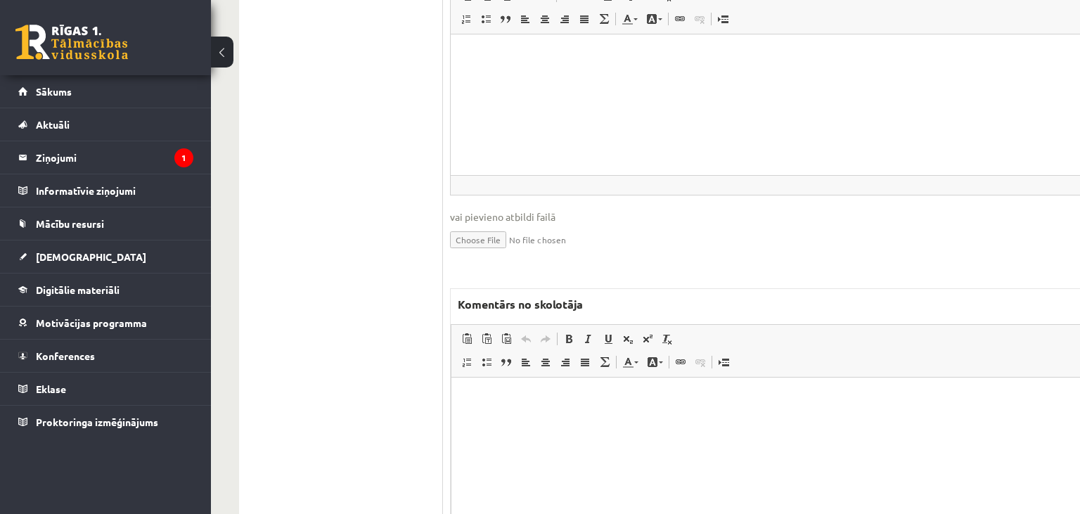
click at [610, 387] on html at bounding box center [815, 448] width 728 height 141
click at [566, 399] on p "**********" at bounding box center [815, 399] width 701 height 15
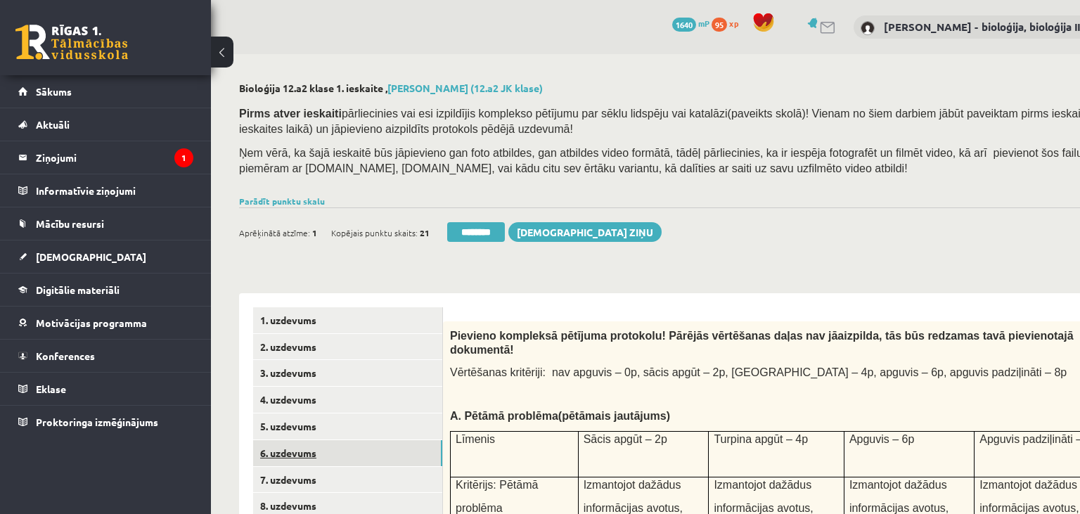
click at [345, 451] on link "6. uzdevums" at bounding box center [347, 453] width 189 height 26
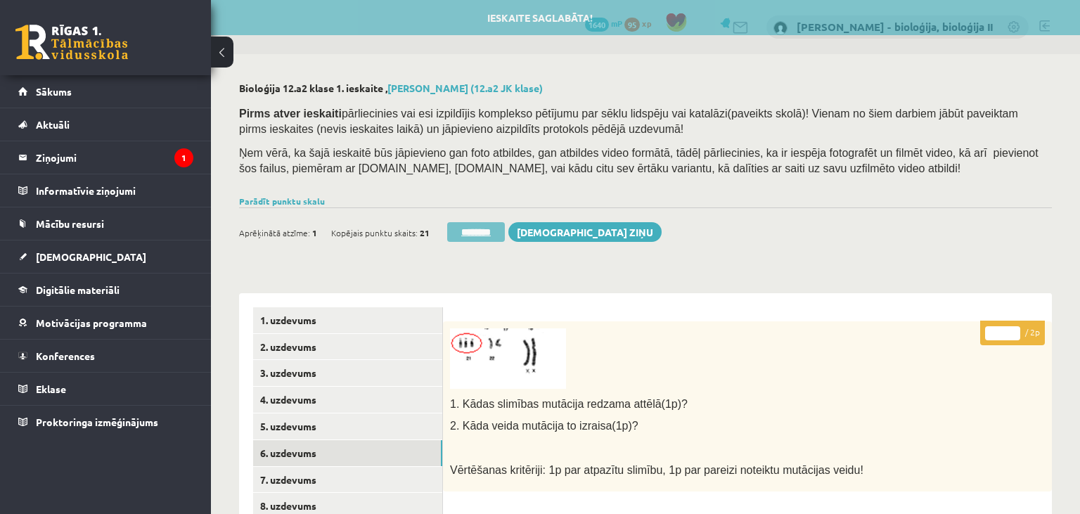
click at [481, 238] on input "********" at bounding box center [476, 232] width 58 height 20
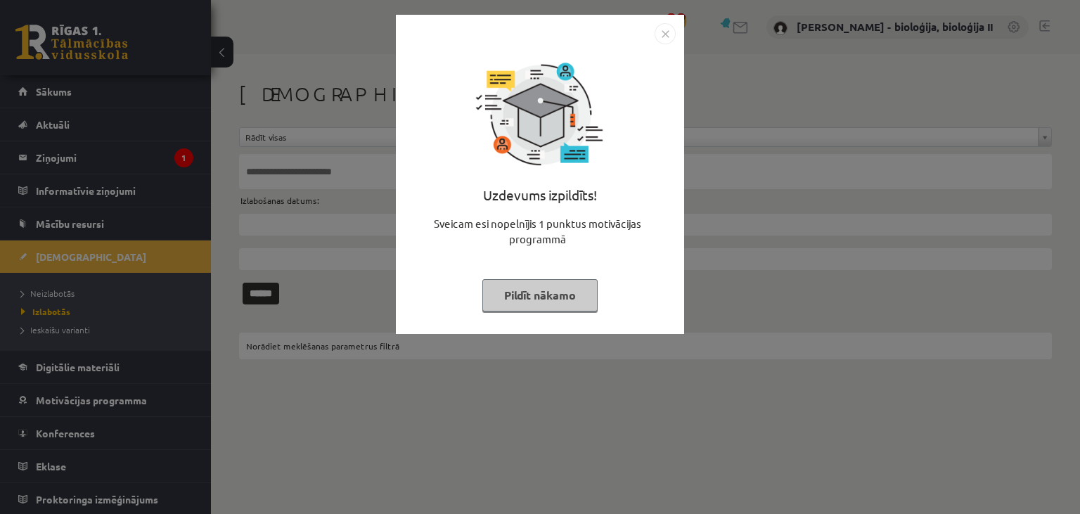
click at [551, 297] on button "Pildīt nākamo" at bounding box center [539, 295] width 115 height 32
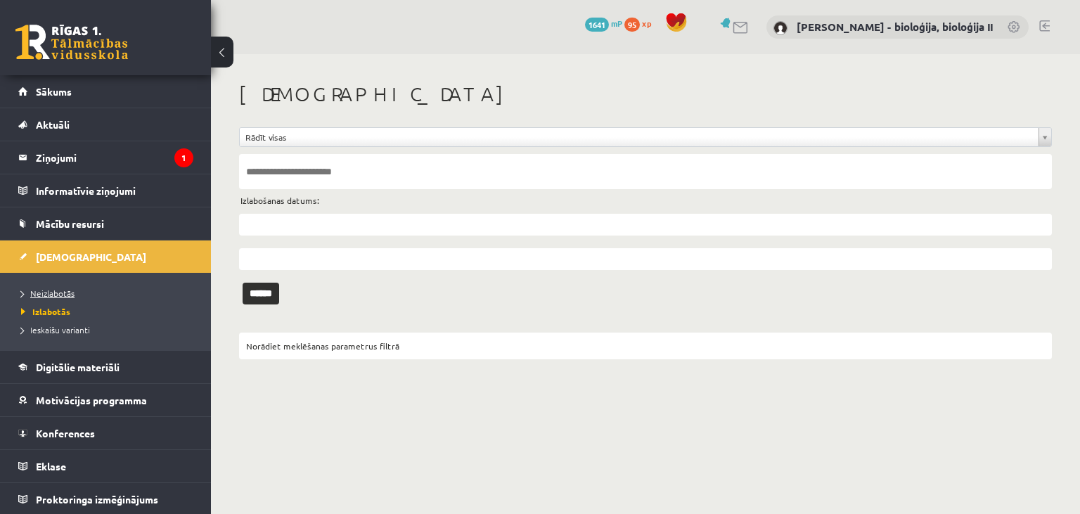
click at [91, 288] on link "Neizlabotās" at bounding box center [109, 293] width 176 height 13
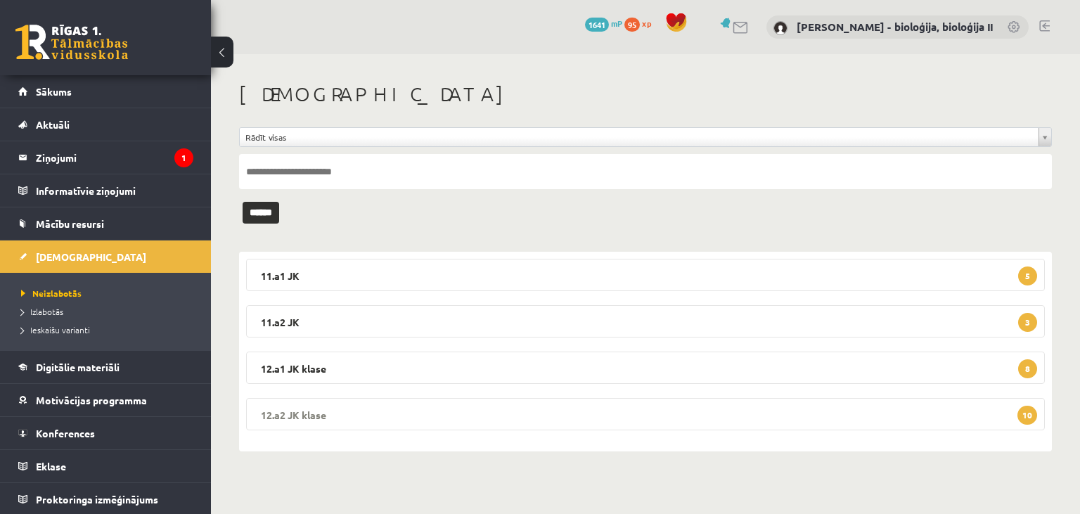
drag, startPoint x: 682, startPoint y: 418, endPoint x: 674, endPoint y: 412, distance: 10.1
click at [682, 417] on legend "12.a2 [PERSON_NAME] 10" at bounding box center [645, 414] width 799 height 32
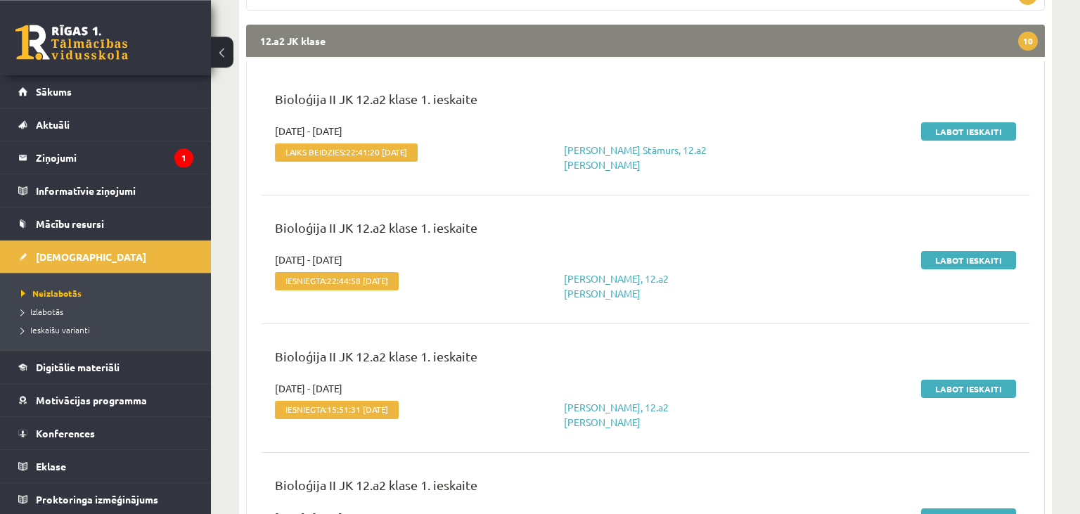
scroll to position [371, 0]
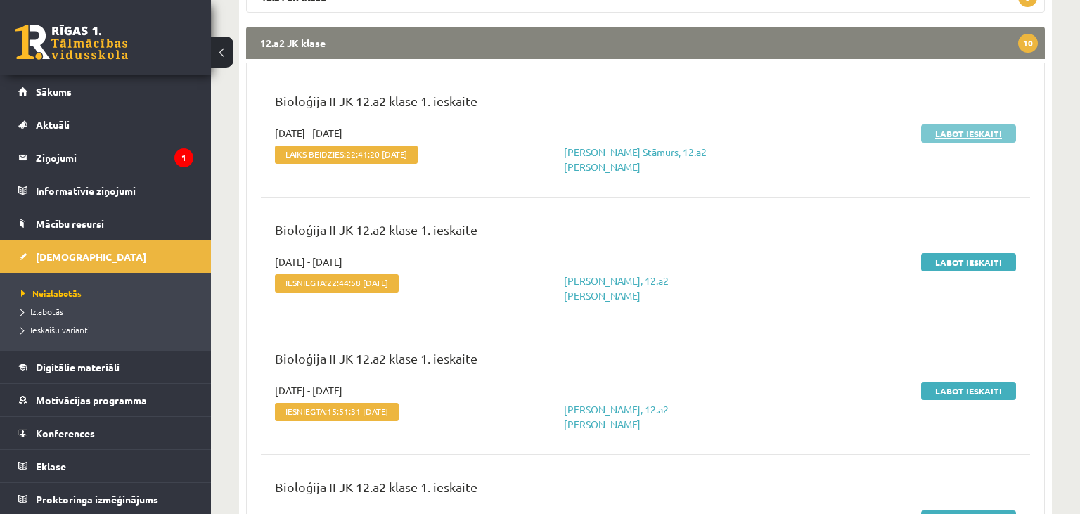
click at [973, 139] on link "Labot ieskaiti" at bounding box center [968, 133] width 95 height 18
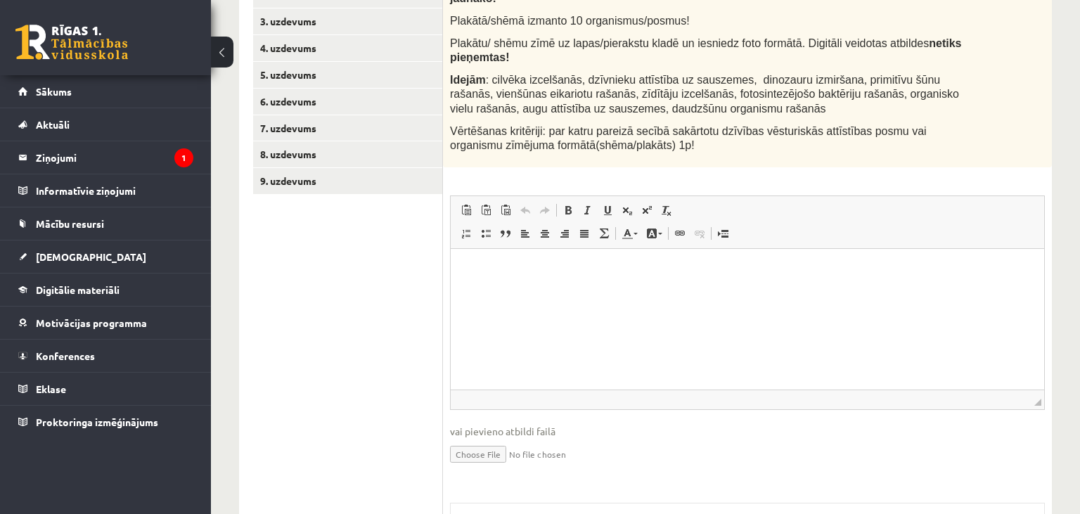
scroll to position [654, 0]
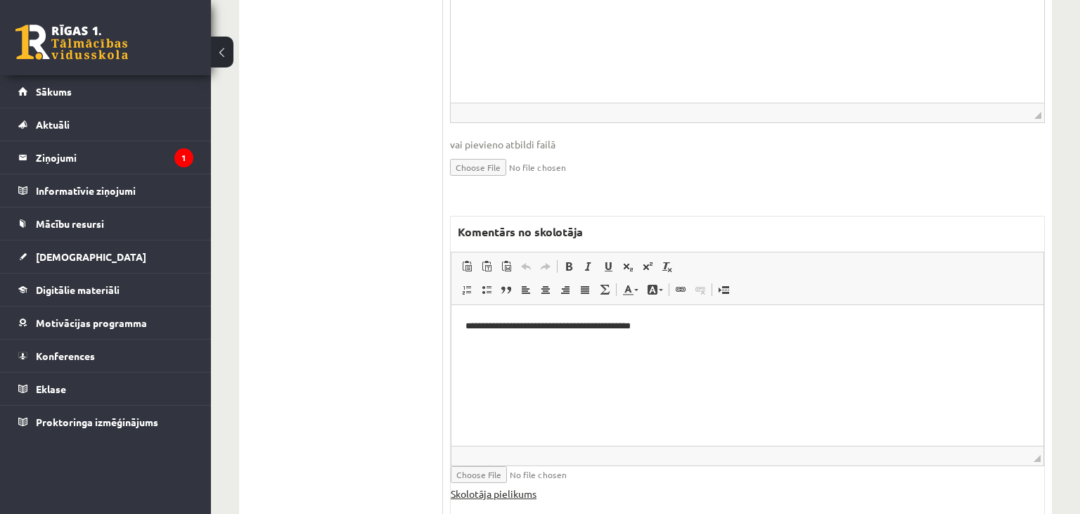
click at [506, 487] on link "Skolotāja pielikums" at bounding box center [494, 494] width 86 height 15
click at [707, 324] on p "**********" at bounding box center [747, 326] width 565 height 15
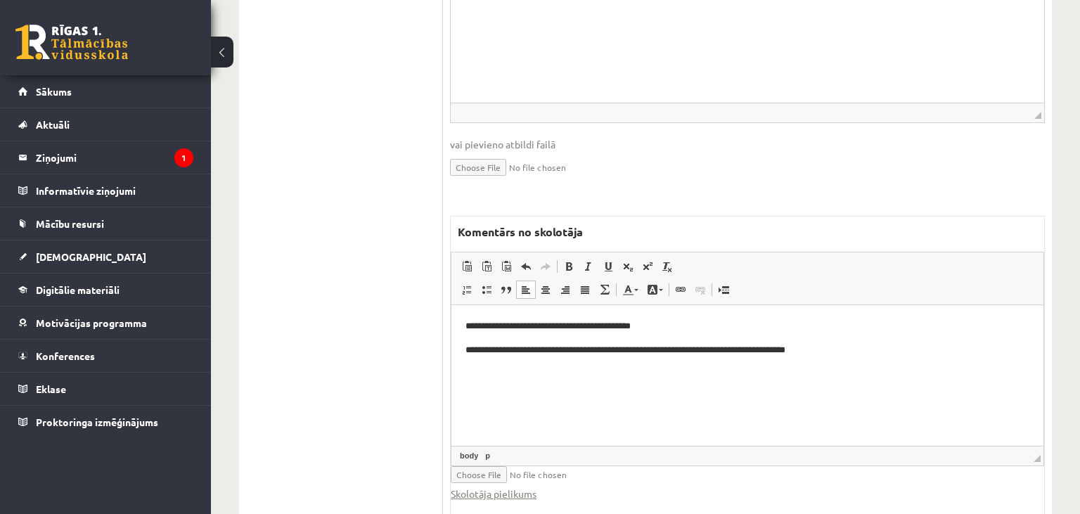
click at [599, 347] on p "**********" at bounding box center [747, 349] width 565 height 15
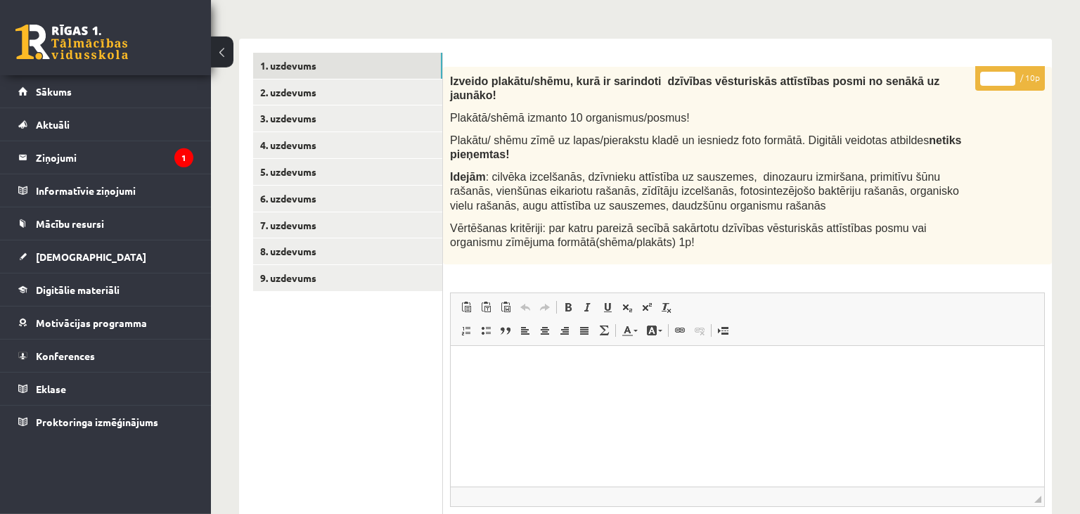
scroll to position [208, 0]
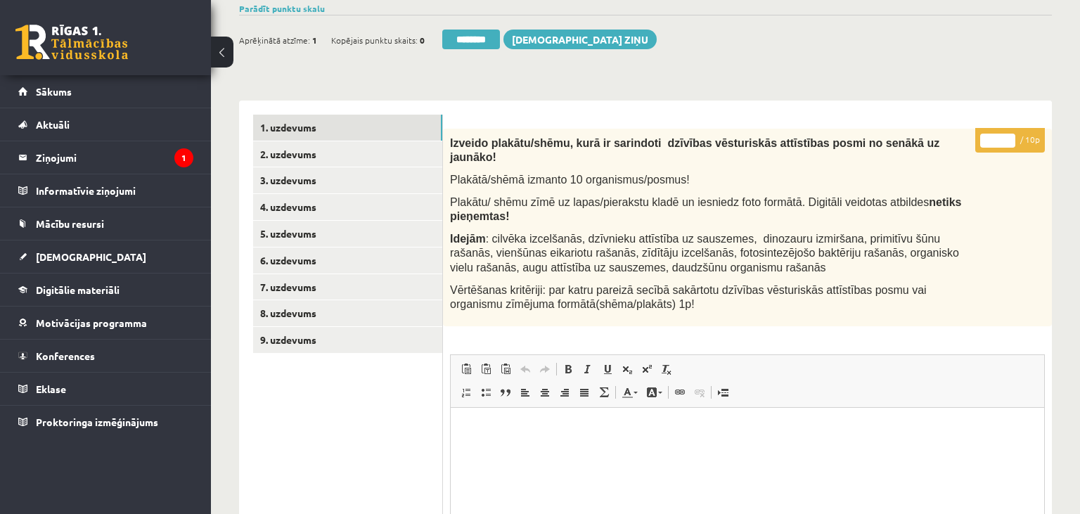
click at [1008, 134] on input "*" at bounding box center [997, 141] width 35 height 14
type input "*"
click at [1008, 134] on input "*" at bounding box center [997, 141] width 35 height 14
click at [326, 141] on link "2. uzdevums" at bounding box center [347, 154] width 189 height 26
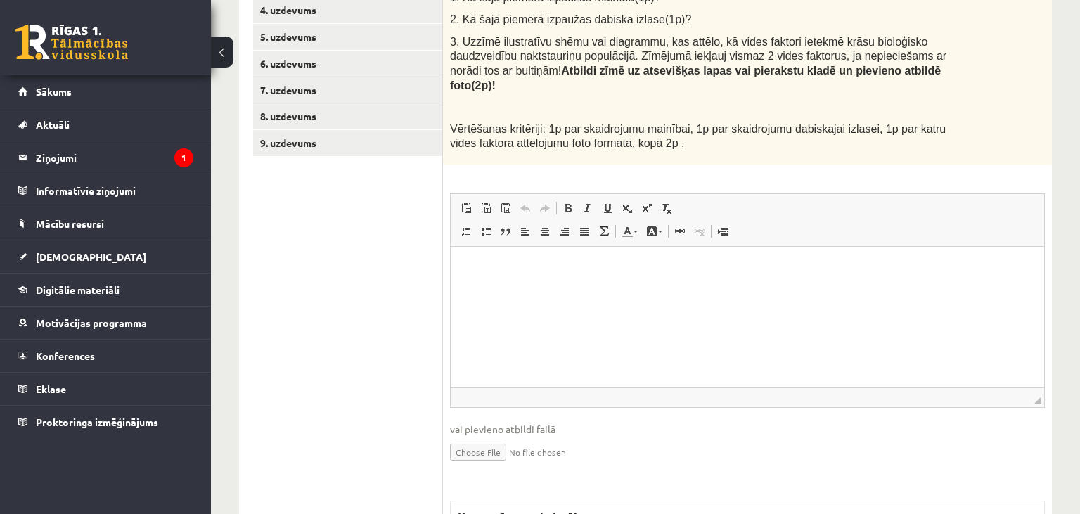
scroll to position [34, 0]
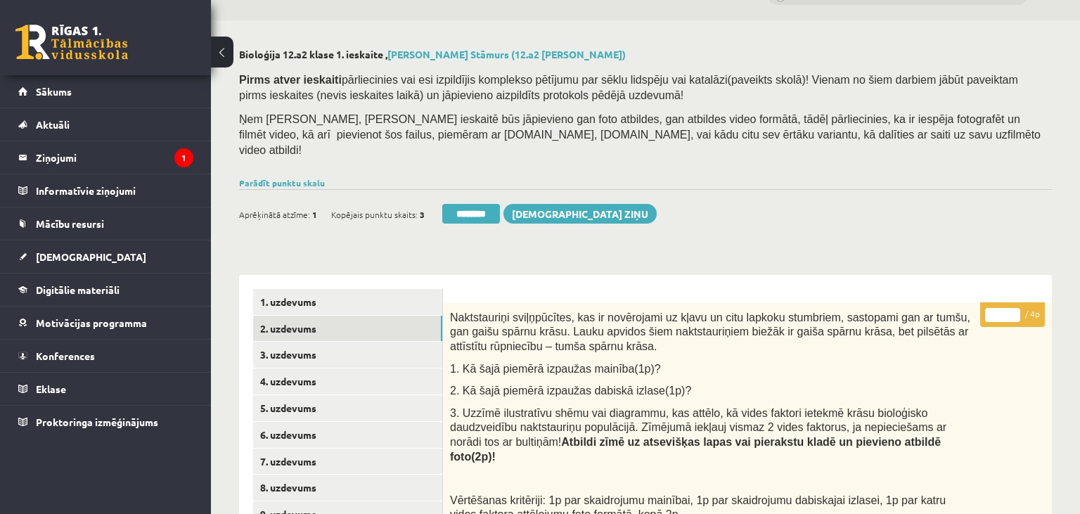
click at [1010, 308] on input "*" at bounding box center [1002, 315] width 35 height 14
click at [1011, 308] on input "*" at bounding box center [1002, 315] width 35 height 14
type input "*"
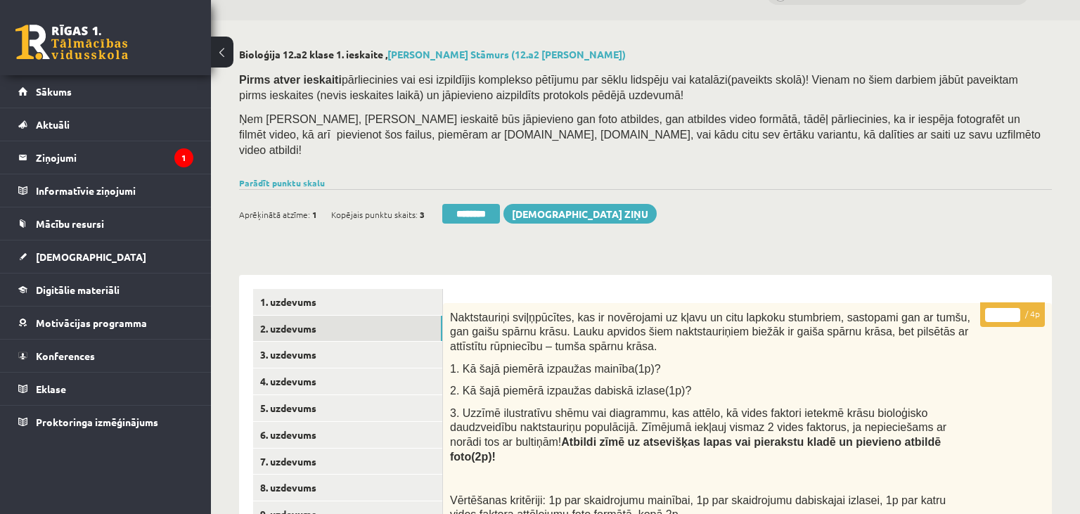
click at [1011, 308] on input "*" at bounding box center [1002, 315] width 35 height 14
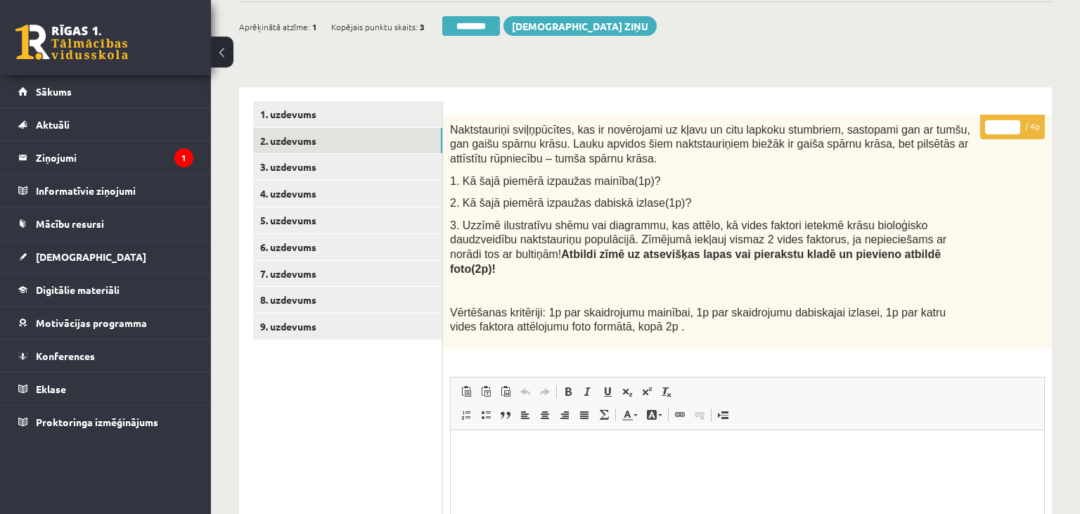
scroll to position [297, 0]
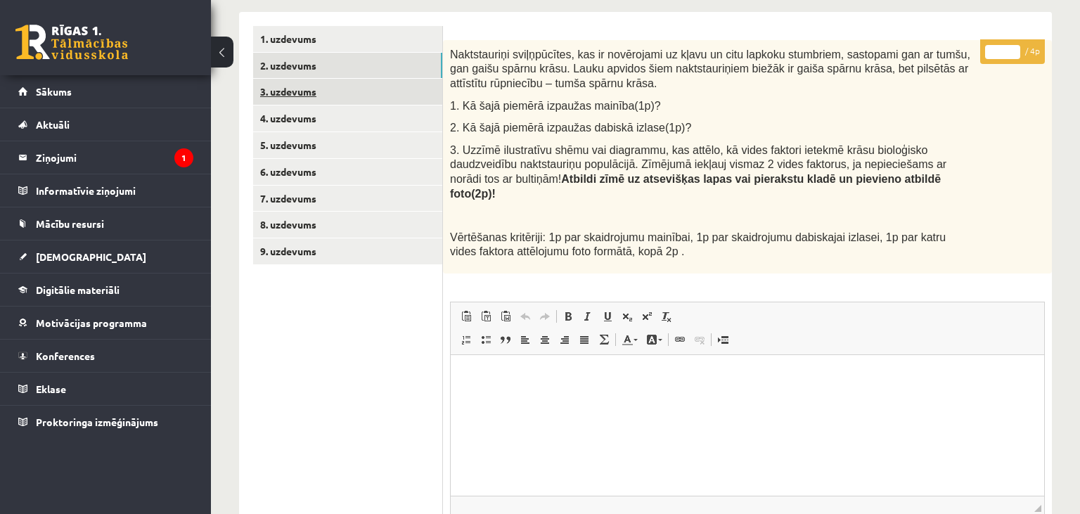
click at [337, 79] on link "3. uzdevums" at bounding box center [347, 92] width 189 height 26
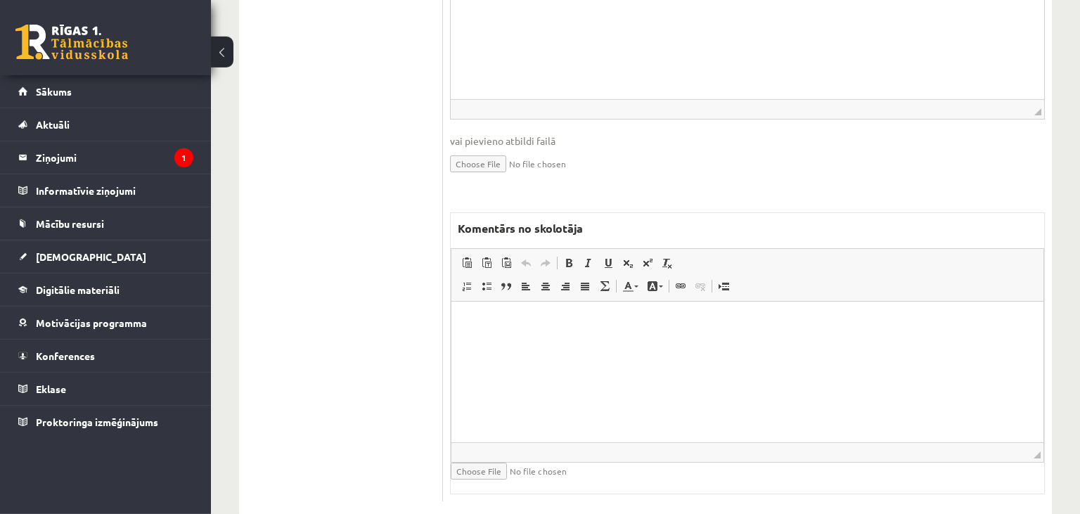
scroll to position [855, 0]
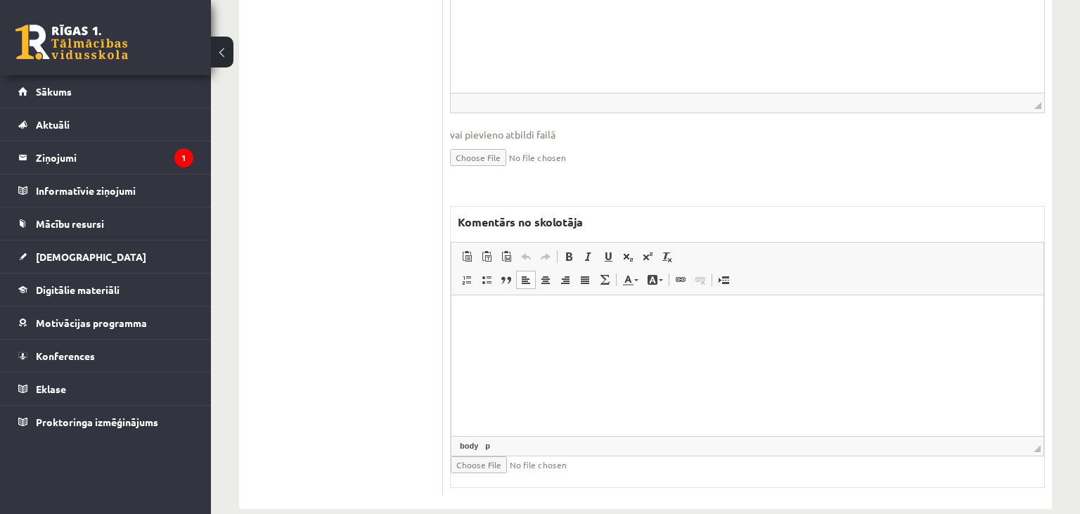
click at [586, 401] on html at bounding box center [747, 365] width 592 height 141
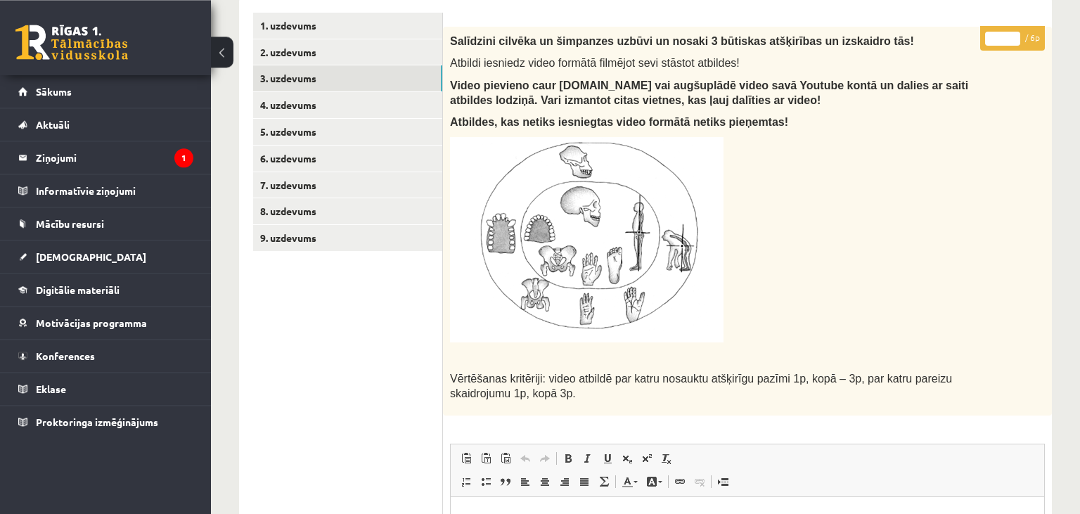
scroll to position [39, 0]
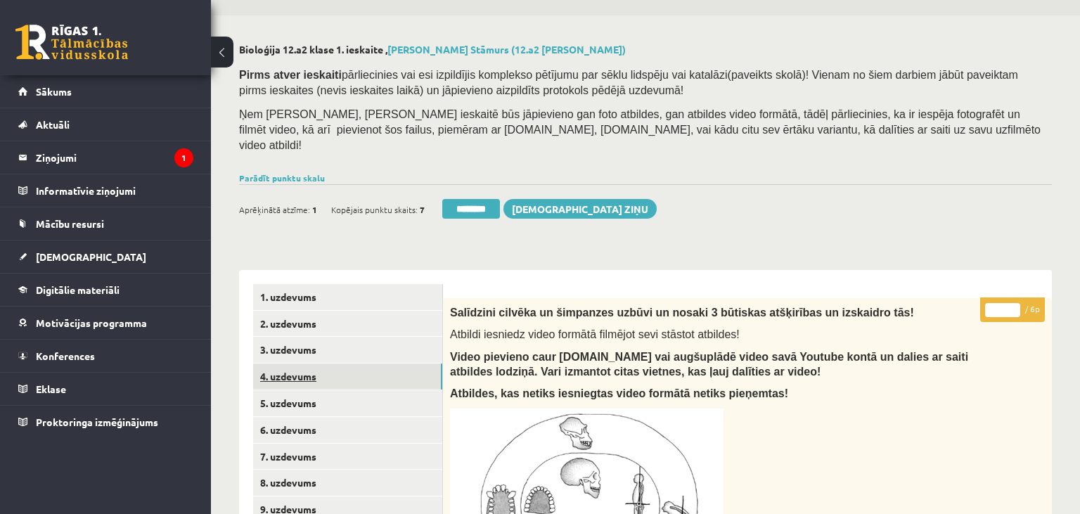
click at [347, 367] on link "4. uzdevums" at bounding box center [347, 377] width 189 height 26
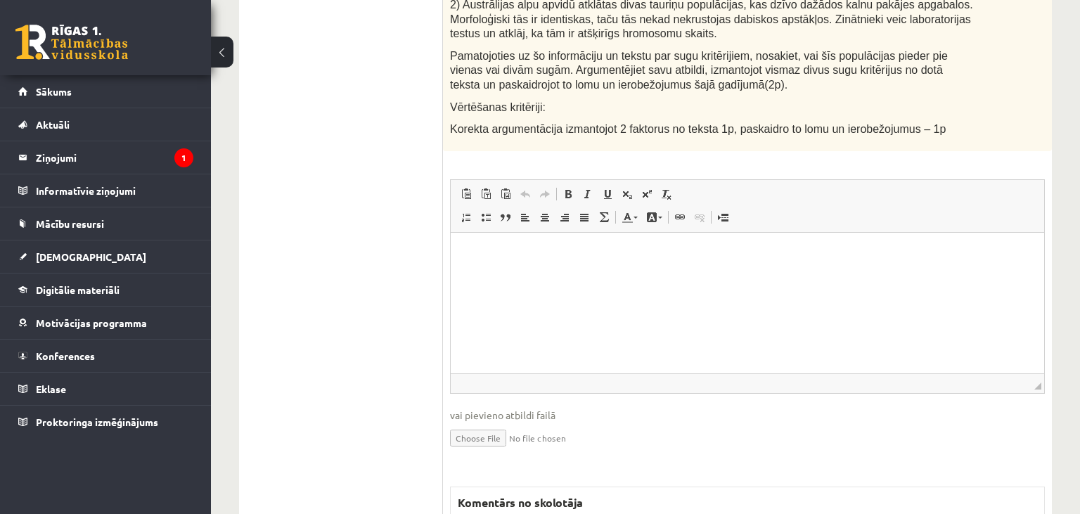
scroll to position [245, 0]
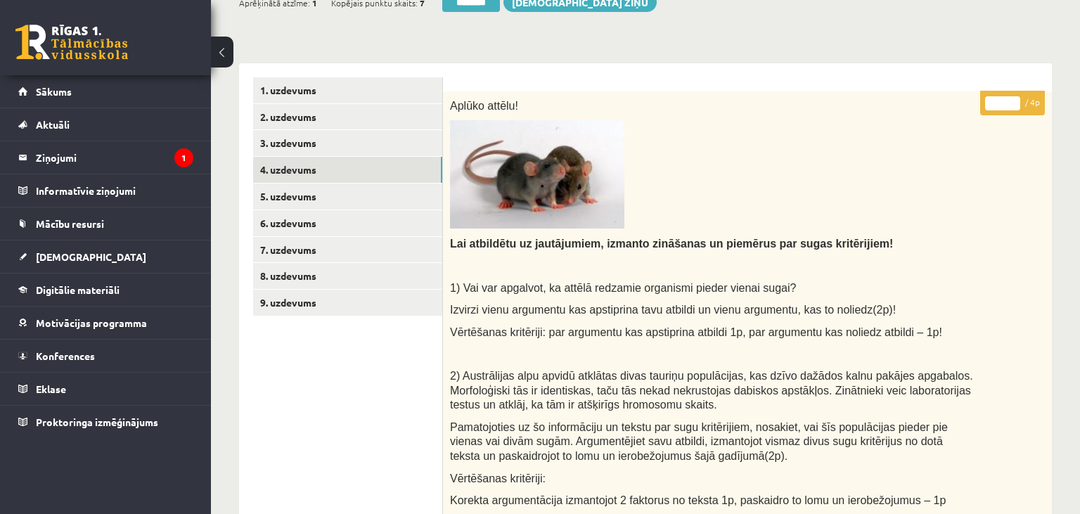
click at [1012, 96] on input "*" at bounding box center [1002, 103] width 35 height 14
type input "*"
click at [1012, 96] on input "*" at bounding box center [1002, 103] width 35 height 14
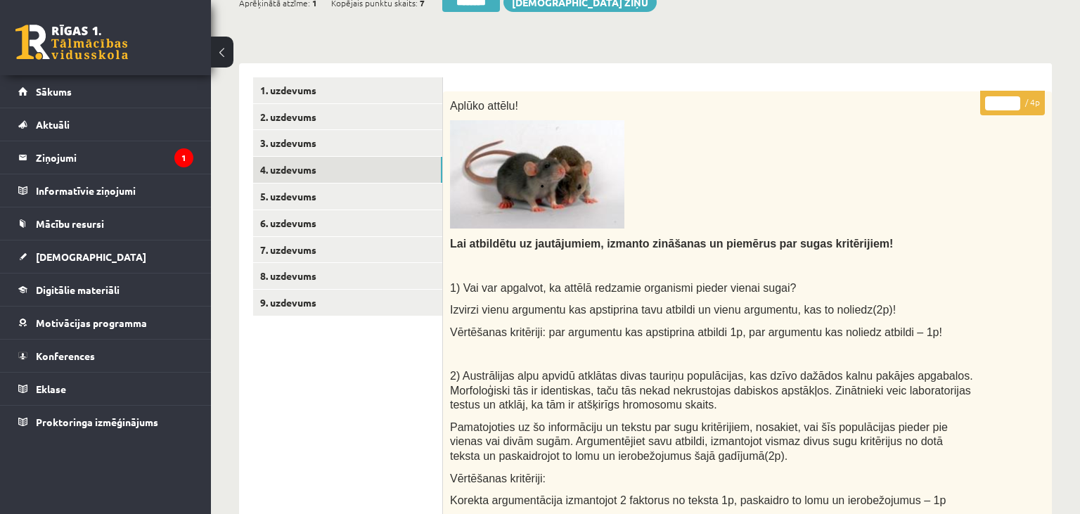
click at [1012, 96] on input "*" at bounding box center [1002, 103] width 35 height 14
click at [349, 186] on link "5. uzdevums" at bounding box center [347, 197] width 189 height 26
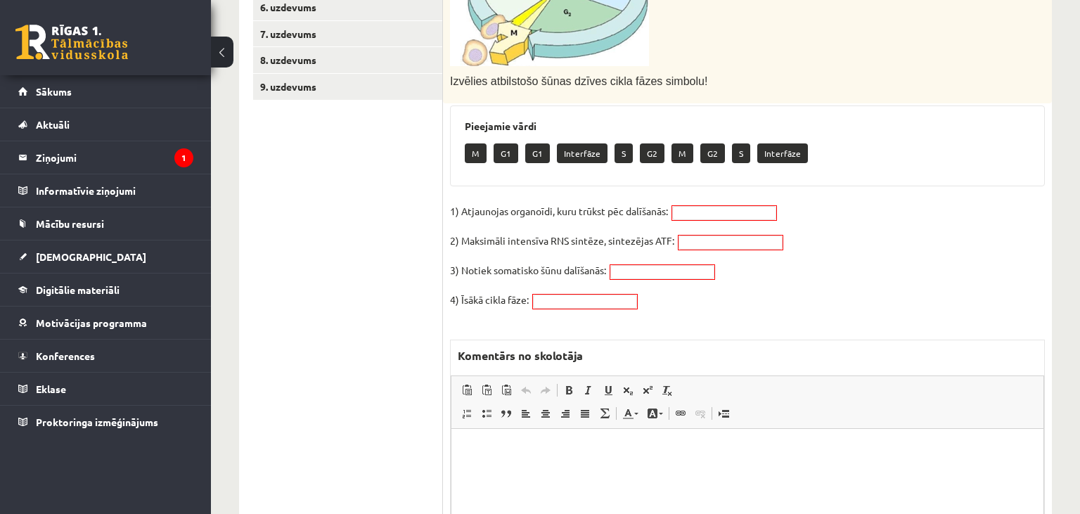
scroll to position [0, 0]
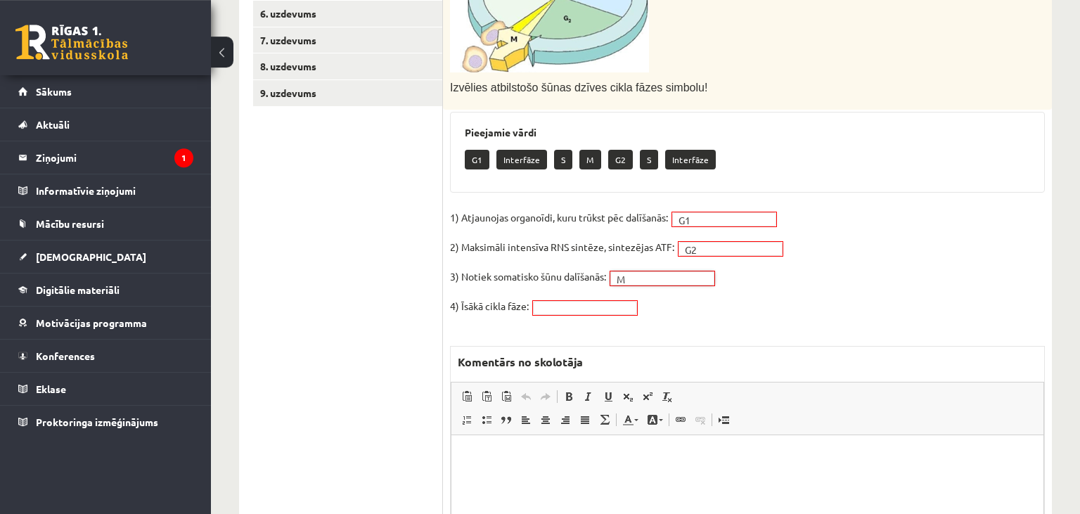
scroll to position [387, 0]
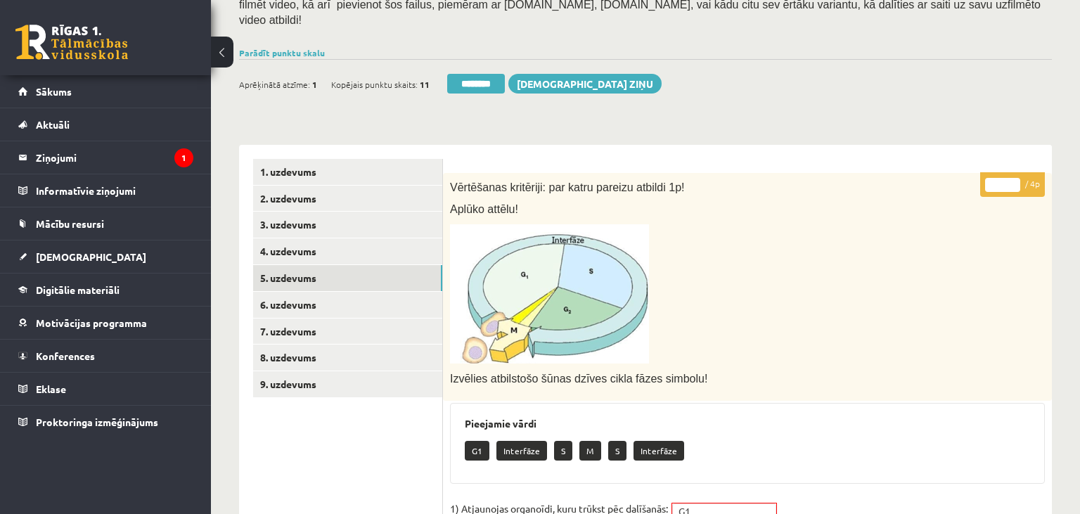
scroll to position [238, 0]
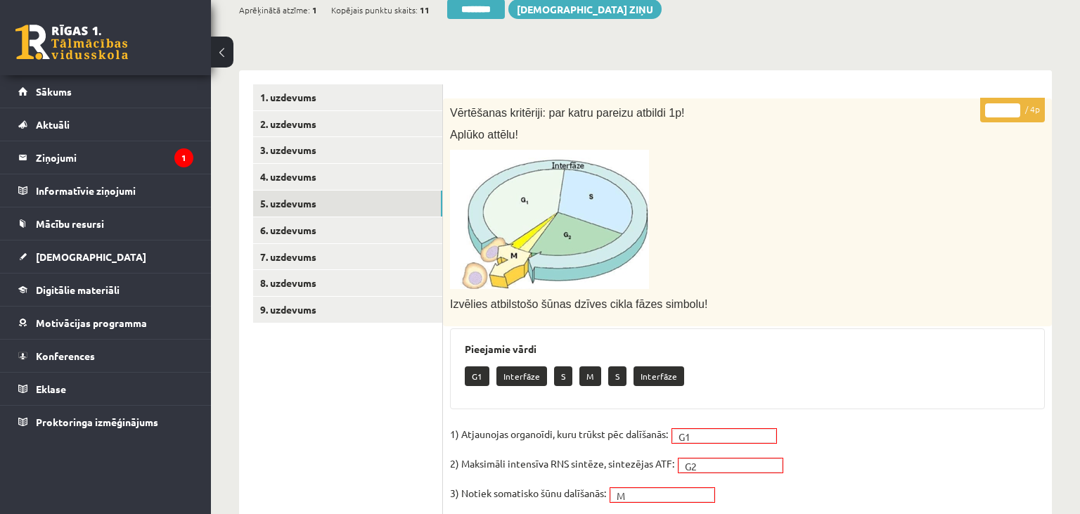
click at [1011, 103] on input "*" at bounding box center [1002, 110] width 35 height 14
type input "*"
click at [1011, 103] on input "*" at bounding box center [1002, 110] width 35 height 14
click at [302, 221] on link "6. uzdevums" at bounding box center [347, 230] width 189 height 26
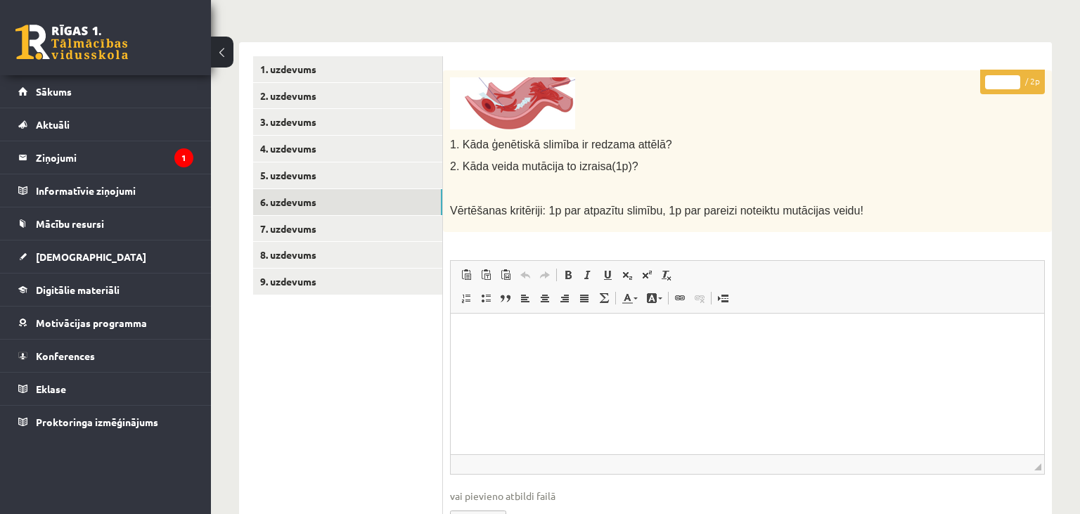
scroll to position [126, 0]
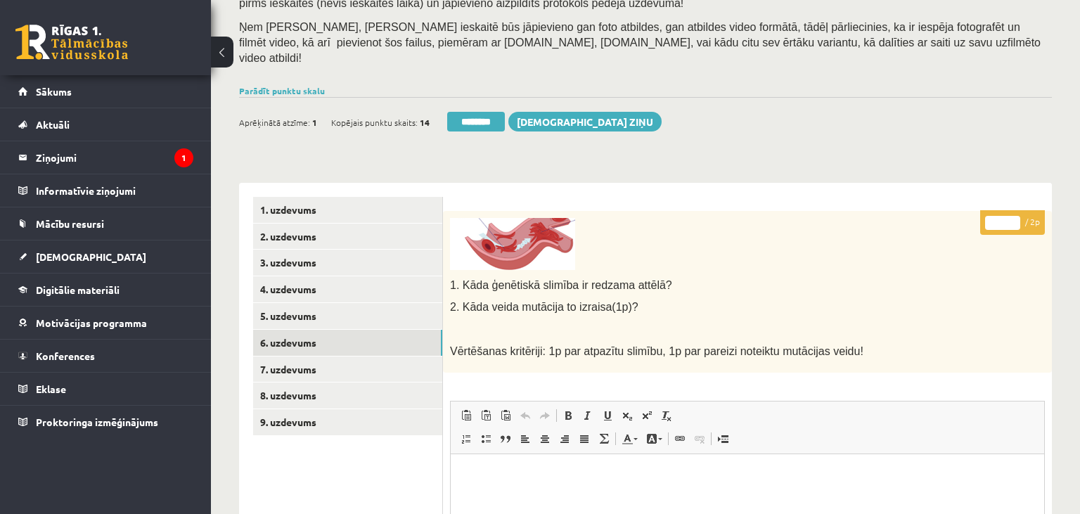
type input "*"
click at [1013, 216] on input "*" at bounding box center [1002, 223] width 35 height 14
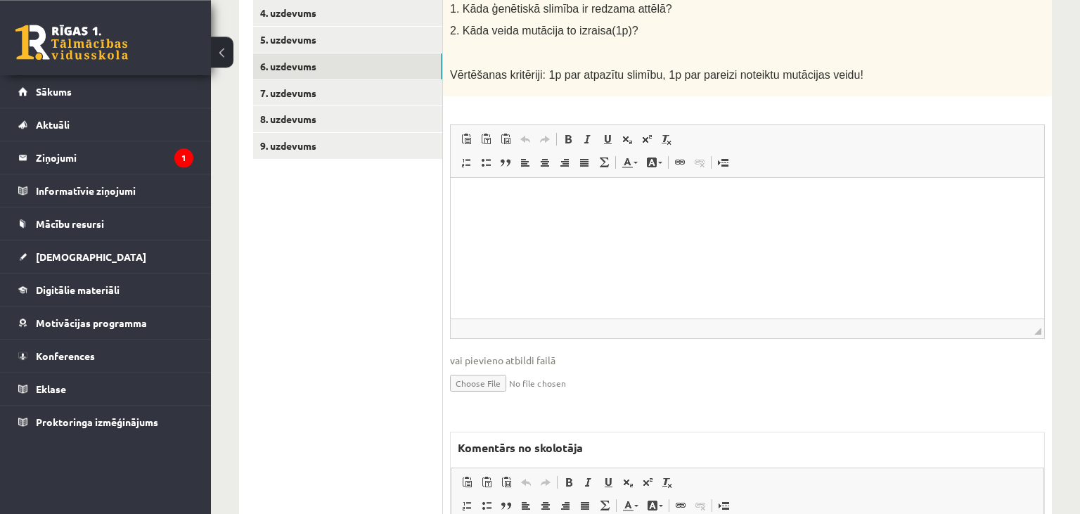
scroll to position [571, 0]
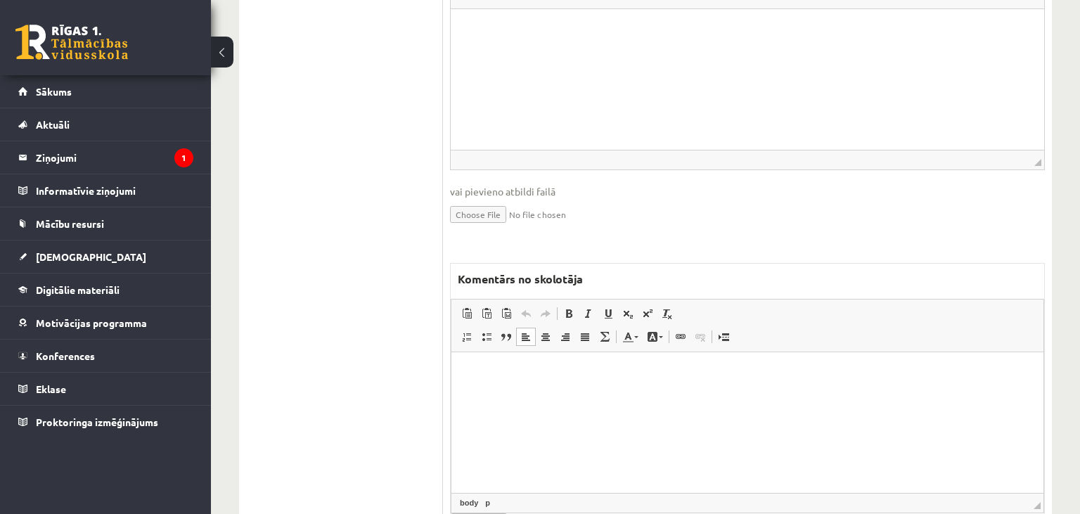
click at [552, 429] on html at bounding box center [747, 422] width 592 height 141
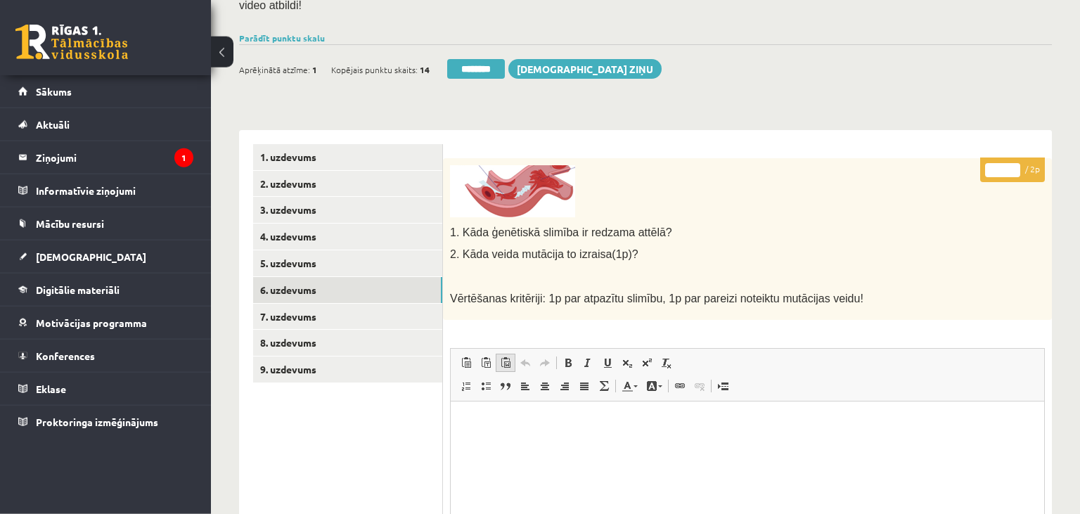
scroll to position [126, 0]
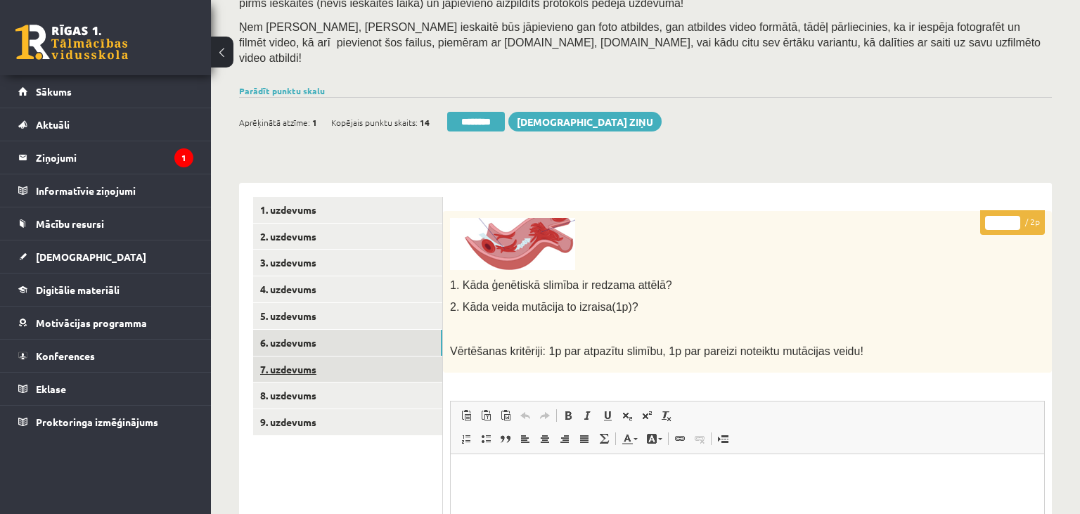
click at [328, 358] on link "7. uzdevums" at bounding box center [347, 370] width 189 height 26
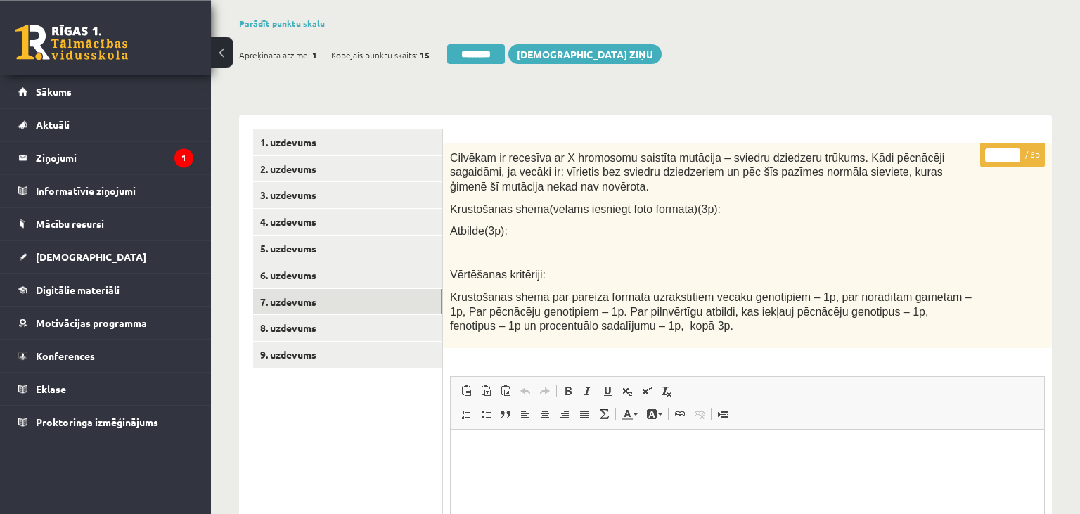
scroll to position [168, 0]
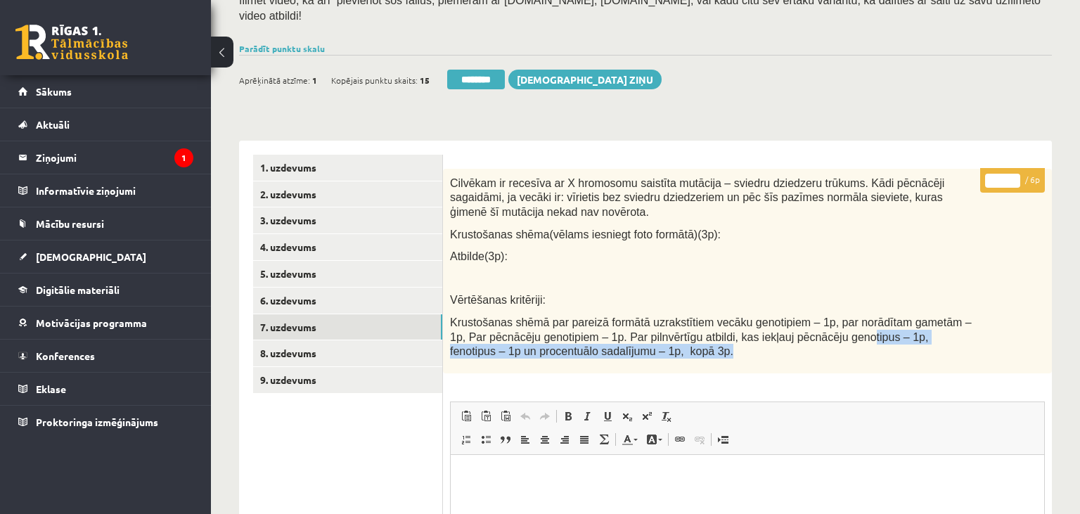
drag, startPoint x: 804, startPoint y: 325, endPoint x: 939, endPoint y: 336, distance: 135.5
click at [939, 336] on p "Krustošanas shēmā par pareizā formātā uzrakstītiem vecāku genotipiem – 1p, par …" at bounding box center [712, 337] width 525 height 44
click at [1011, 174] on input "*" at bounding box center [1002, 181] width 35 height 14
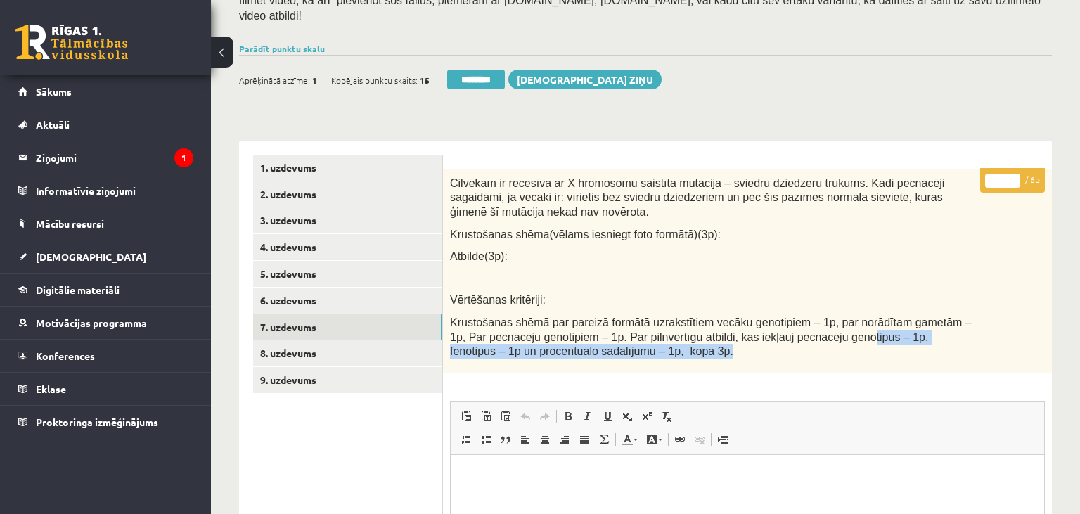
type input "*"
click at [1011, 174] on input "*" at bounding box center [1002, 181] width 35 height 14
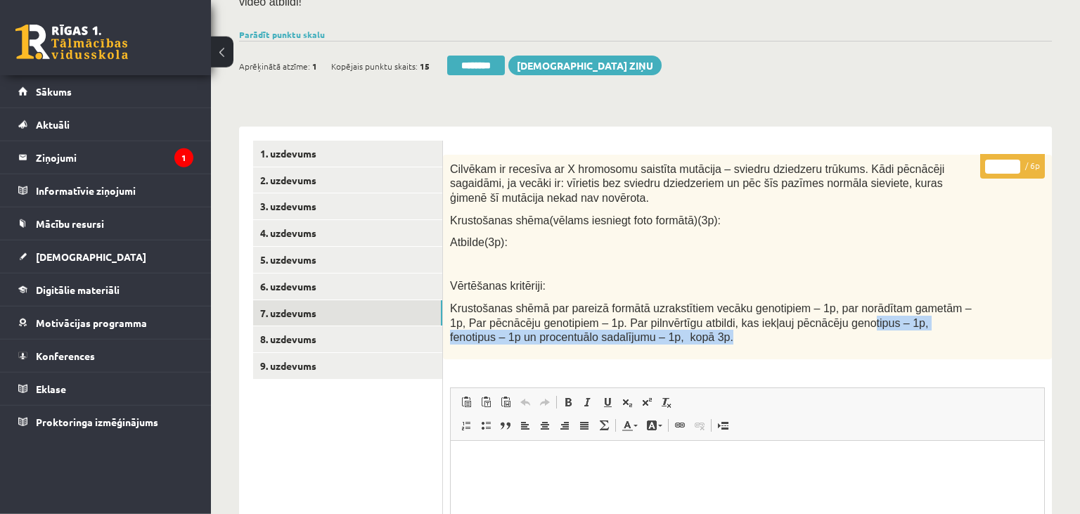
scroll to position [613, 0]
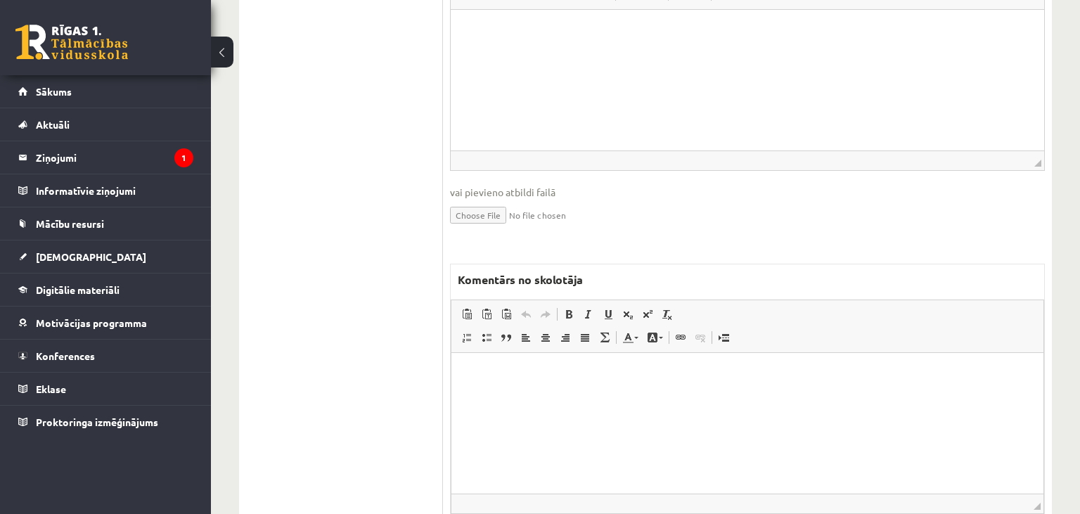
click at [582, 435] on html at bounding box center [747, 422] width 592 height 141
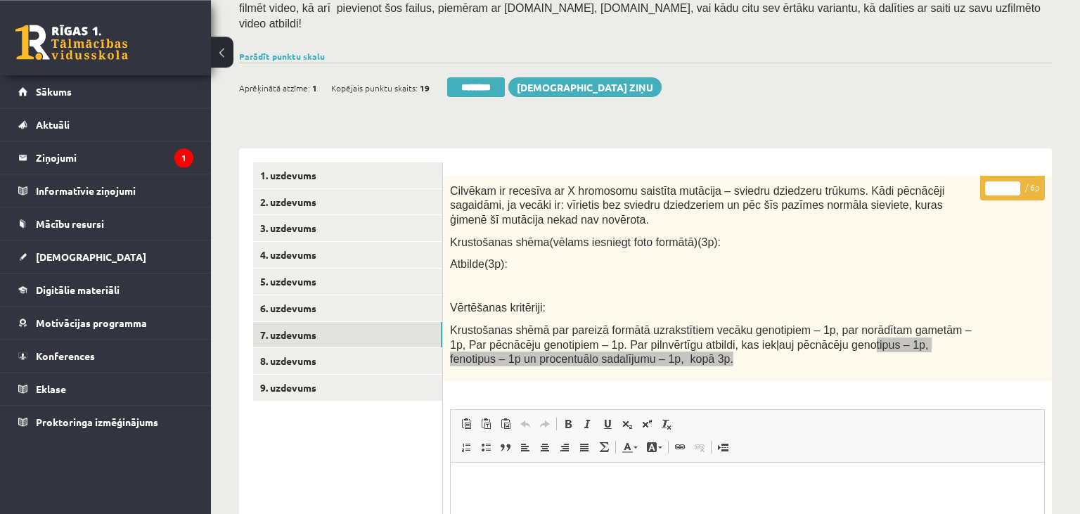
scroll to position [94, 0]
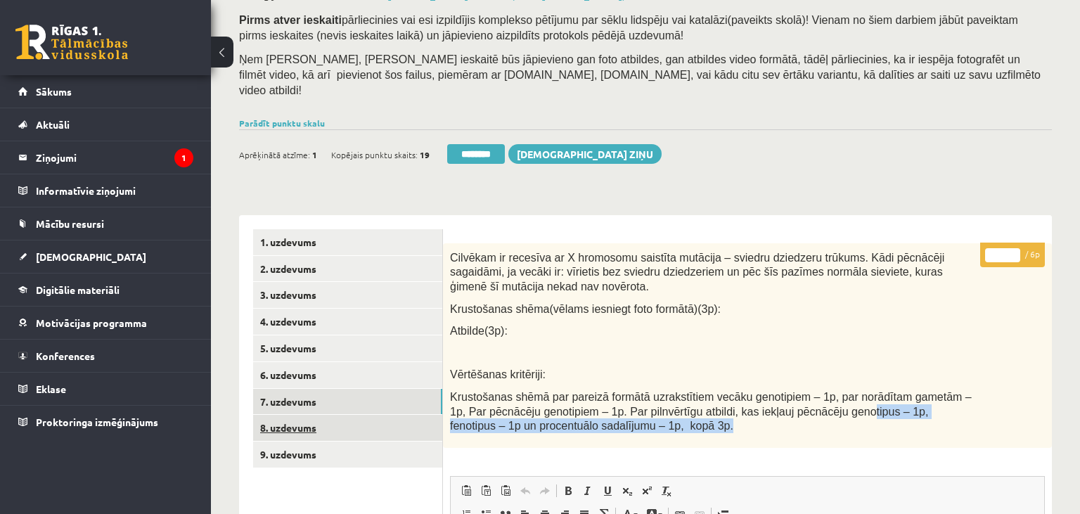
click at [378, 415] on link "8. uzdevums" at bounding box center [347, 428] width 189 height 26
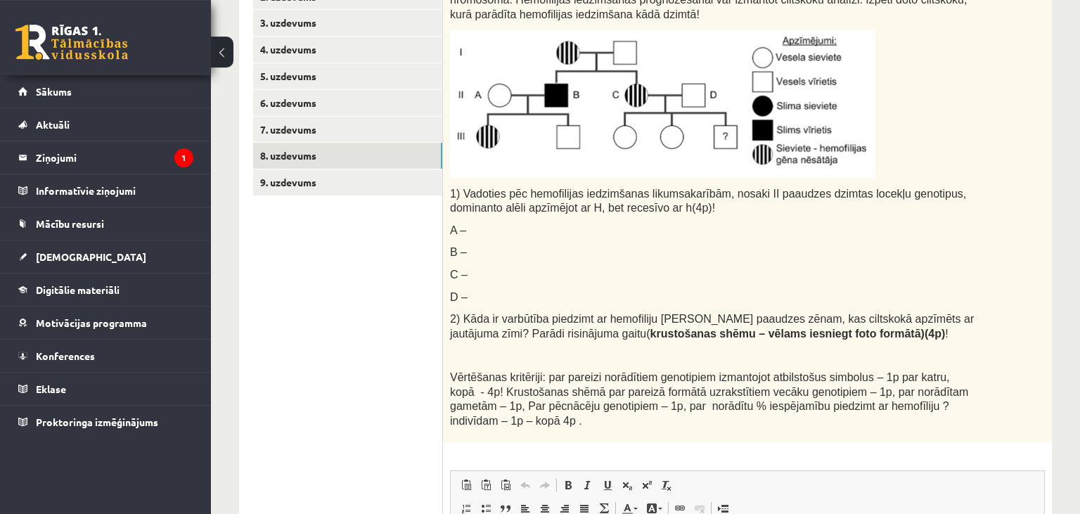
scroll to position [420, 0]
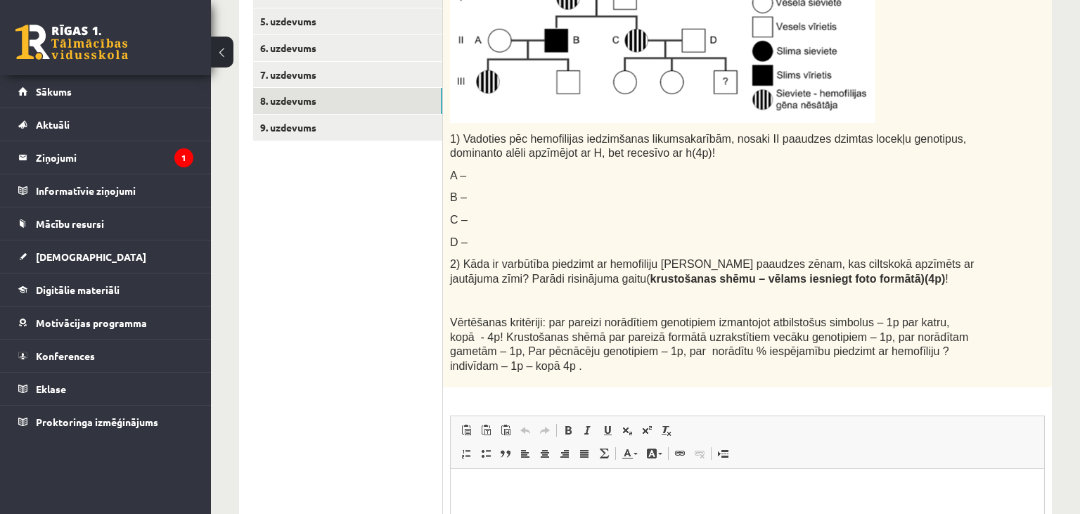
click at [377, 437] on ul "1. uzdevums 2. uzdevums 3. uzdevums 4. uzdevums 5. uzdevums 6. uzdevums 7. uzde…" at bounding box center [348, 457] width 190 height 1110
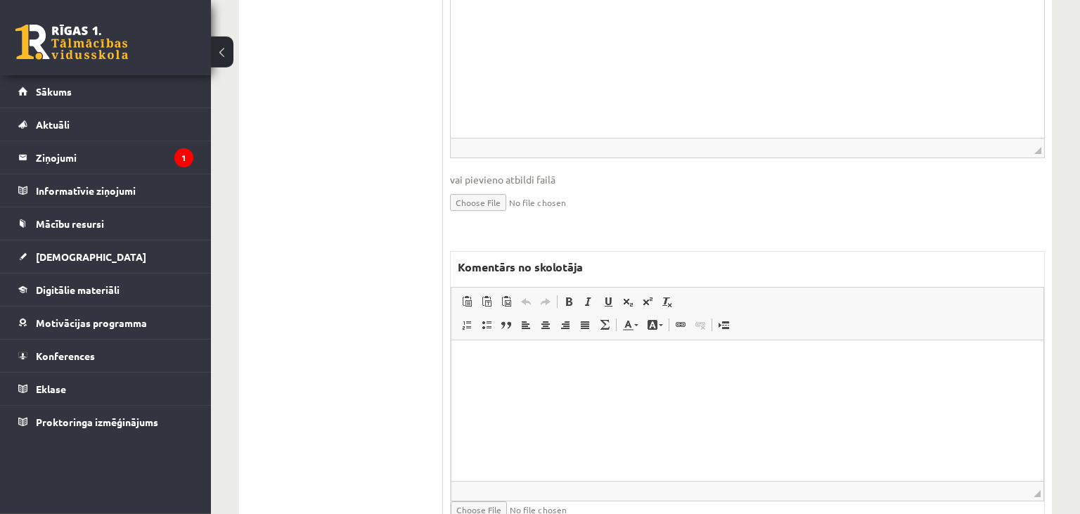
scroll to position [923, 0]
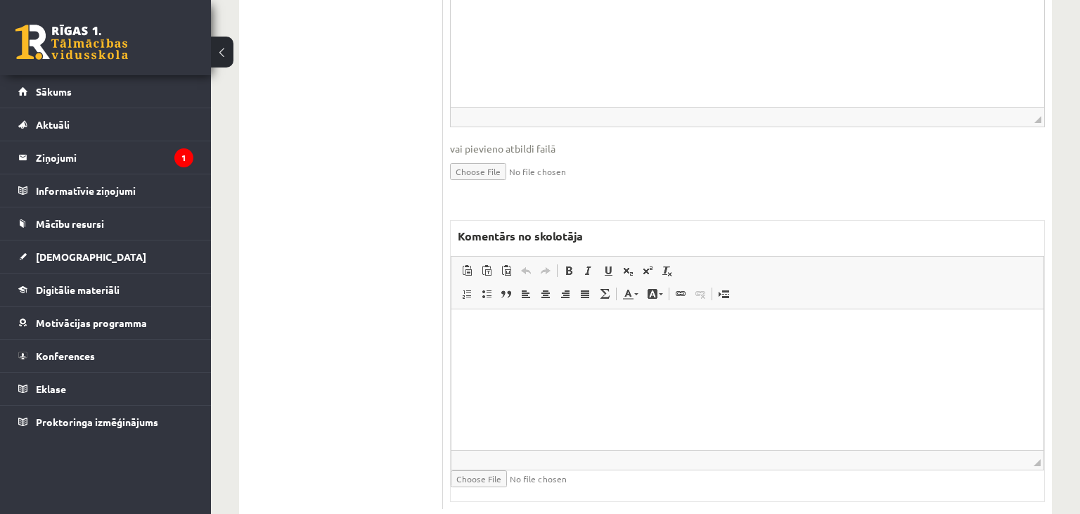
click at [541, 415] on html at bounding box center [747, 379] width 592 height 141
click at [570, 328] on p "**********" at bounding box center [747, 330] width 565 height 15
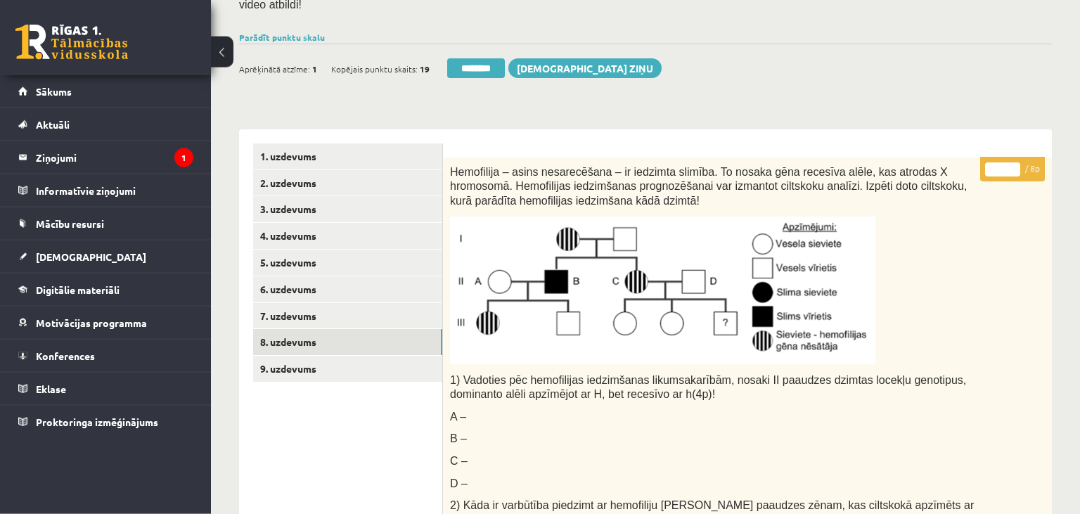
scroll to position [107, 0]
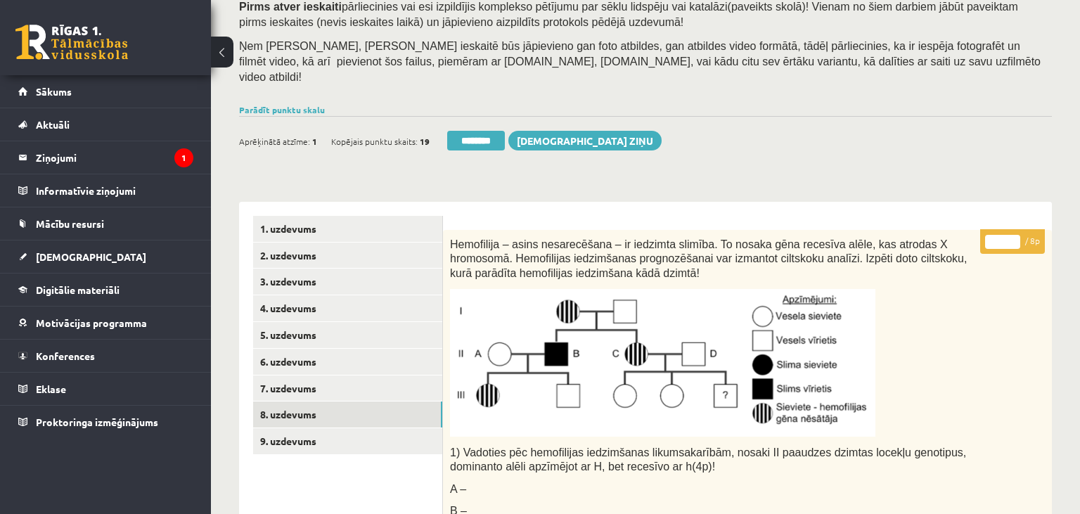
click at [991, 235] on input "*" at bounding box center [1002, 242] width 35 height 14
type input "*"
click at [345, 429] on link "9. uzdevums" at bounding box center [347, 441] width 189 height 26
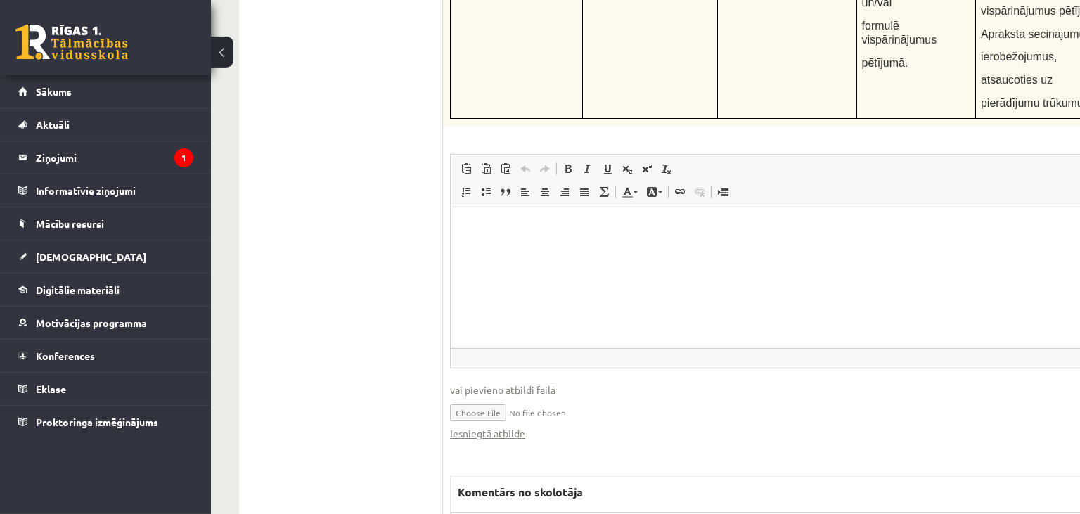
scroll to position [5208, 0]
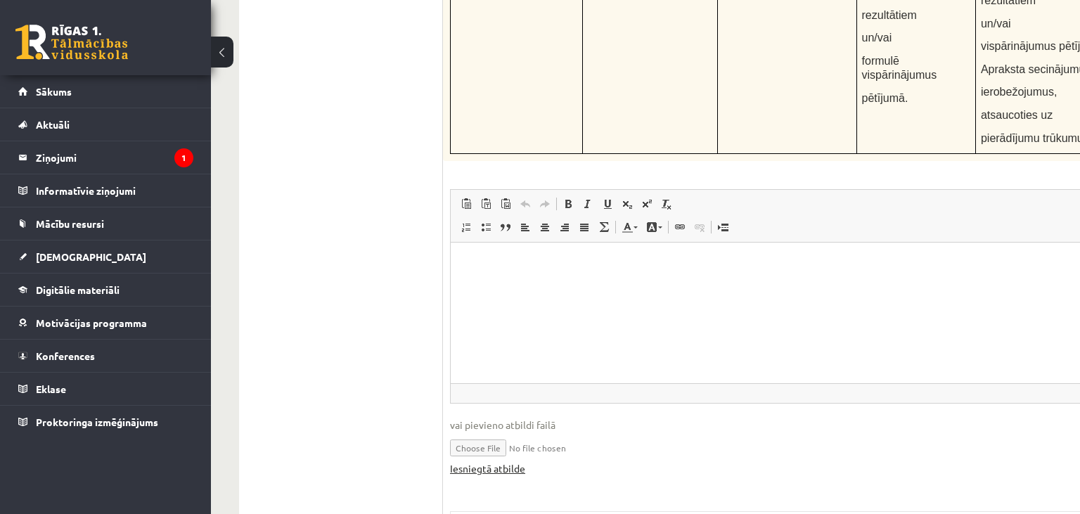
click at [506, 461] on link "Iesniegtā atbilde" at bounding box center [487, 468] width 75 height 15
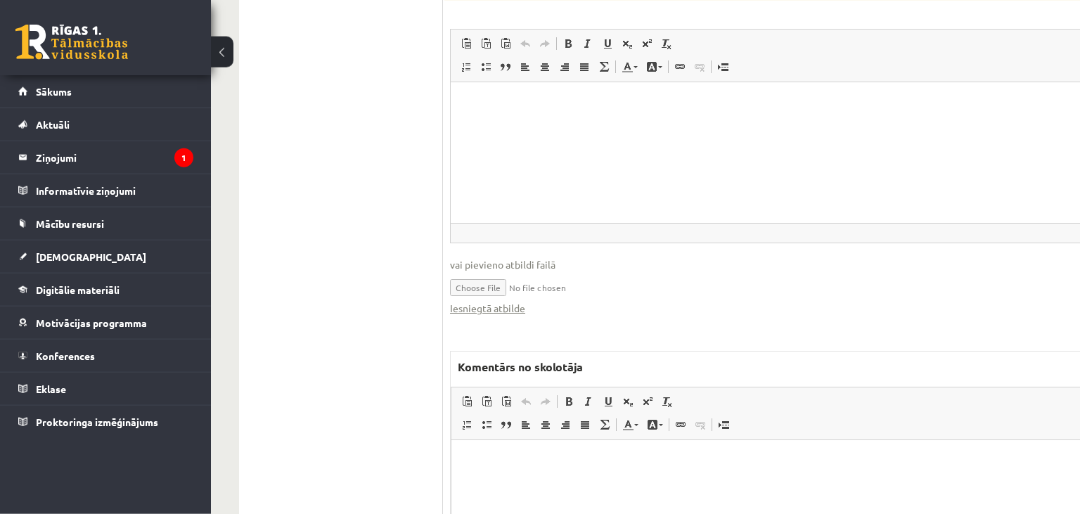
scroll to position [5431, 0]
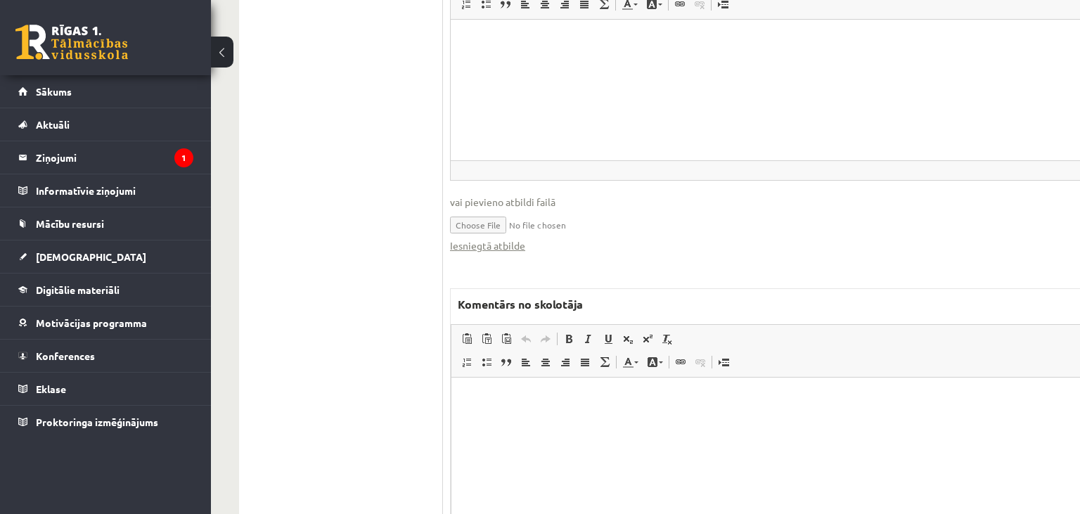
click at [506, 420] on html at bounding box center [815, 448] width 728 height 141
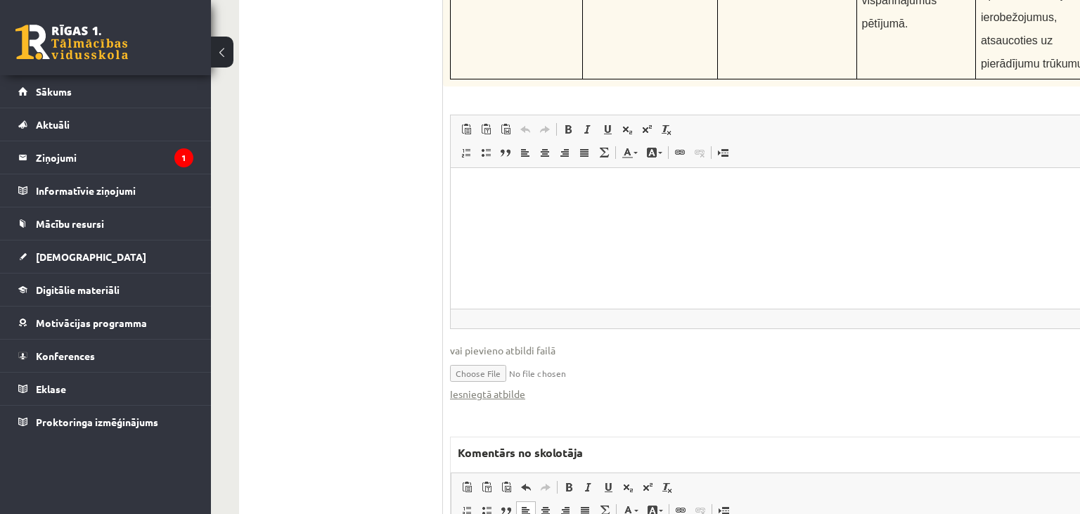
click at [667, 247] on html at bounding box center [816, 238] width 730 height 141
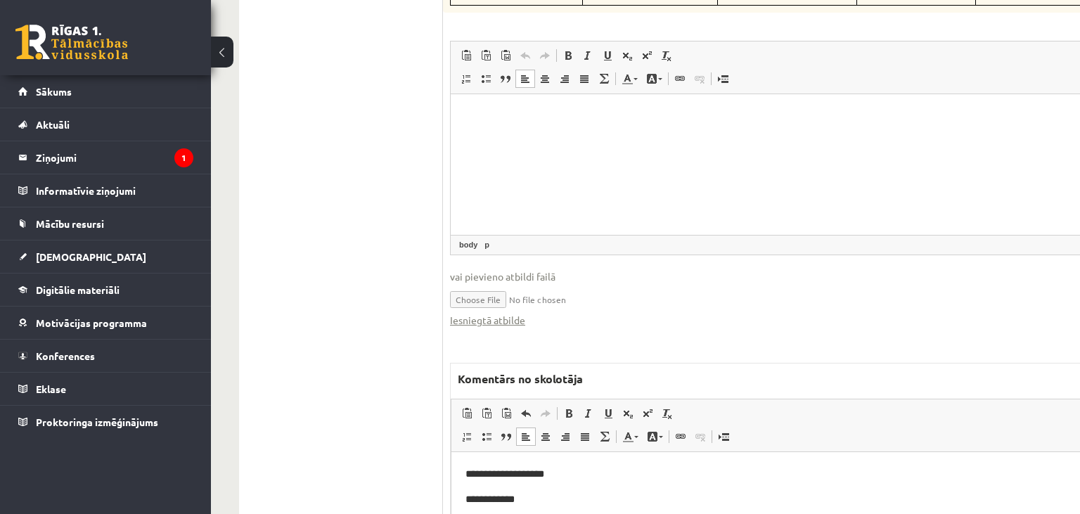
scroll to position [5431, 0]
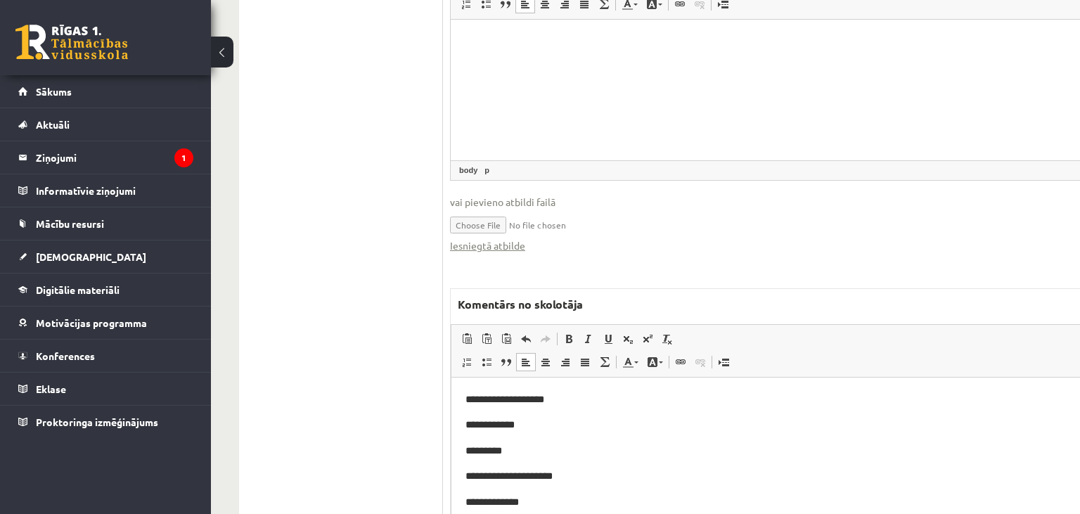
click at [512, 451] on p "*********" at bounding box center [815, 451] width 700 height 16
click at [522, 460] on body "**********" at bounding box center [815, 516] width 700 height 248
drag, startPoint x: 578, startPoint y: 474, endPoint x: 1047, endPoint y: 806, distance: 574.6
click at [578, 474] on p "**********" at bounding box center [815, 476] width 700 height 16
drag, startPoint x: 543, startPoint y: 497, endPoint x: 1046, endPoint y: 821, distance: 598.8
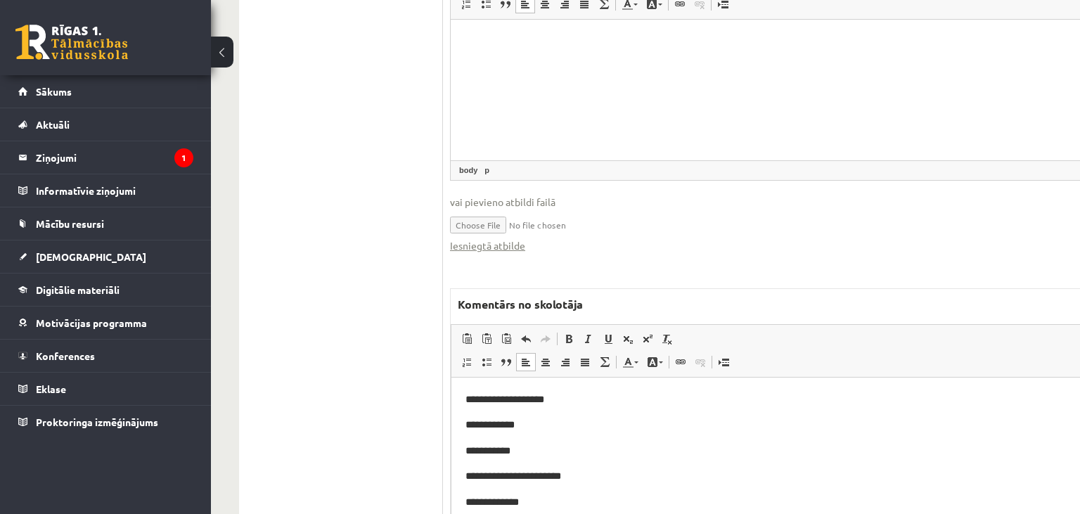
click at [543, 497] on p "**********" at bounding box center [815, 502] width 700 height 16
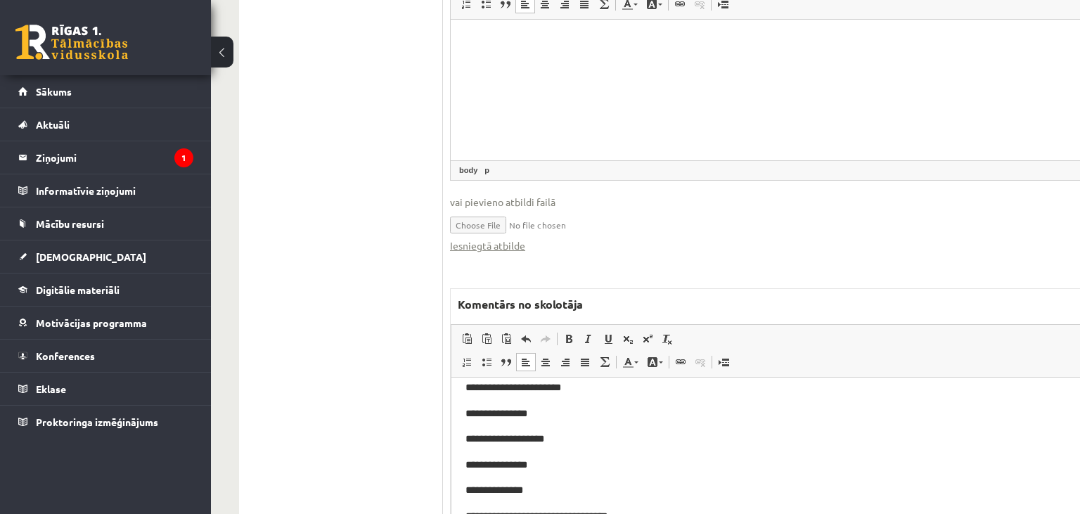
scroll to position [120, 0]
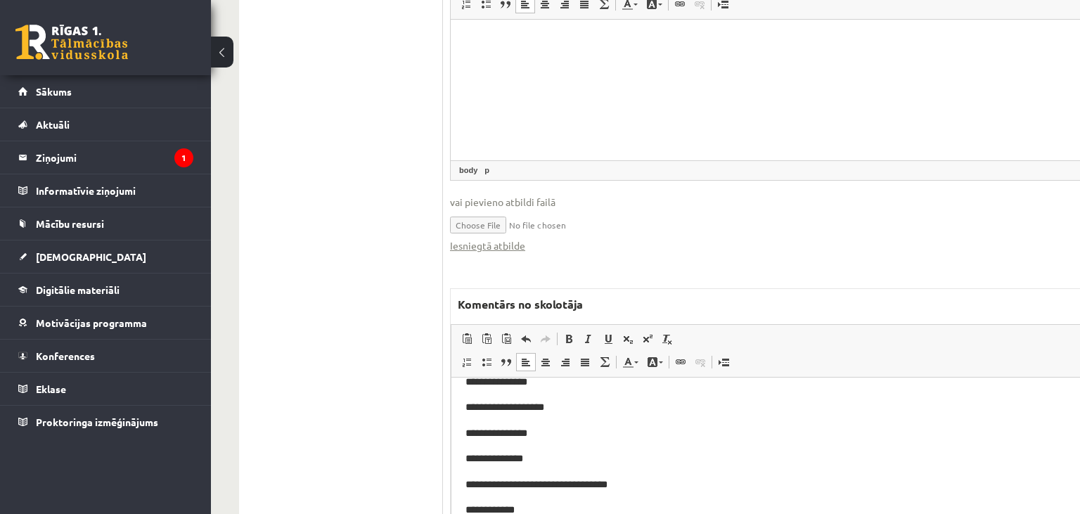
drag, startPoint x: 573, startPoint y: 408, endPoint x: 1118, endPoint y: 797, distance: 669.5
click at [573, 408] on p "**********" at bounding box center [815, 407] width 700 height 16
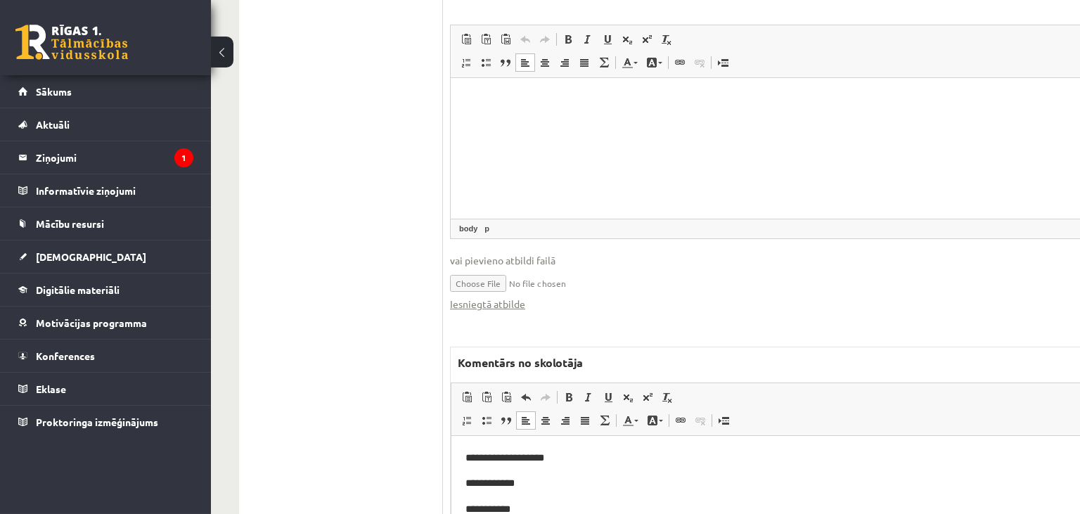
scroll to position [5431, 0]
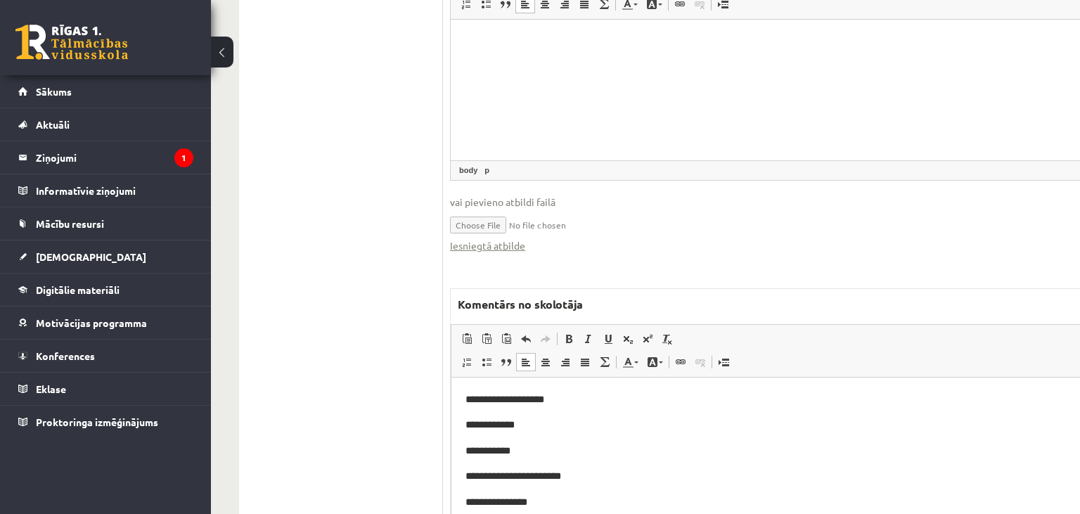
click at [463, 400] on html "**********" at bounding box center [815, 448] width 728 height 141
click at [492, 398] on p "Editor, wiswyg-editor-47433908645000-1760102810-713" at bounding box center [815, 400] width 700 height 16
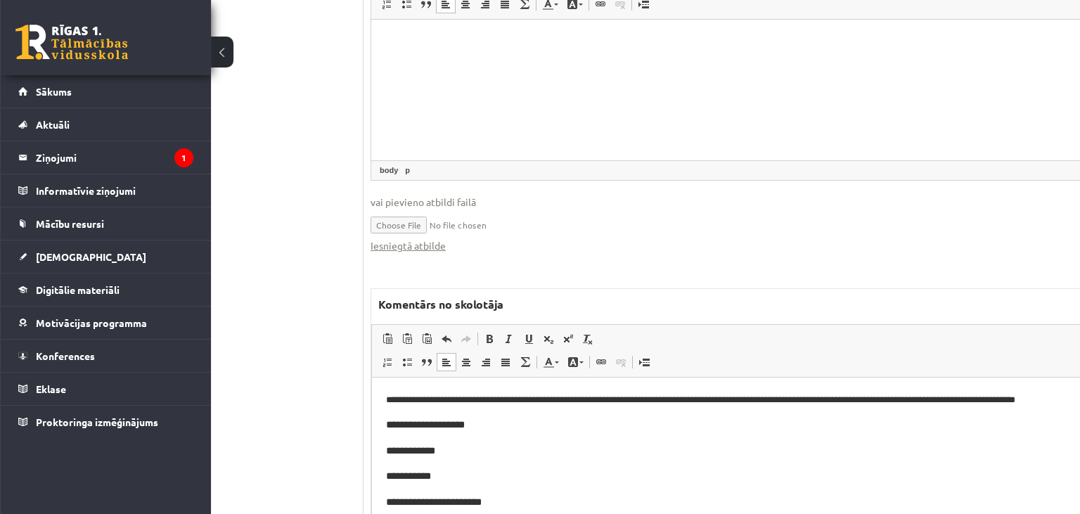
scroll to position [0, 25]
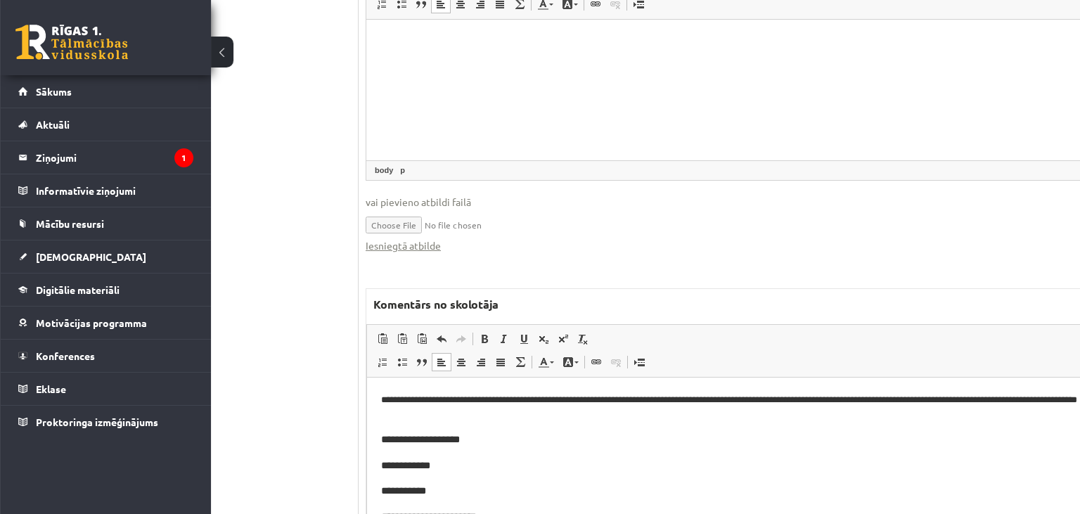
click at [636, 404] on p "**********" at bounding box center [731, 407] width 701 height 31
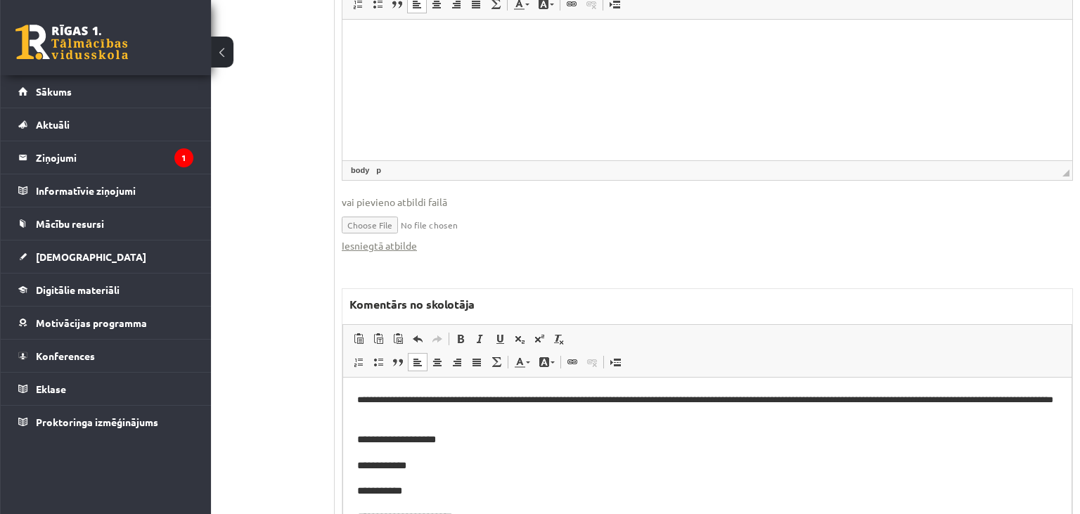
click at [851, 403] on p "**********" at bounding box center [707, 407] width 701 height 31
drag, startPoint x: 838, startPoint y: 482, endPoint x: 691, endPoint y: 70, distance: 438.1
click at [1022, 397] on p "**********" at bounding box center [707, 407] width 701 height 31
click at [487, 414] on p "**********" at bounding box center [707, 407] width 701 height 31
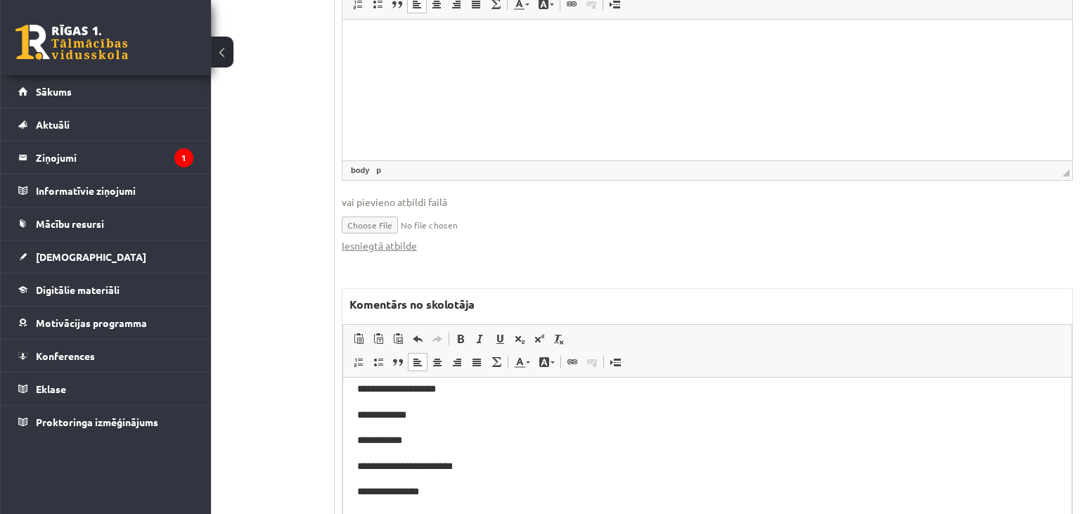
scroll to position [148, 0]
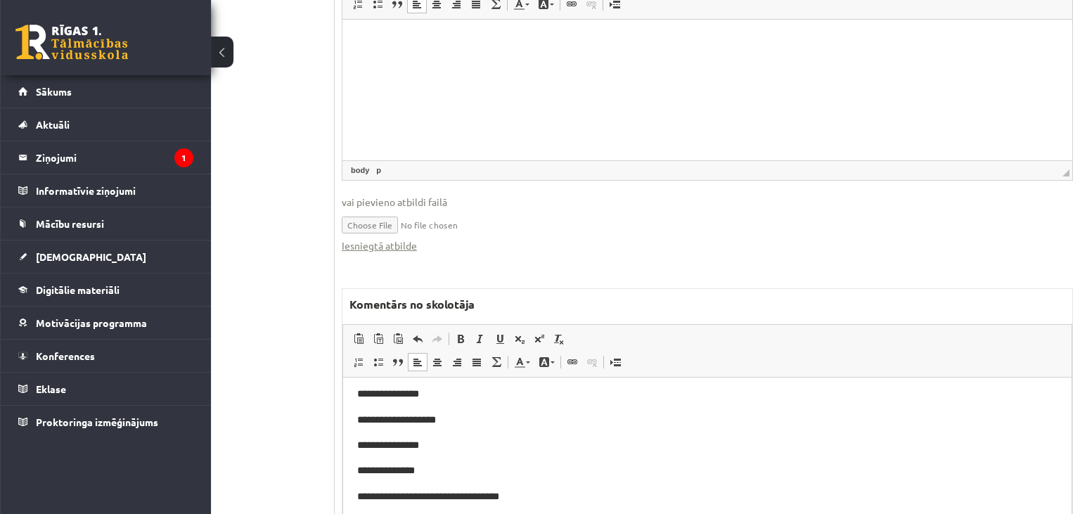
click at [495, 425] on p "**********" at bounding box center [707, 420] width 700 height 16
click at [461, 448] on p "**********" at bounding box center [707, 445] width 700 height 16
click at [449, 467] on p "**********" at bounding box center [707, 471] width 700 height 16
click at [531, 499] on p "**********" at bounding box center [707, 497] width 700 height 16
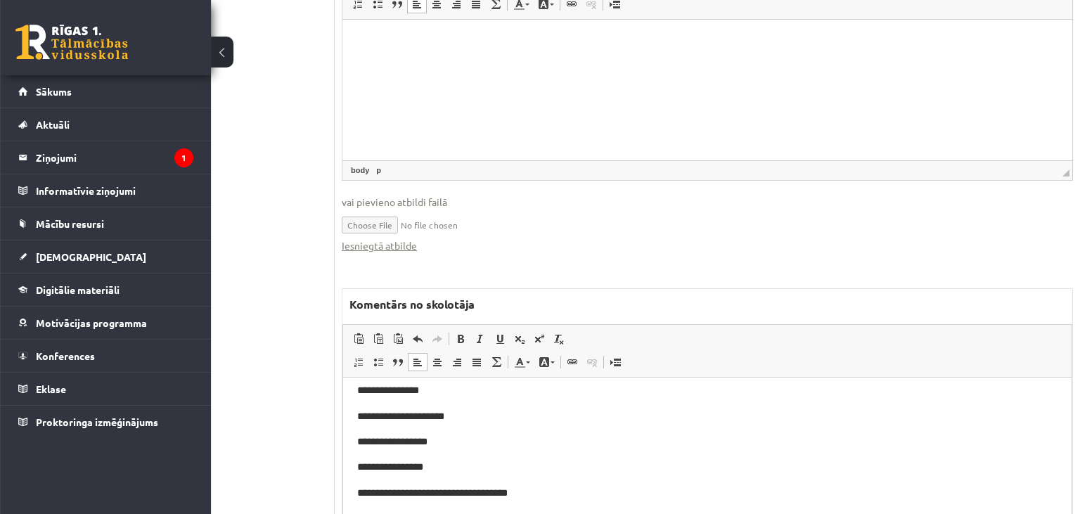
scroll to position [160, 0]
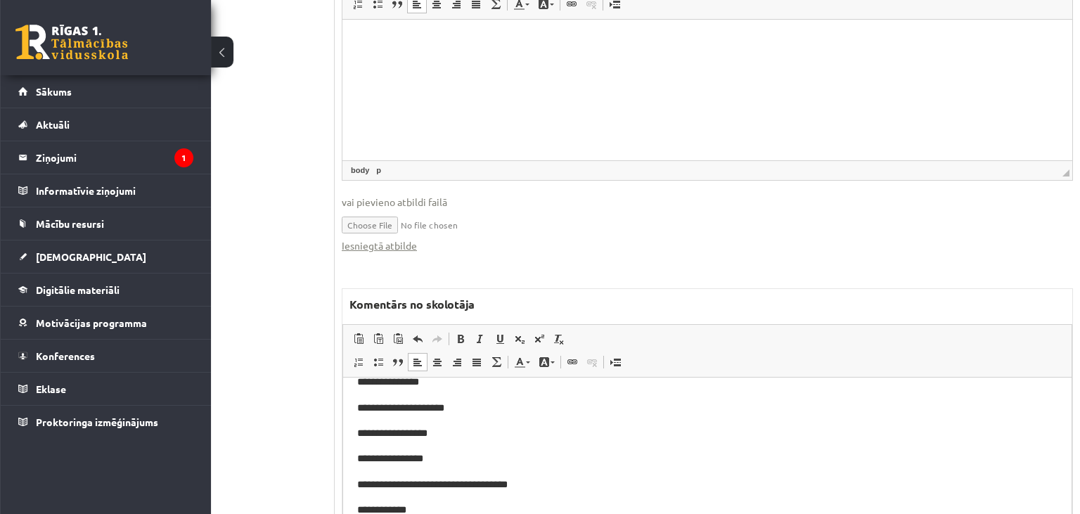
click at [506, 502] on p "**********" at bounding box center [707, 510] width 700 height 16
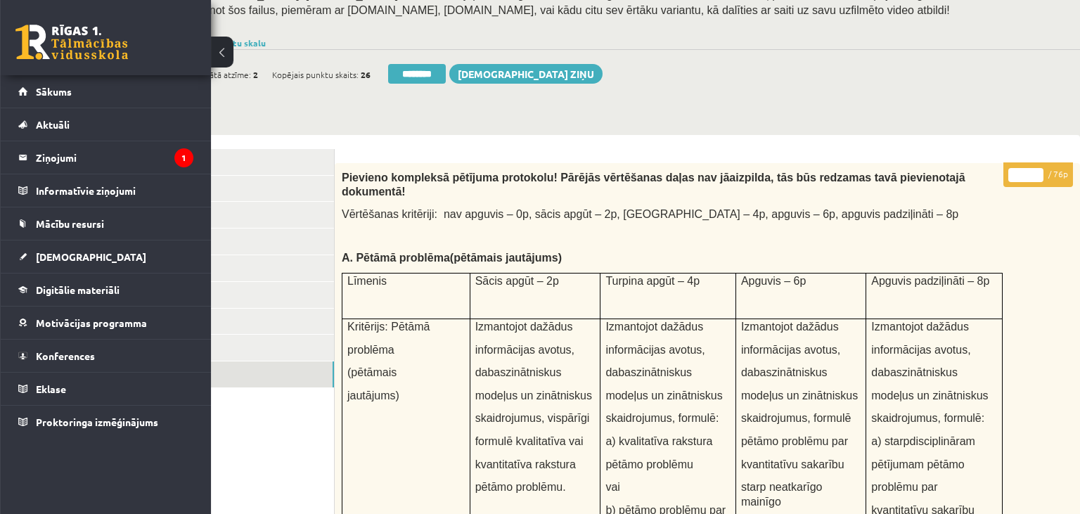
scroll to position [158, 87]
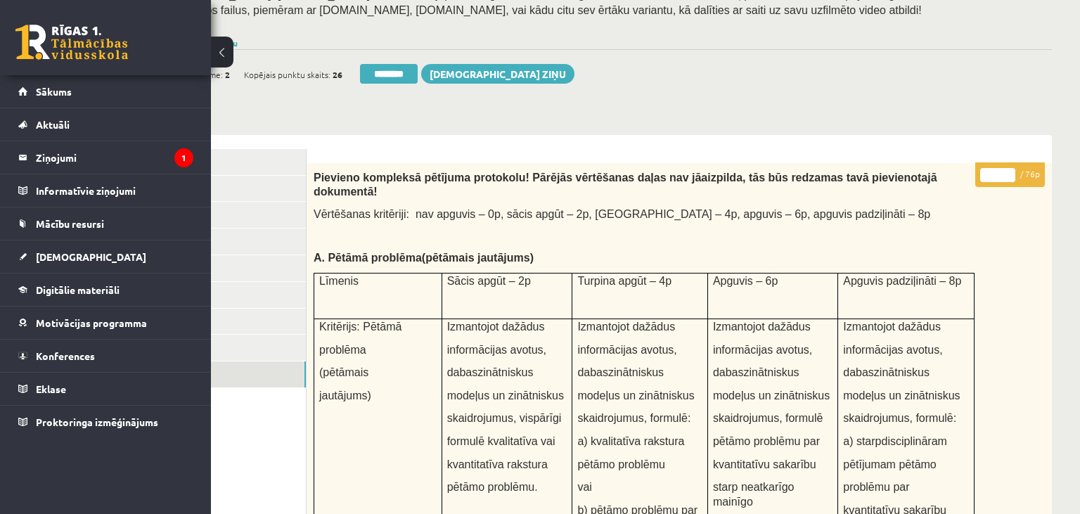
click at [987, 171] on input "*" at bounding box center [997, 175] width 35 height 14
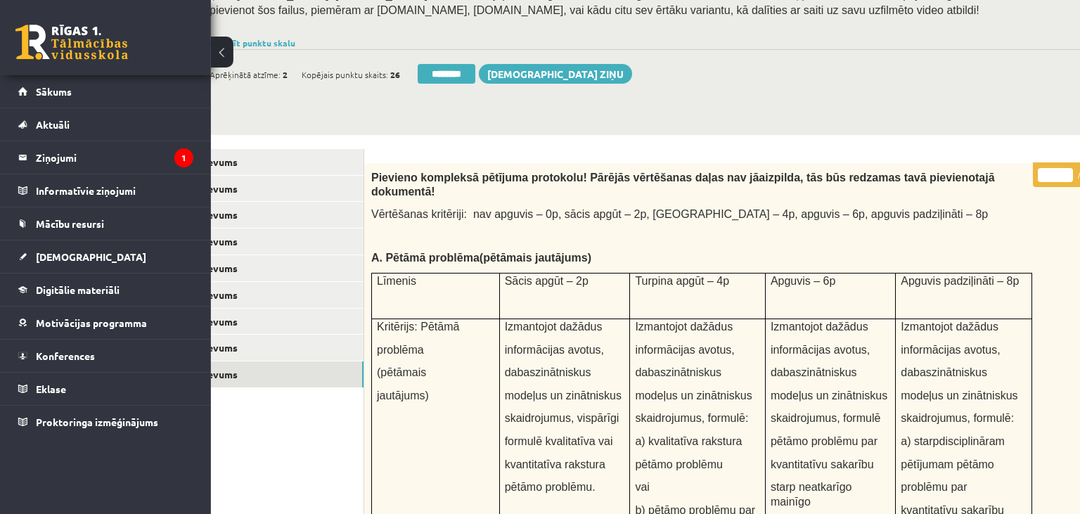
scroll to position [158, 0]
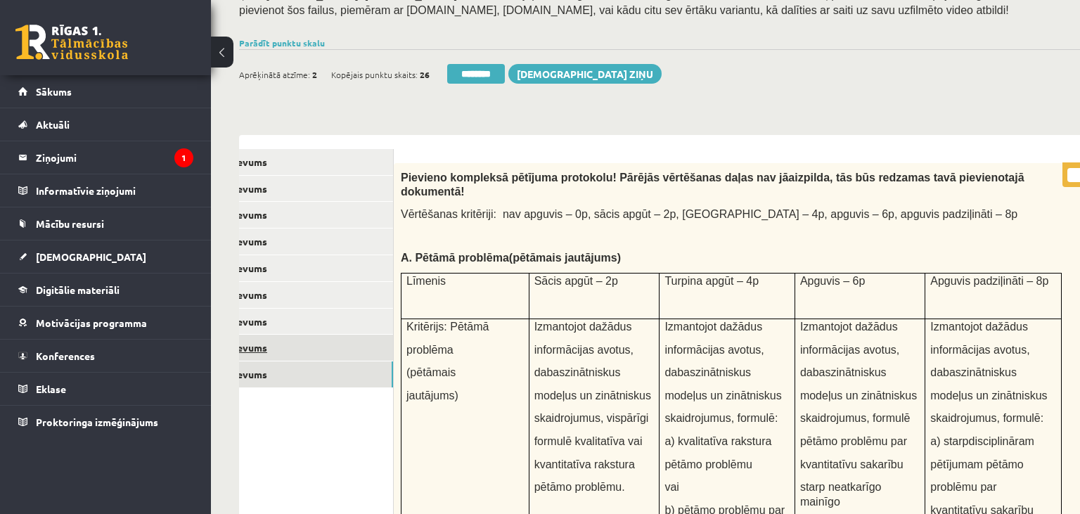
type input "**"
click at [338, 338] on link "8. uzdevums" at bounding box center [298, 348] width 189 height 26
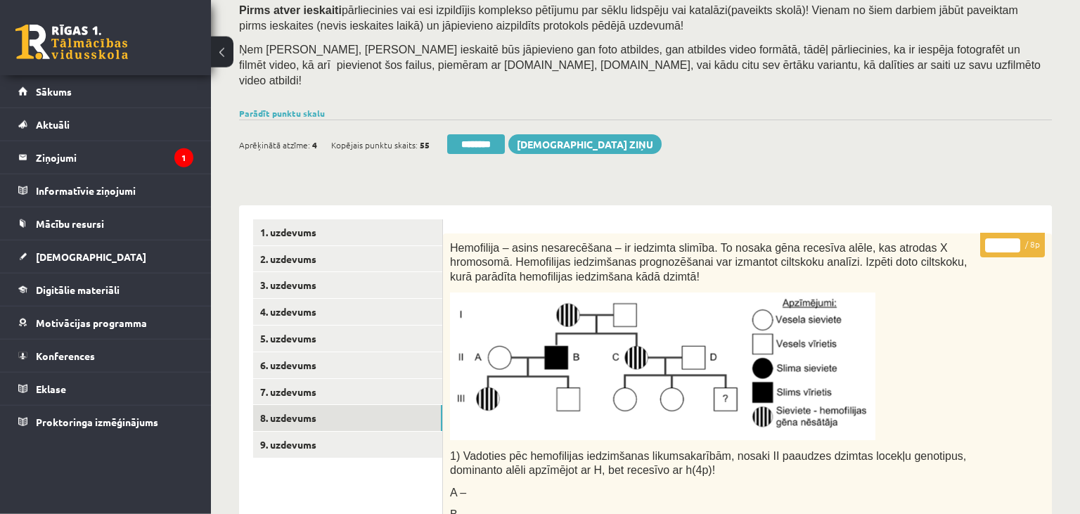
scroll to position [10, 0]
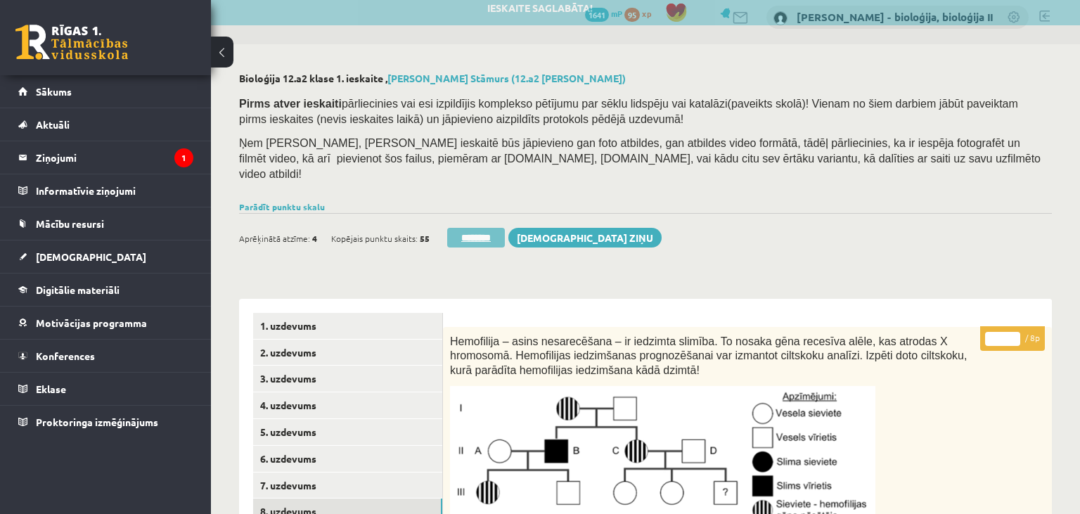
click at [468, 228] on input "********" at bounding box center [476, 238] width 58 height 20
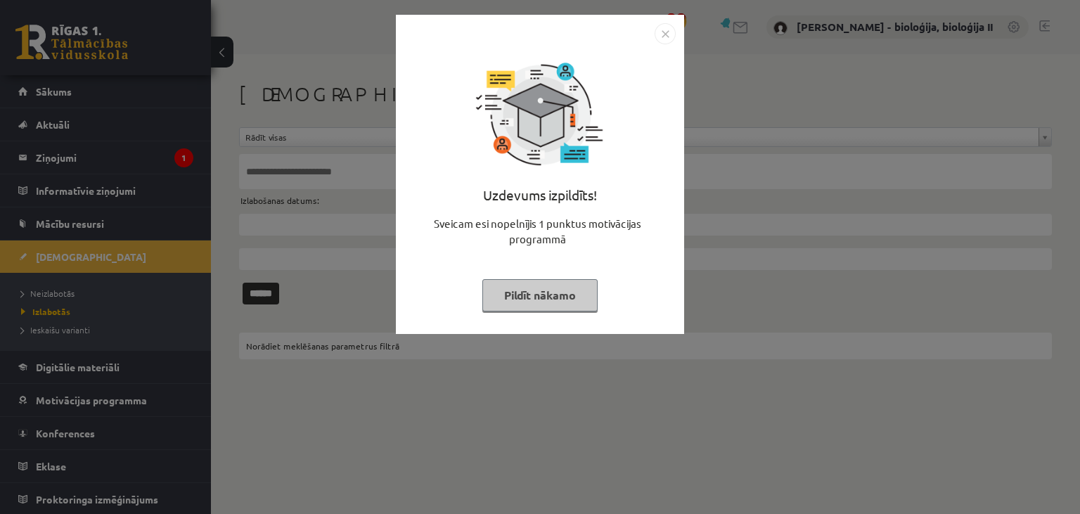
click at [541, 295] on button "Pildīt nākamo" at bounding box center [539, 295] width 115 height 32
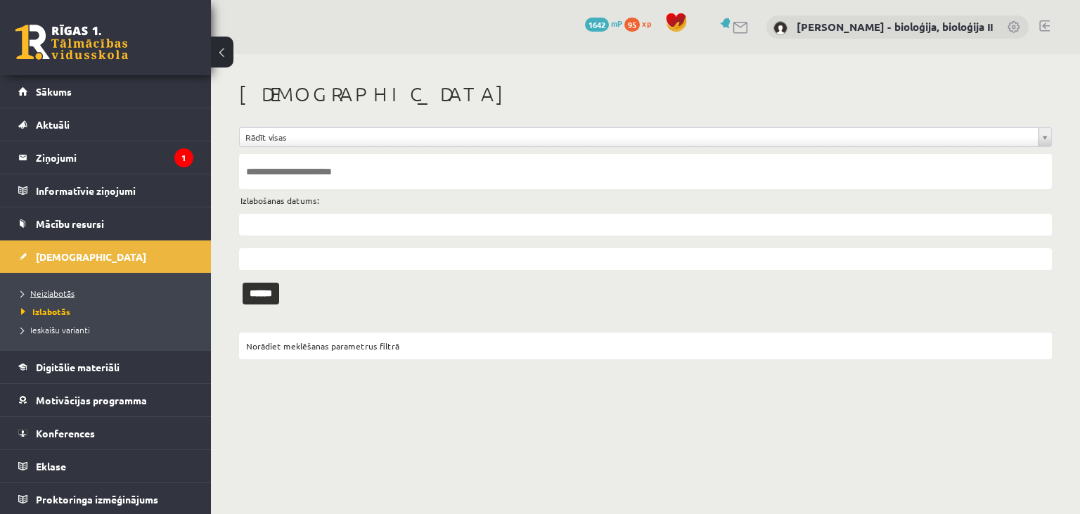
click at [44, 294] on span "Neizlabotās" at bounding box center [47, 293] width 53 height 11
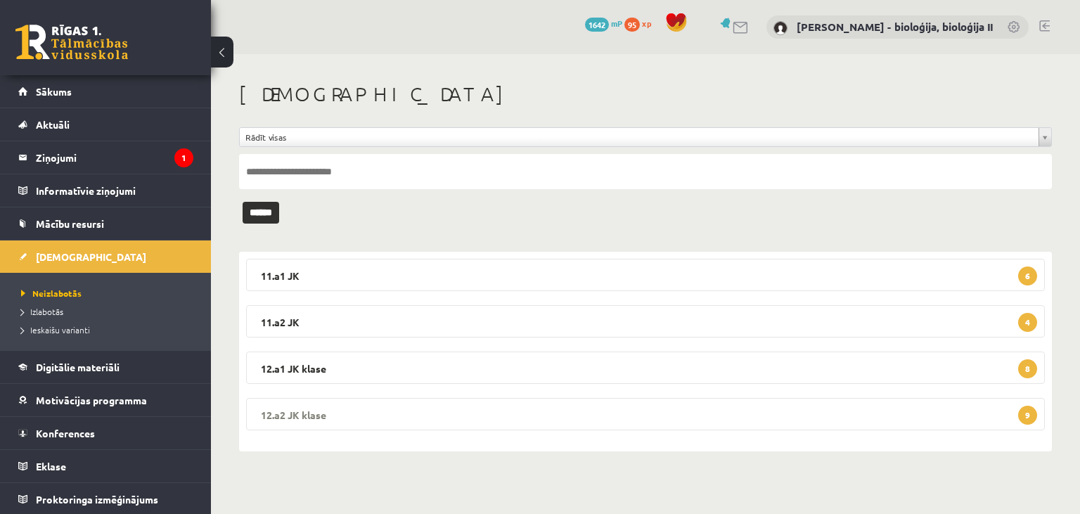
click at [683, 414] on legend "12.a2 [PERSON_NAME] 9" at bounding box center [645, 414] width 799 height 32
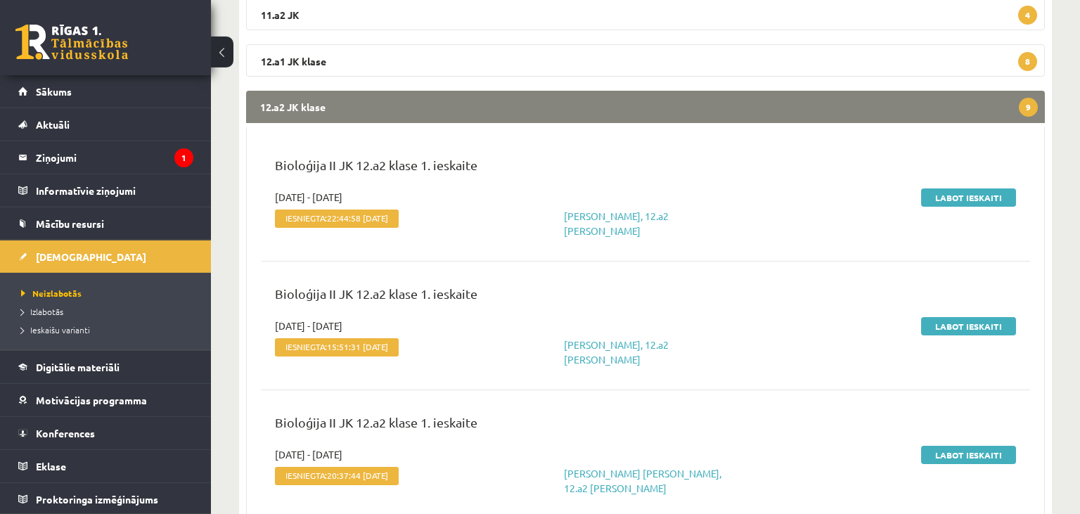
scroll to position [148, 0]
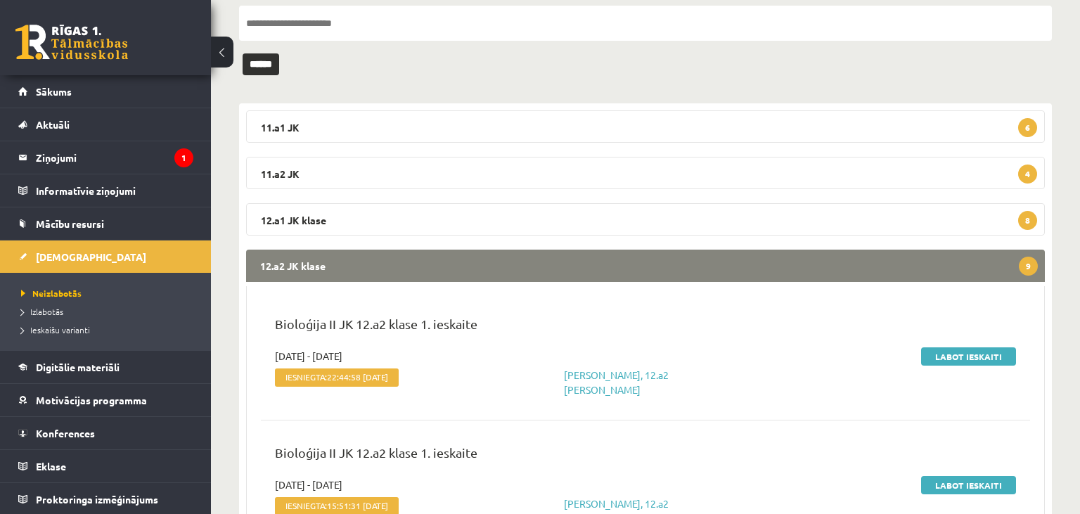
drag, startPoint x: 429, startPoint y: 211, endPoint x: 608, endPoint y: 302, distance: 201.3
click at [430, 211] on legend "12.a1 JK klase 8" at bounding box center [645, 219] width 799 height 32
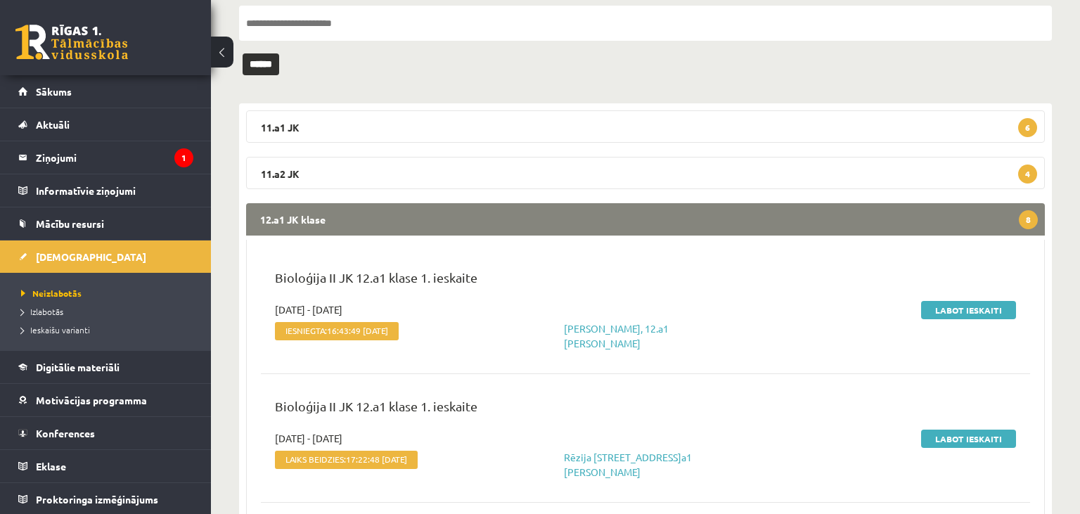
scroll to position [0, 0]
